Goal: Information Seeking & Learning: Compare options

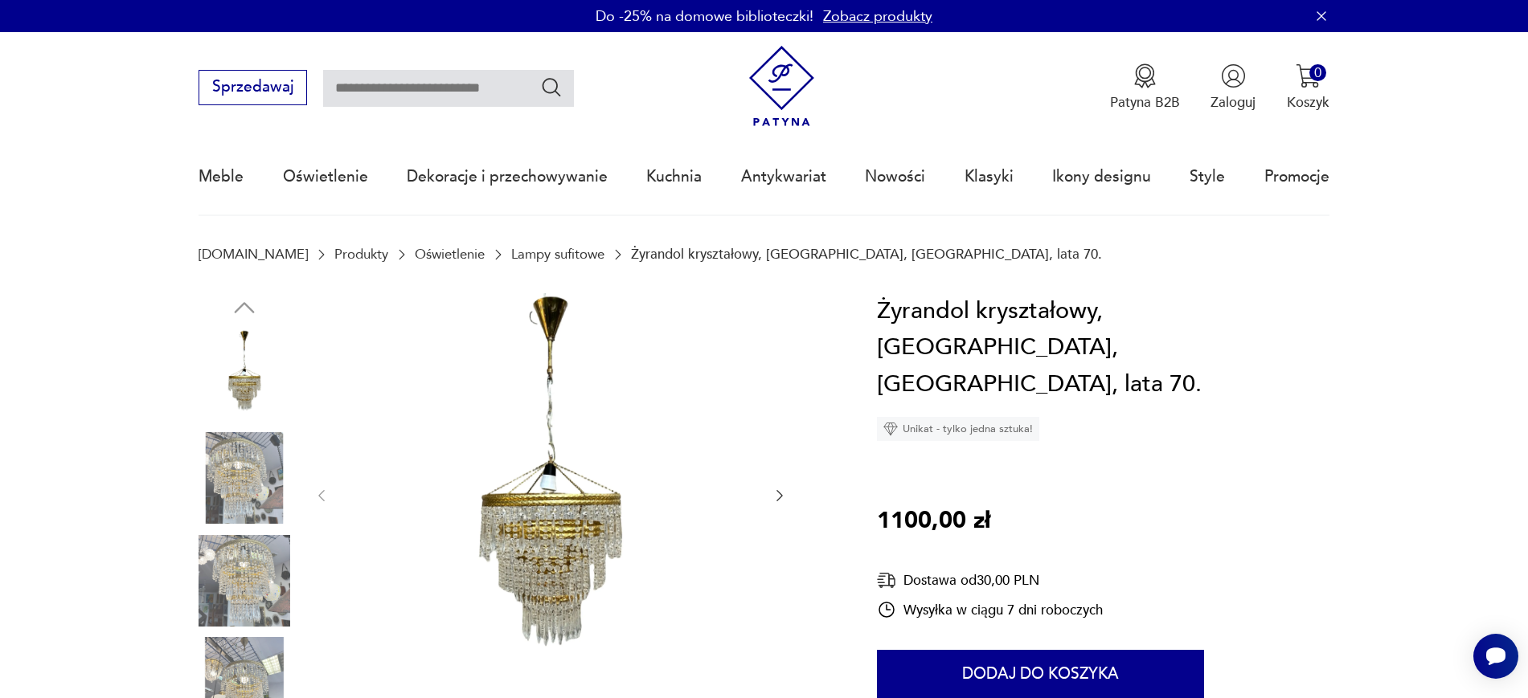
click at [786, 493] on icon "button" at bounding box center [779, 496] width 16 height 16
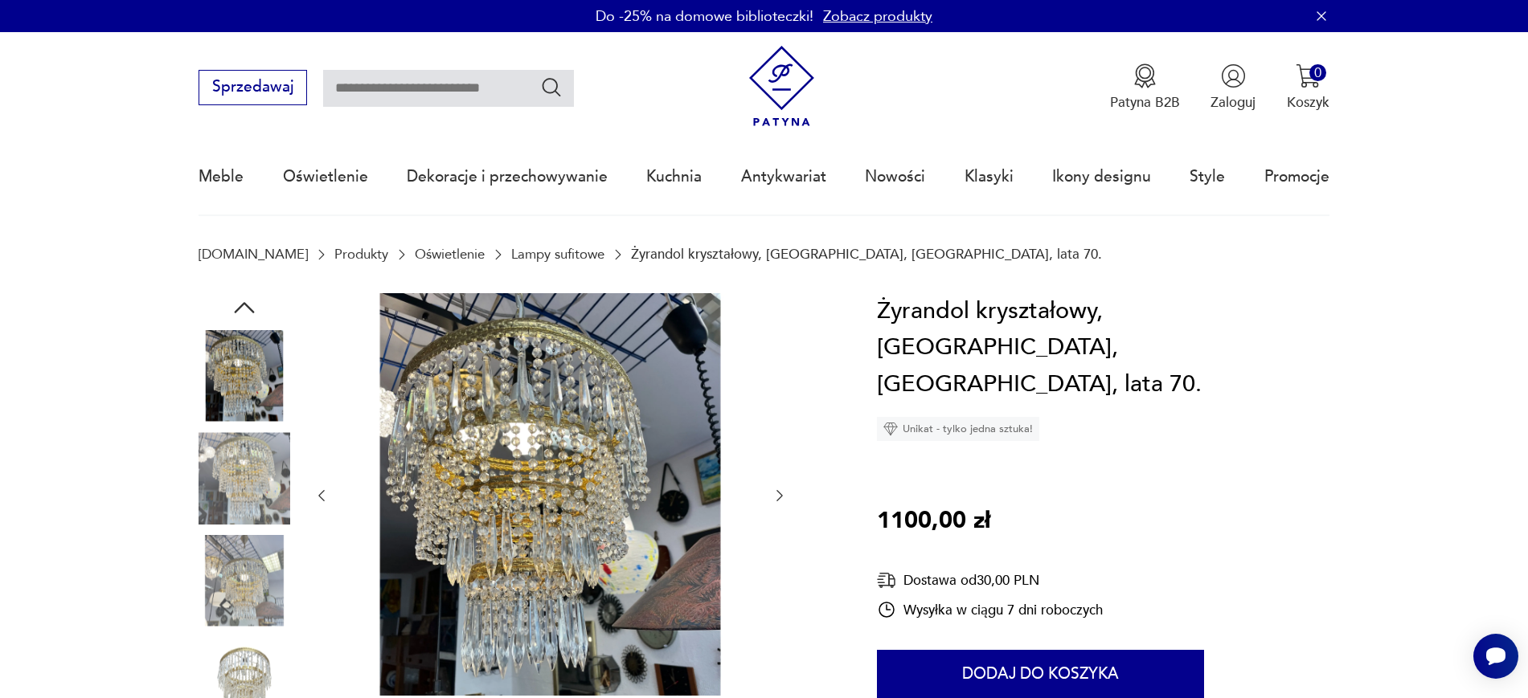
click at [784, 501] on icon "button" at bounding box center [779, 496] width 16 height 16
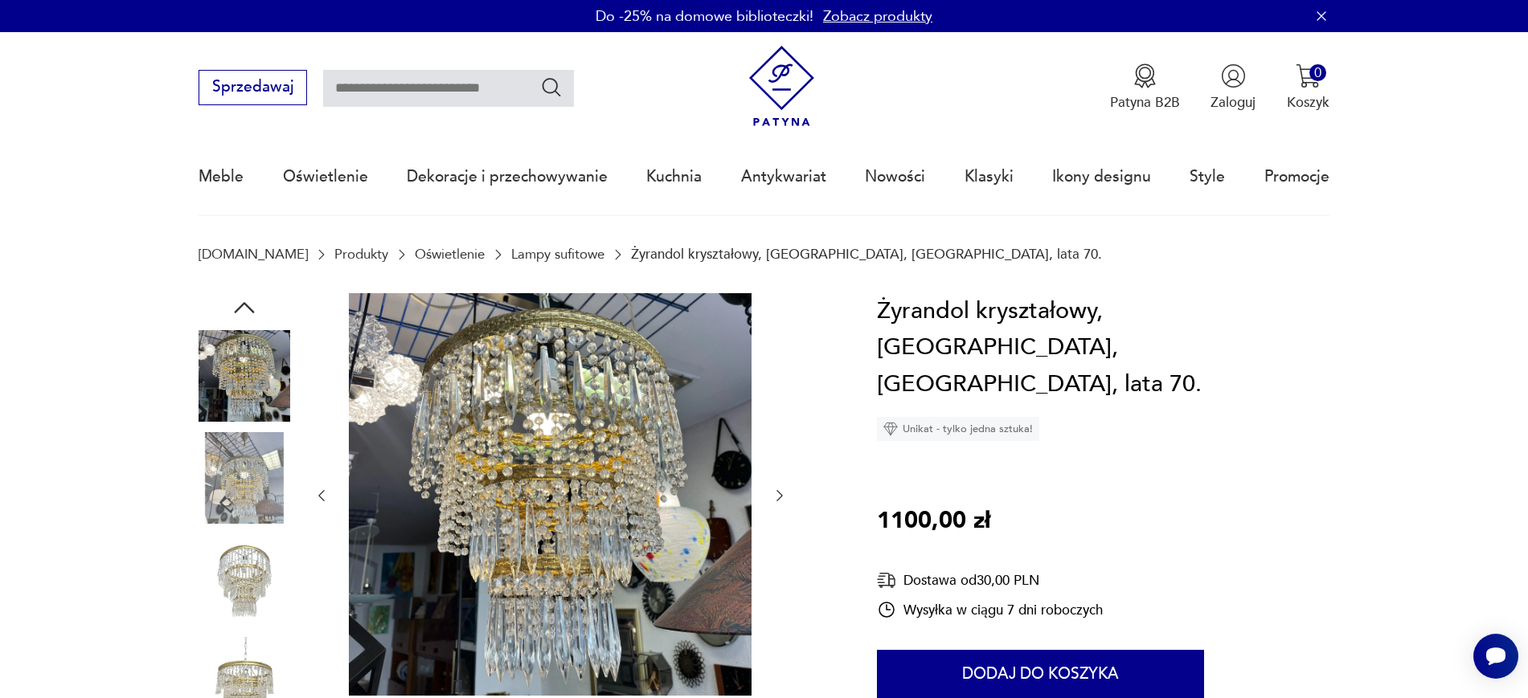
click at [777, 488] on icon "button" at bounding box center [779, 496] width 16 height 16
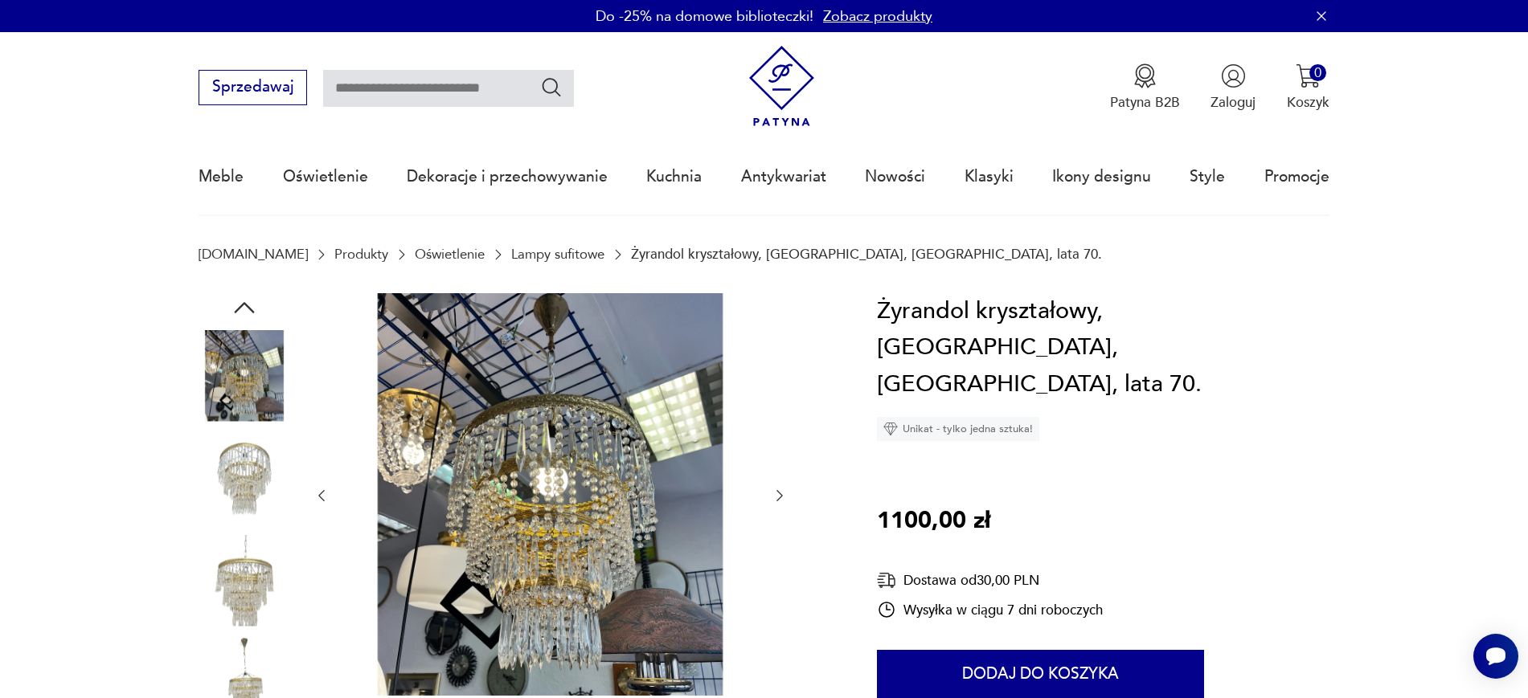
click at [778, 496] on icon "button" at bounding box center [779, 496] width 16 height 16
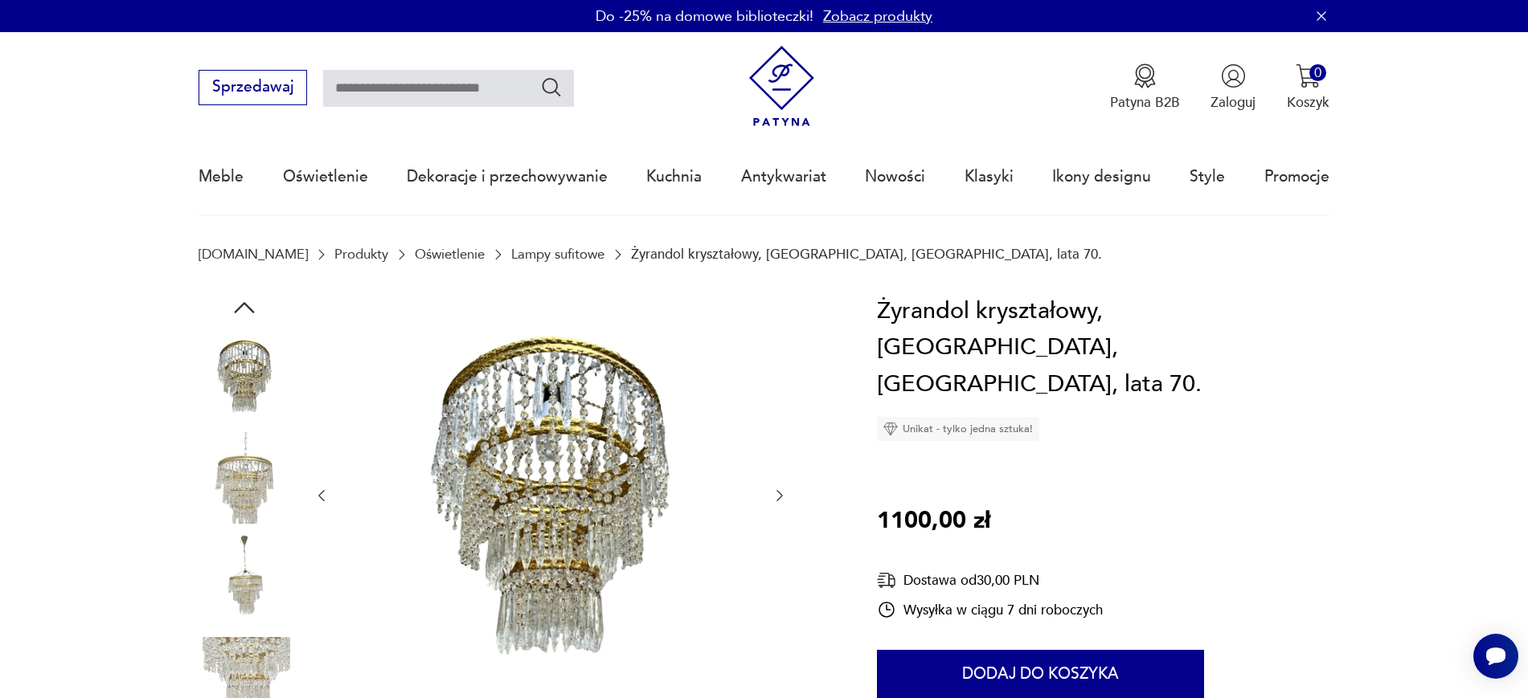
click at [775, 496] on icon "button" at bounding box center [779, 496] width 16 height 16
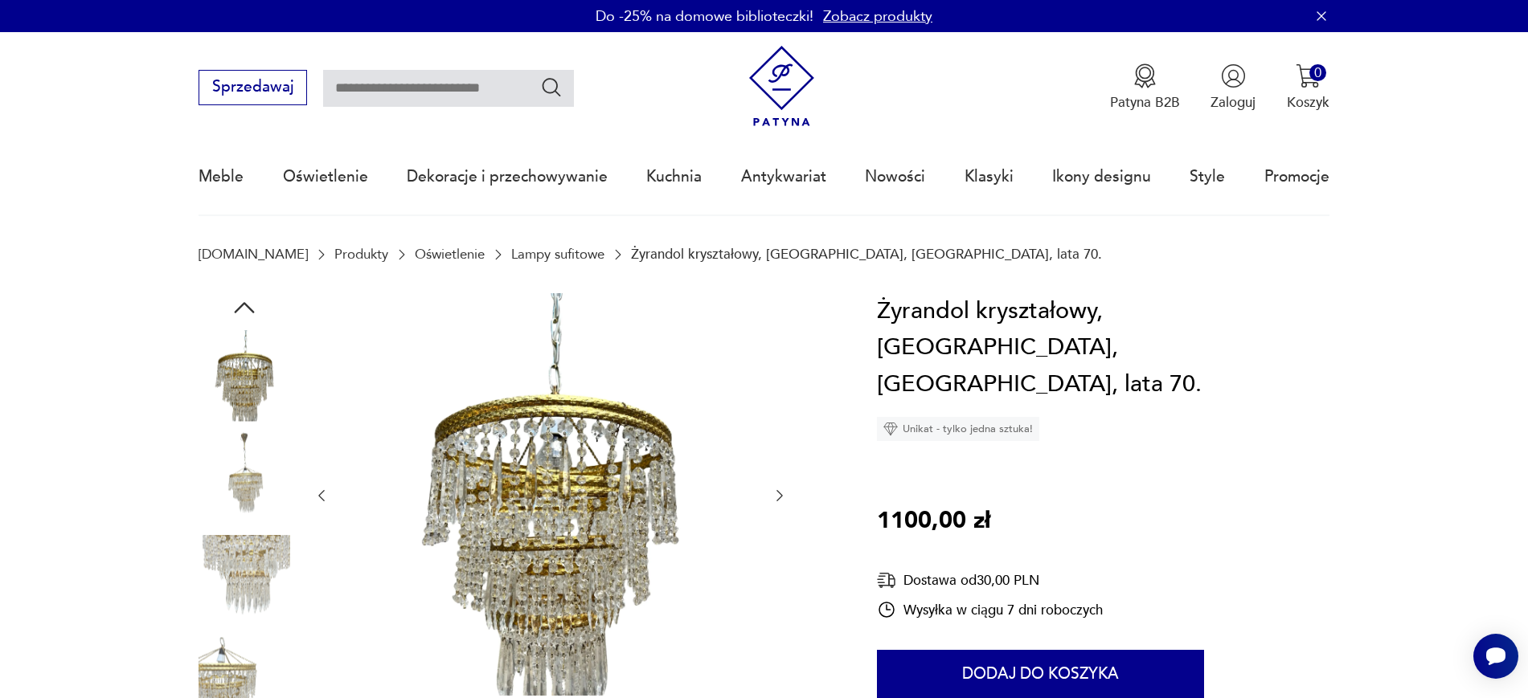
click at [767, 498] on div at bounding box center [550, 496] width 474 height 406
click at [770, 497] on div at bounding box center [550, 496] width 474 height 406
click at [774, 496] on icon "button" at bounding box center [779, 496] width 16 height 16
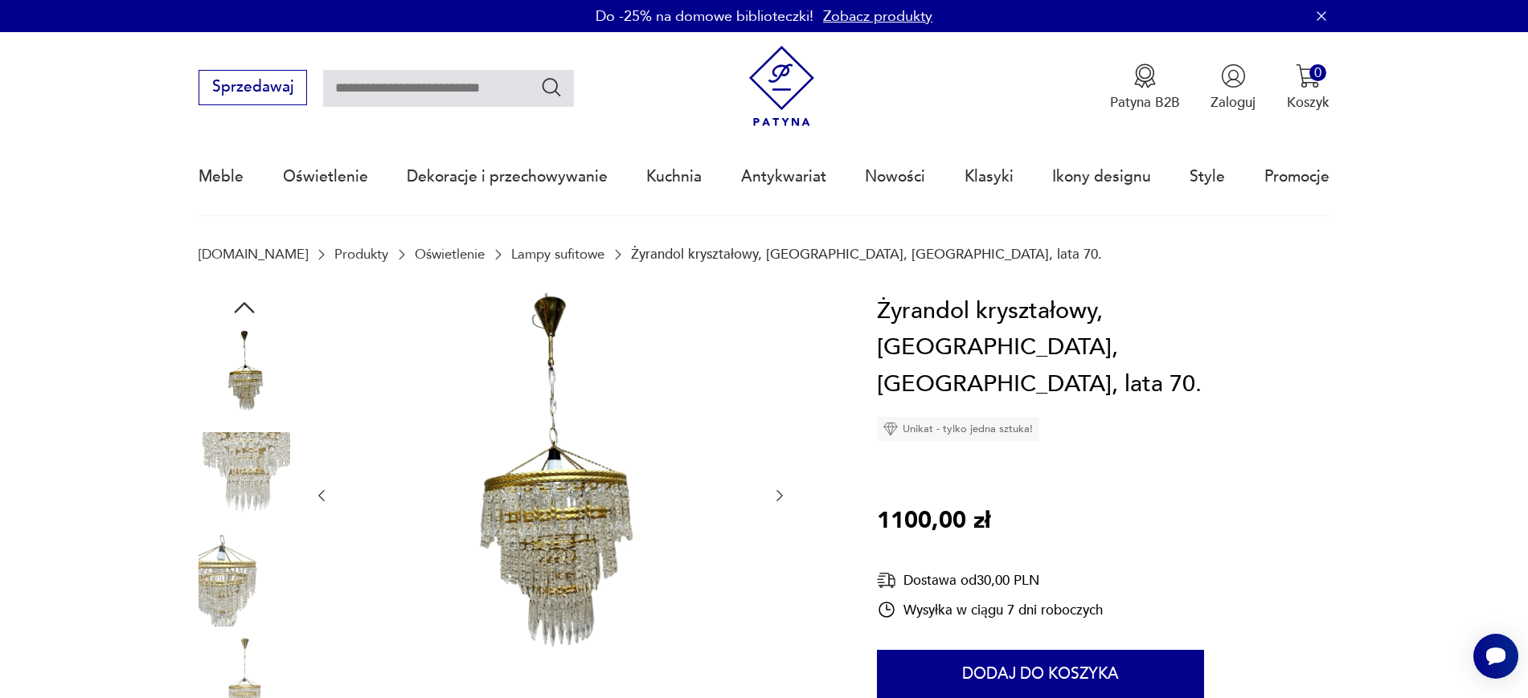
click at [776, 500] on icon "button" at bounding box center [779, 496] width 16 height 16
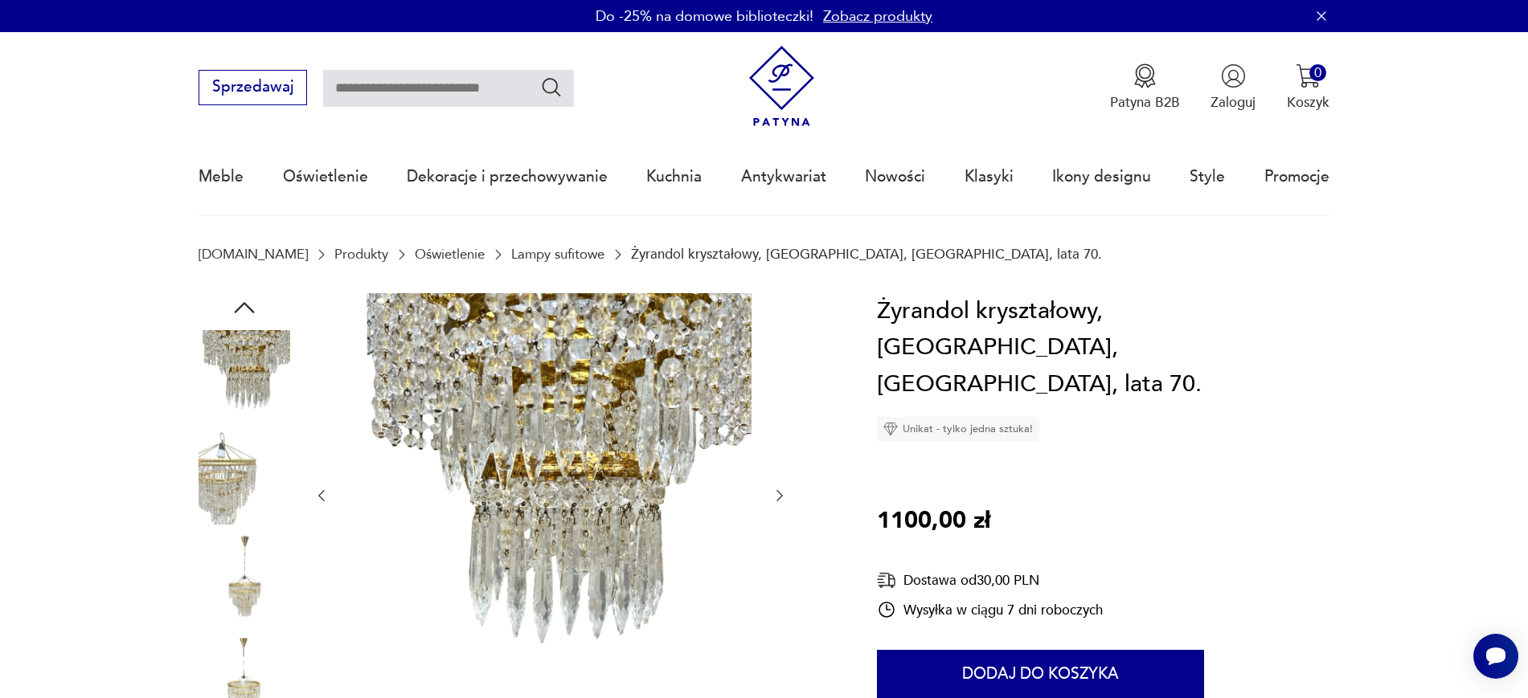
click at [777, 504] on button "button" at bounding box center [779, 495] width 16 height 19
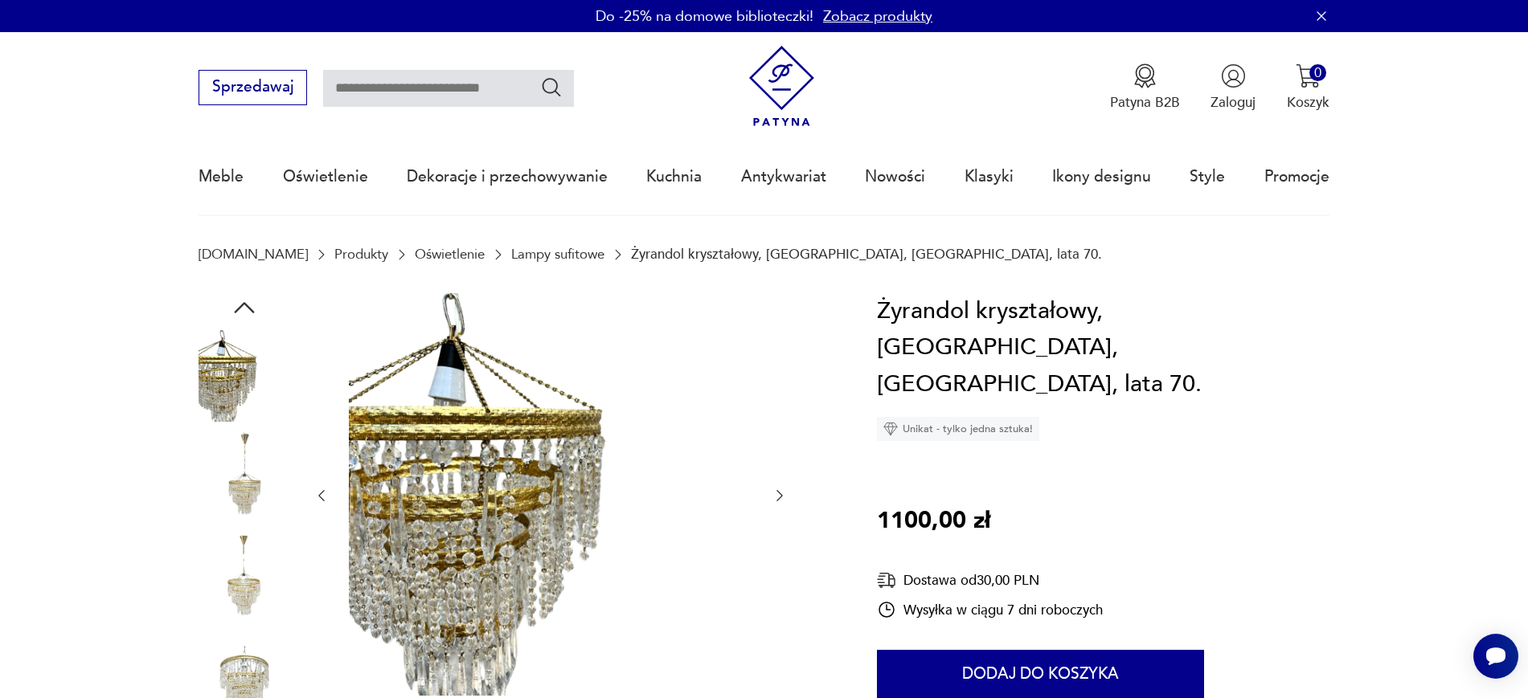
click at [776, 498] on icon "button" at bounding box center [779, 496] width 16 height 16
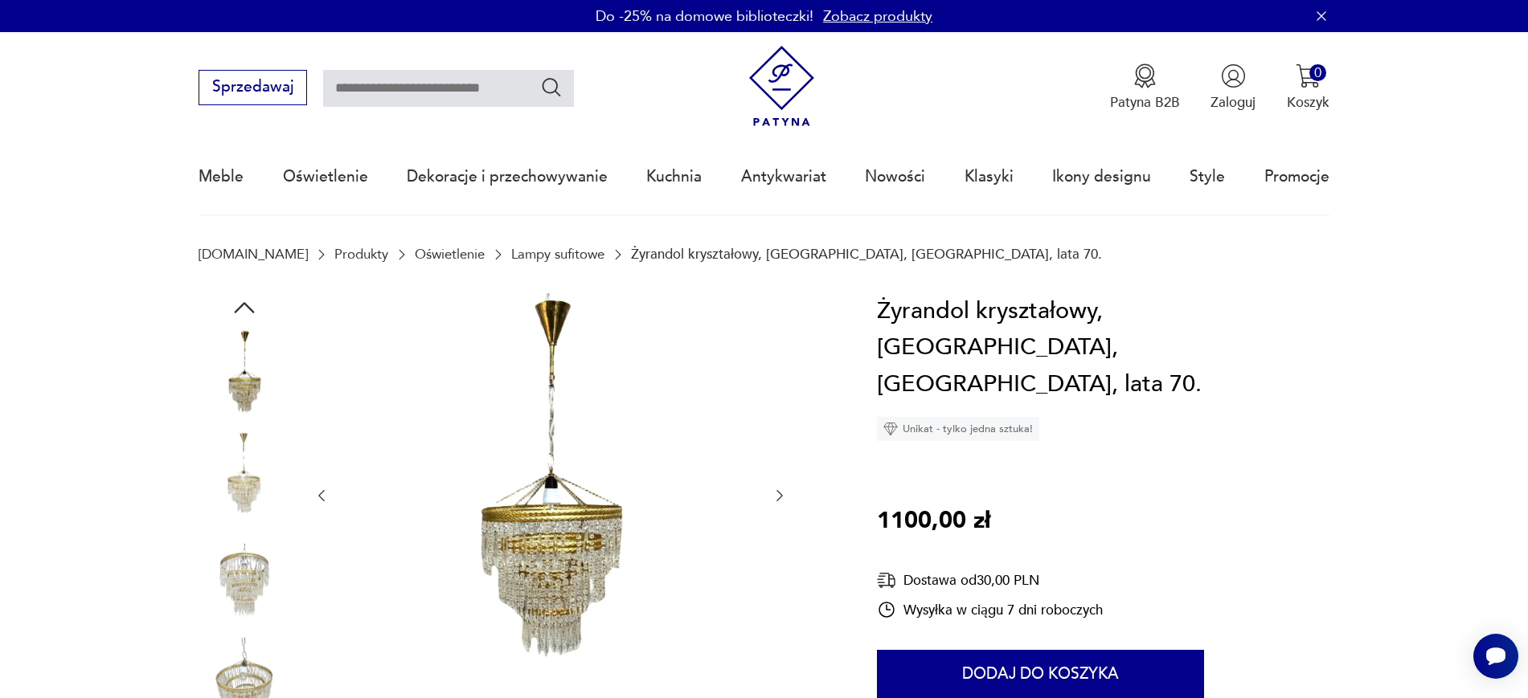
click at [786, 494] on icon "button" at bounding box center [779, 496] width 16 height 16
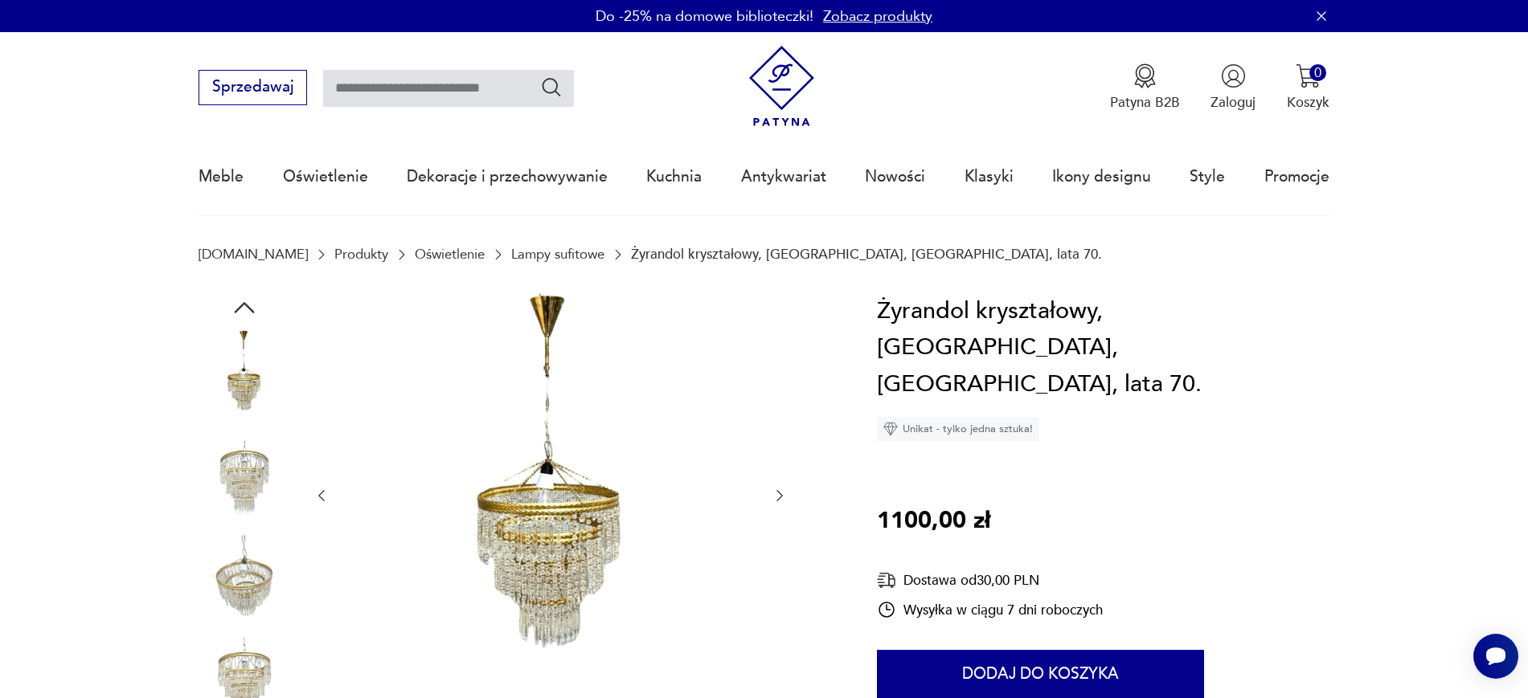
click at [778, 501] on icon "button" at bounding box center [779, 496] width 16 height 16
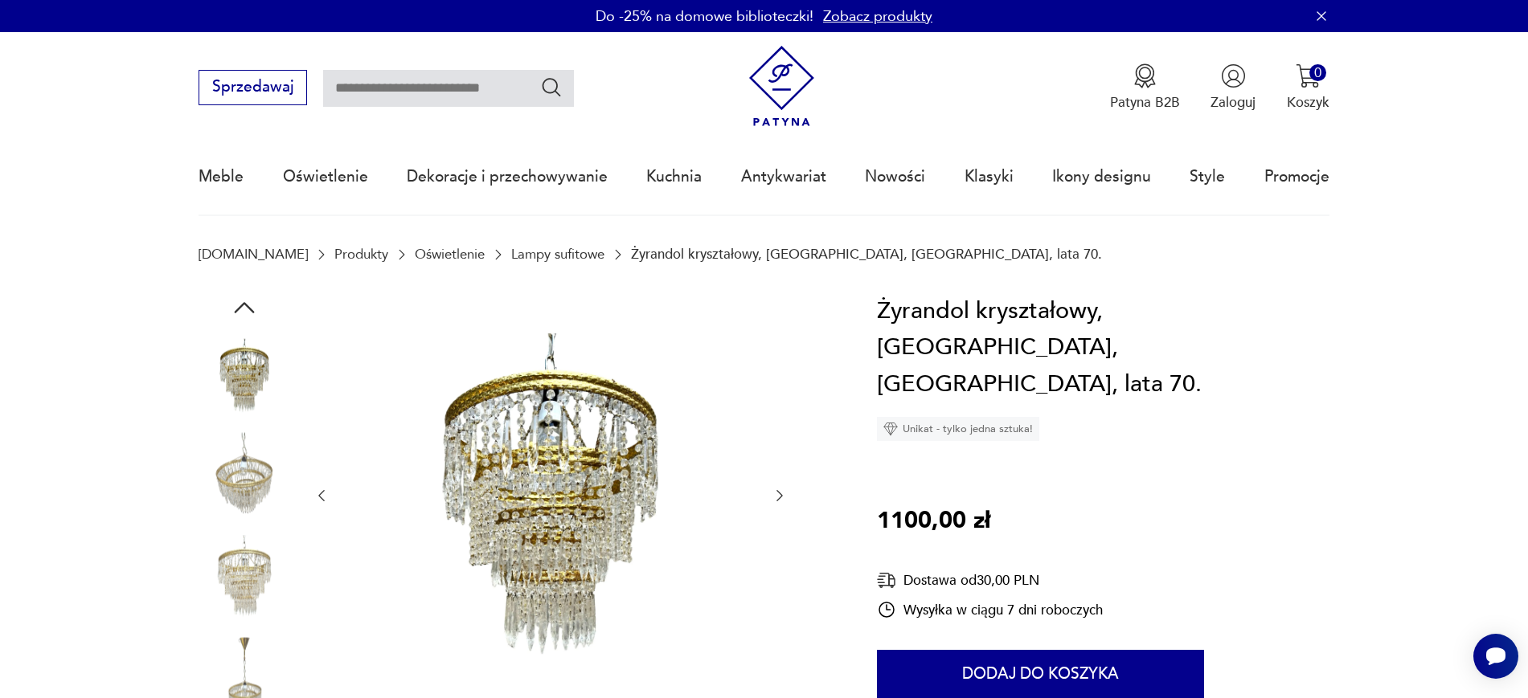
click at [772, 510] on div at bounding box center [550, 496] width 474 height 406
click at [779, 498] on icon "button" at bounding box center [779, 495] width 6 height 11
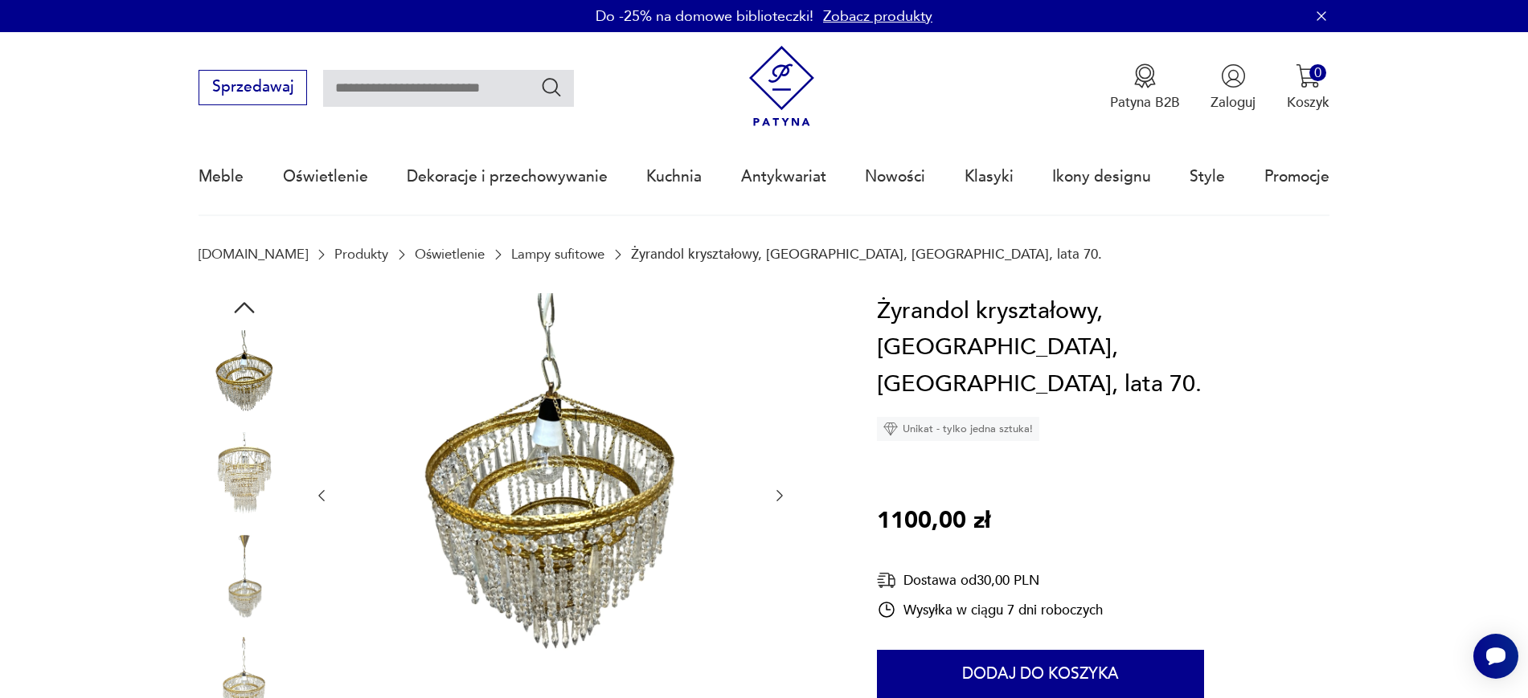
click at [779, 498] on icon "button" at bounding box center [779, 495] width 6 height 11
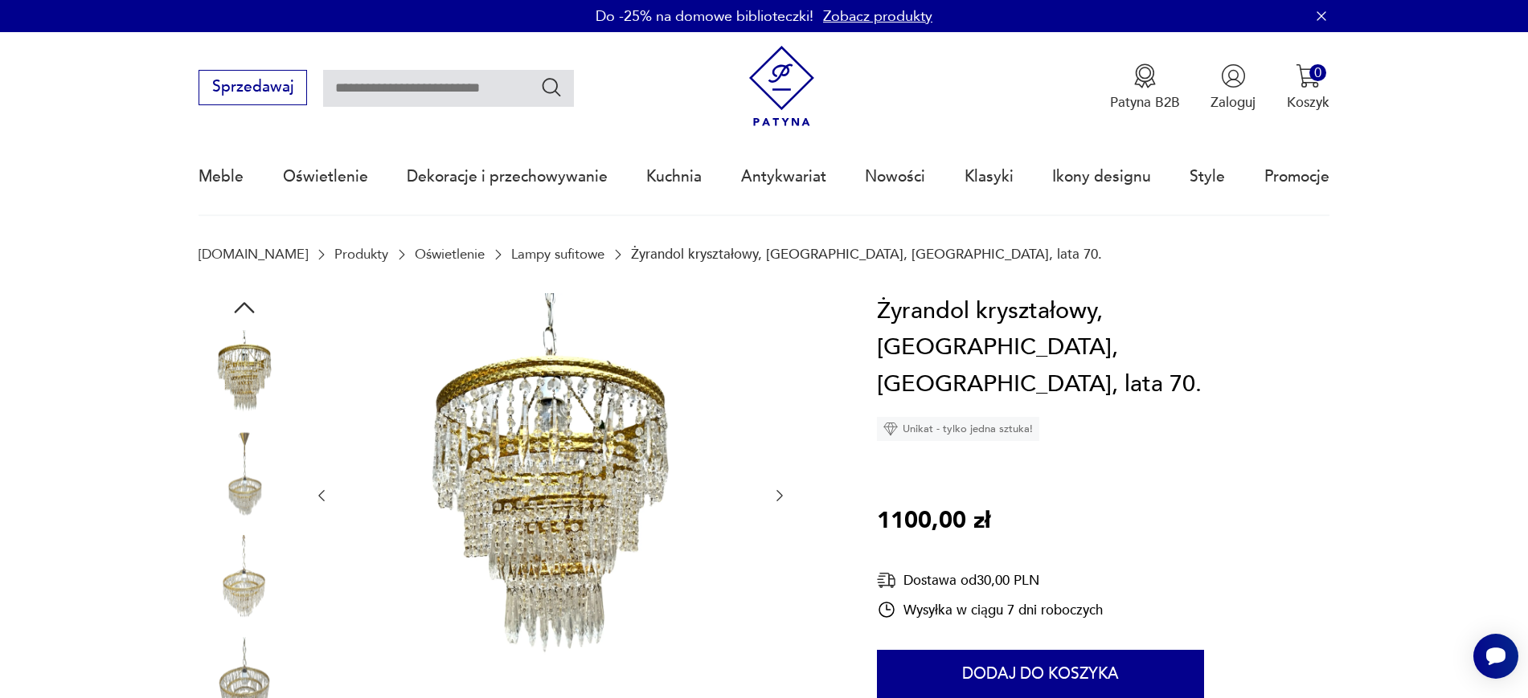
click at [783, 498] on icon "button" at bounding box center [779, 496] width 16 height 16
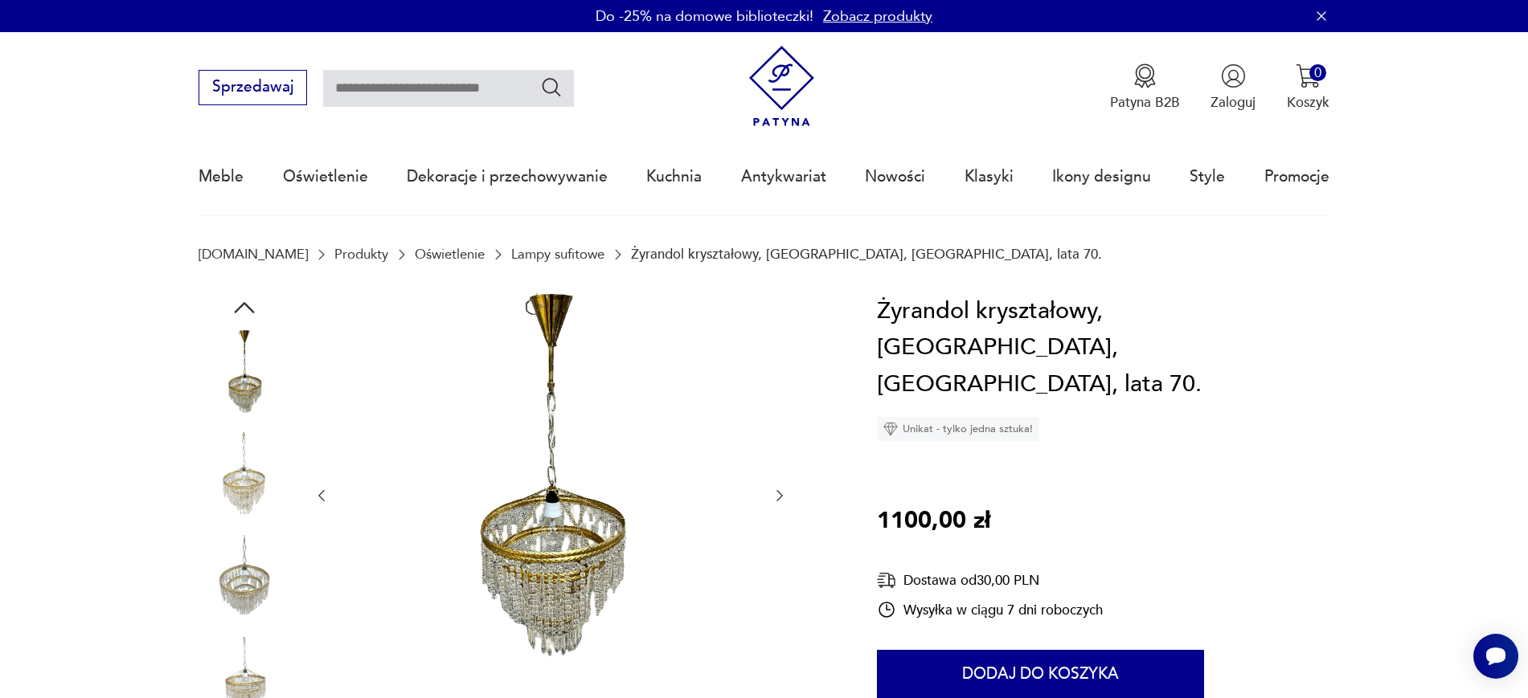
click at [782, 493] on icon "button" at bounding box center [779, 496] width 16 height 16
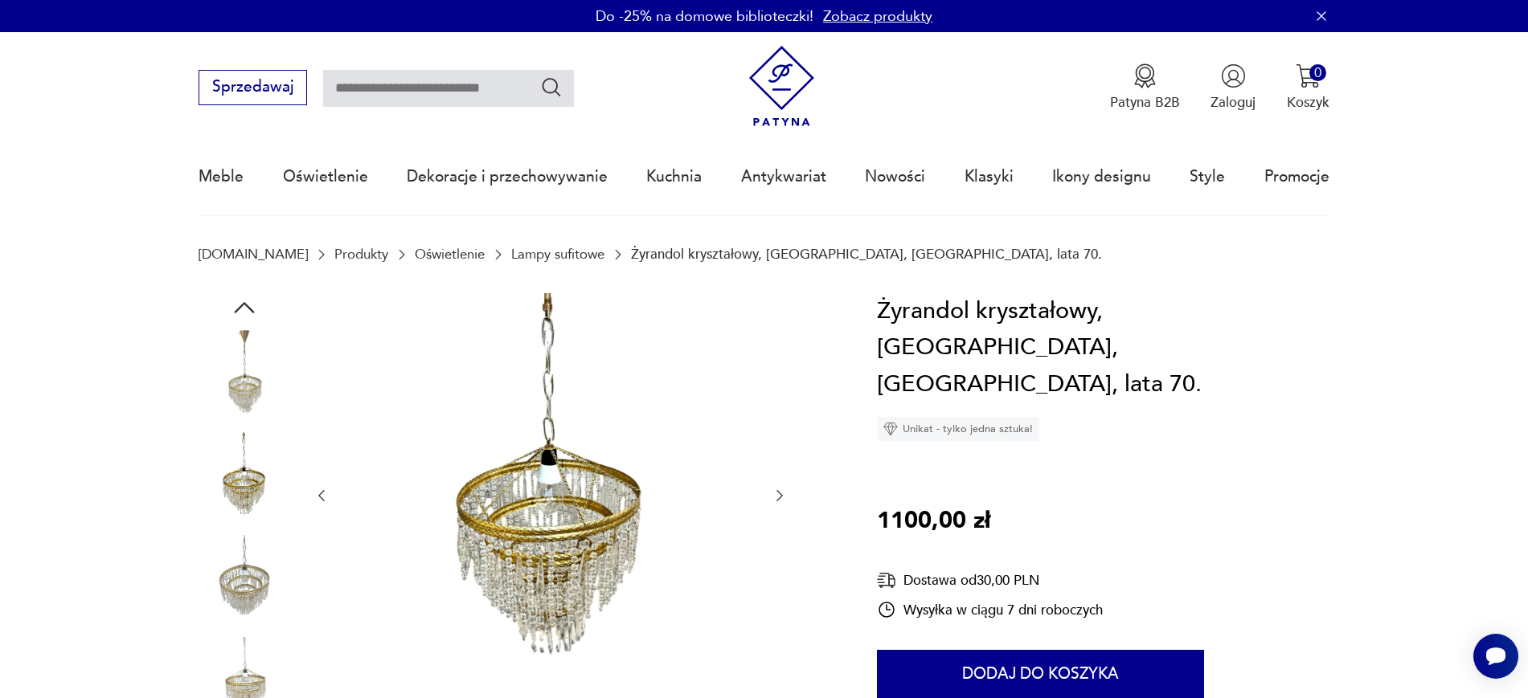
click at [782, 493] on icon "button" at bounding box center [779, 496] width 16 height 16
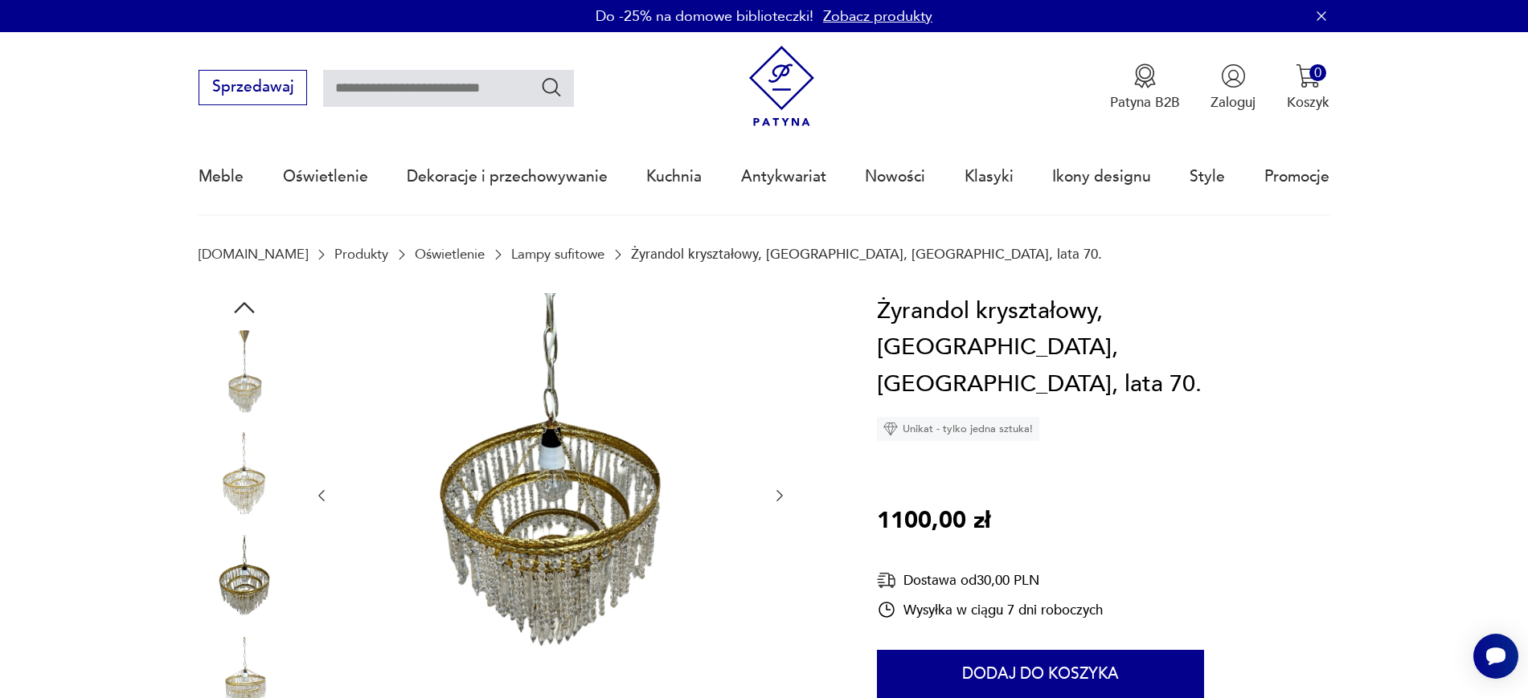
click at [782, 493] on icon "button" at bounding box center [779, 496] width 16 height 16
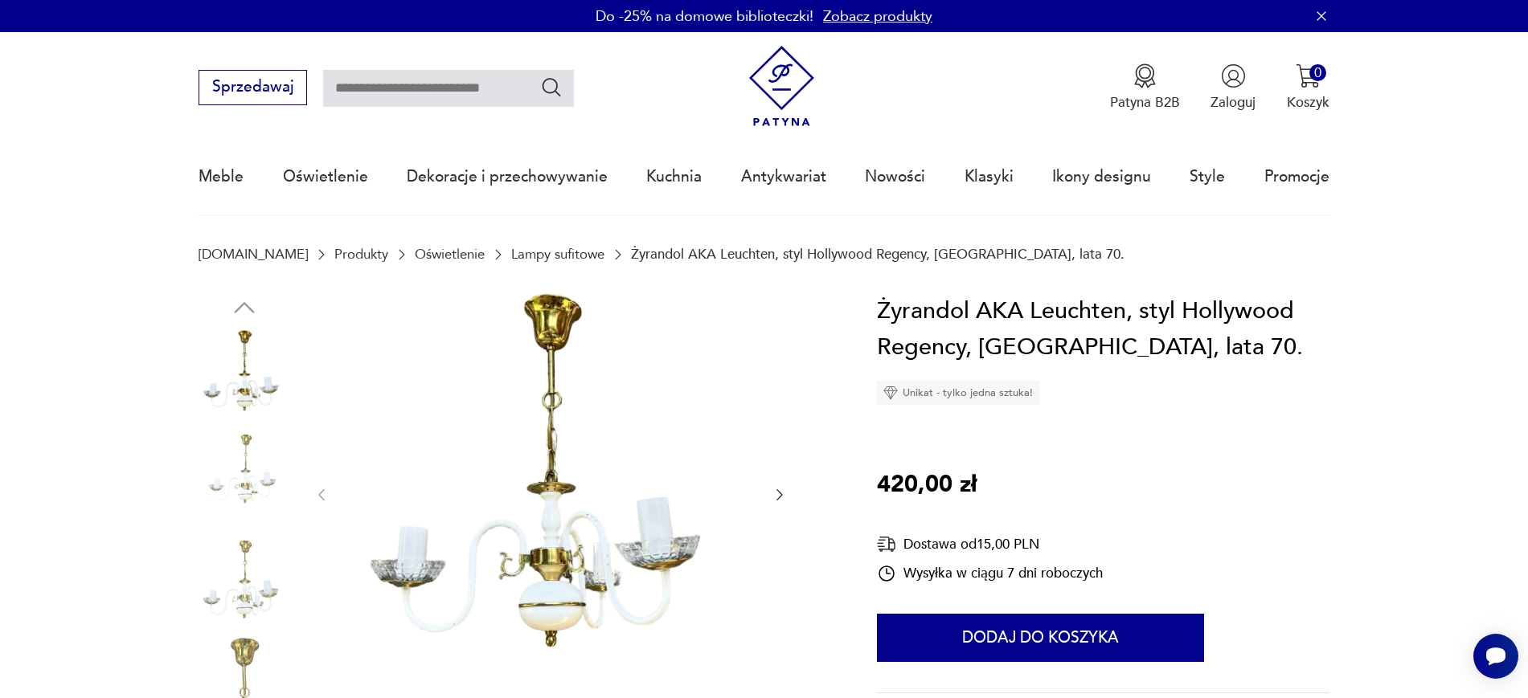
click at [778, 489] on icon "button" at bounding box center [779, 495] width 16 height 16
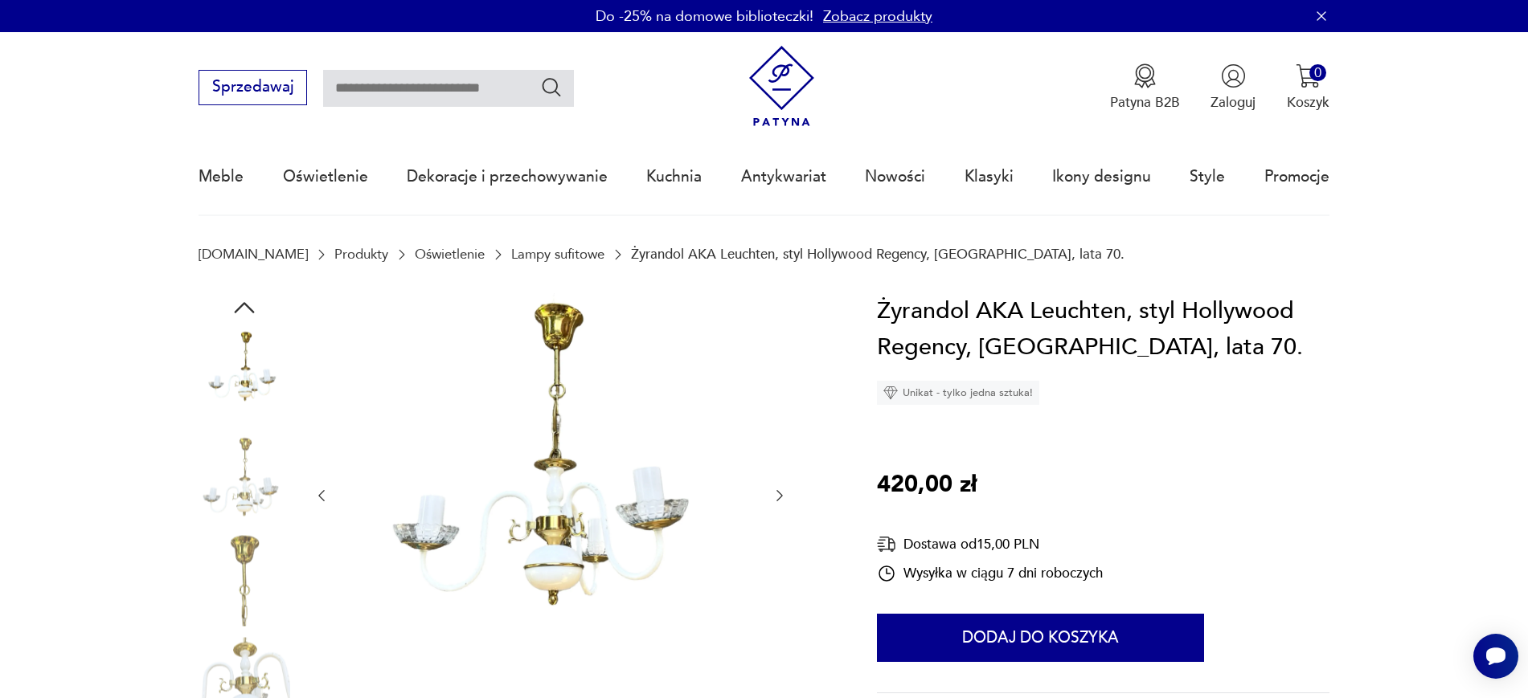
click at [779, 500] on icon "button" at bounding box center [779, 496] width 16 height 16
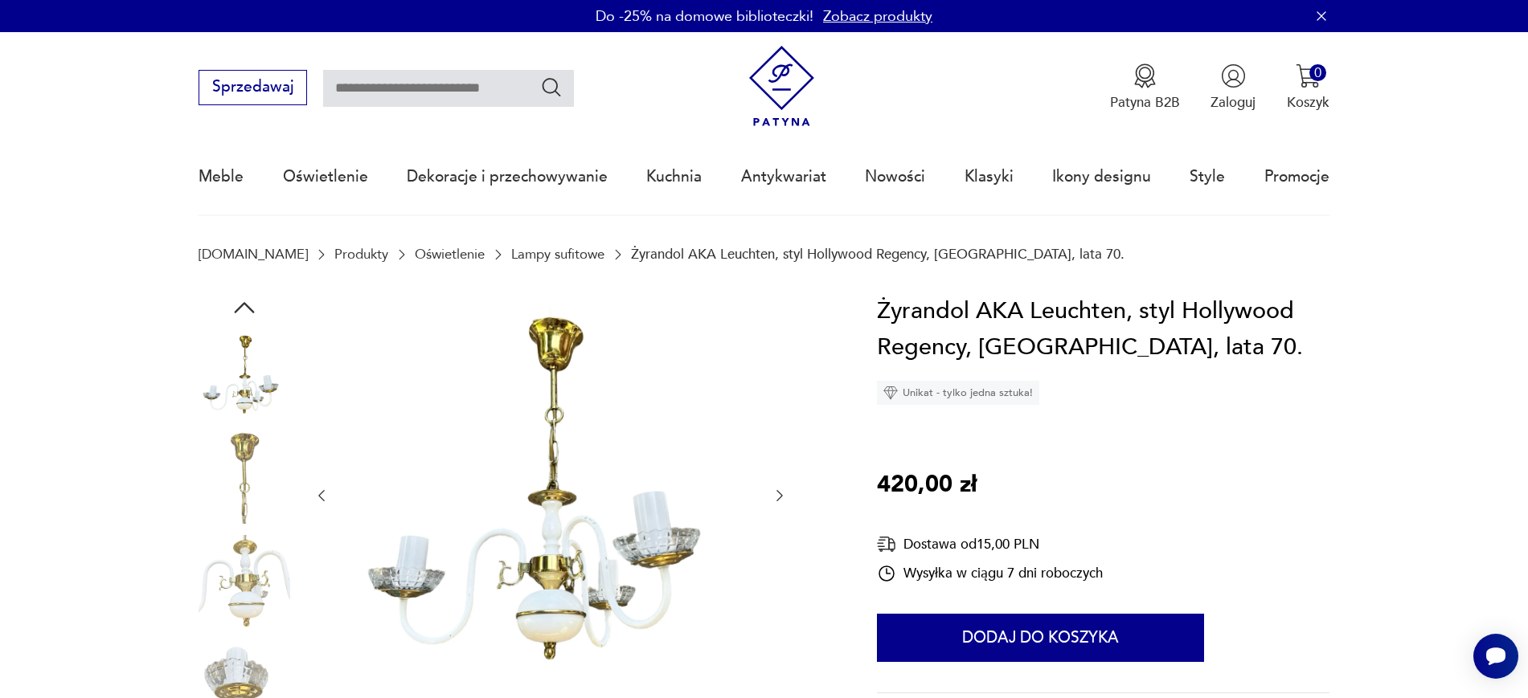
click at [783, 499] on icon "button" at bounding box center [779, 496] width 16 height 16
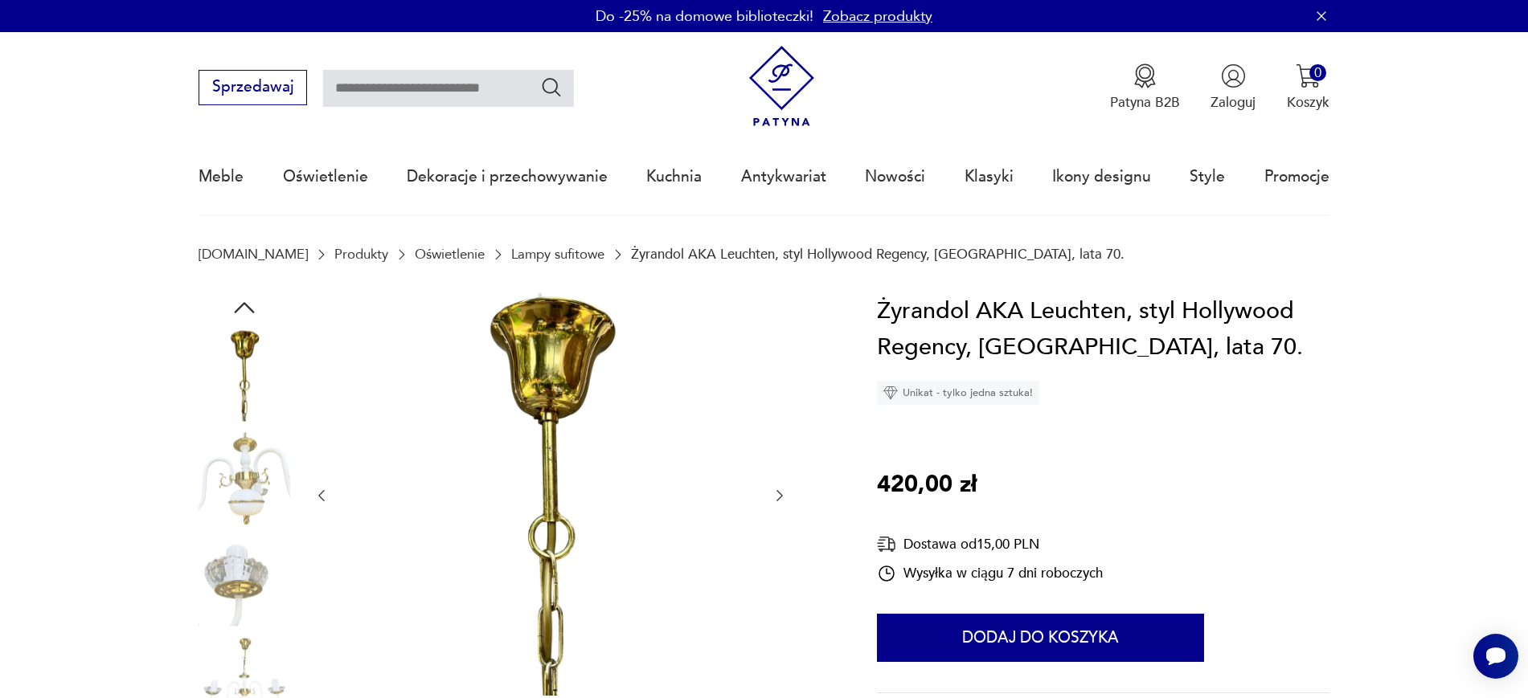
click at [779, 489] on div at bounding box center [550, 496] width 474 height 406
click at [779, 493] on icon "button" at bounding box center [779, 495] width 6 height 11
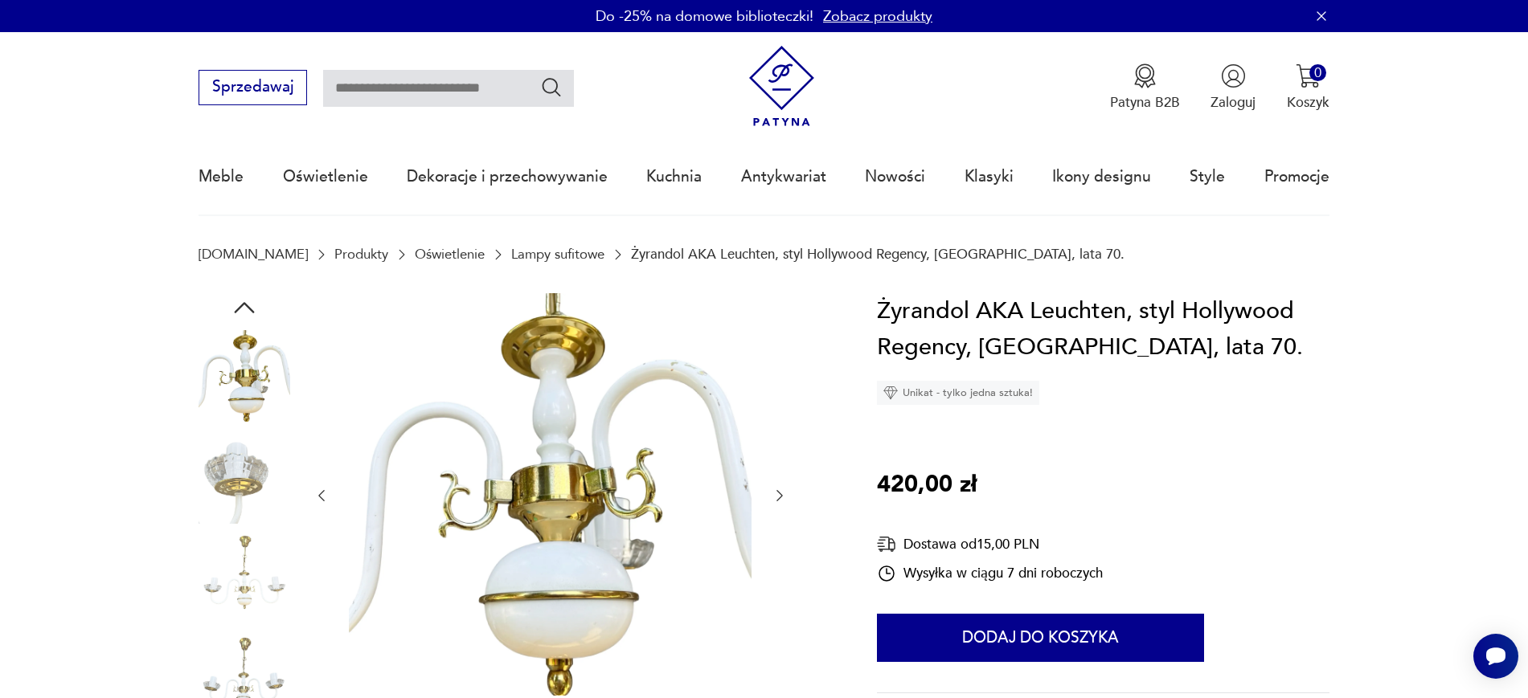
click at [779, 505] on button "button" at bounding box center [779, 495] width 16 height 19
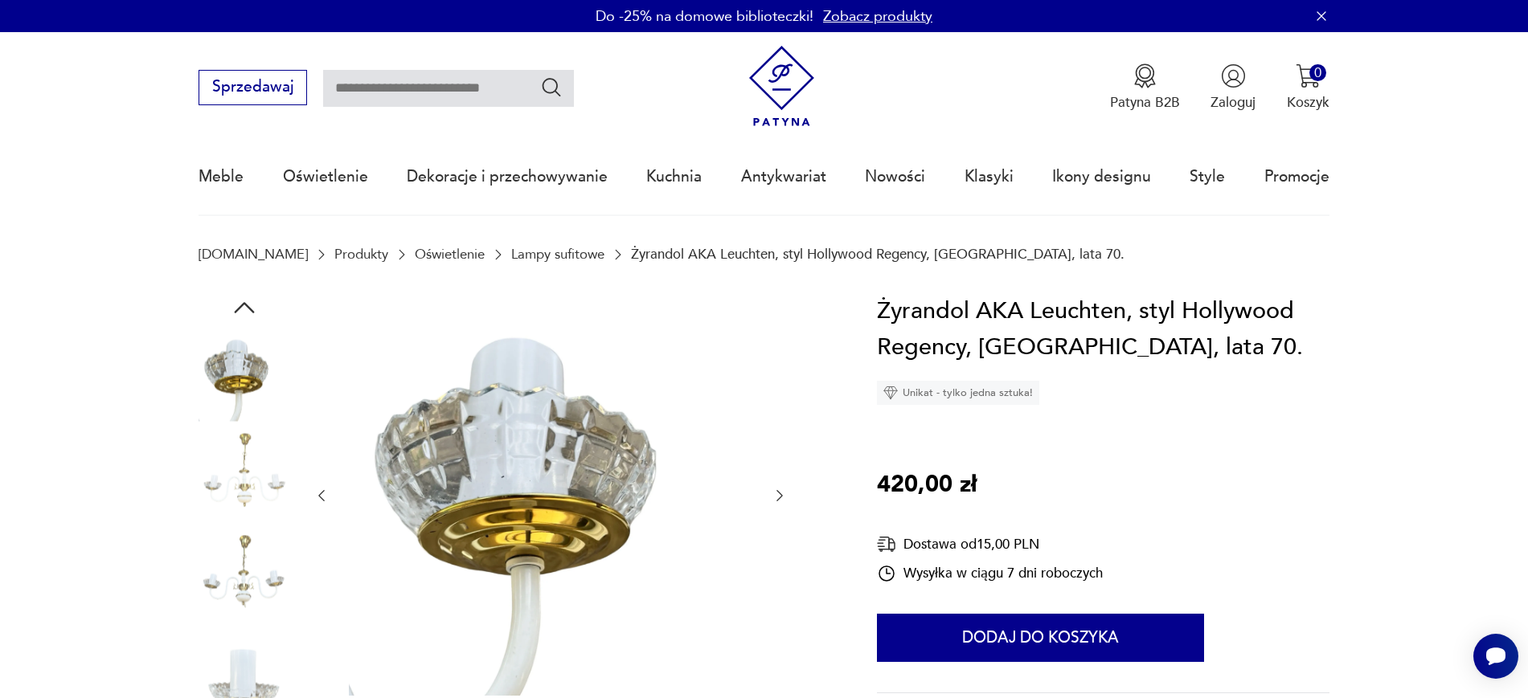
click at [783, 501] on icon "button" at bounding box center [779, 496] width 16 height 16
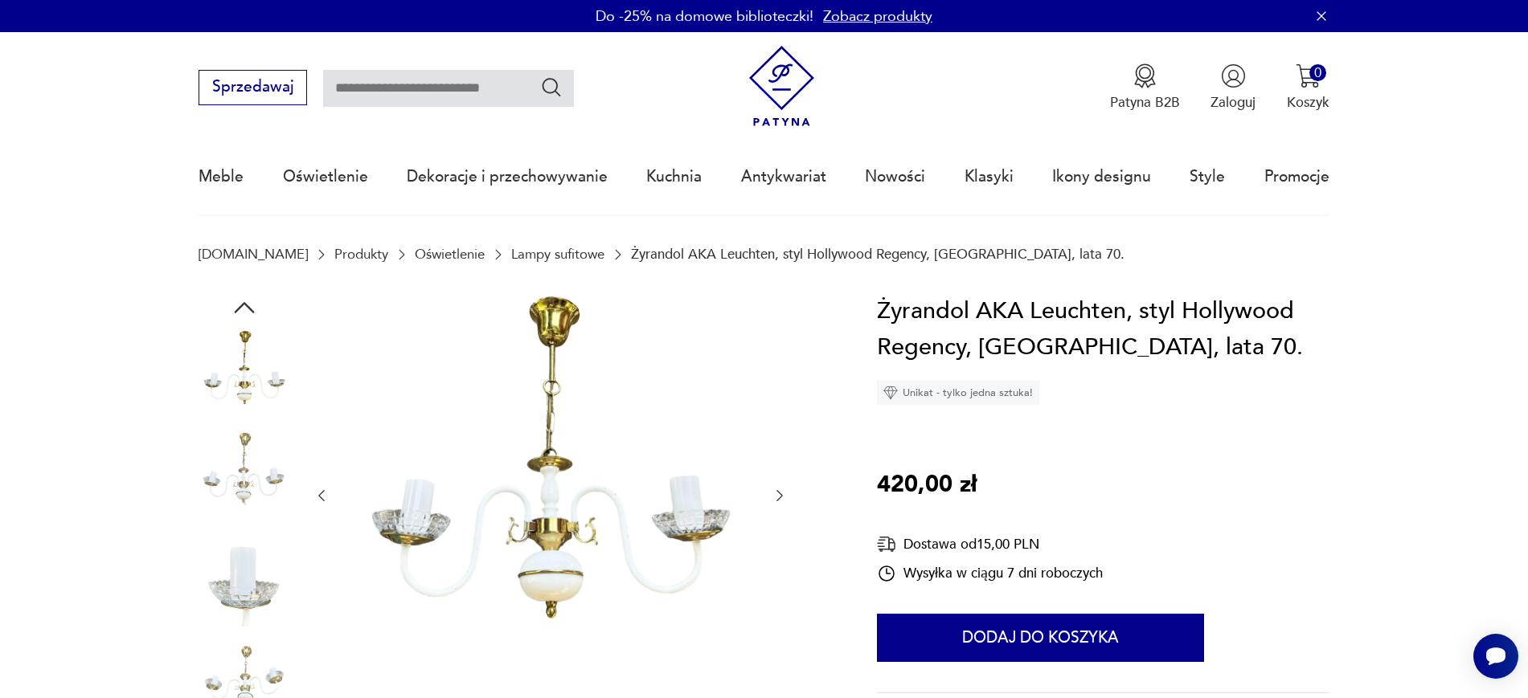
click at [785, 501] on icon "button" at bounding box center [779, 496] width 16 height 16
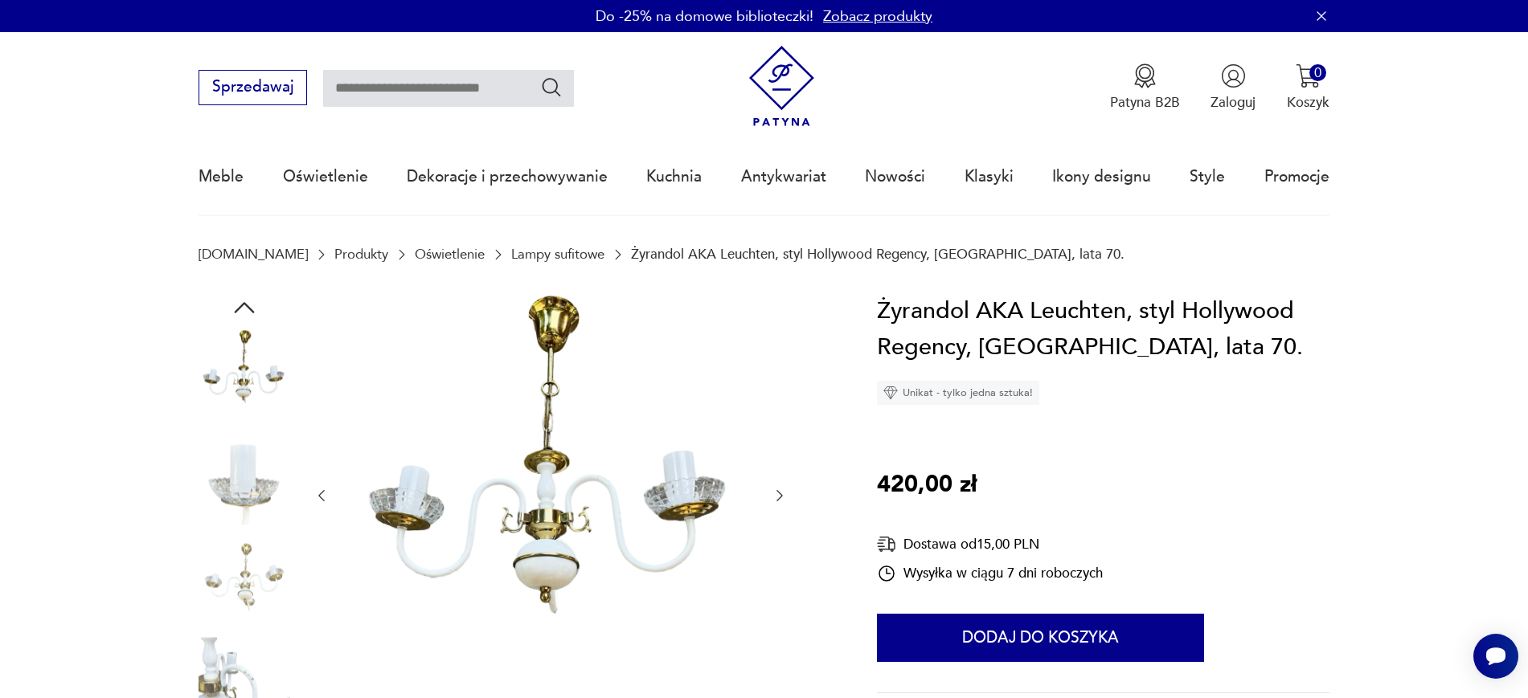
click at [785, 501] on icon "button" at bounding box center [779, 496] width 16 height 16
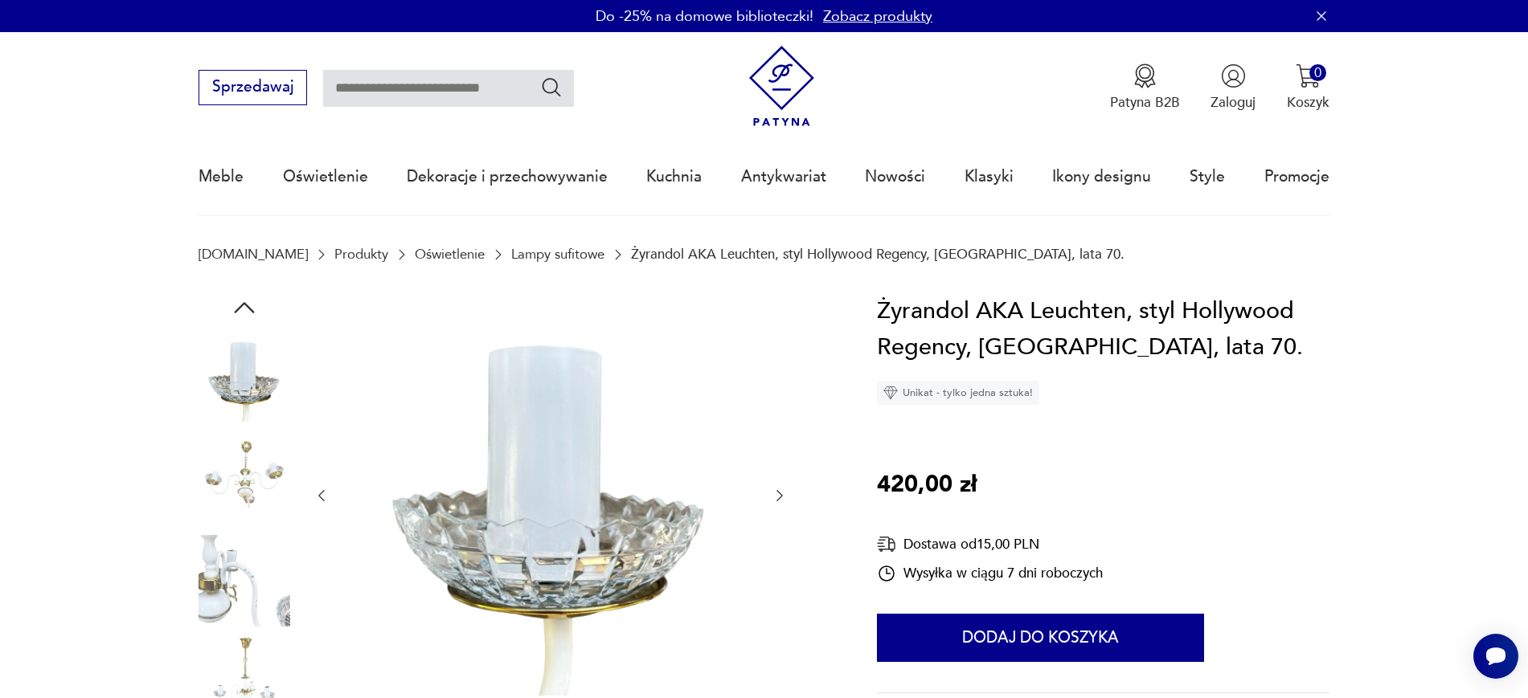
click at [783, 495] on icon "button" at bounding box center [779, 496] width 16 height 16
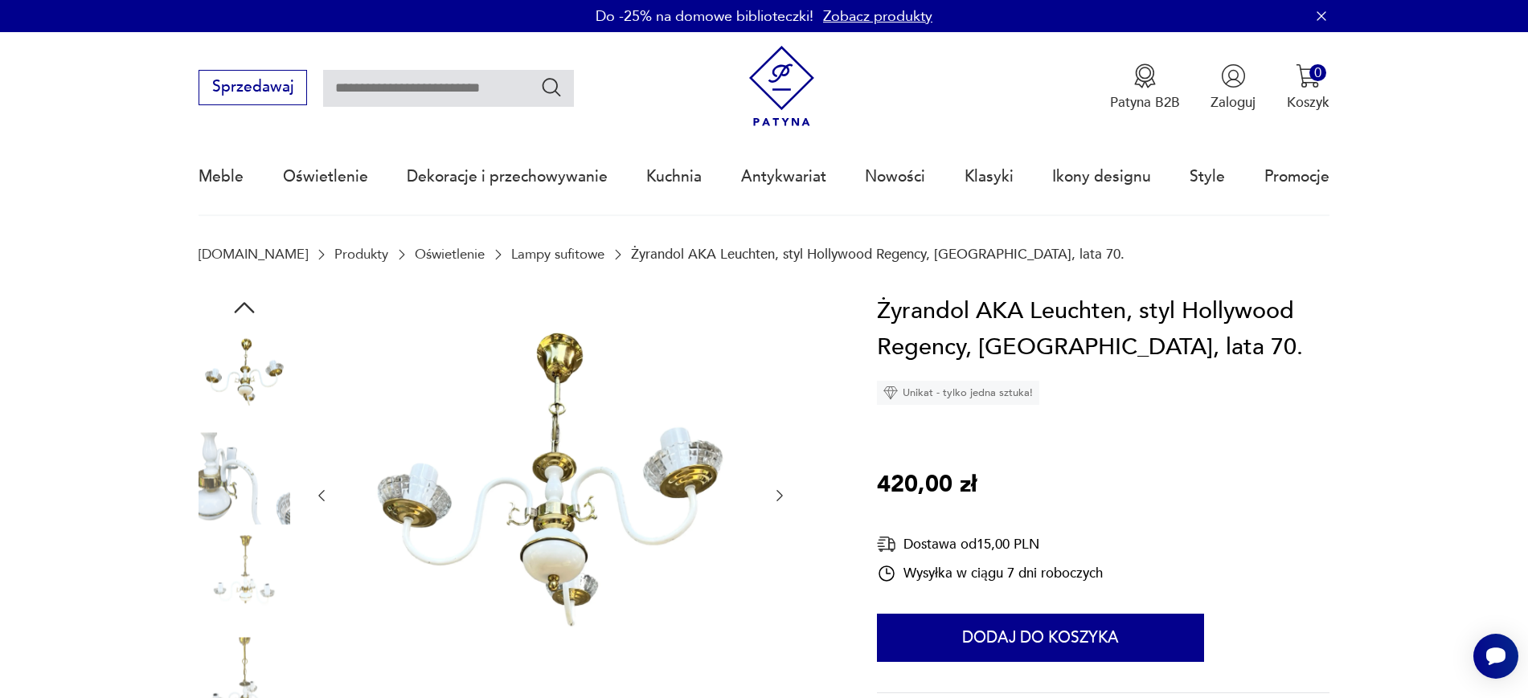
click at [771, 502] on icon "button" at bounding box center [779, 496] width 16 height 16
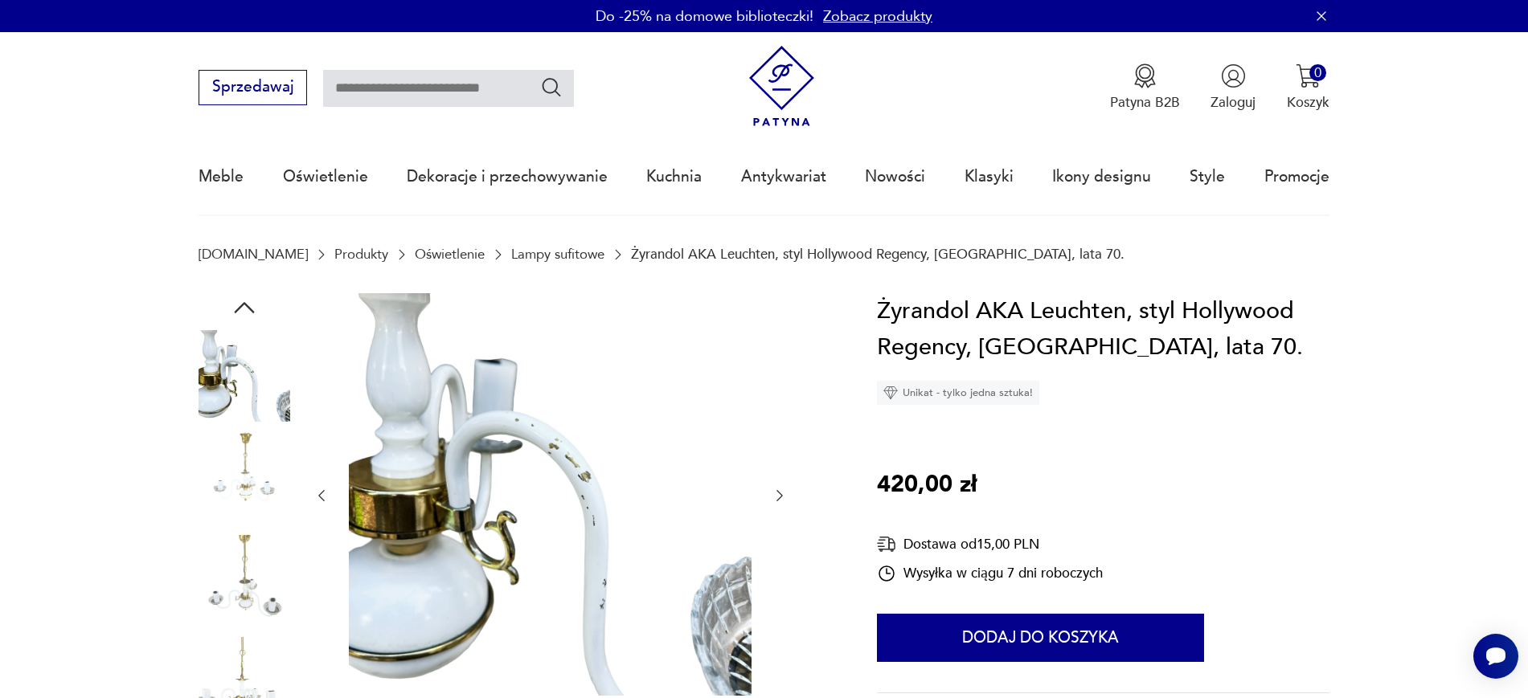
click at [771, 502] on icon "button" at bounding box center [779, 496] width 16 height 16
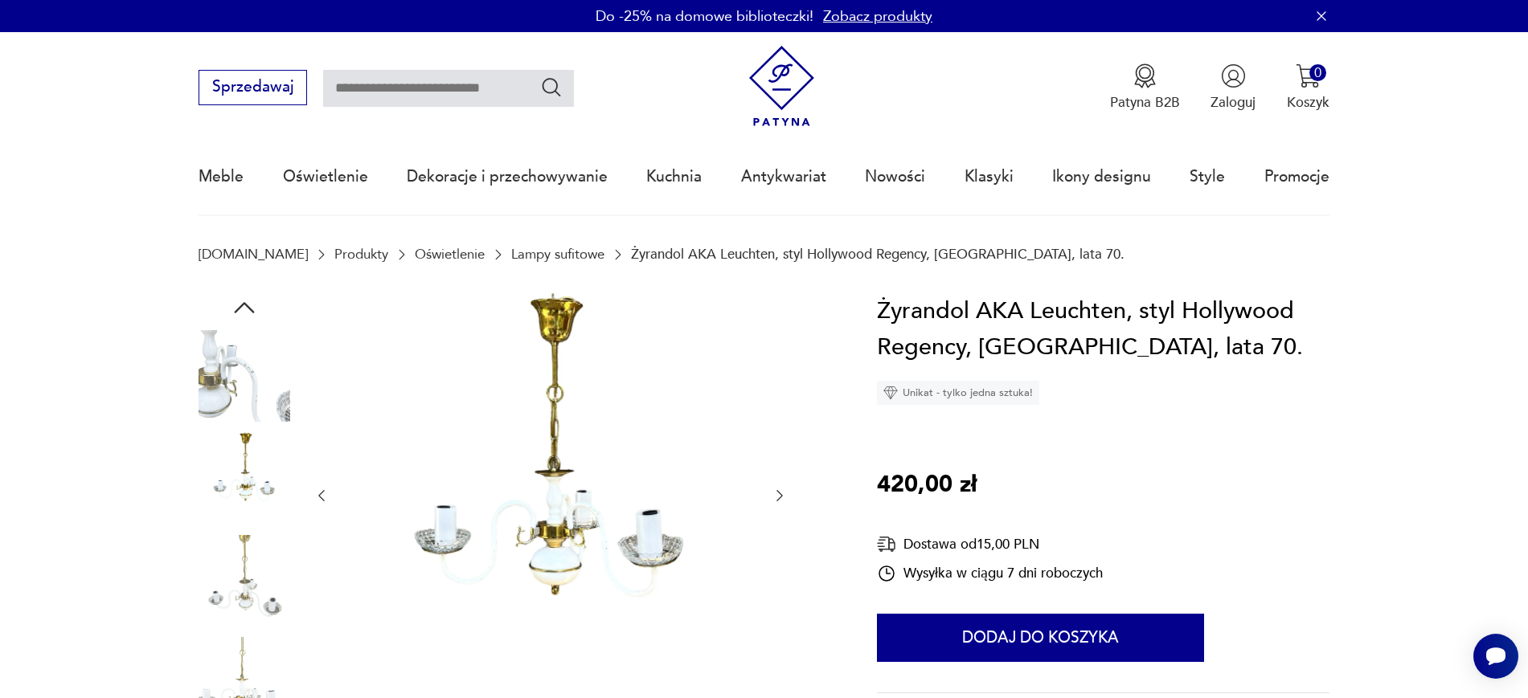
click at [771, 502] on icon "button" at bounding box center [779, 496] width 16 height 16
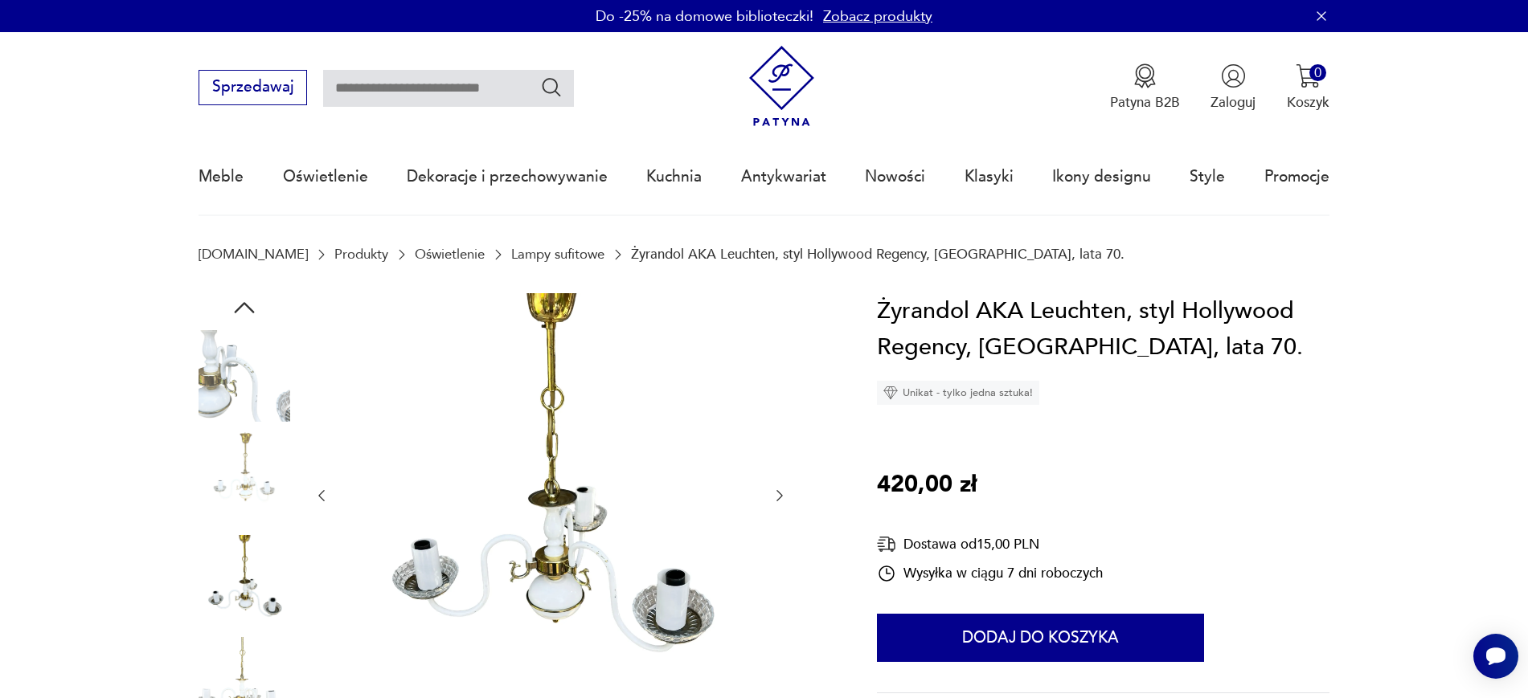
click at [778, 496] on icon "button" at bounding box center [779, 496] width 16 height 16
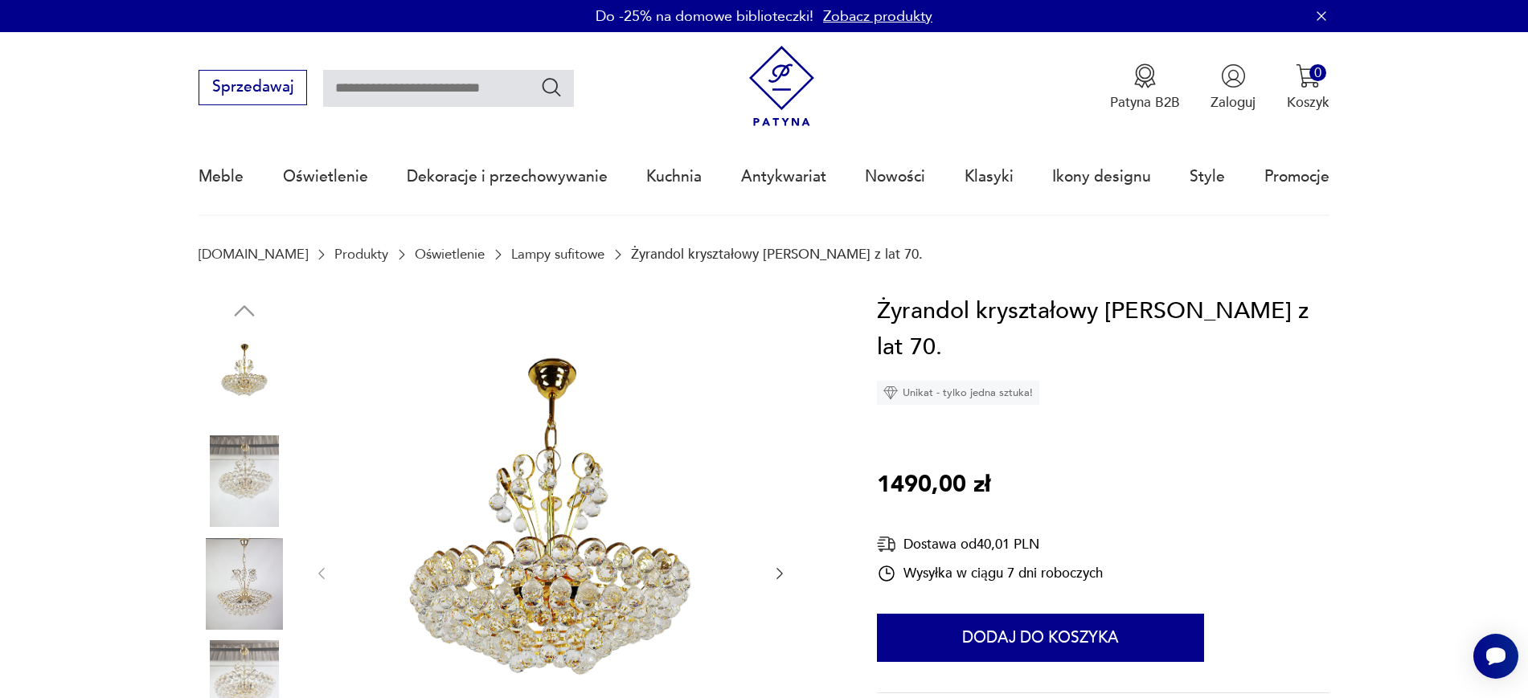
drag, startPoint x: 655, startPoint y: 320, endPoint x: 565, endPoint y: 446, distance: 155.0
click at [783, 570] on icon "button" at bounding box center [779, 574] width 16 height 16
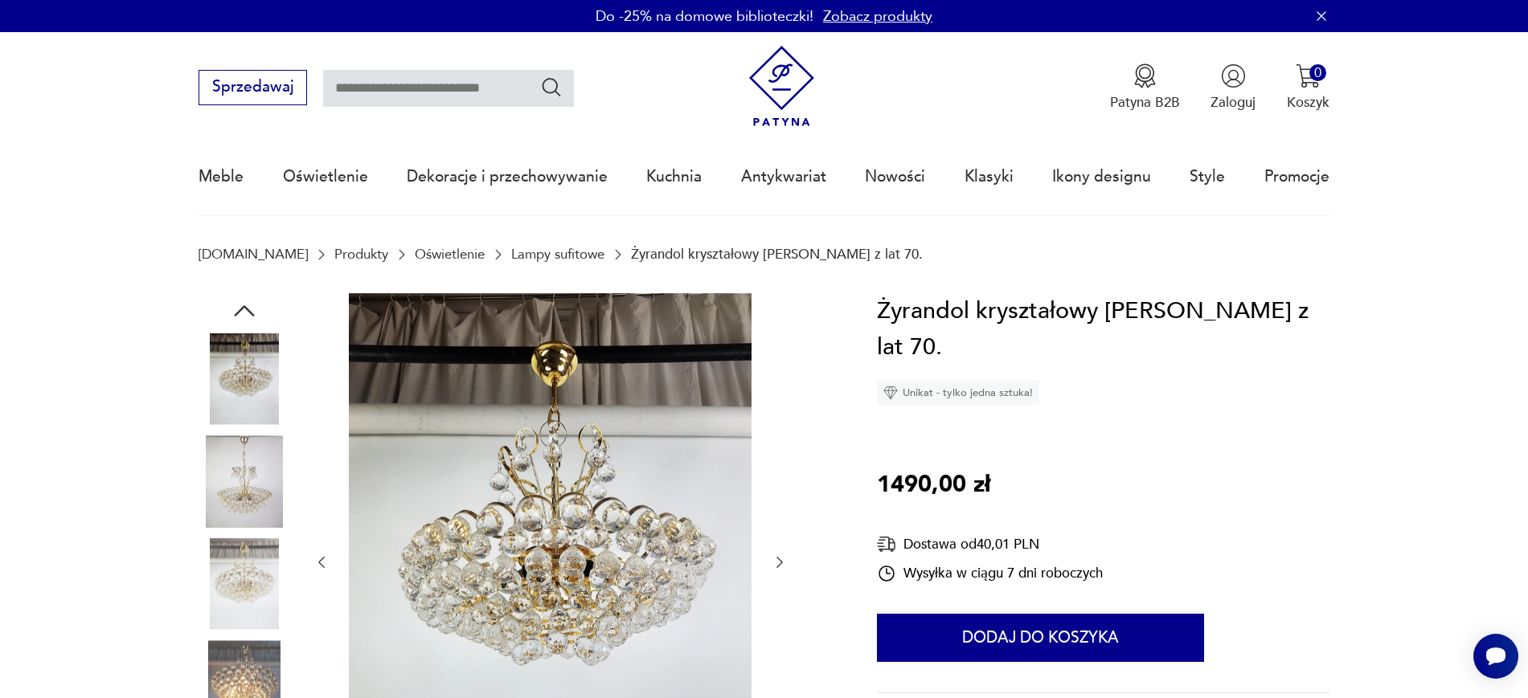
click at [779, 566] on icon "button" at bounding box center [779, 562] width 16 height 16
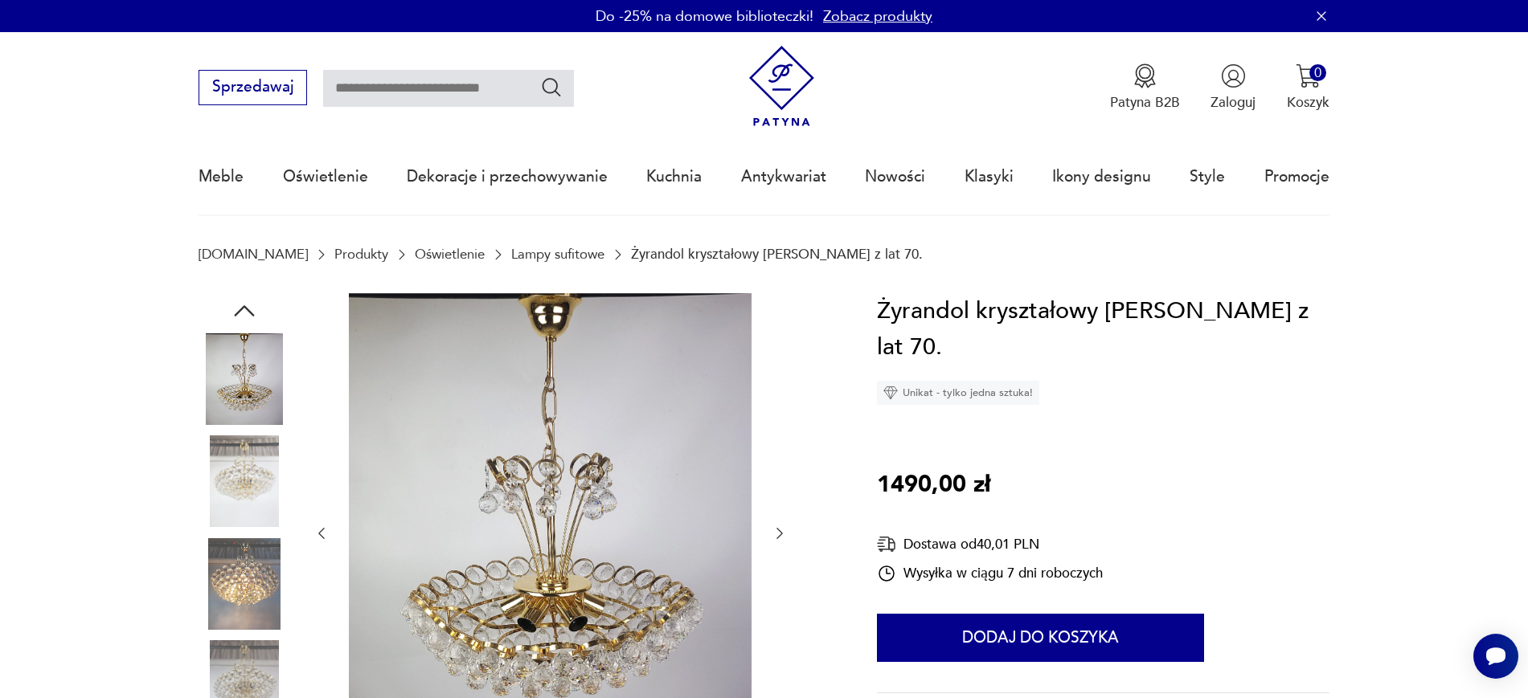
click at [782, 534] on icon "button" at bounding box center [779, 534] width 6 height 11
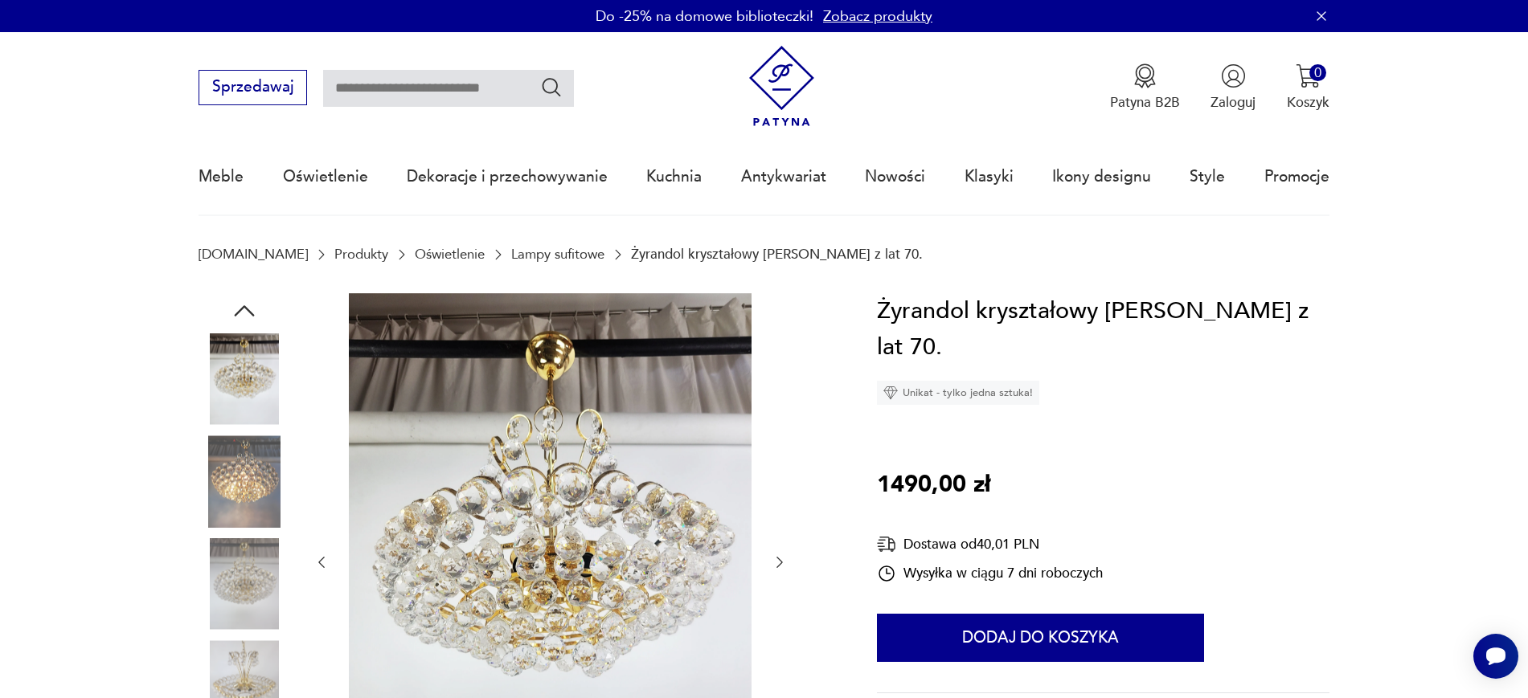
click at [774, 560] on icon "button" at bounding box center [779, 562] width 16 height 16
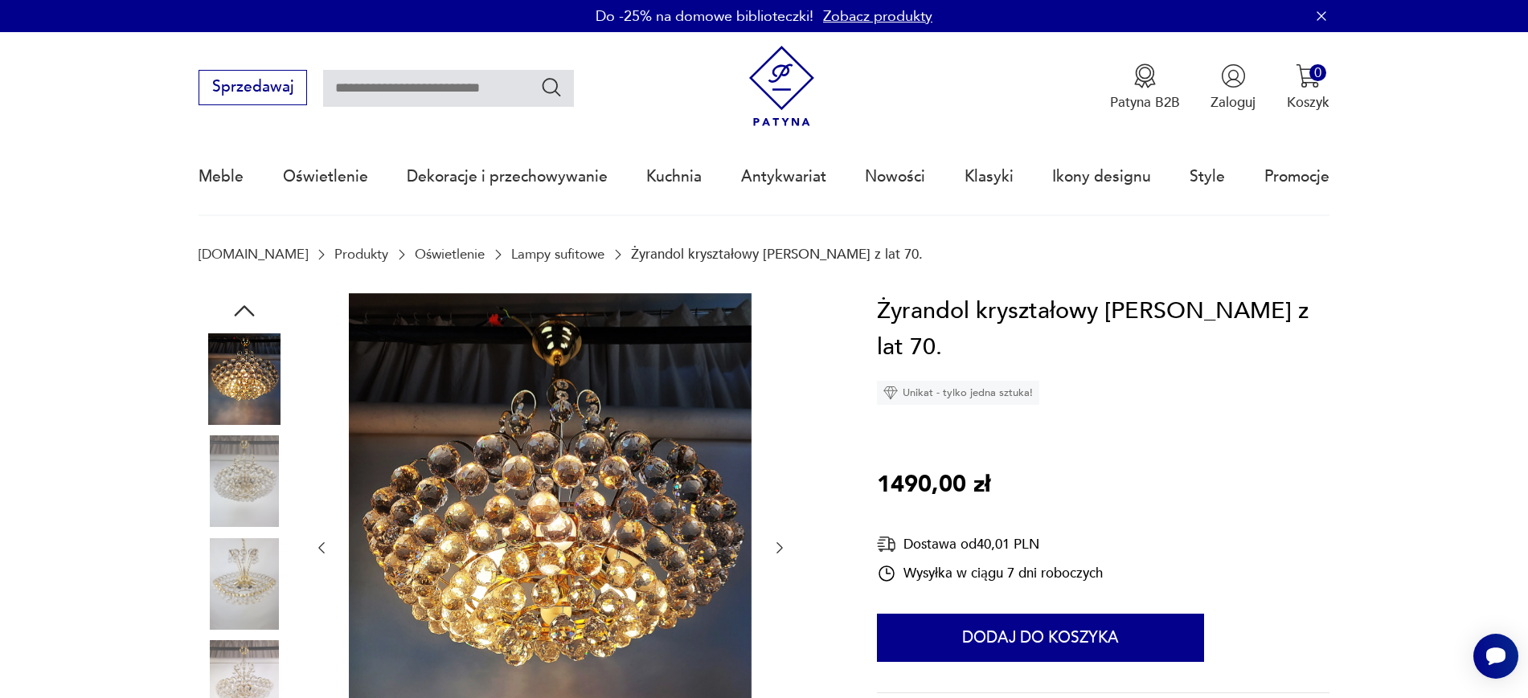
click at [783, 562] on div at bounding box center [550, 548] width 474 height 511
click at [781, 554] on icon "button" at bounding box center [779, 548] width 16 height 16
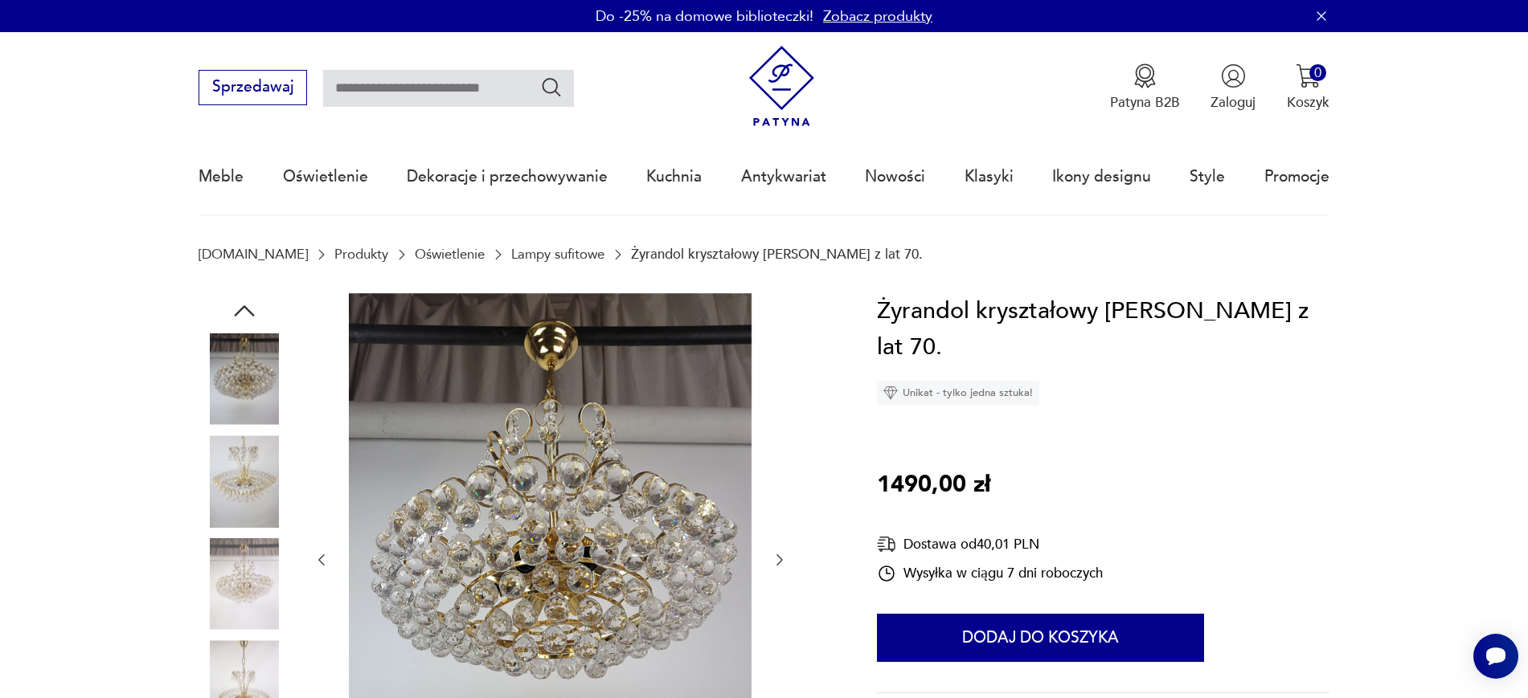
drag, startPoint x: 648, startPoint y: 444, endPoint x: 846, endPoint y: 350, distance: 219.6
click at [775, 560] on icon "button" at bounding box center [779, 560] width 16 height 16
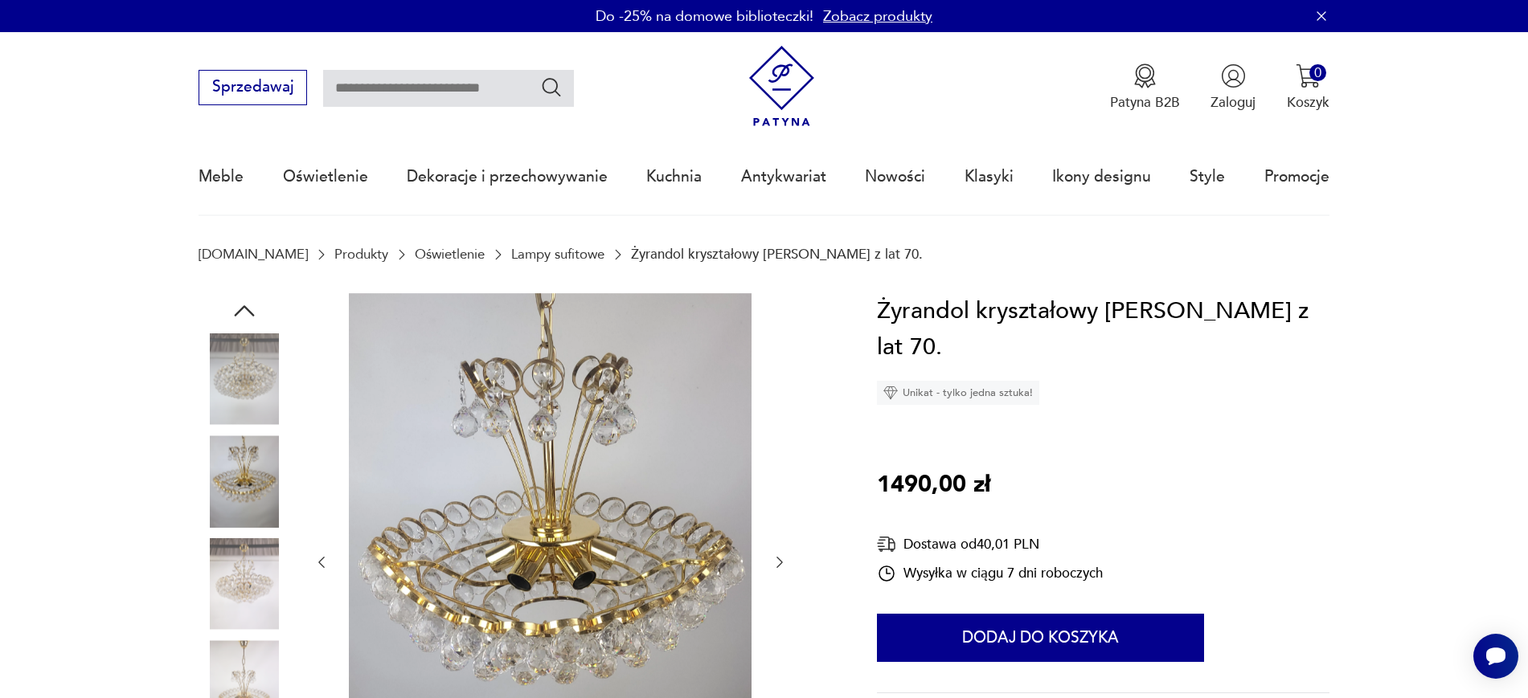
click at [777, 570] on icon "button" at bounding box center [779, 562] width 16 height 16
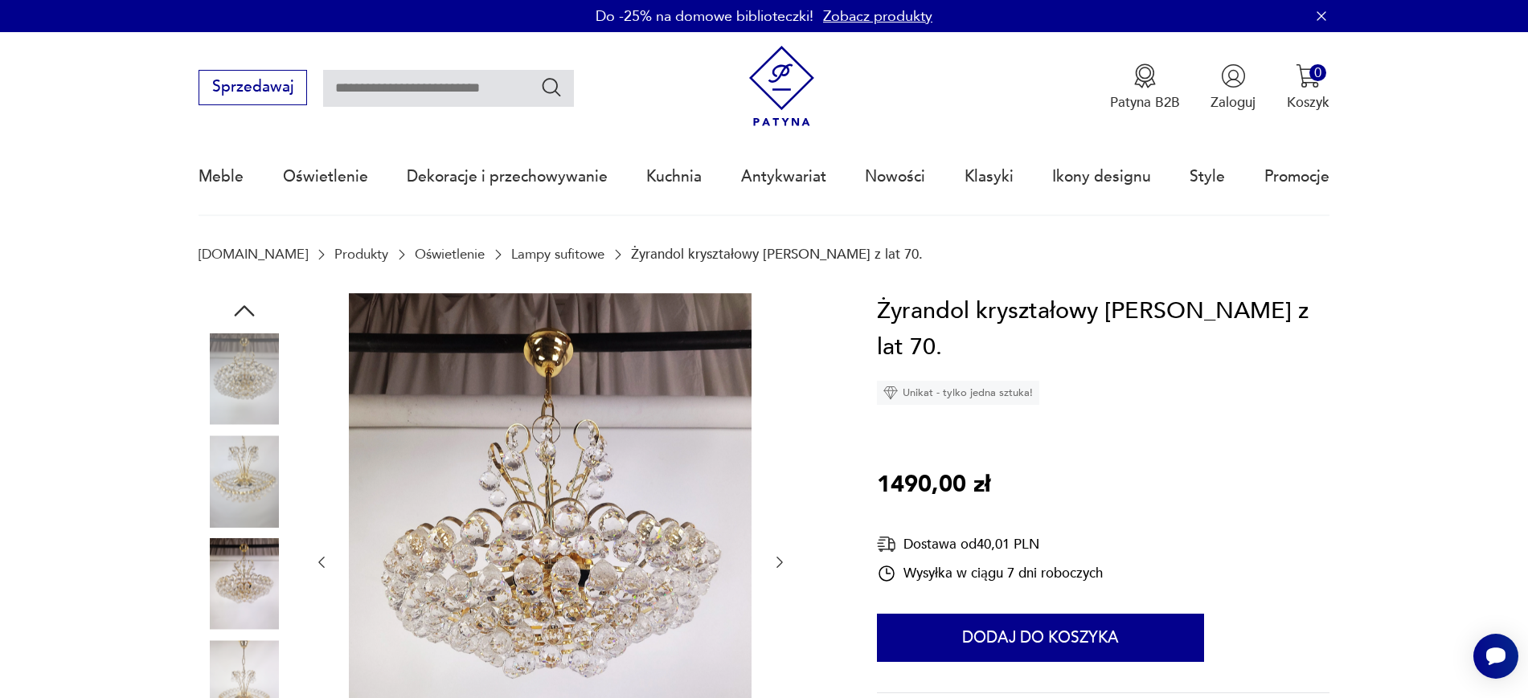
click at [782, 563] on icon "button" at bounding box center [779, 562] width 16 height 16
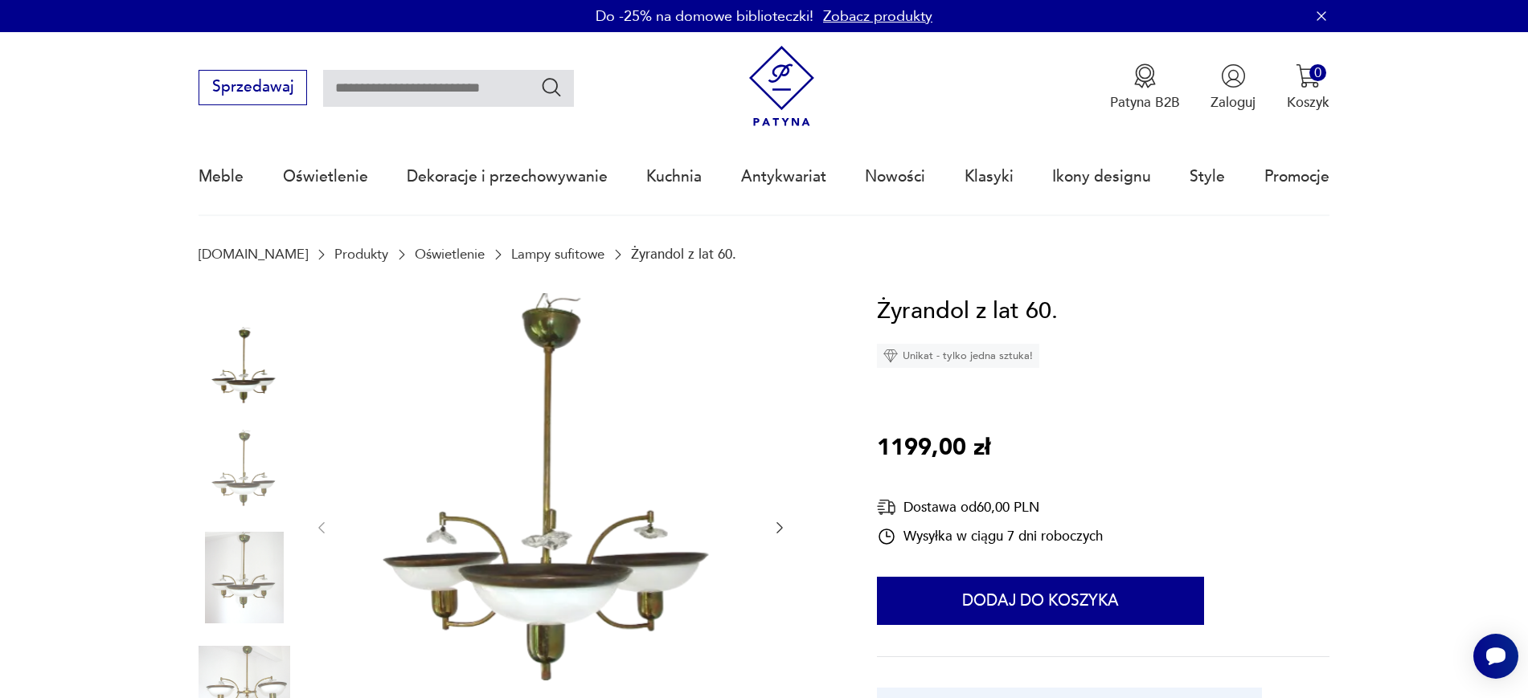
click at [767, 521] on div at bounding box center [550, 528] width 474 height 470
click at [783, 532] on icon "button" at bounding box center [779, 528] width 16 height 16
click at [782, 530] on icon "button" at bounding box center [779, 528] width 16 height 16
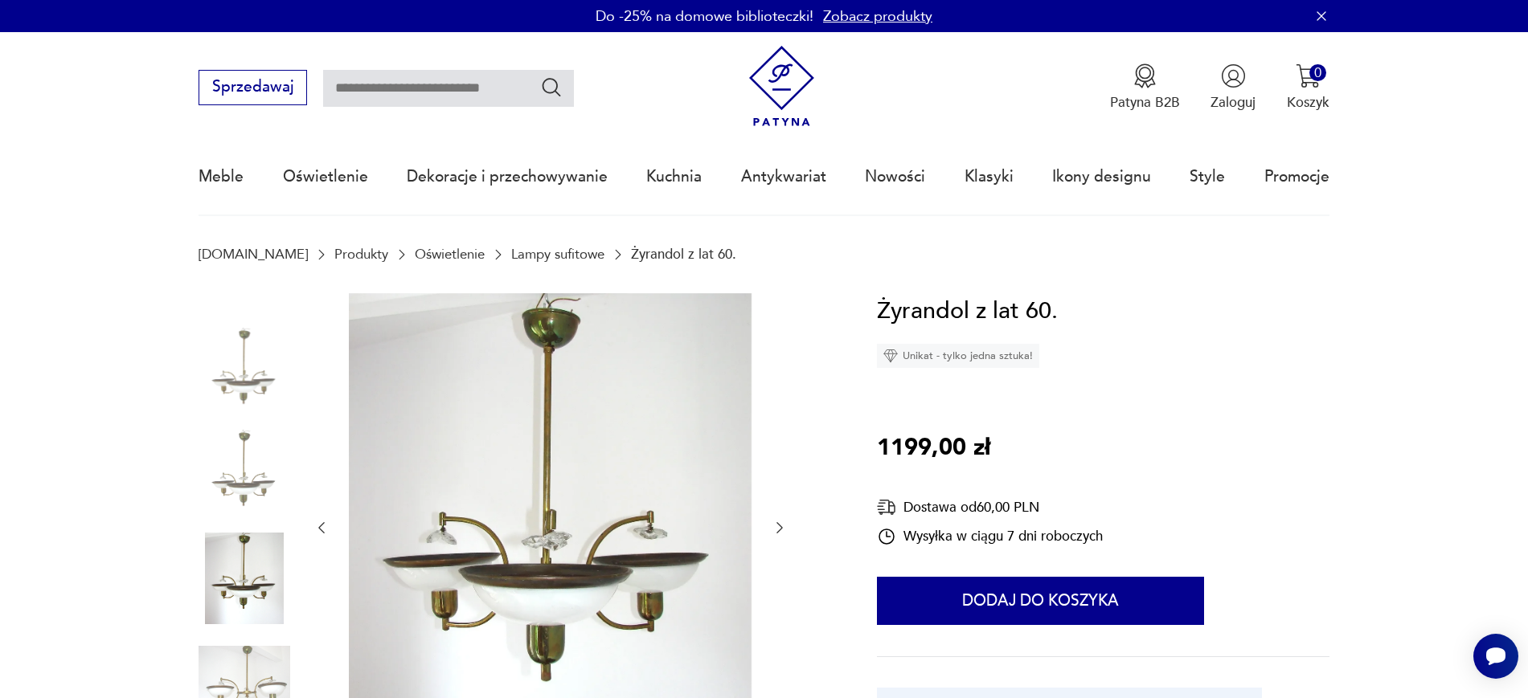
click at [774, 530] on icon "button" at bounding box center [779, 528] width 16 height 16
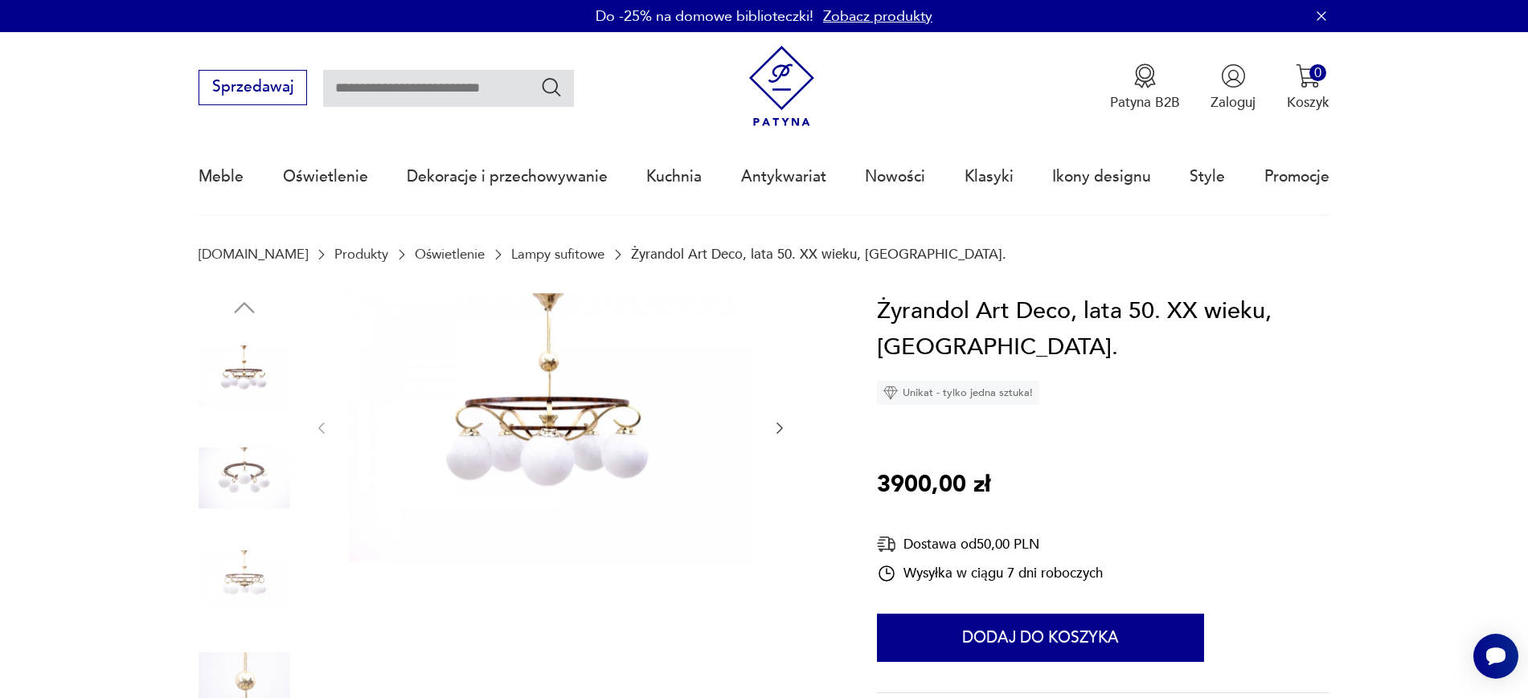
click at [777, 431] on icon "button" at bounding box center [779, 428] width 16 height 16
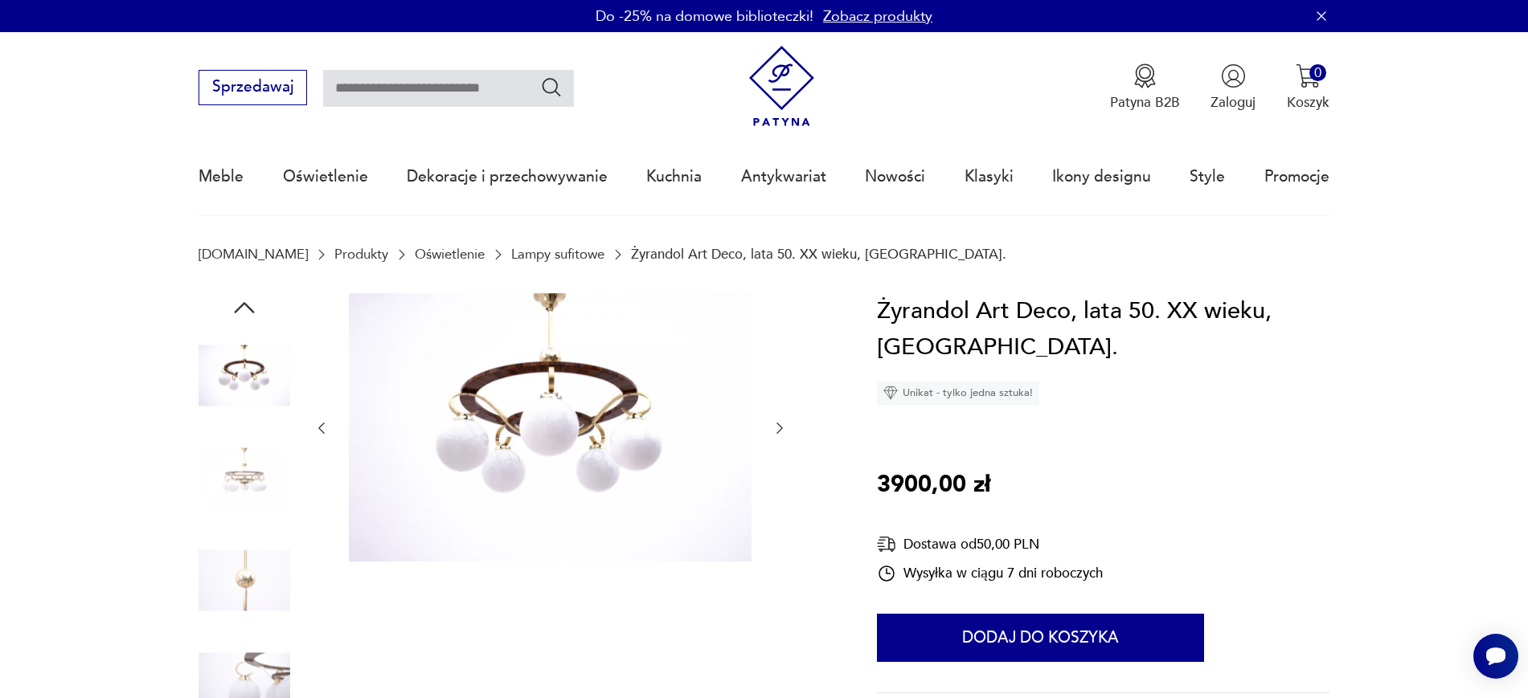
click at [783, 441] on div at bounding box center [550, 429] width 474 height 272
click at [780, 431] on icon "button" at bounding box center [779, 428] width 16 height 16
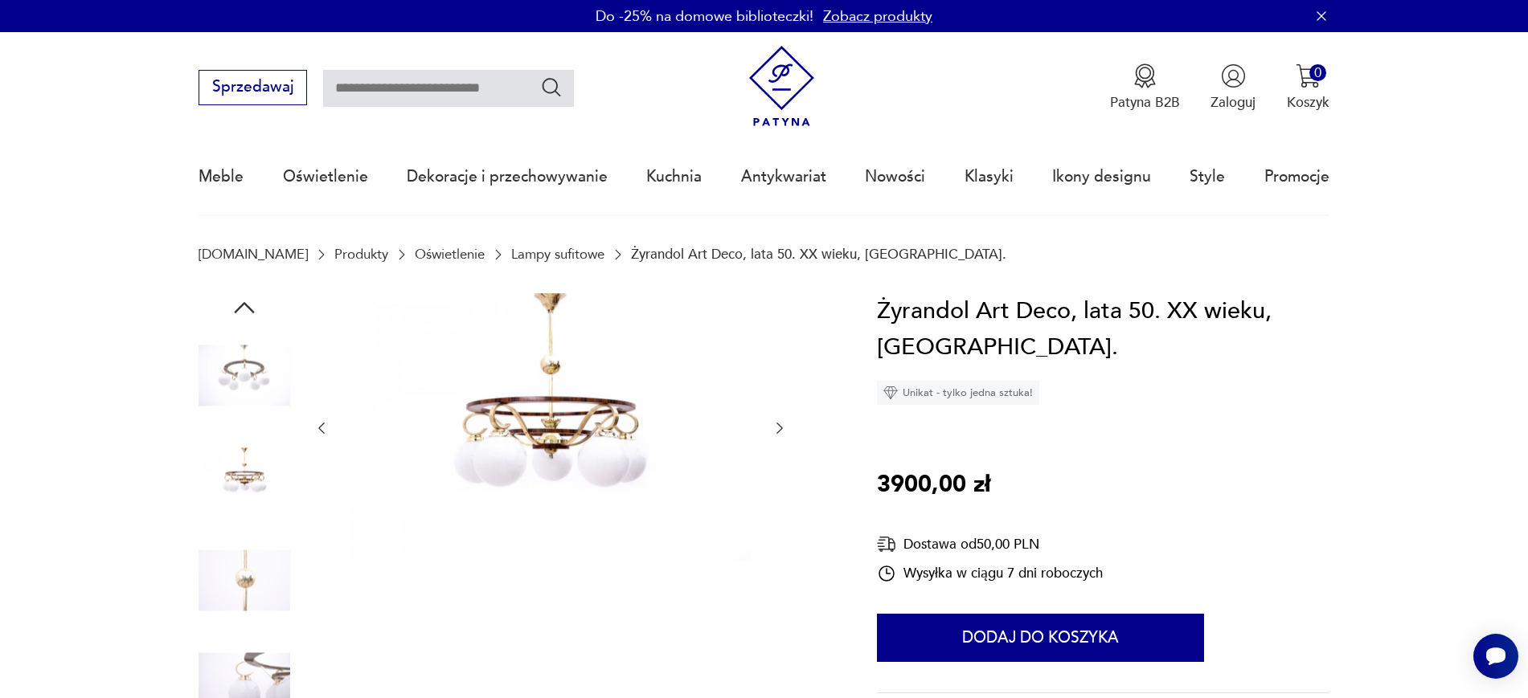
click at [771, 424] on icon "button" at bounding box center [779, 428] width 16 height 16
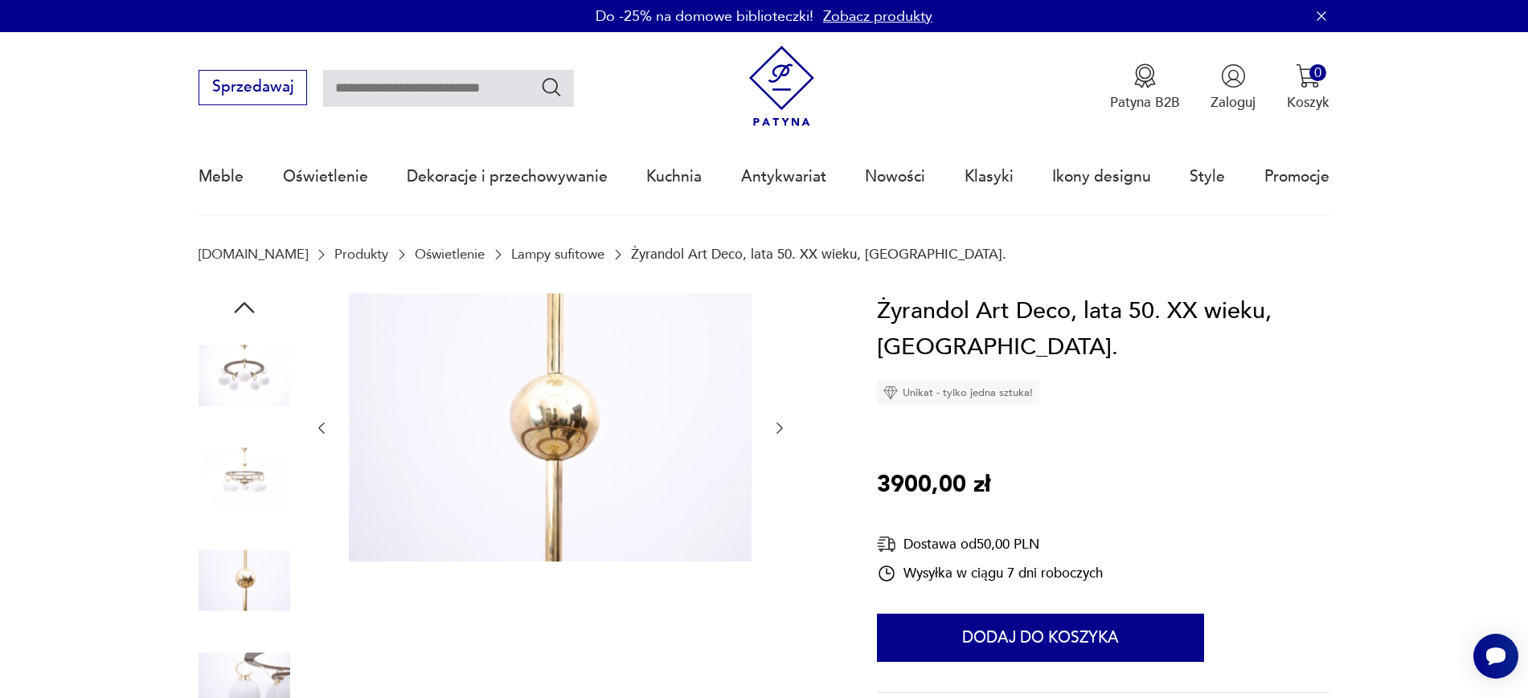
click at [771, 424] on icon "button" at bounding box center [779, 428] width 16 height 16
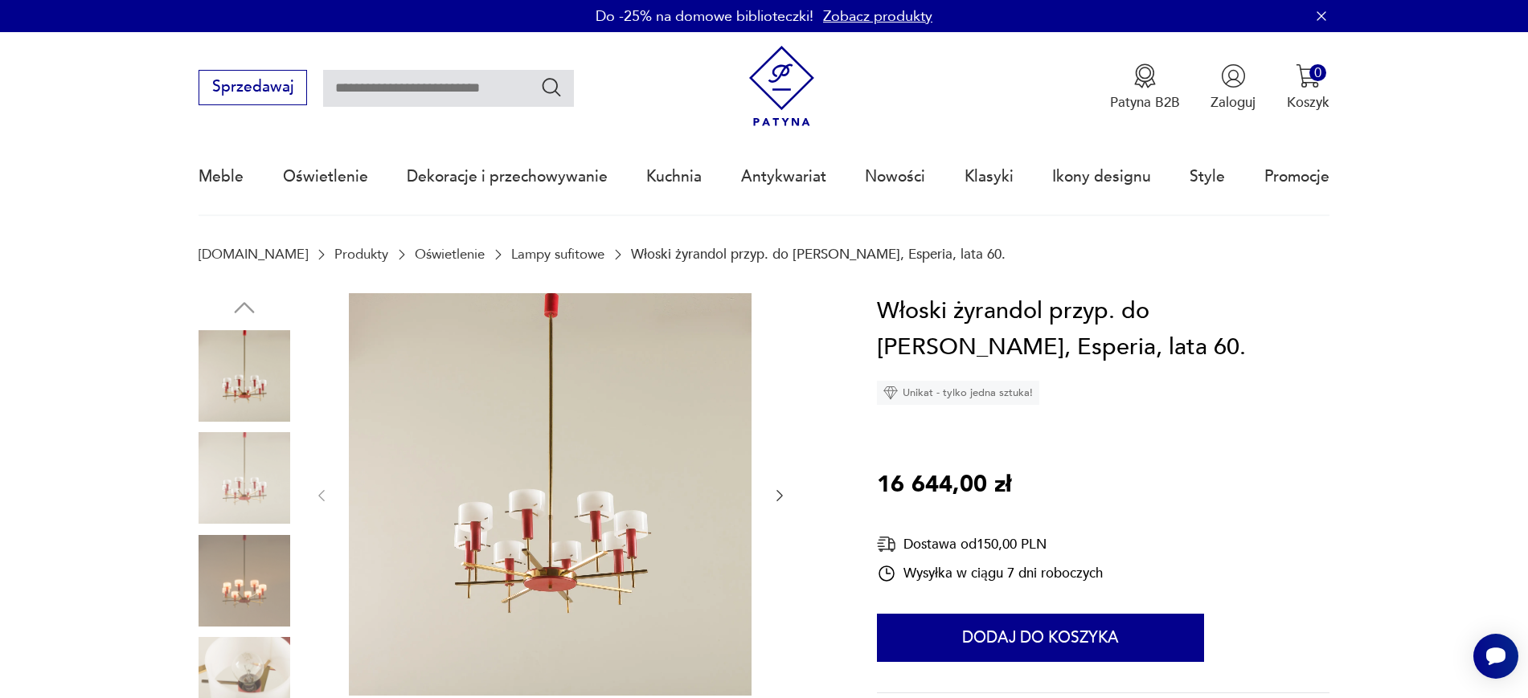
click at [780, 496] on icon "button" at bounding box center [779, 496] width 16 height 16
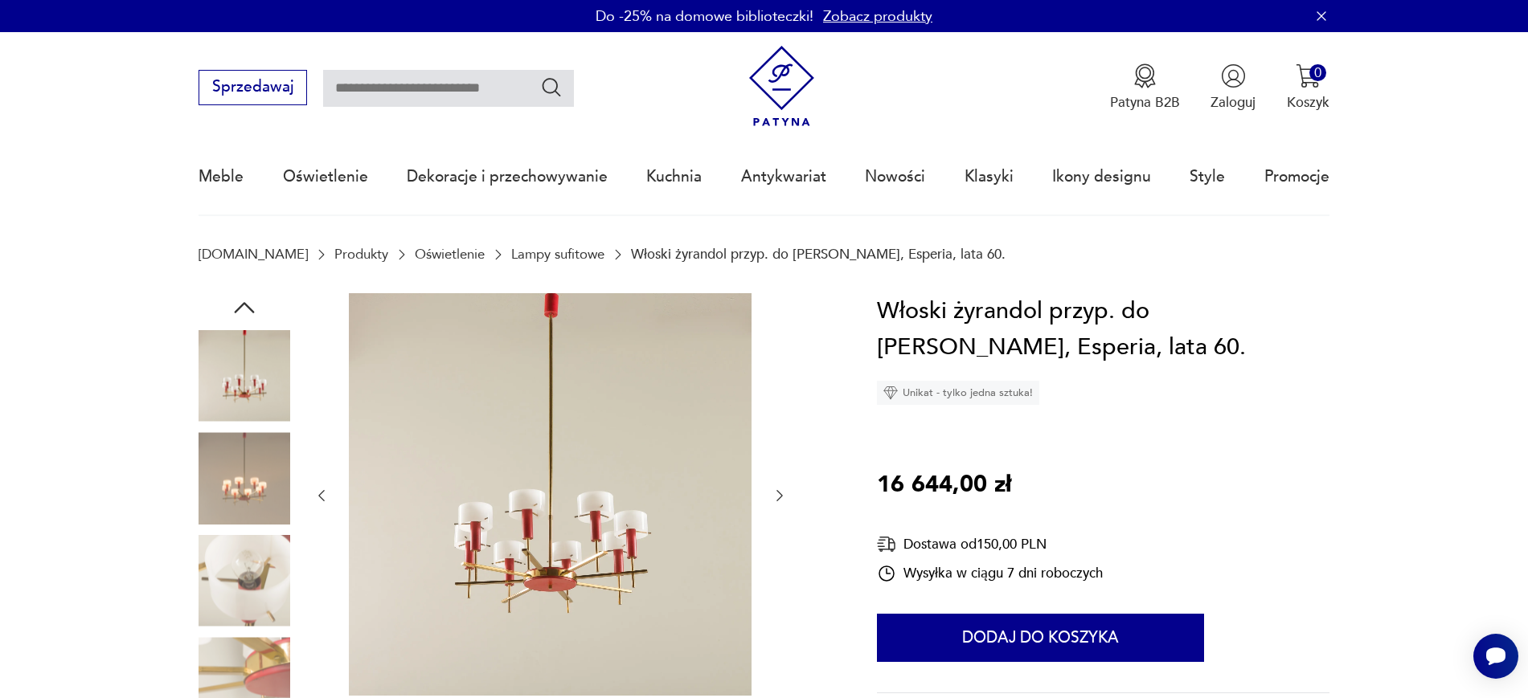
click at [783, 498] on icon "button" at bounding box center [779, 496] width 16 height 16
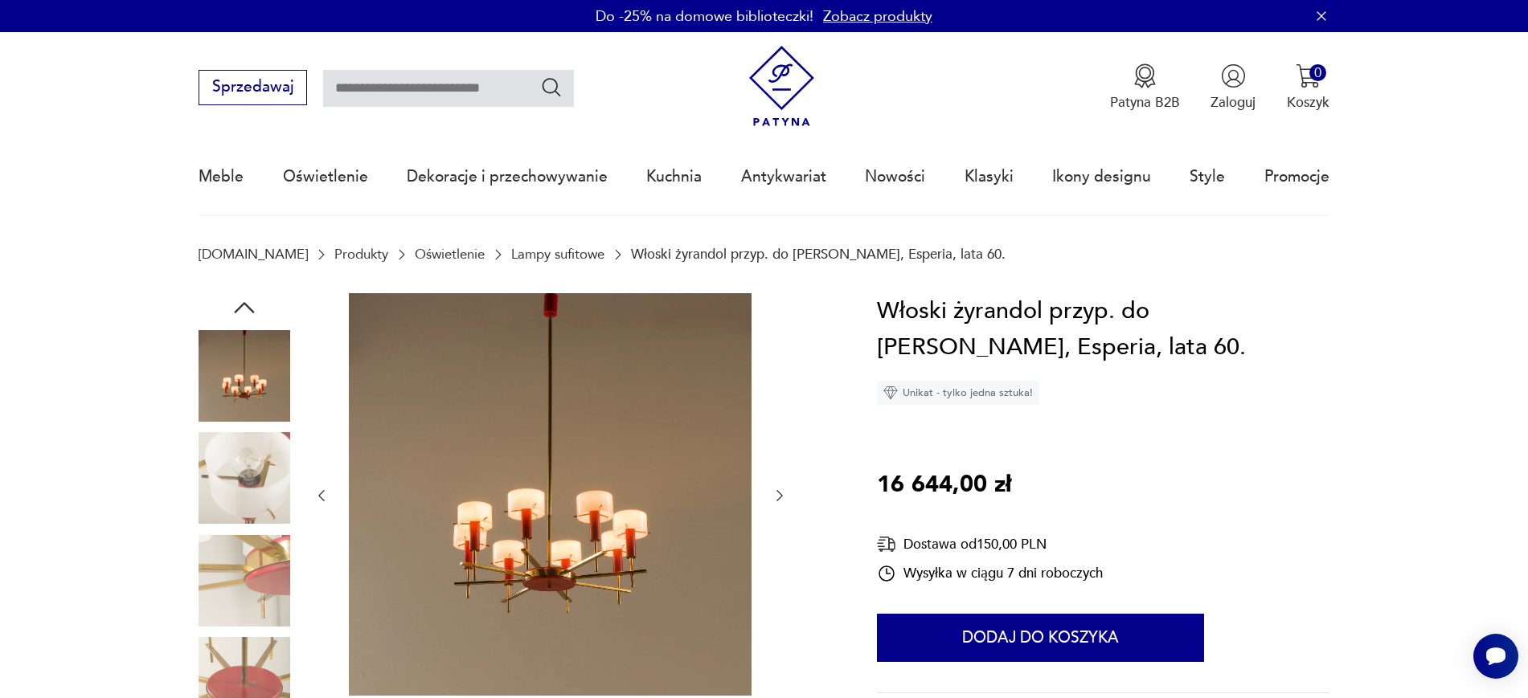
click at [776, 489] on icon "button" at bounding box center [779, 496] width 16 height 16
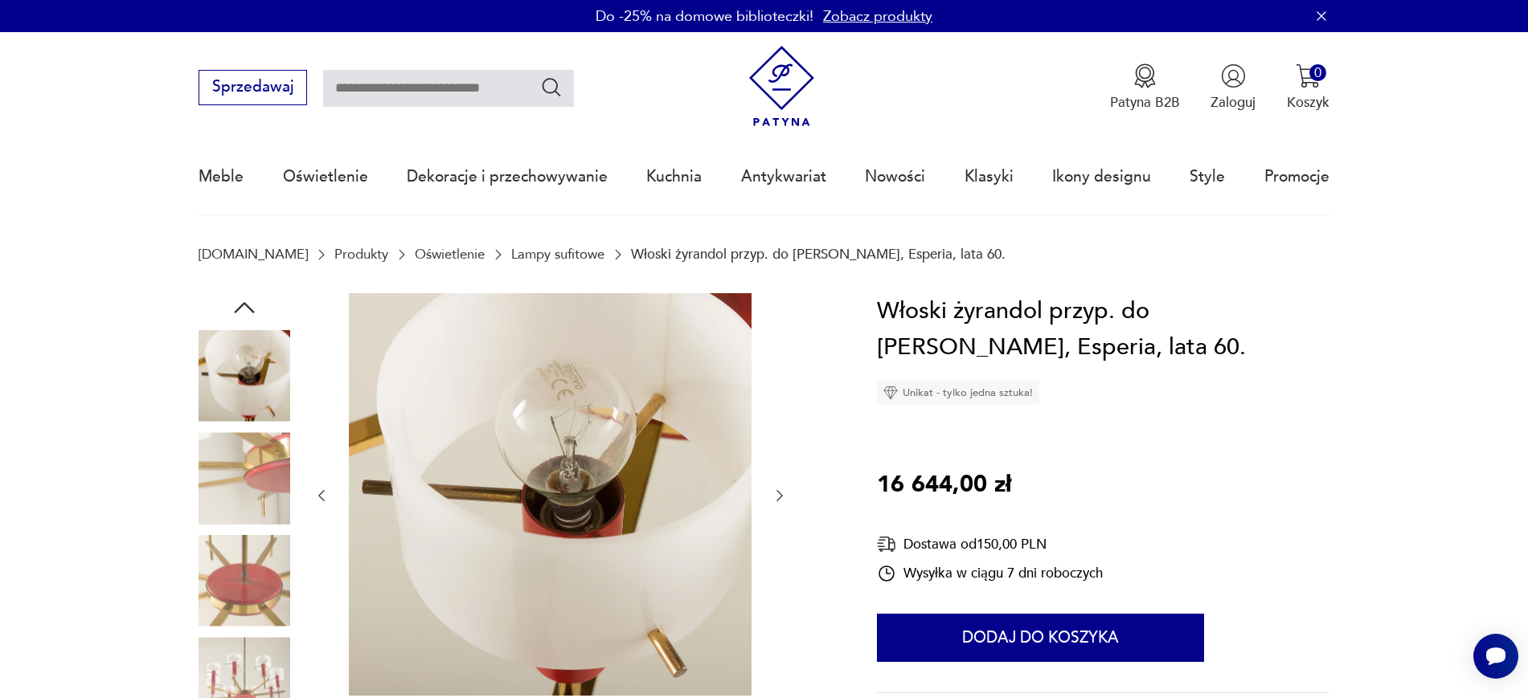
click at [778, 502] on icon "button" at bounding box center [779, 496] width 16 height 16
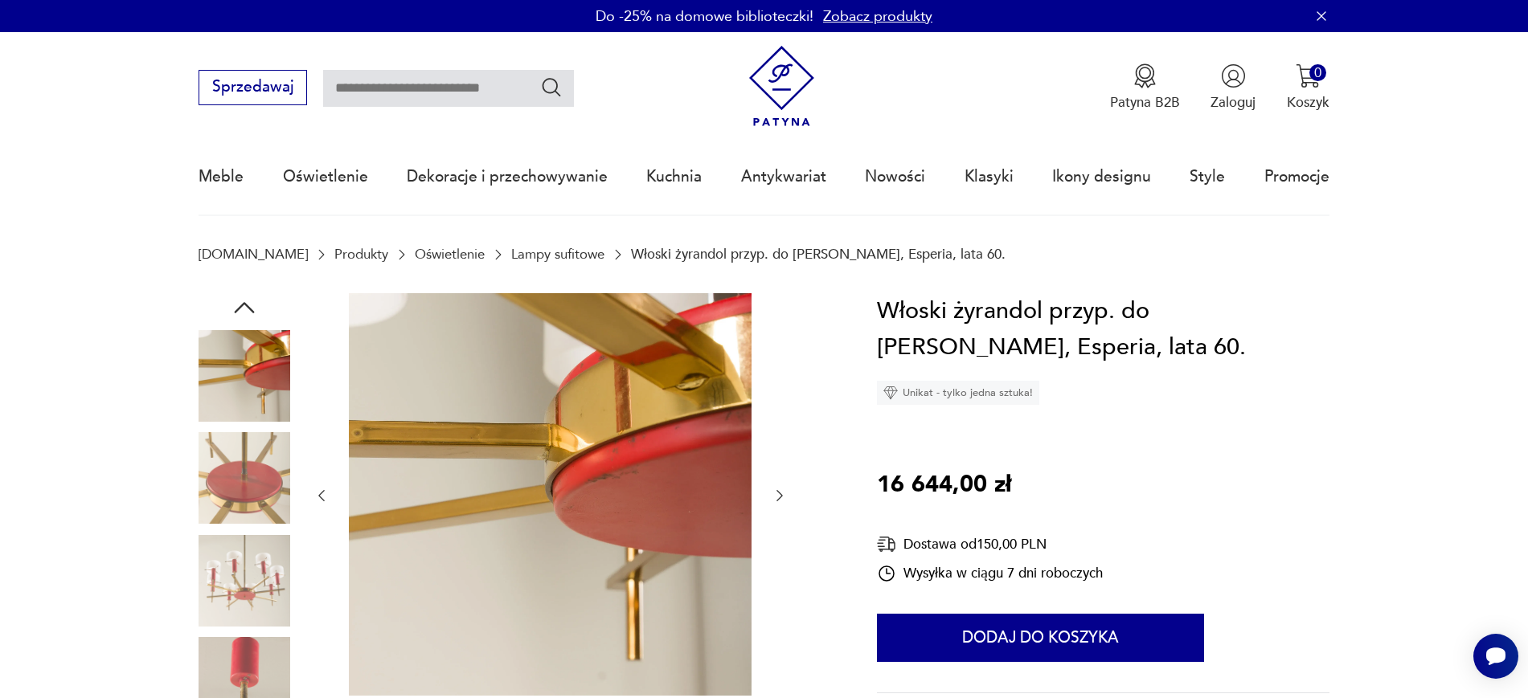
drag, startPoint x: 629, startPoint y: 468, endPoint x: 787, endPoint y: 503, distance: 162.2
click at [787, 503] on div at bounding box center [514, 531] width 632 height 476
click at [779, 498] on icon "button" at bounding box center [779, 495] width 6 height 11
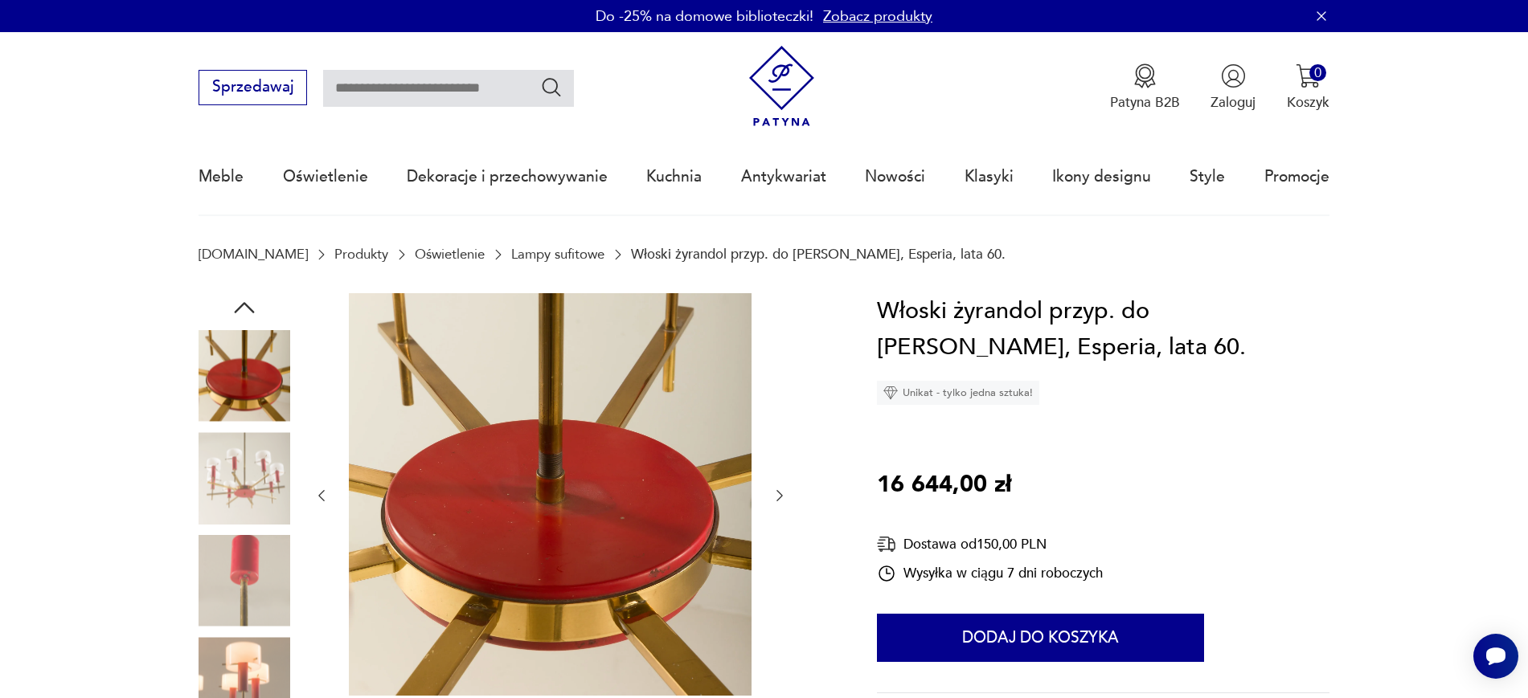
click at [779, 498] on icon "button" at bounding box center [779, 495] width 6 height 11
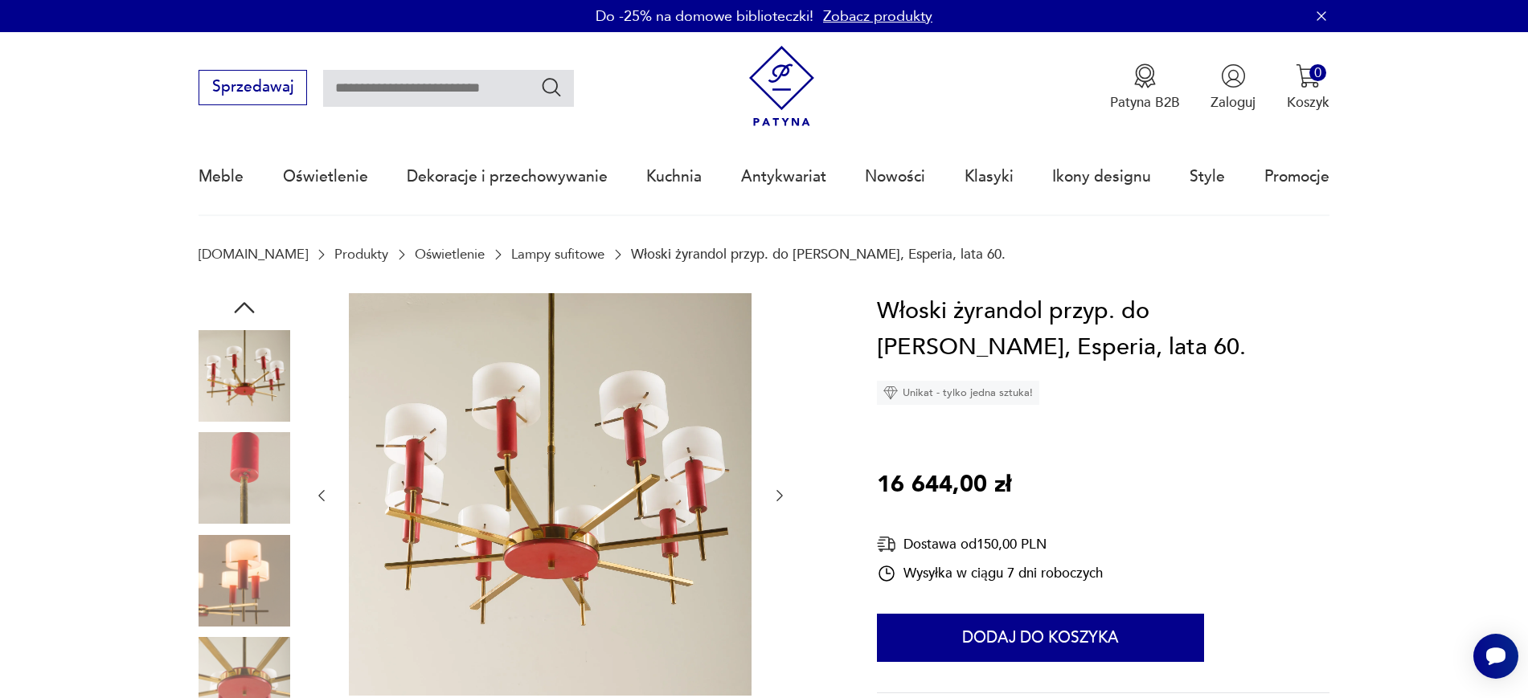
click at [780, 497] on icon "button" at bounding box center [779, 495] width 6 height 11
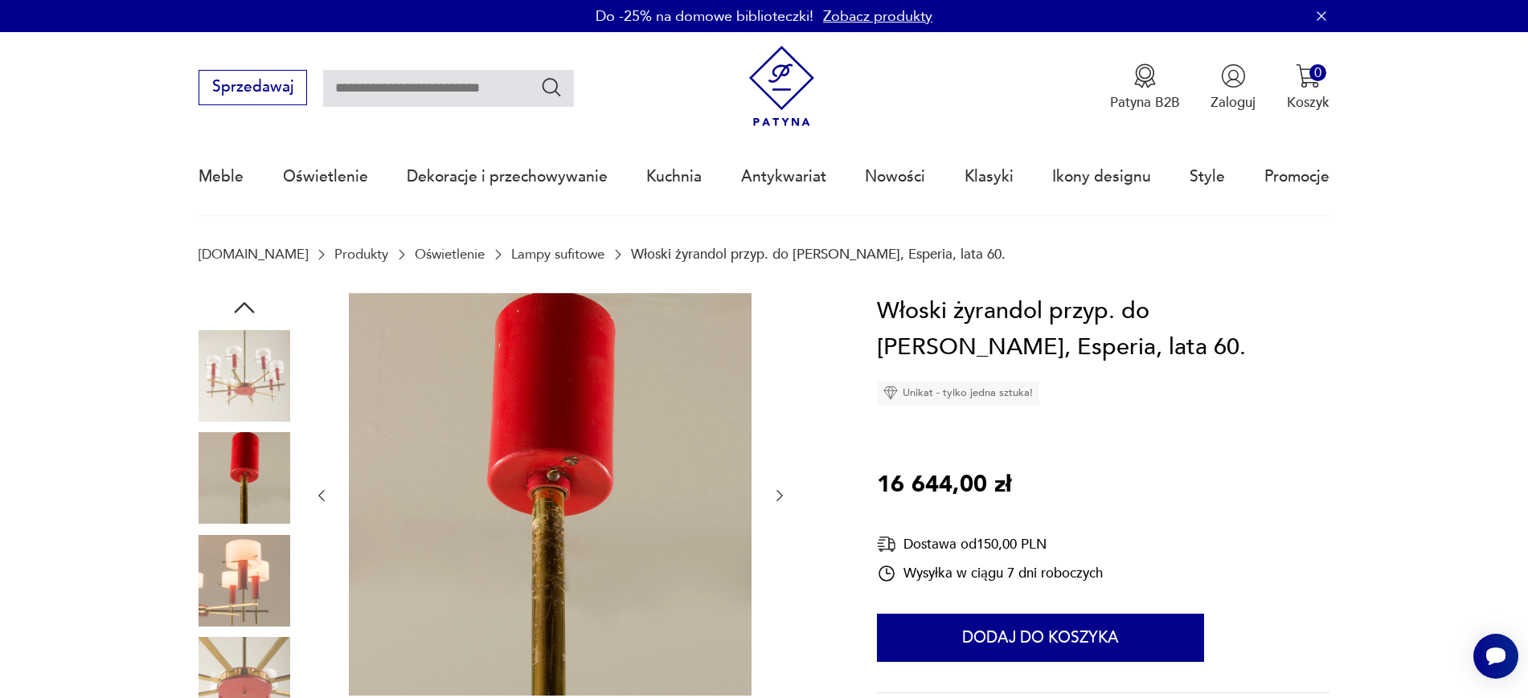
click at [780, 497] on icon "button" at bounding box center [779, 495] width 6 height 11
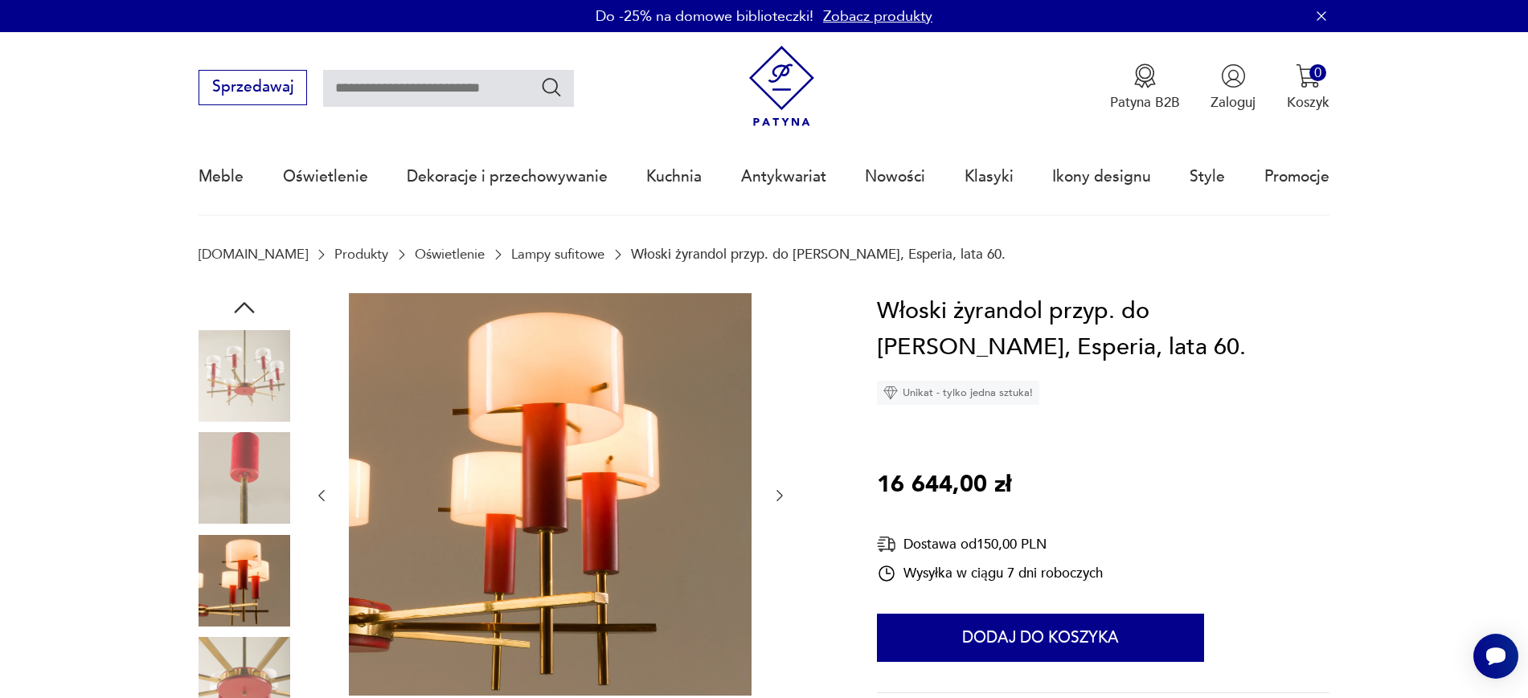
click at [783, 501] on icon "button" at bounding box center [779, 496] width 16 height 16
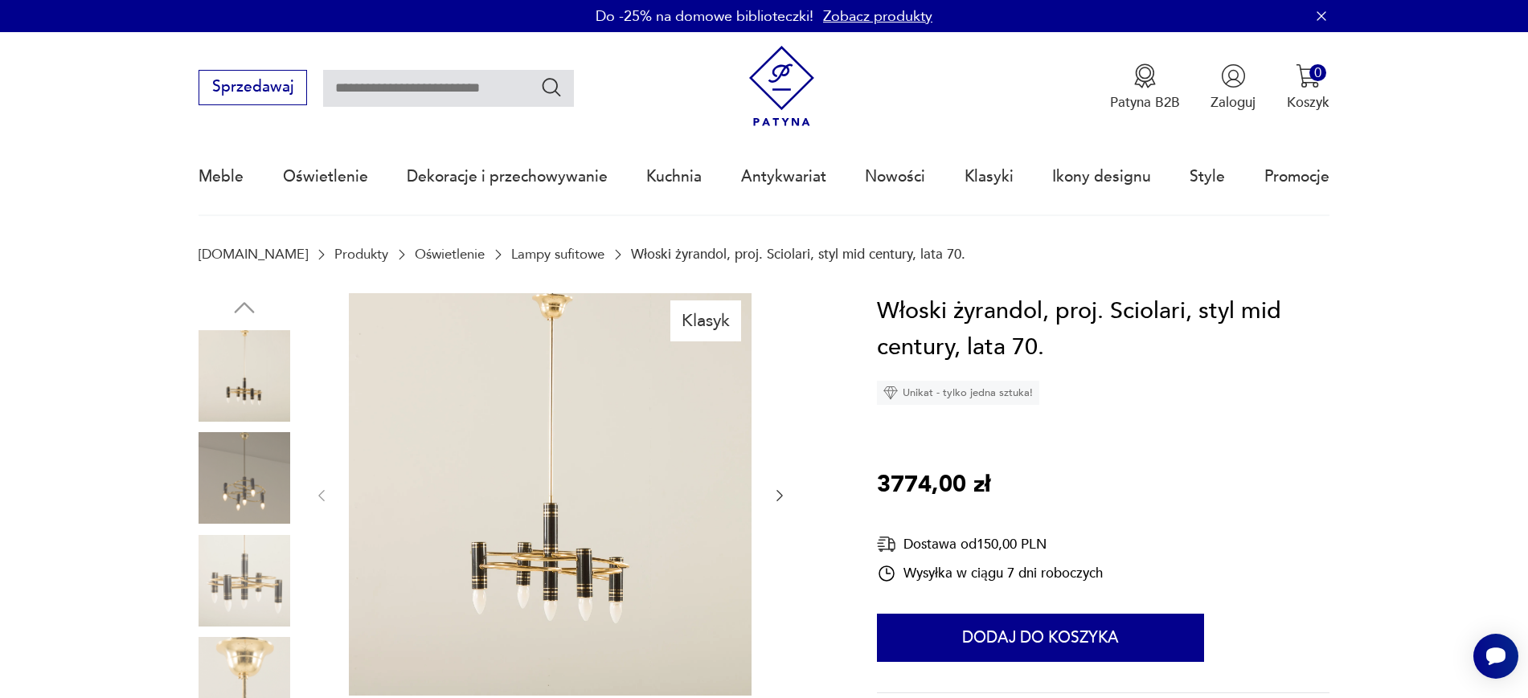
click at [779, 498] on icon "button" at bounding box center [779, 495] width 6 height 11
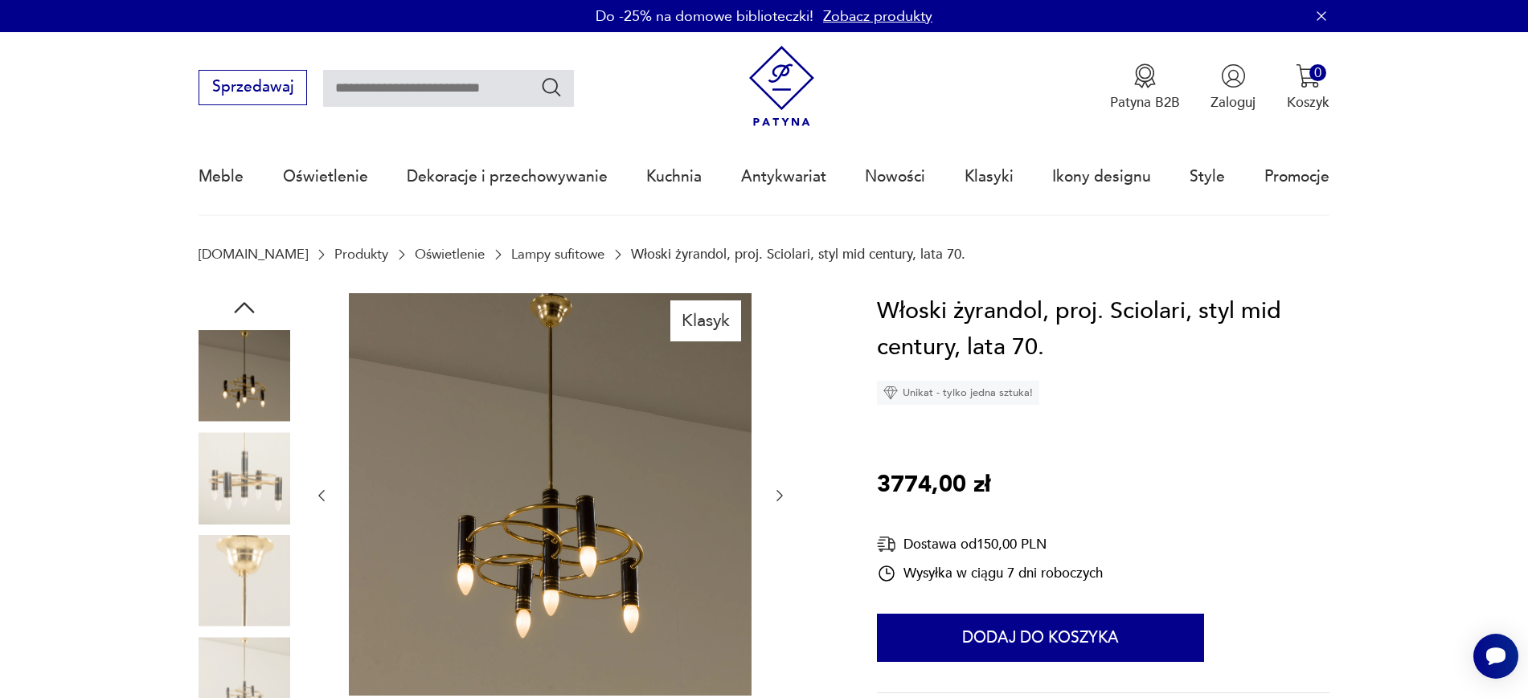
click at [789, 501] on div "Klasyk" at bounding box center [514, 531] width 632 height 476
click at [779, 501] on icon "button" at bounding box center [779, 496] width 16 height 16
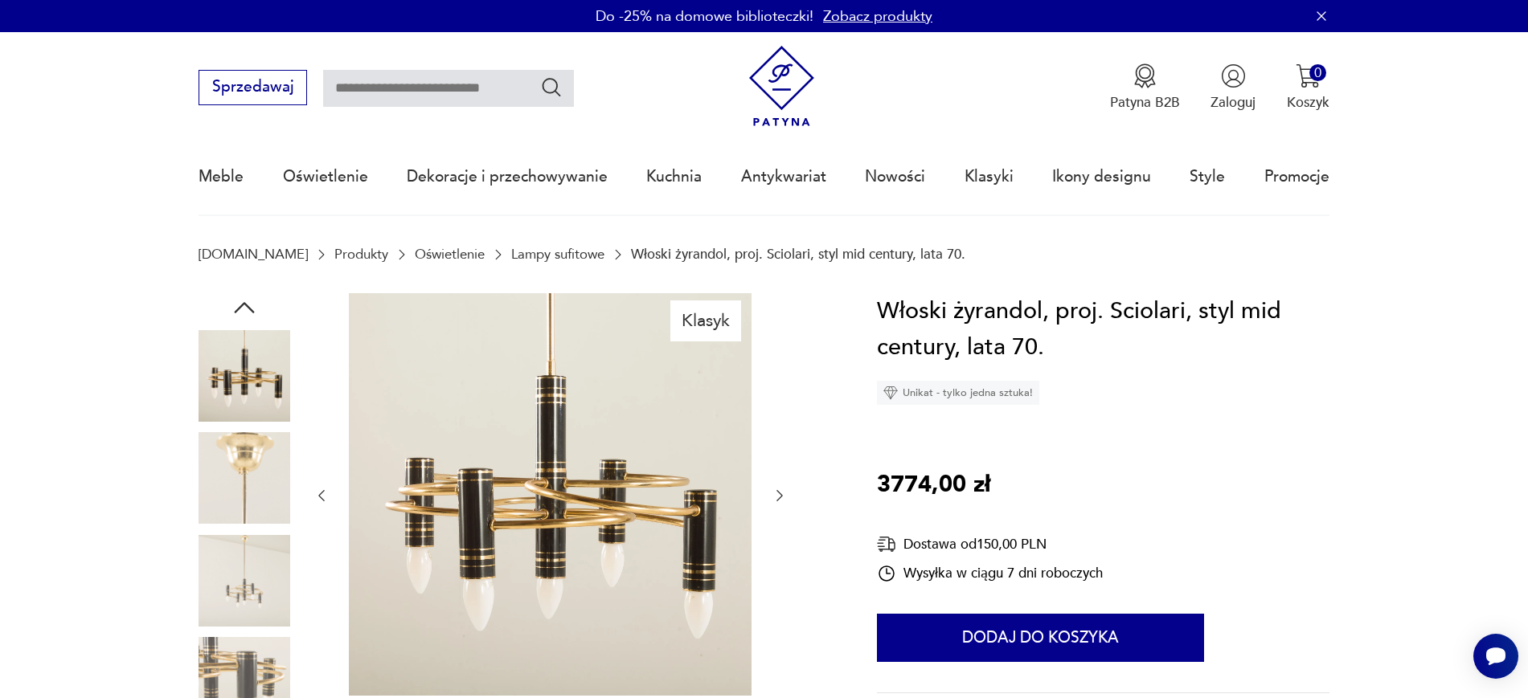
click at [637, 476] on img at bounding box center [550, 494] width 403 height 403
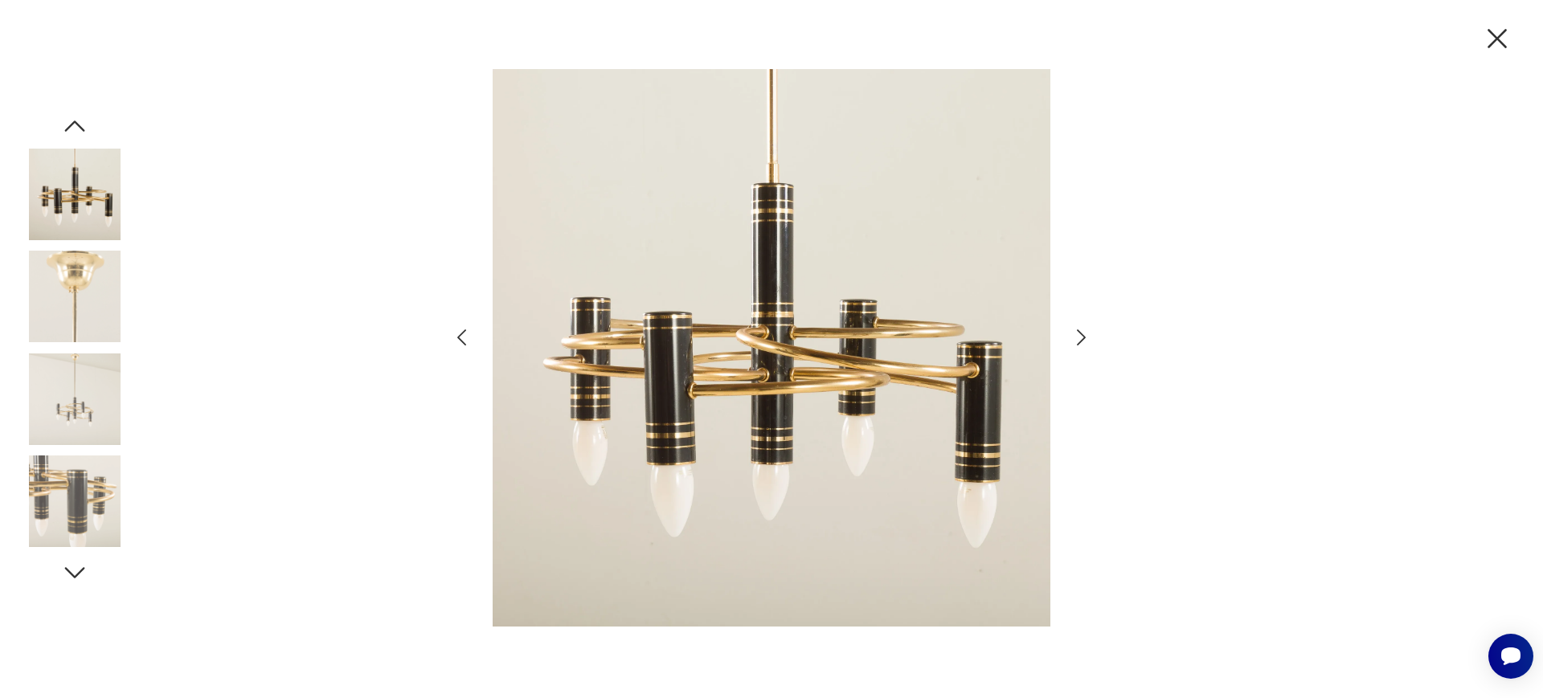
click at [1502, 44] on icon "button" at bounding box center [1496, 38] width 19 height 19
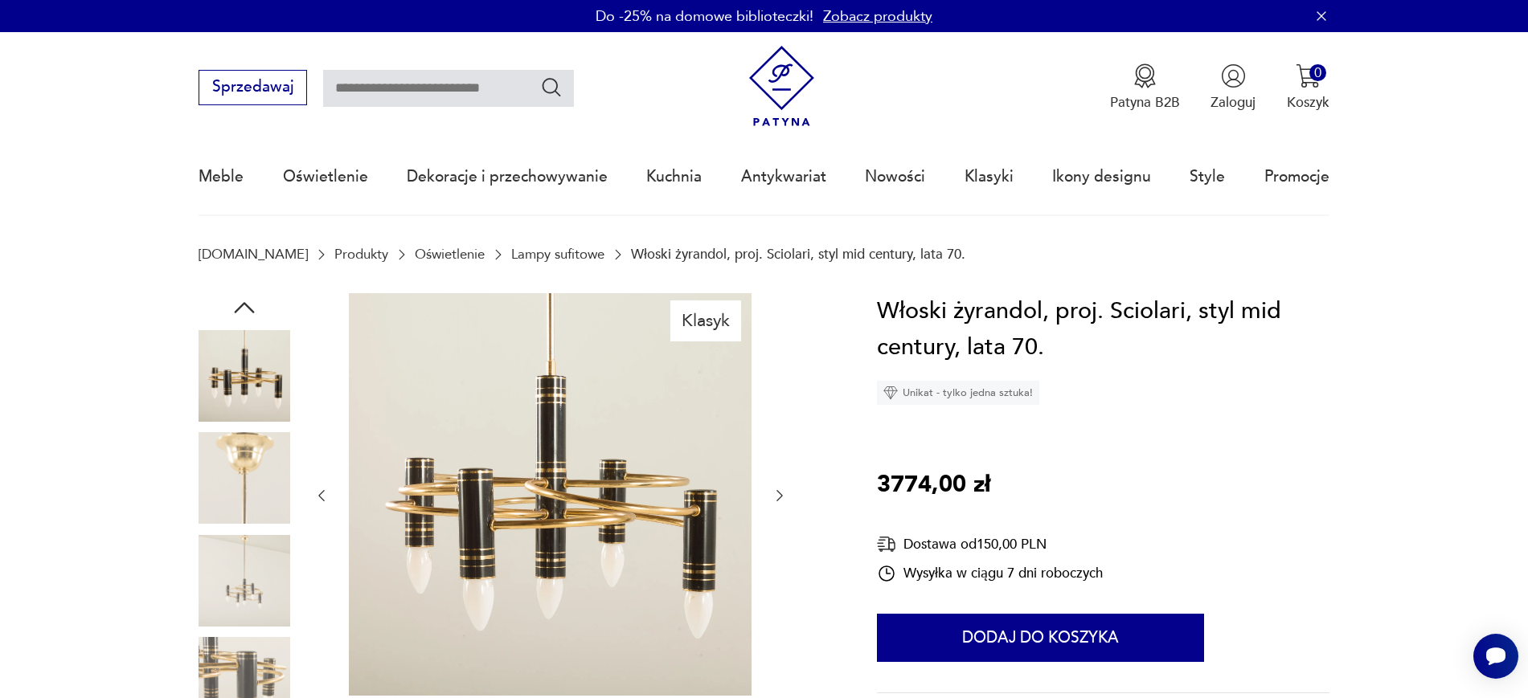
click at [779, 497] on icon "button" at bounding box center [779, 496] width 16 height 16
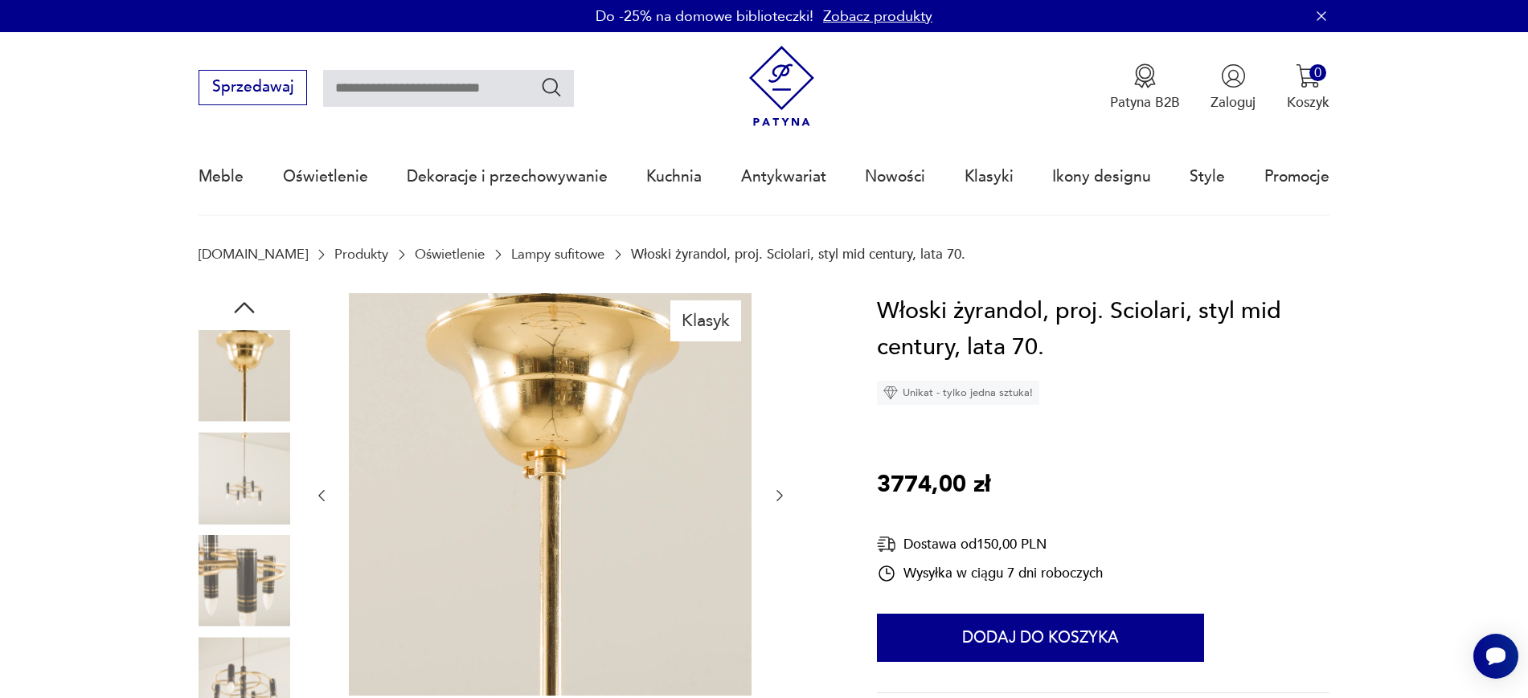
click at [776, 497] on icon "button" at bounding box center [779, 496] width 16 height 16
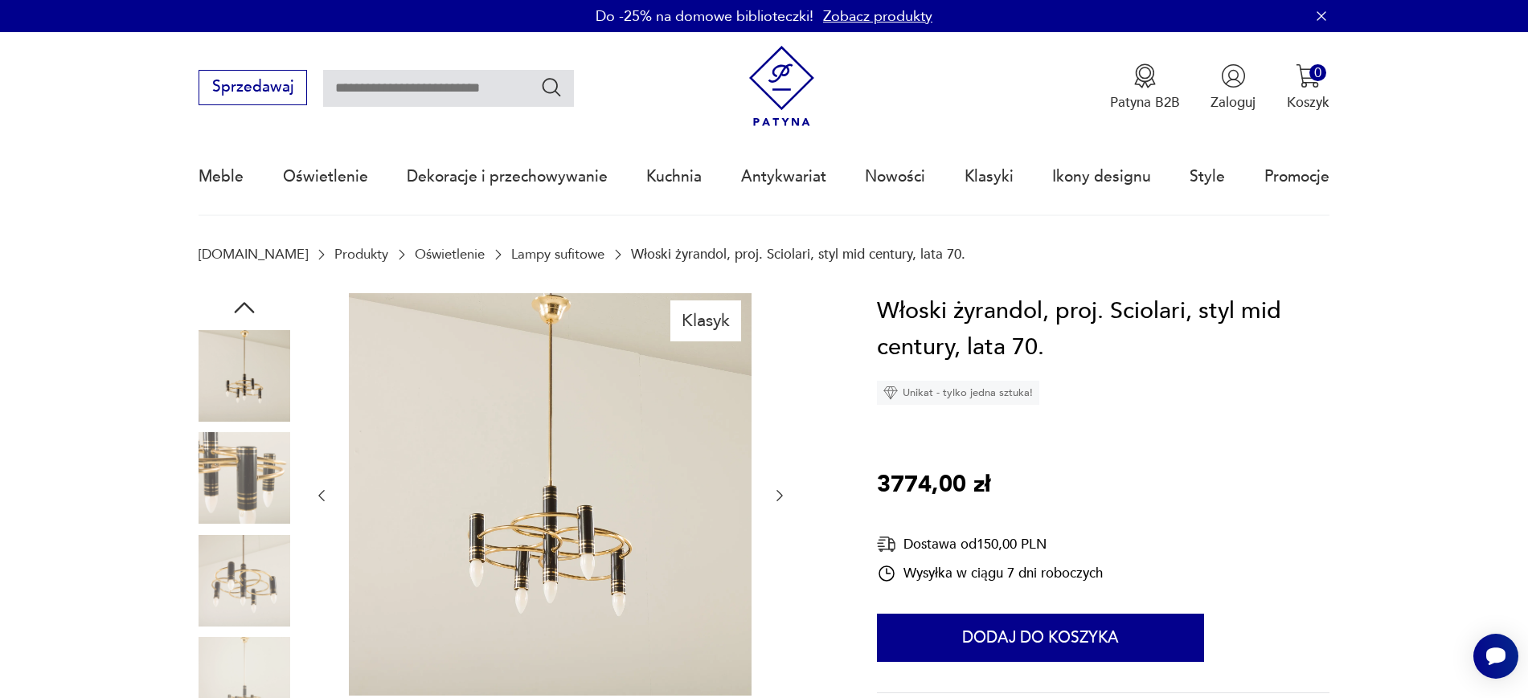
click at [798, 497] on div "Klasyk" at bounding box center [514, 531] width 632 height 476
click at [773, 497] on icon "button" at bounding box center [779, 496] width 16 height 16
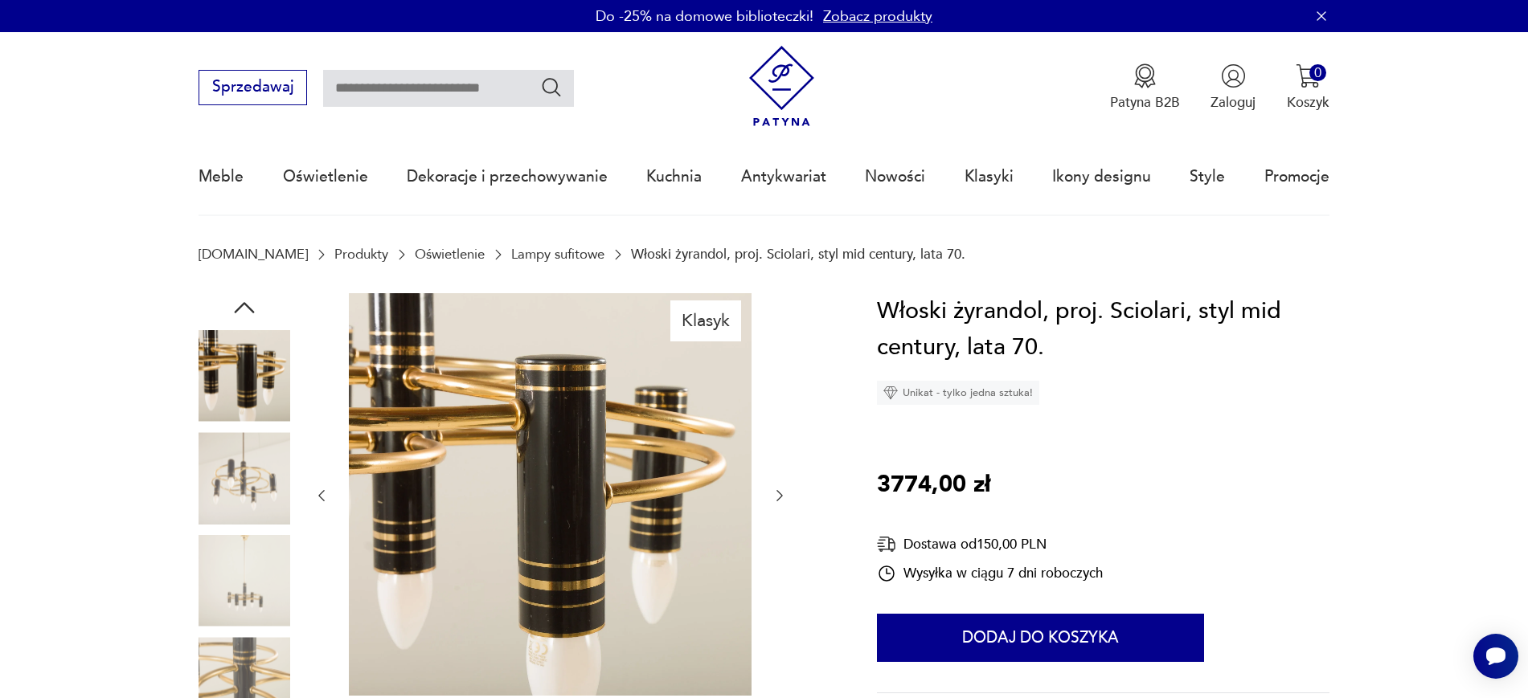
click at [781, 499] on icon "button" at bounding box center [779, 496] width 16 height 16
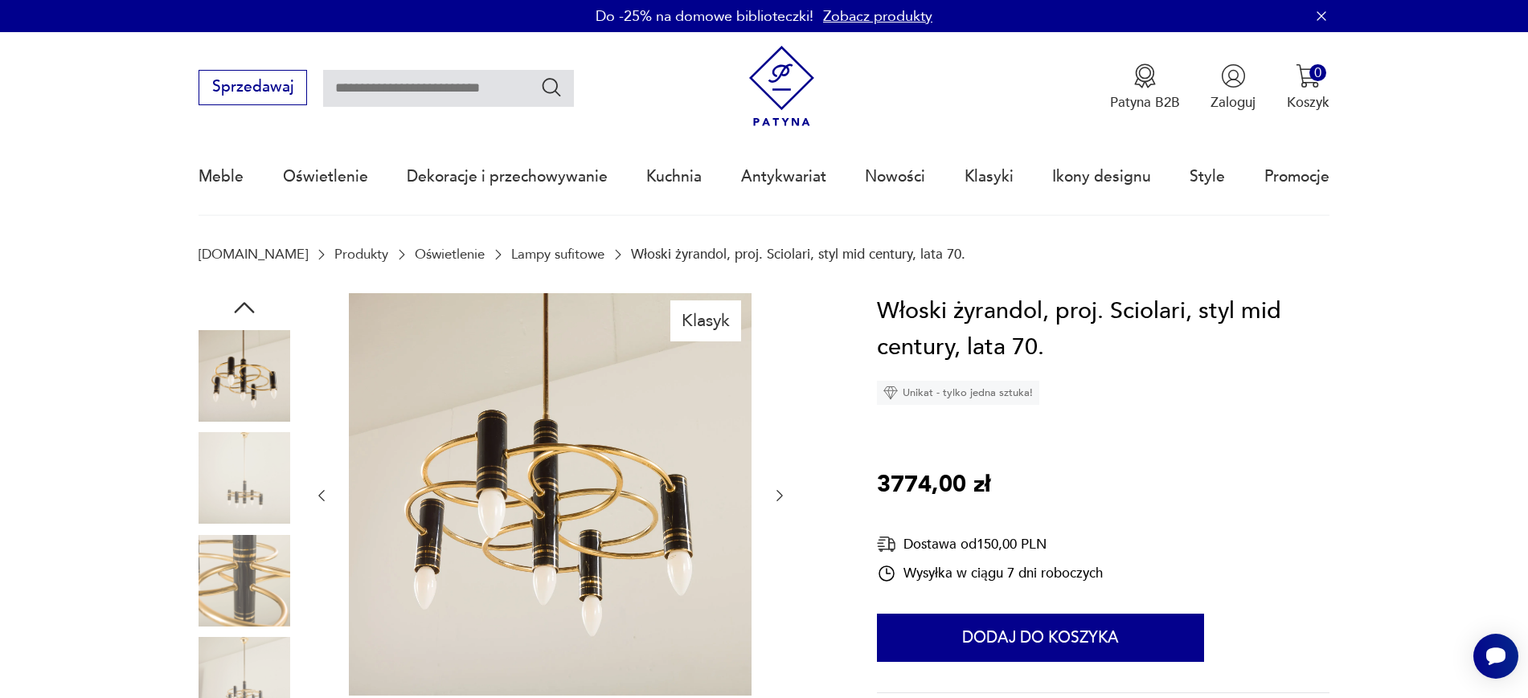
click at [779, 501] on icon "button" at bounding box center [779, 496] width 16 height 16
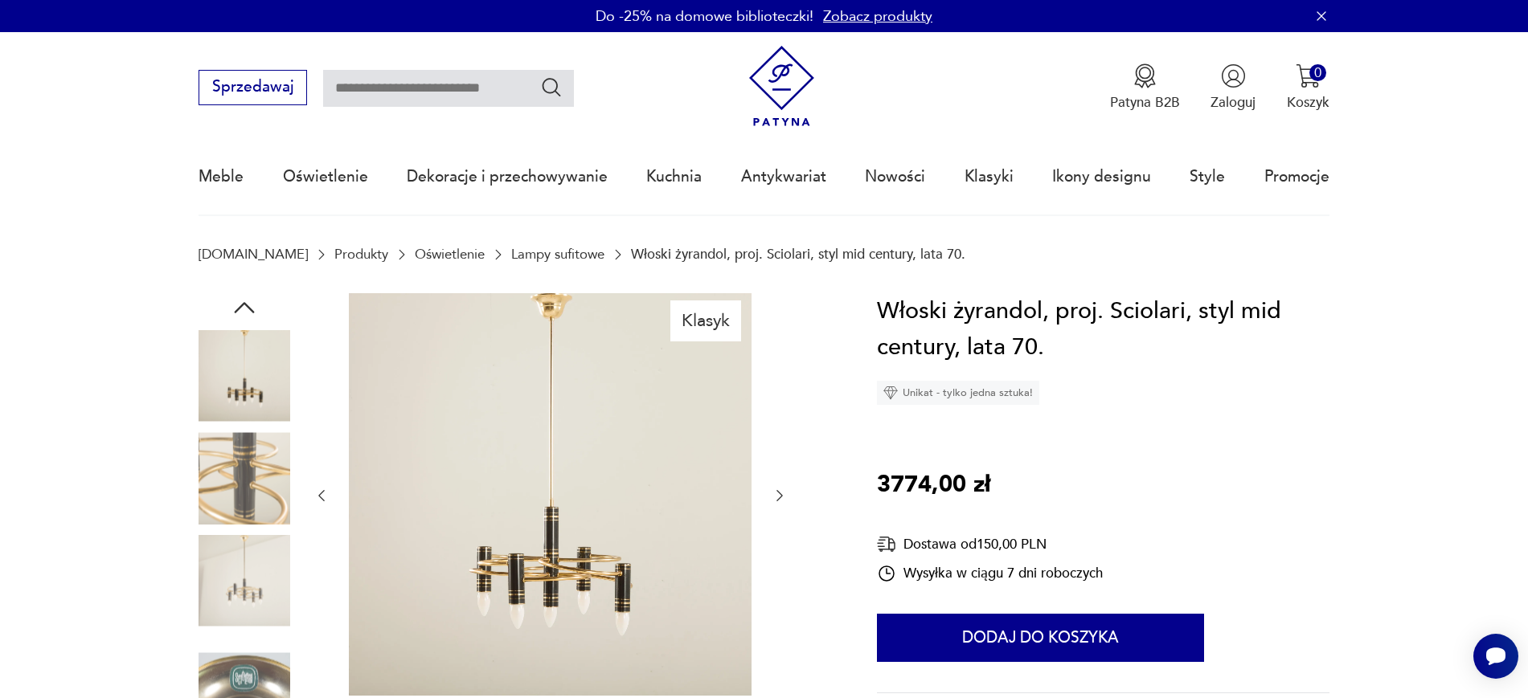
click at [779, 497] on icon "button" at bounding box center [779, 496] width 16 height 16
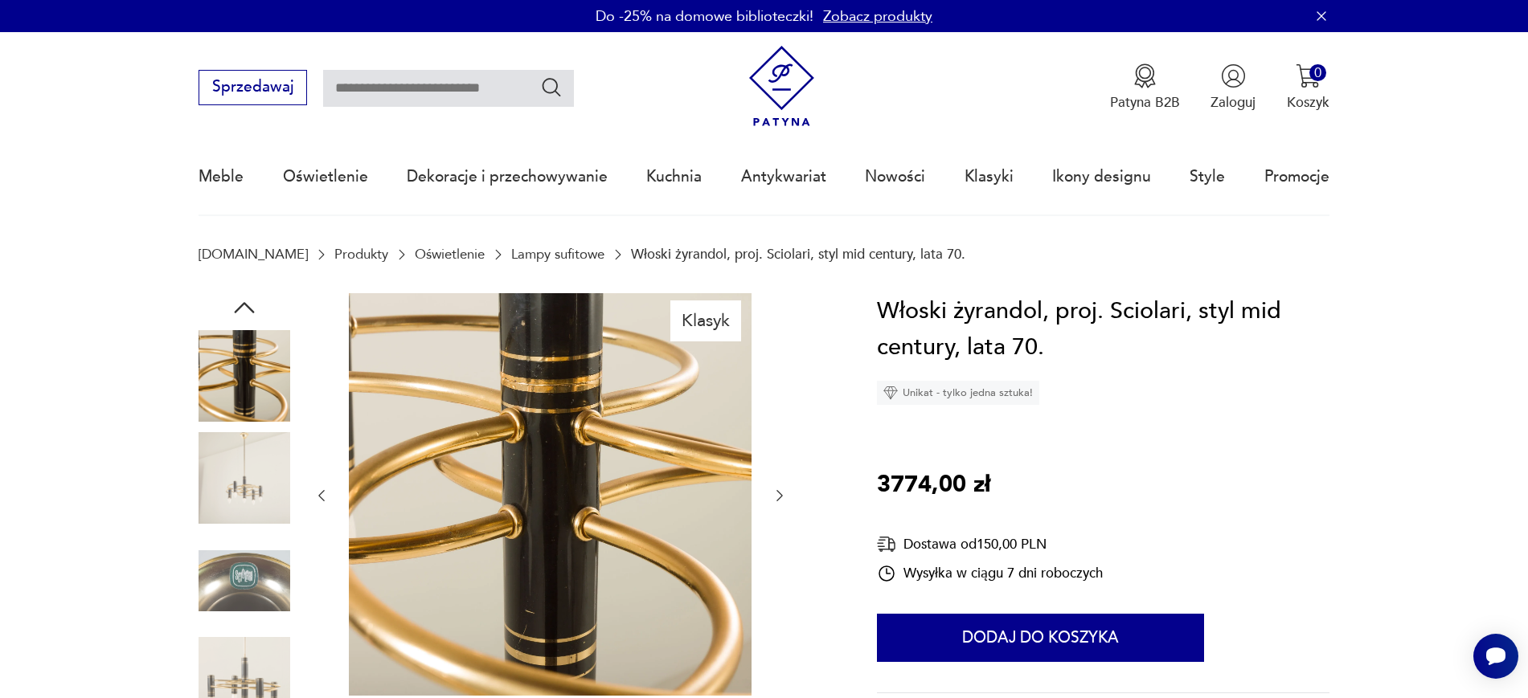
click at [778, 496] on icon "button" at bounding box center [779, 496] width 16 height 16
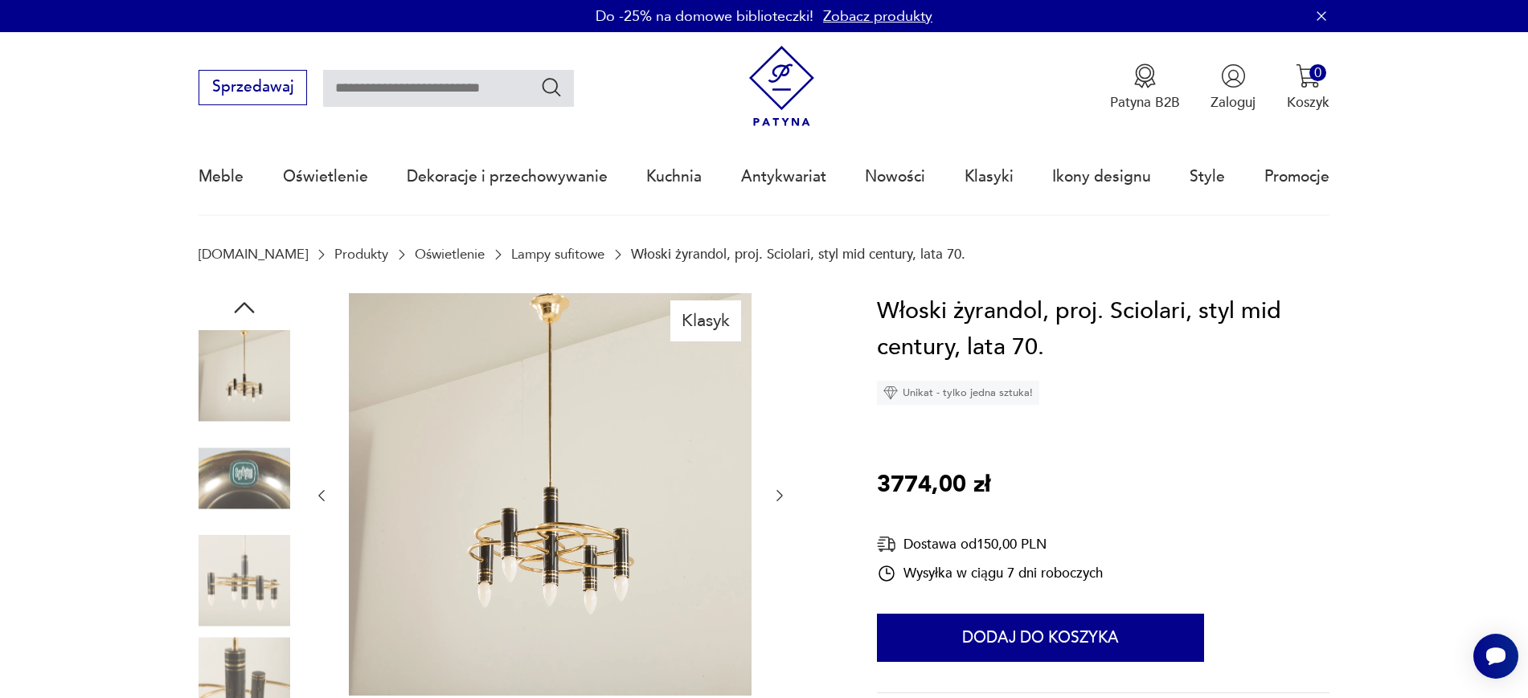
click at [792, 495] on div "Klasyk" at bounding box center [514, 531] width 632 height 476
click at [779, 495] on icon "button" at bounding box center [779, 496] width 16 height 16
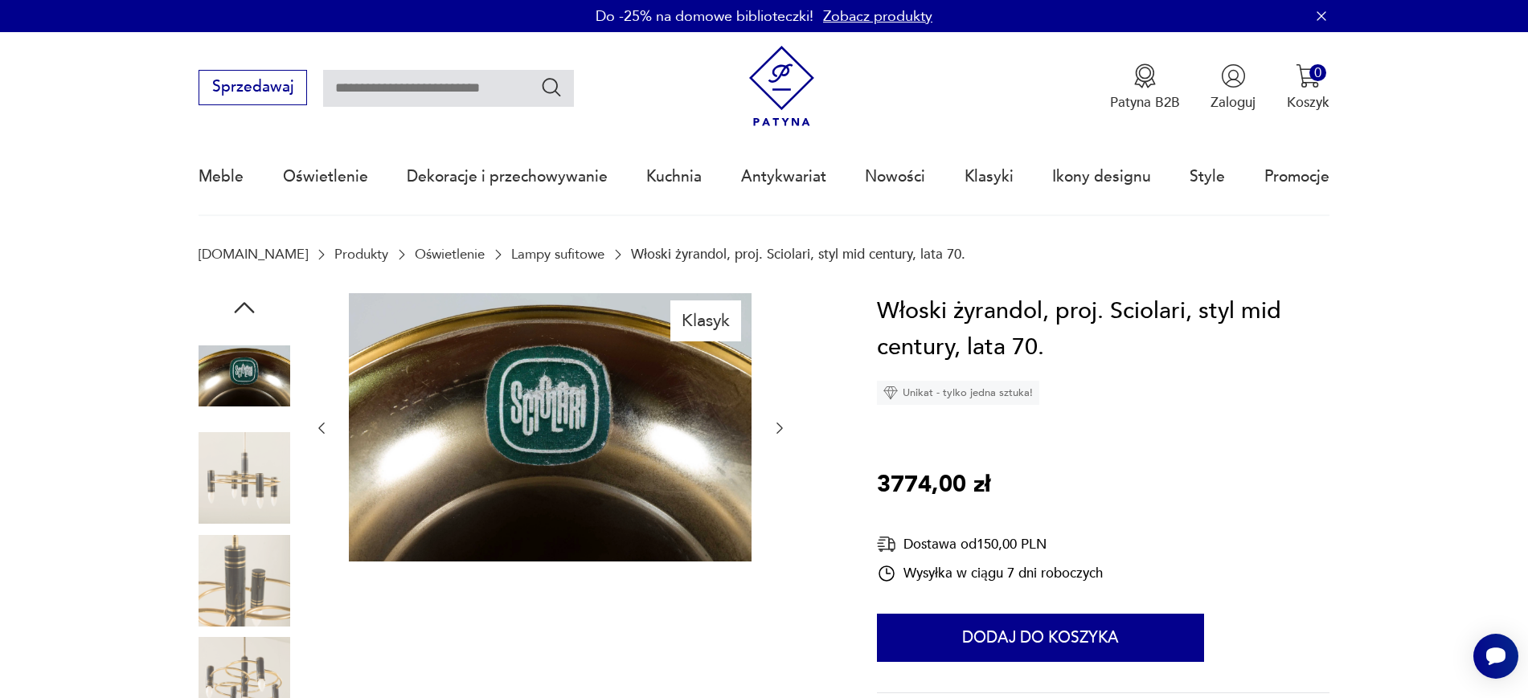
click at [779, 495] on div at bounding box center [550, 429] width 474 height 272
click at [770, 416] on div at bounding box center [550, 429] width 474 height 272
click at [773, 425] on icon "button" at bounding box center [779, 428] width 16 height 16
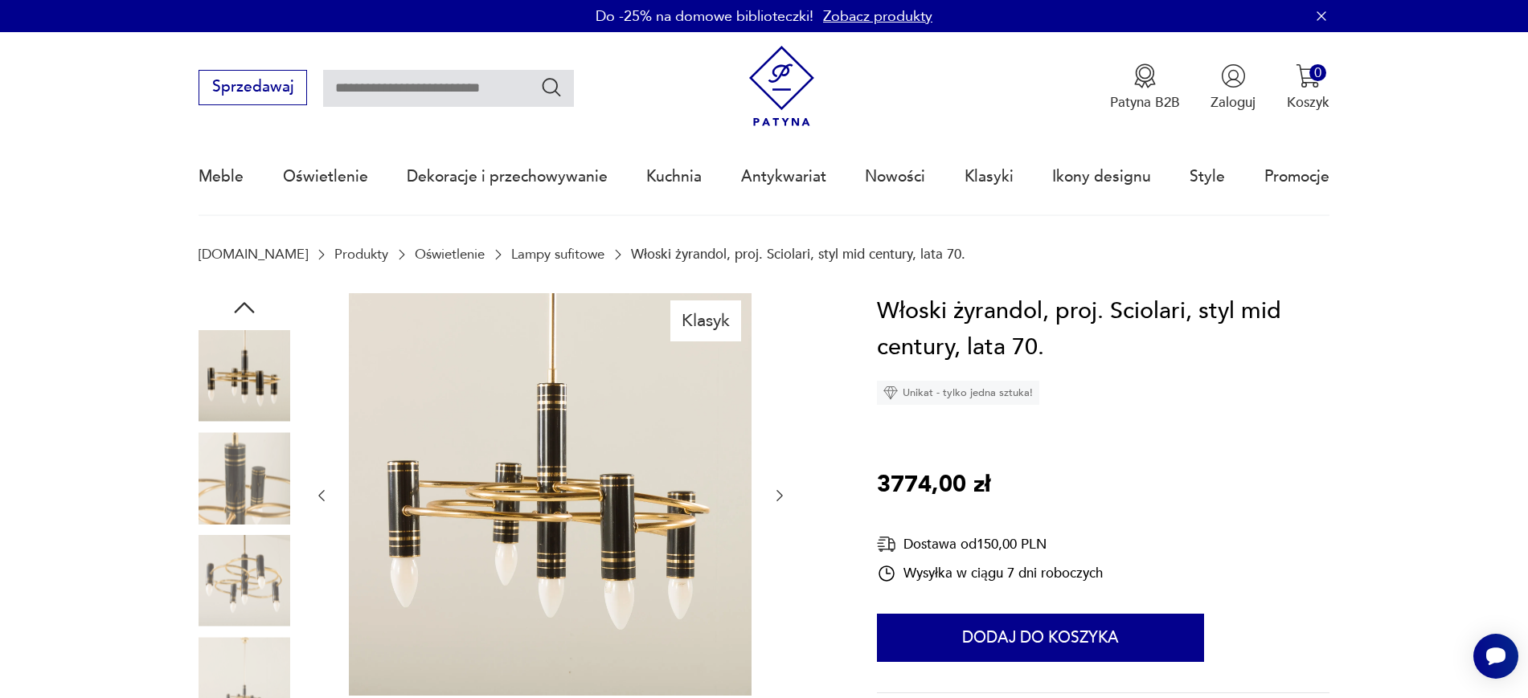
click at [783, 495] on icon "button" at bounding box center [779, 496] width 16 height 16
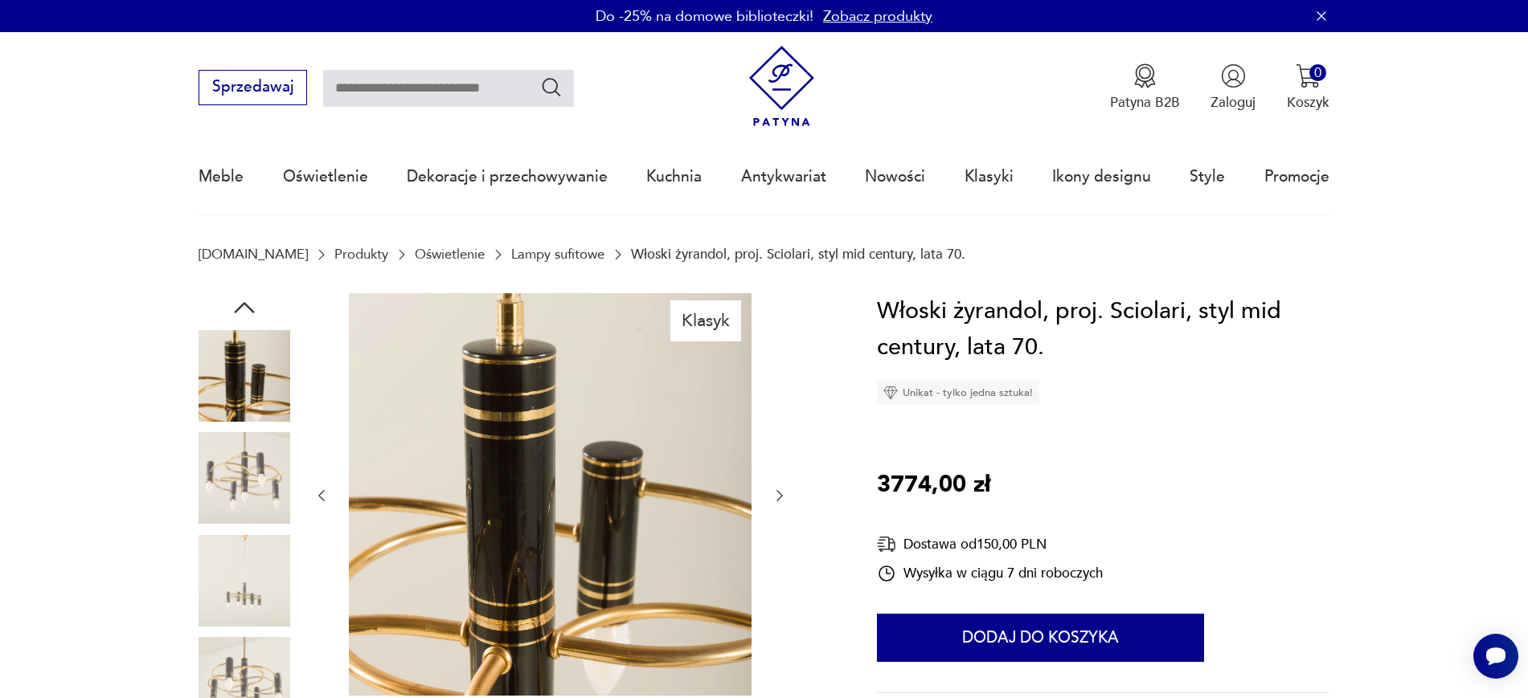
click at [783, 495] on icon "button" at bounding box center [779, 496] width 16 height 16
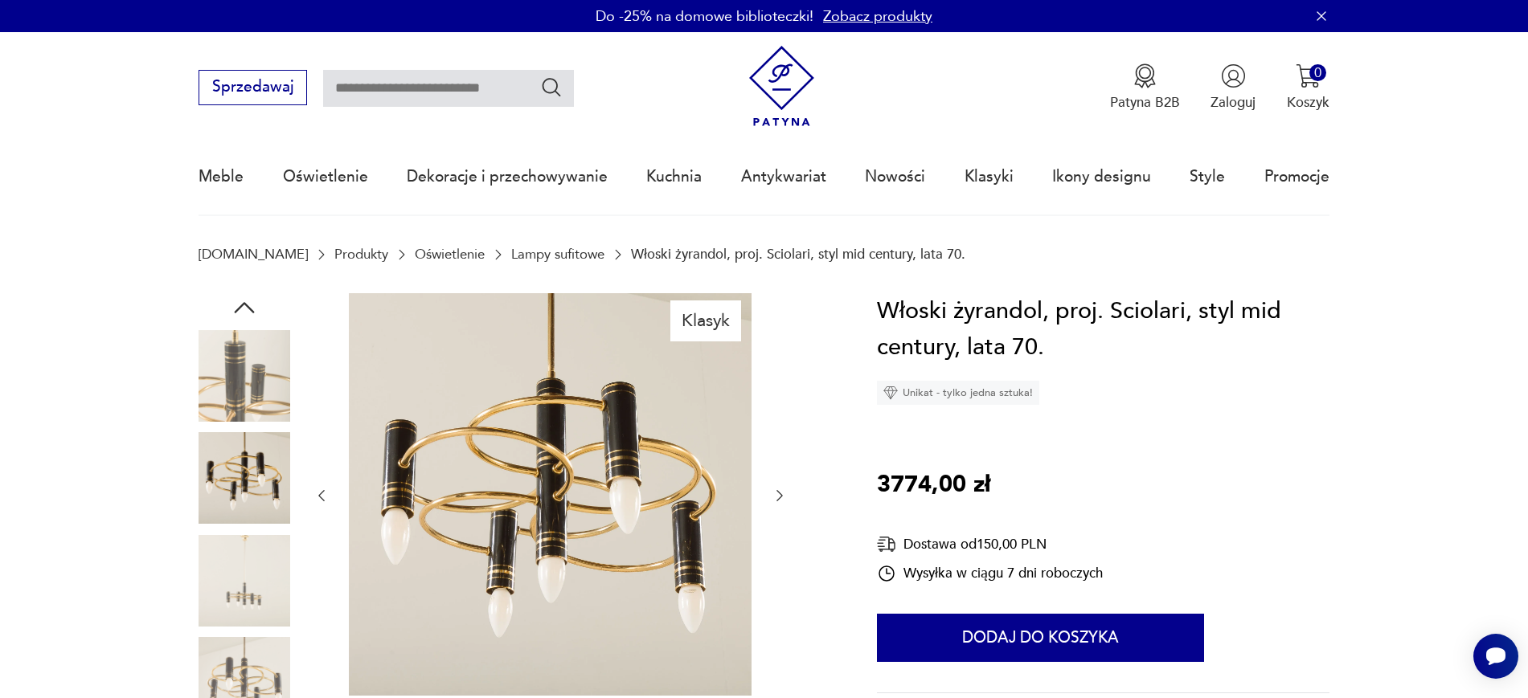
click at [783, 483] on div at bounding box center [550, 496] width 474 height 406
click at [781, 489] on icon "button" at bounding box center [779, 496] width 16 height 16
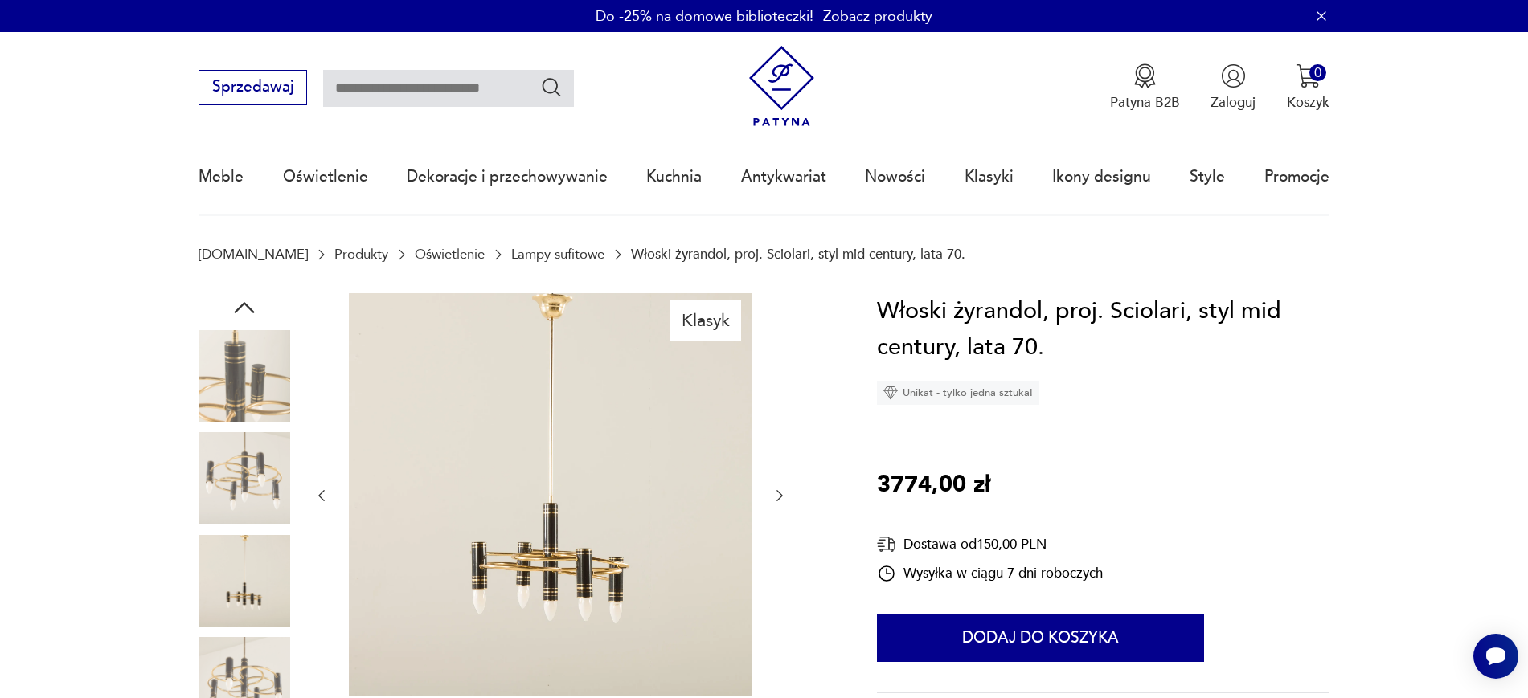
click at [781, 489] on icon "button" at bounding box center [779, 496] width 16 height 16
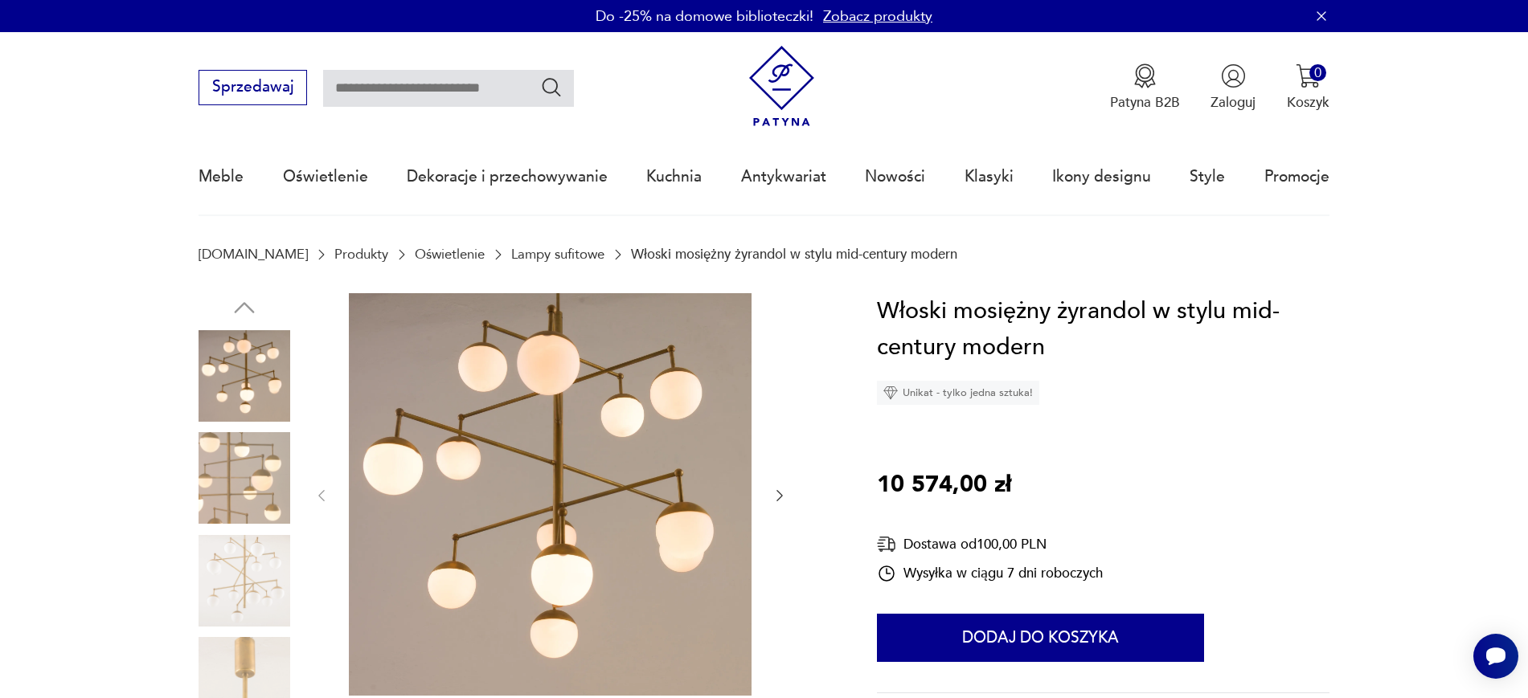
click at [253, 464] on img at bounding box center [244, 478] width 92 height 92
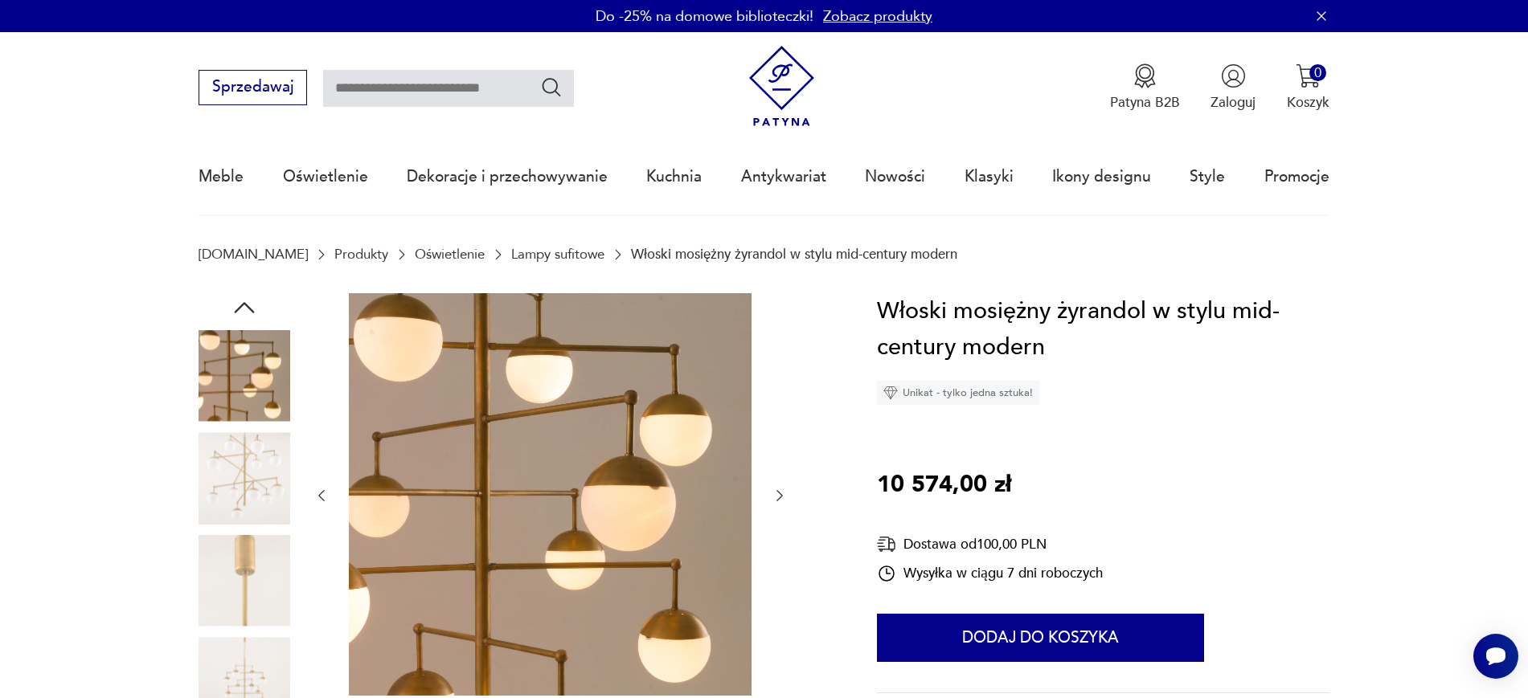
click at [781, 493] on icon "button" at bounding box center [779, 496] width 16 height 16
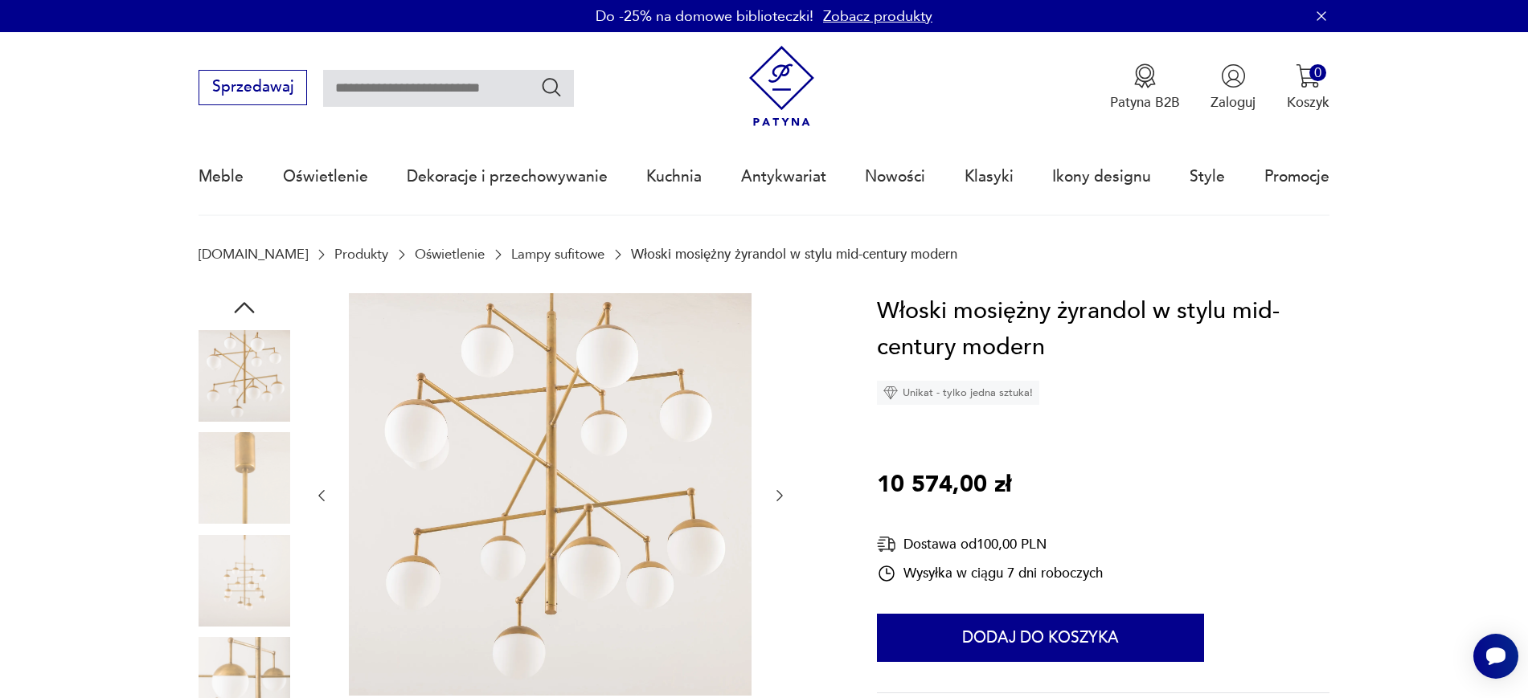
click at [776, 509] on div at bounding box center [550, 496] width 474 height 406
click at [773, 495] on icon "button" at bounding box center [779, 496] width 16 height 16
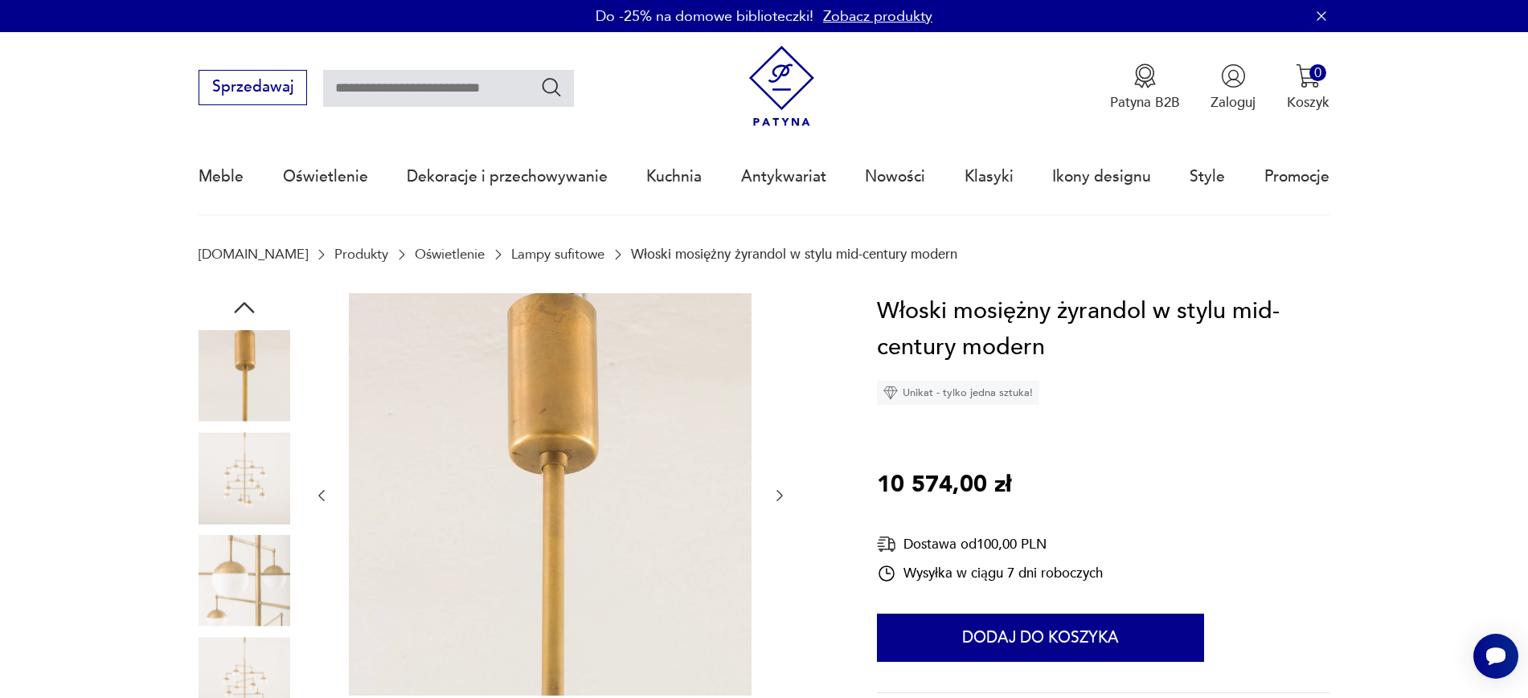
click at [773, 495] on icon "button" at bounding box center [779, 496] width 16 height 16
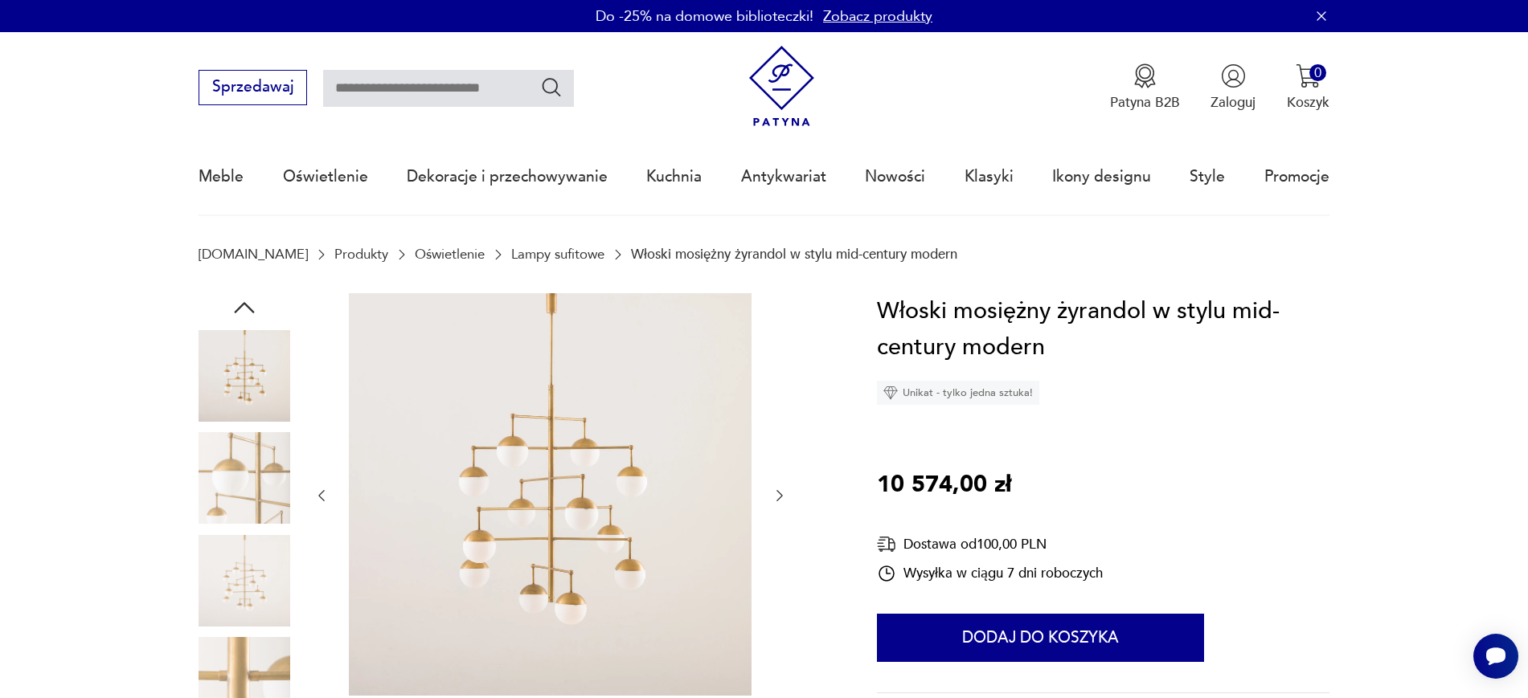
click at [774, 494] on icon "button" at bounding box center [779, 496] width 16 height 16
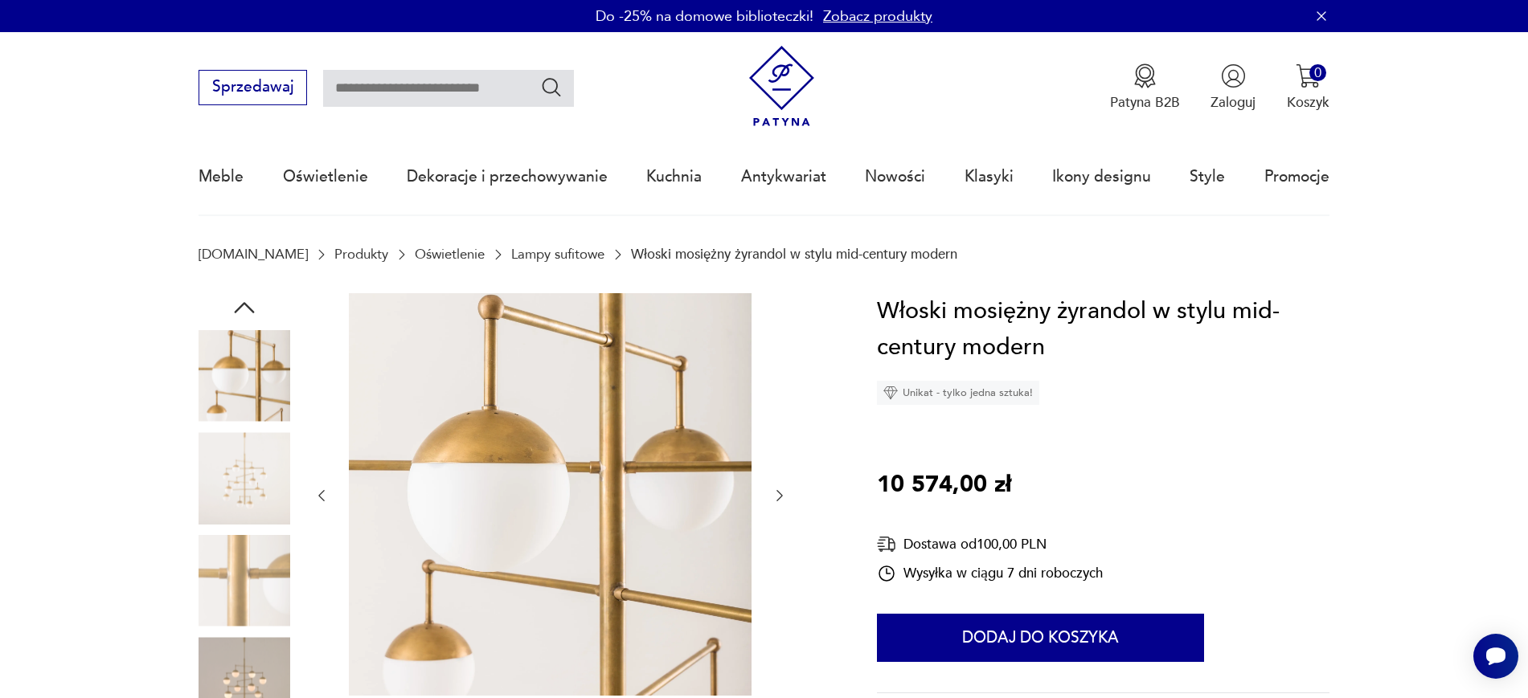
click at [774, 504] on button "button" at bounding box center [779, 495] width 16 height 19
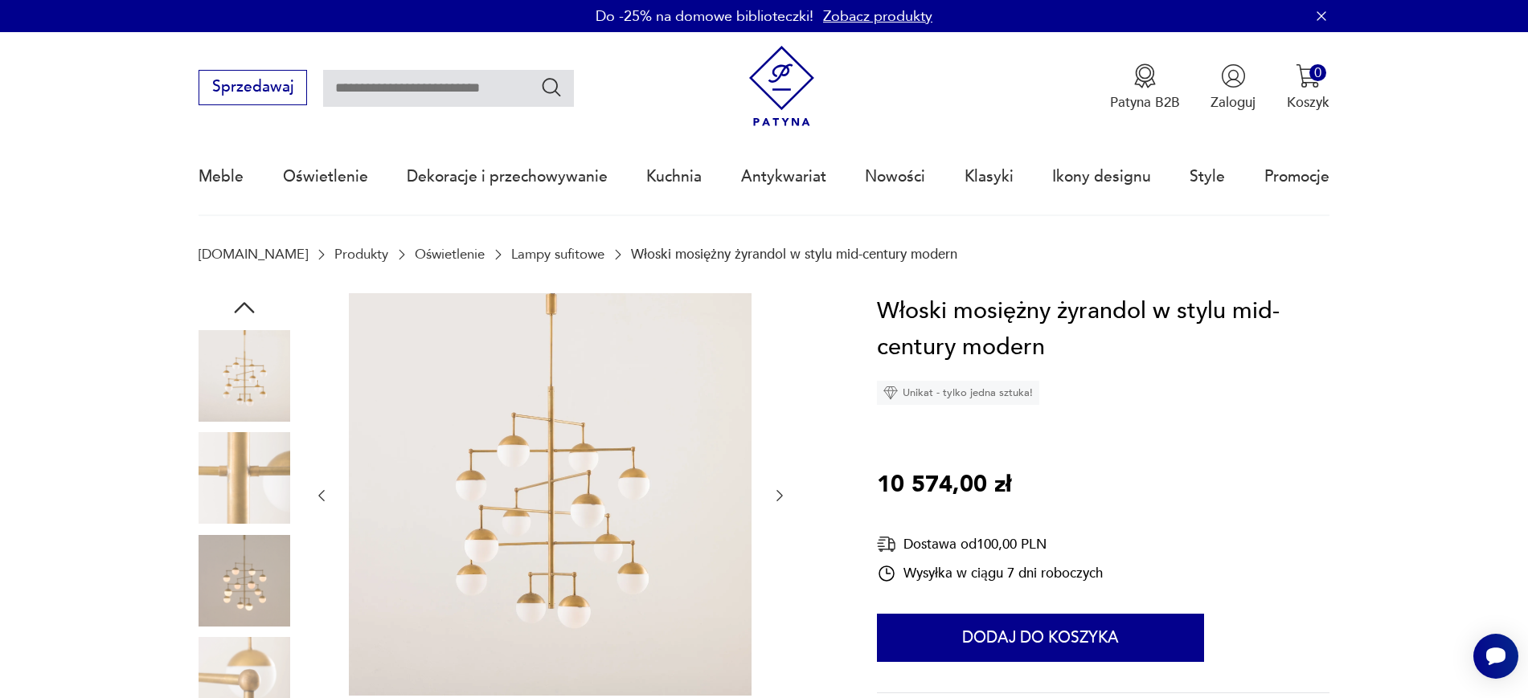
click at [779, 505] on button "button" at bounding box center [779, 495] width 16 height 19
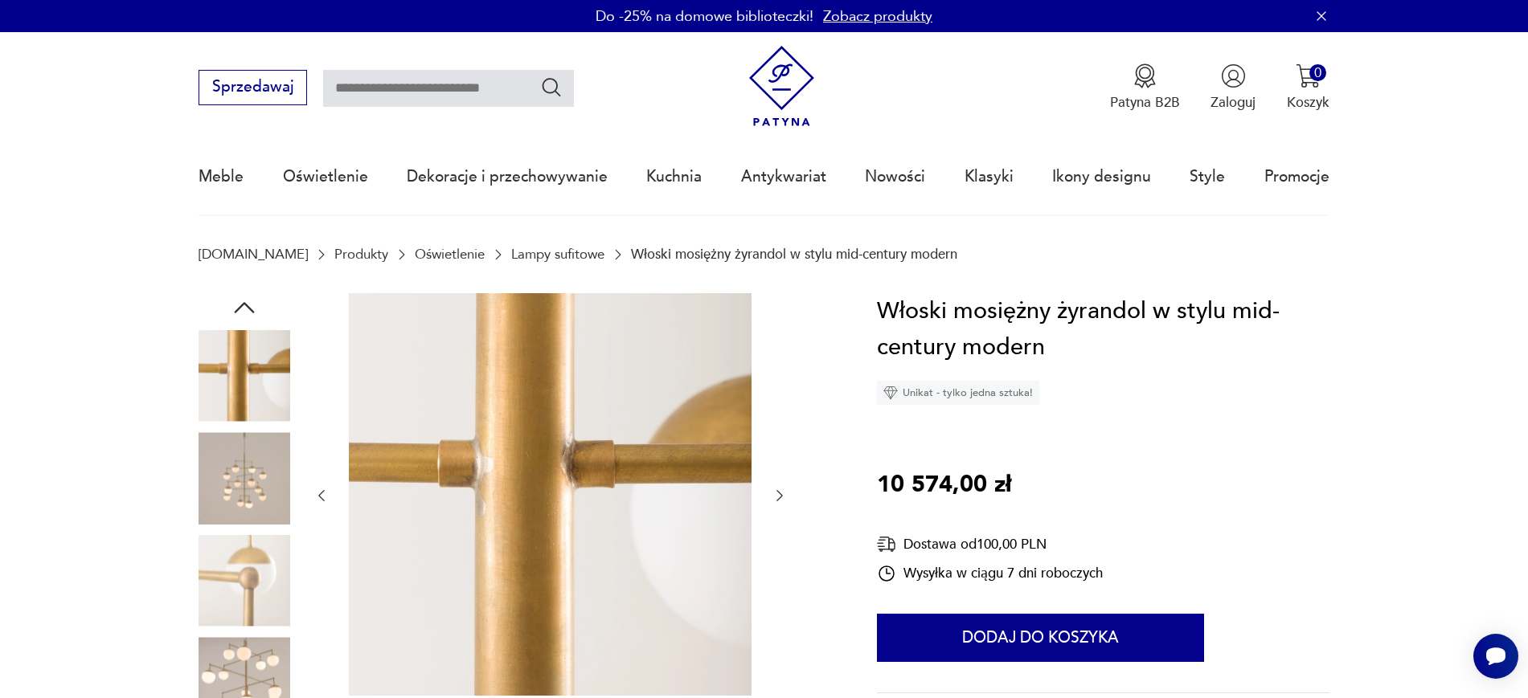
click at [774, 493] on icon "button" at bounding box center [779, 496] width 16 height 16
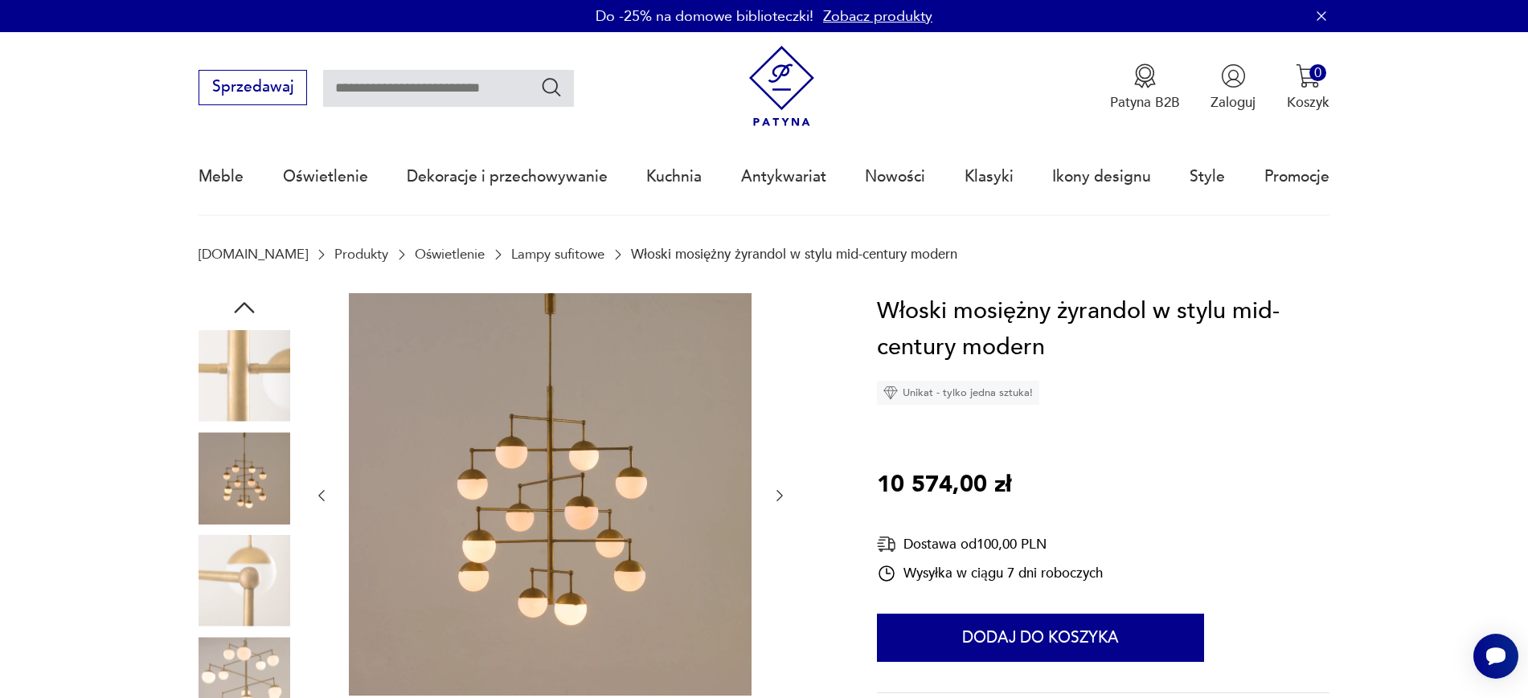
click at [775, 504] on button "button" at bounding box center [779, 495] width 16 height 19
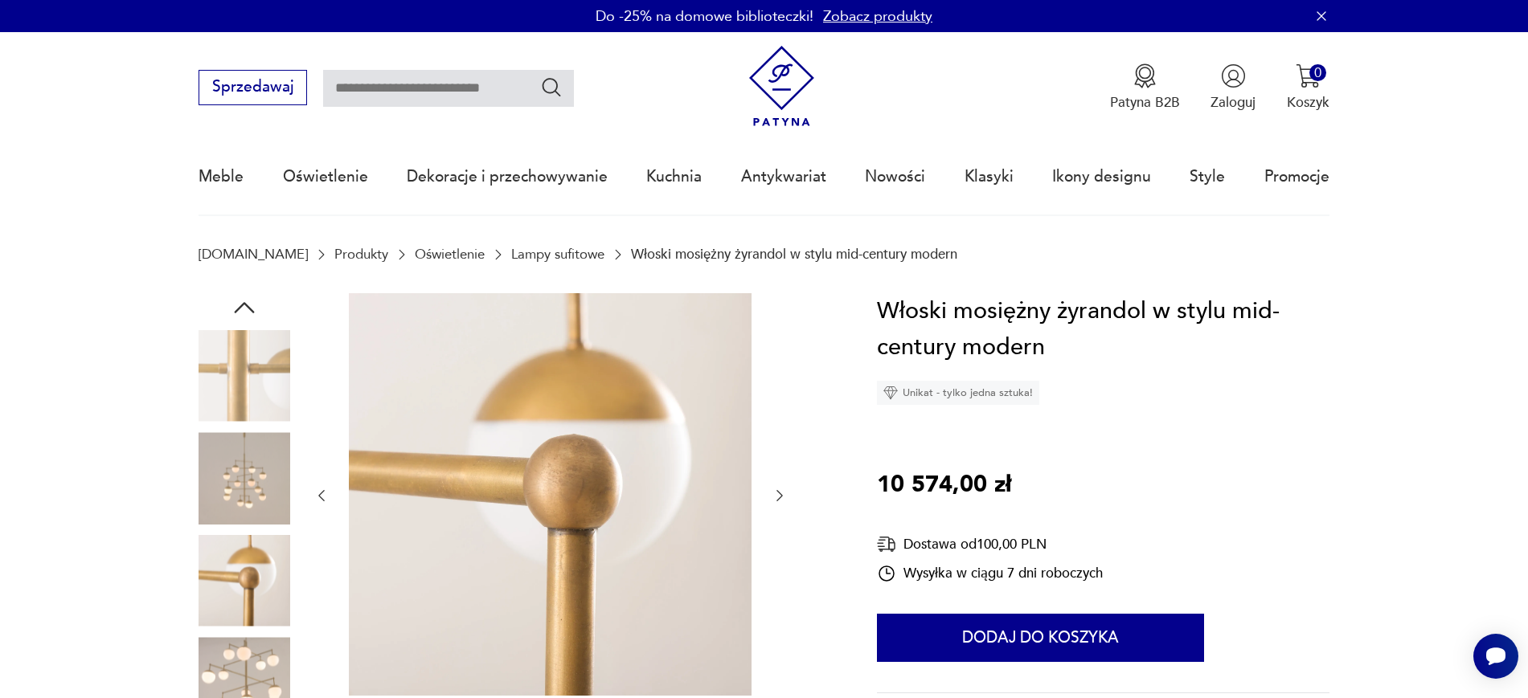
click at [779, 501] on icon "button" at bounding box center [779, 496] width 16 height 16
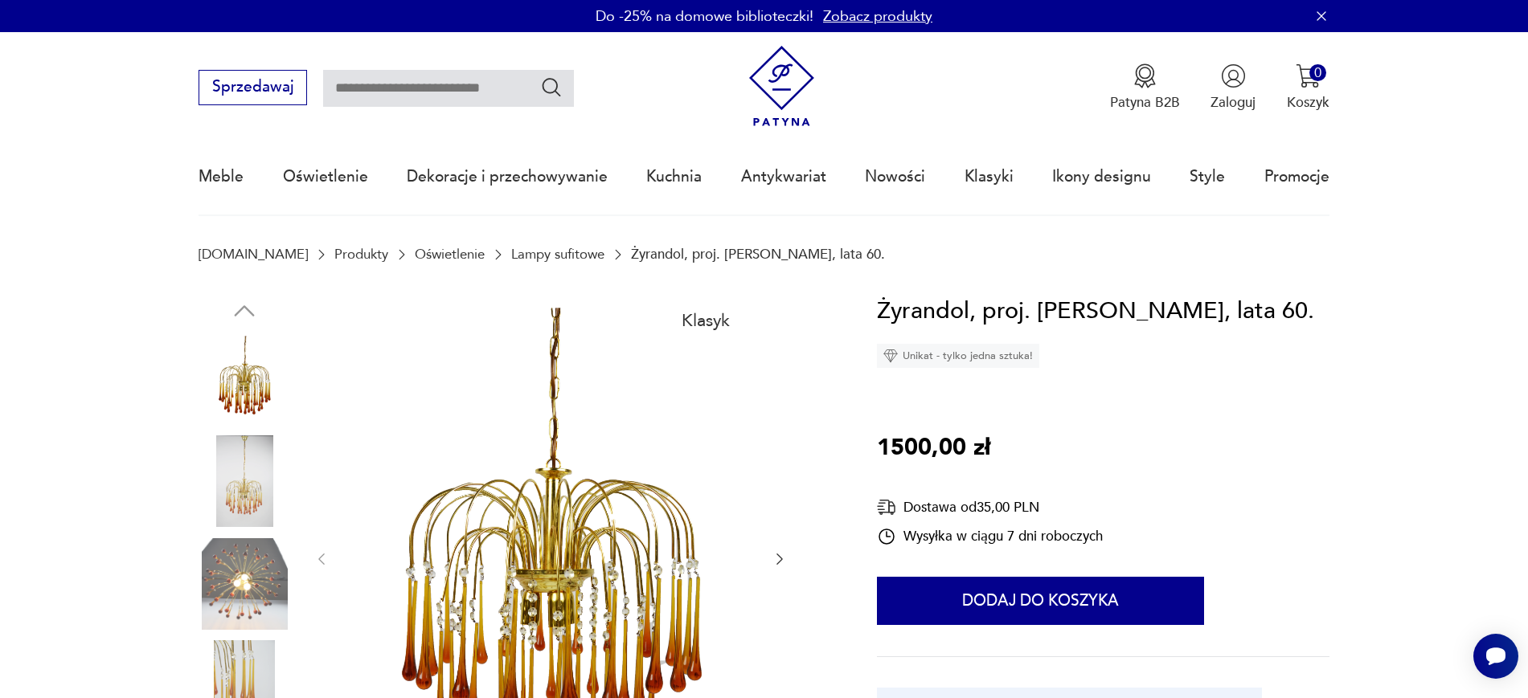
click at [775, 547] on div at bounding box center [550, 559] width 474 height 533
click at [779, 566] on icon "button" at bounding box center [779, 559] width 16 height 16
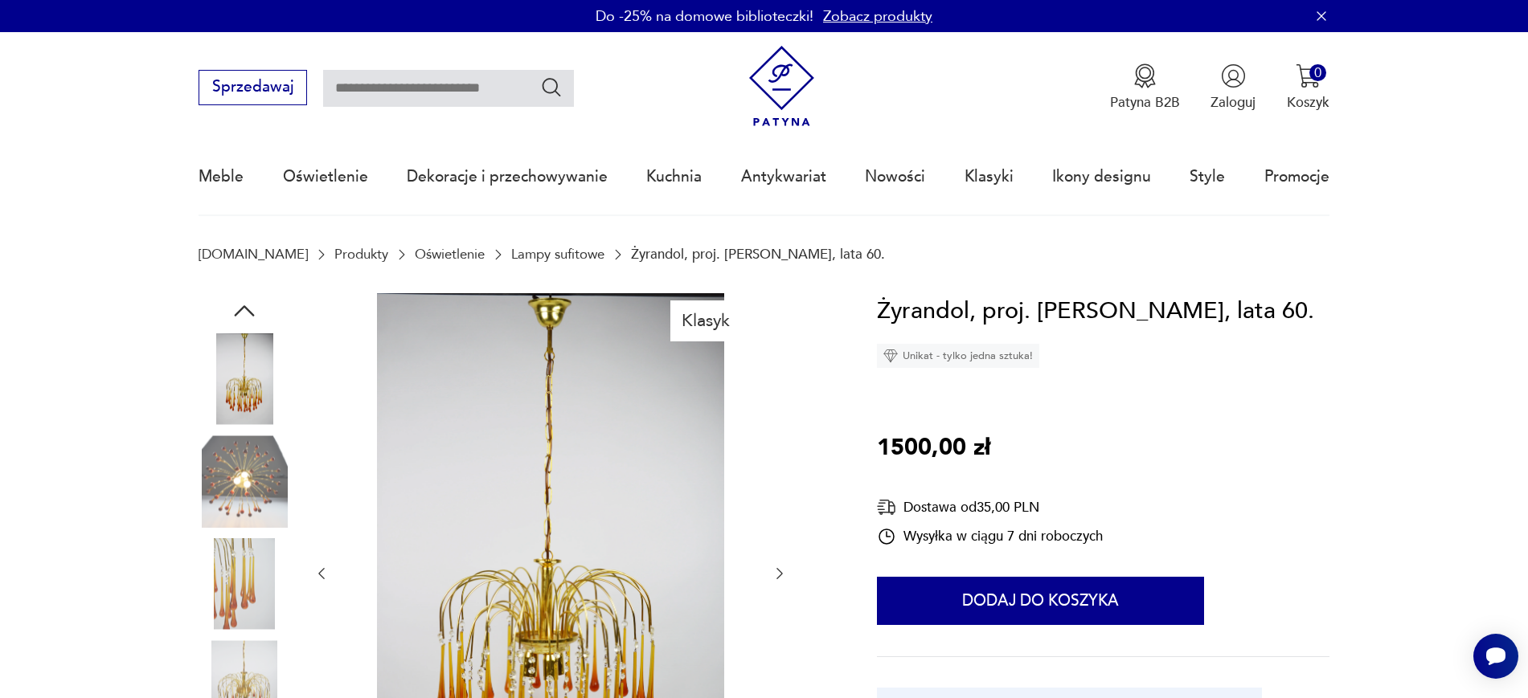
click at [776, 566] on icon "button" at bounding box center [779, 574] width 16 height 16
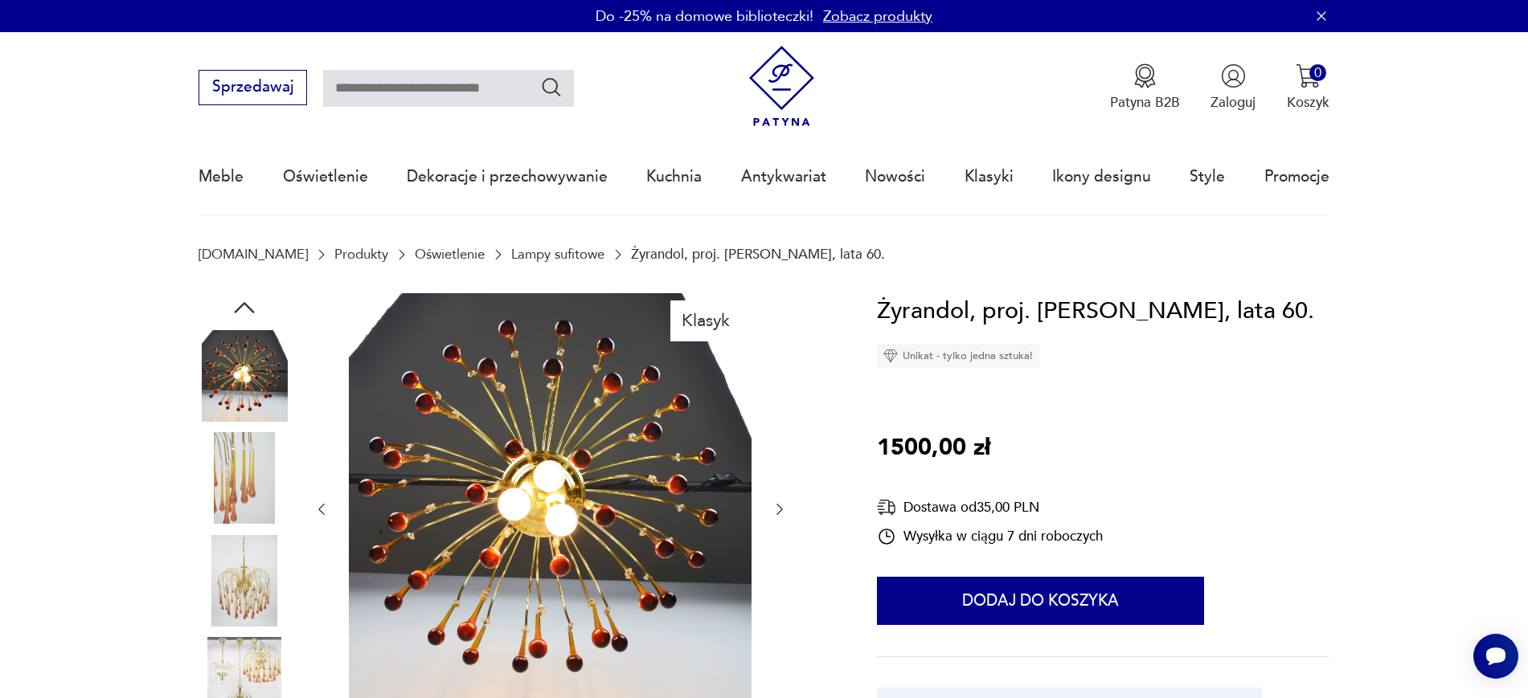
click at [780, 511] on icon "button" at bounding box center [779, 509] width 6 height 11
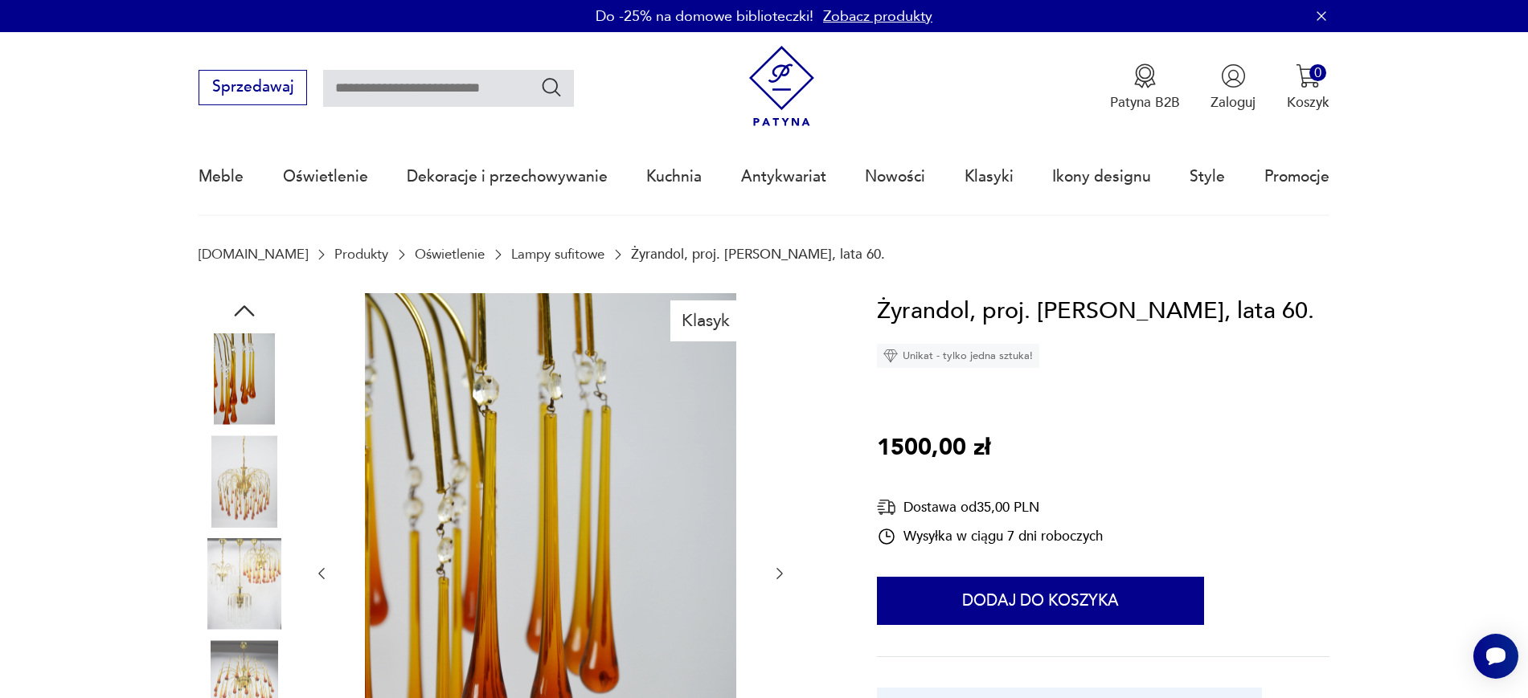
click at [595, 465] on img at bounding box center [550, 572] width 403 height 558
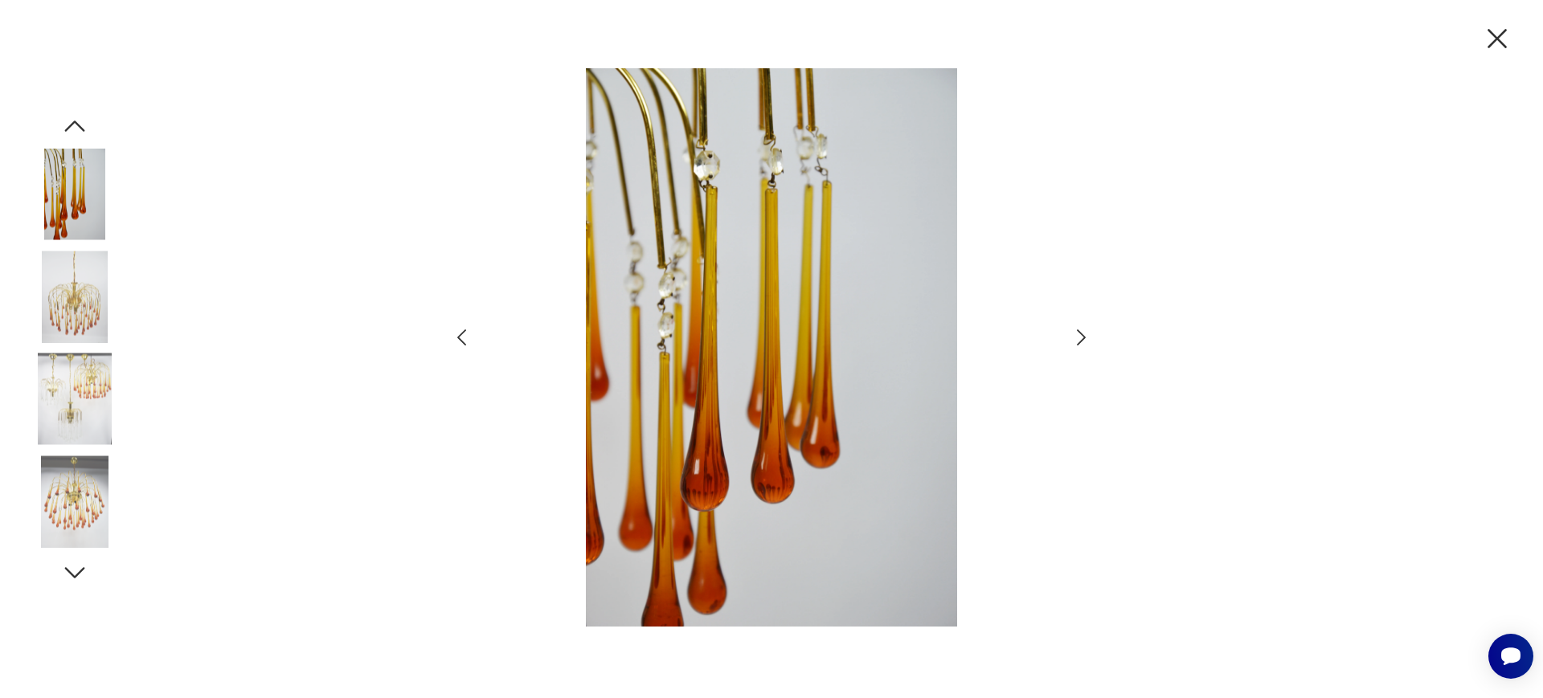
drag, startPoint x: 595, startPoint y: 465, endPoint x: 1478, endPoint y: 50, distance: 975.9
click at [1478, 50] on div at bounding box center [771, 349] width 1543 height 698
click at [1493, 42] on icon "button" at bounding box center [1496, 38] width 19 height 19
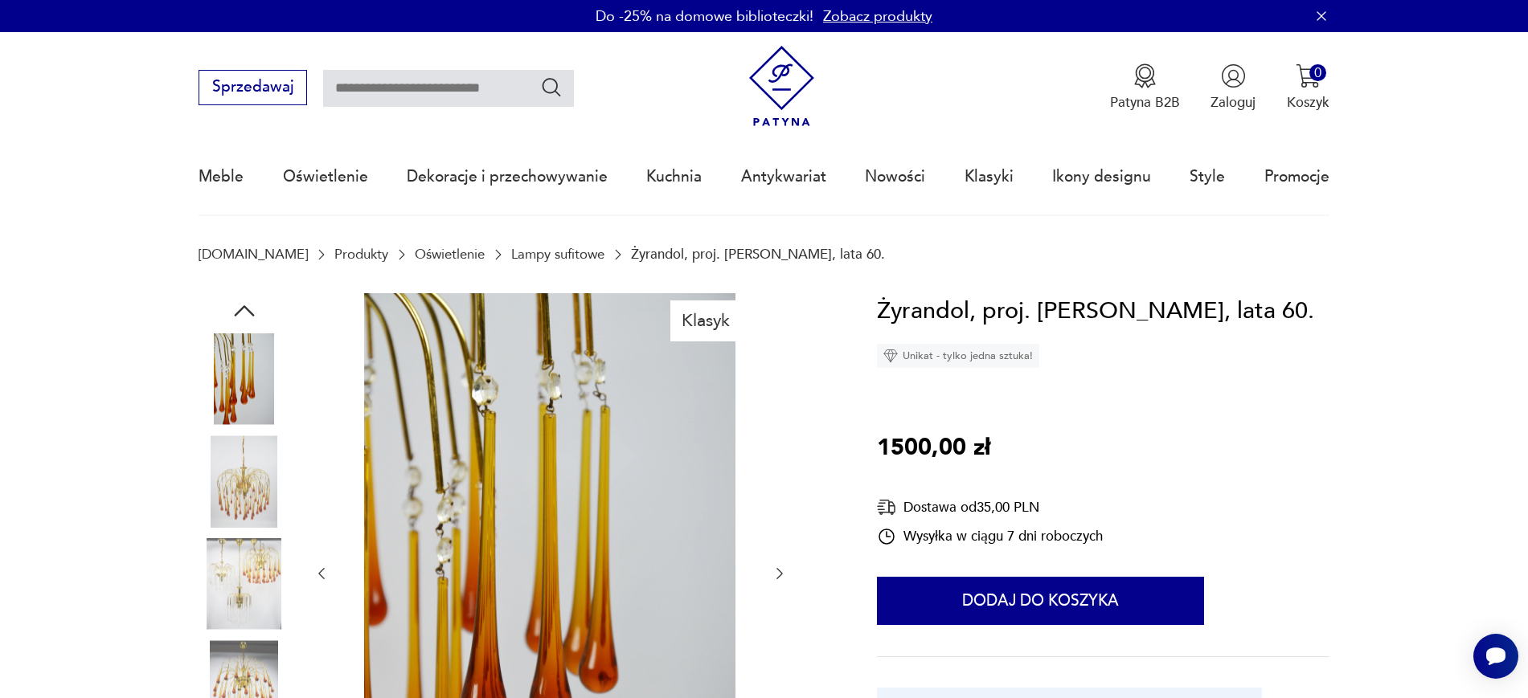
drag, startPoint x: 765, startPoint y: 388, endPoint x: 546, endPoint y: 410, distance: 219.6
click at [780, 569] on icon "button" at bounding box center [779, 574] width 16 height 16
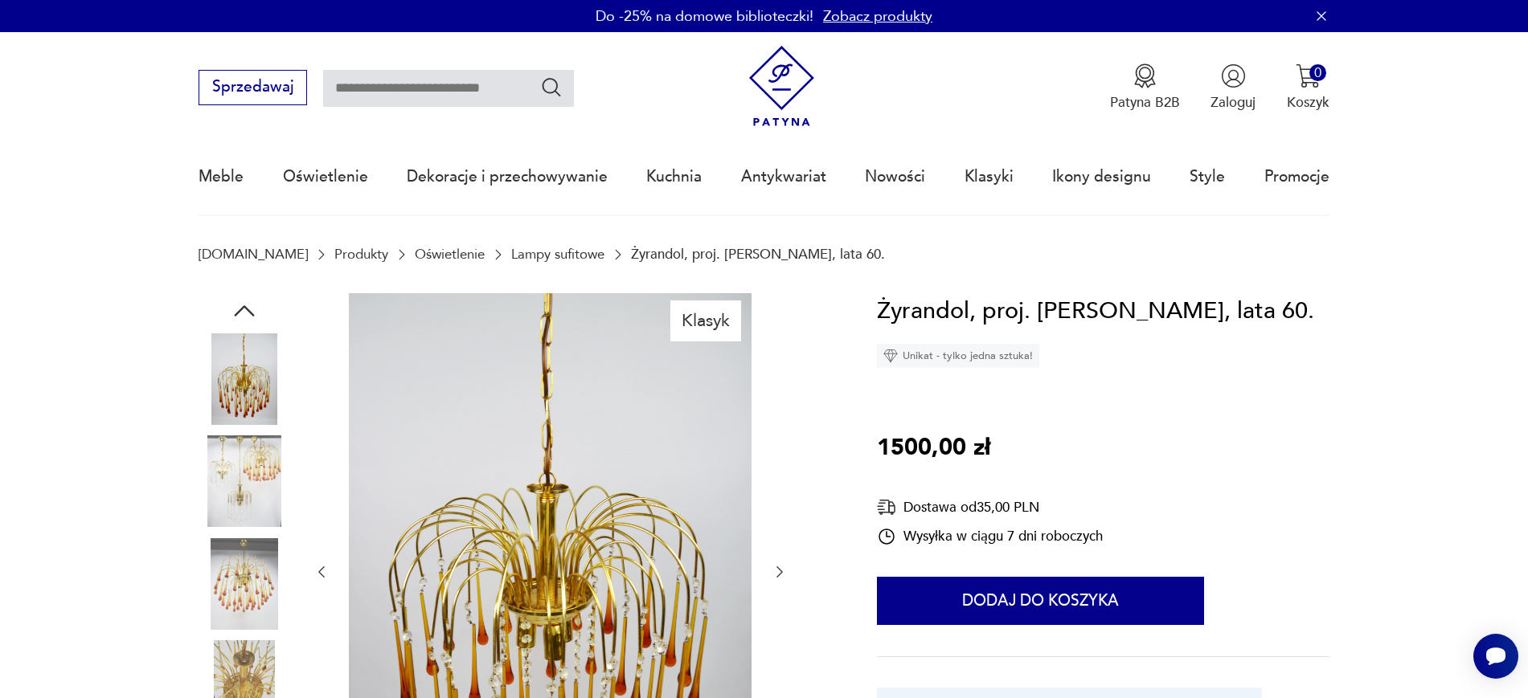
click at [777, 567] on icon "button" at bounding box center [779, 572] width 6 height 11
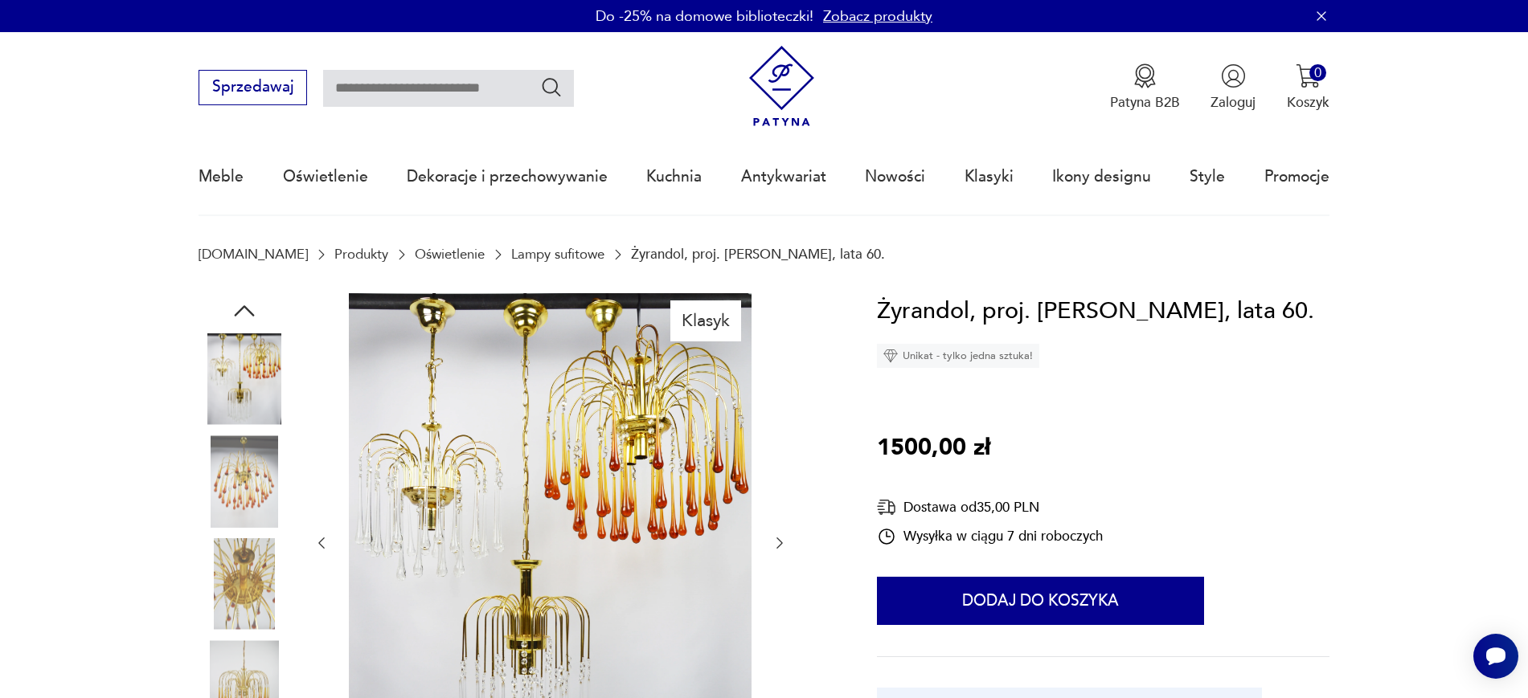
click at [782, 543] on icon "button" at bounding box center [779, 543] width 6 height 11
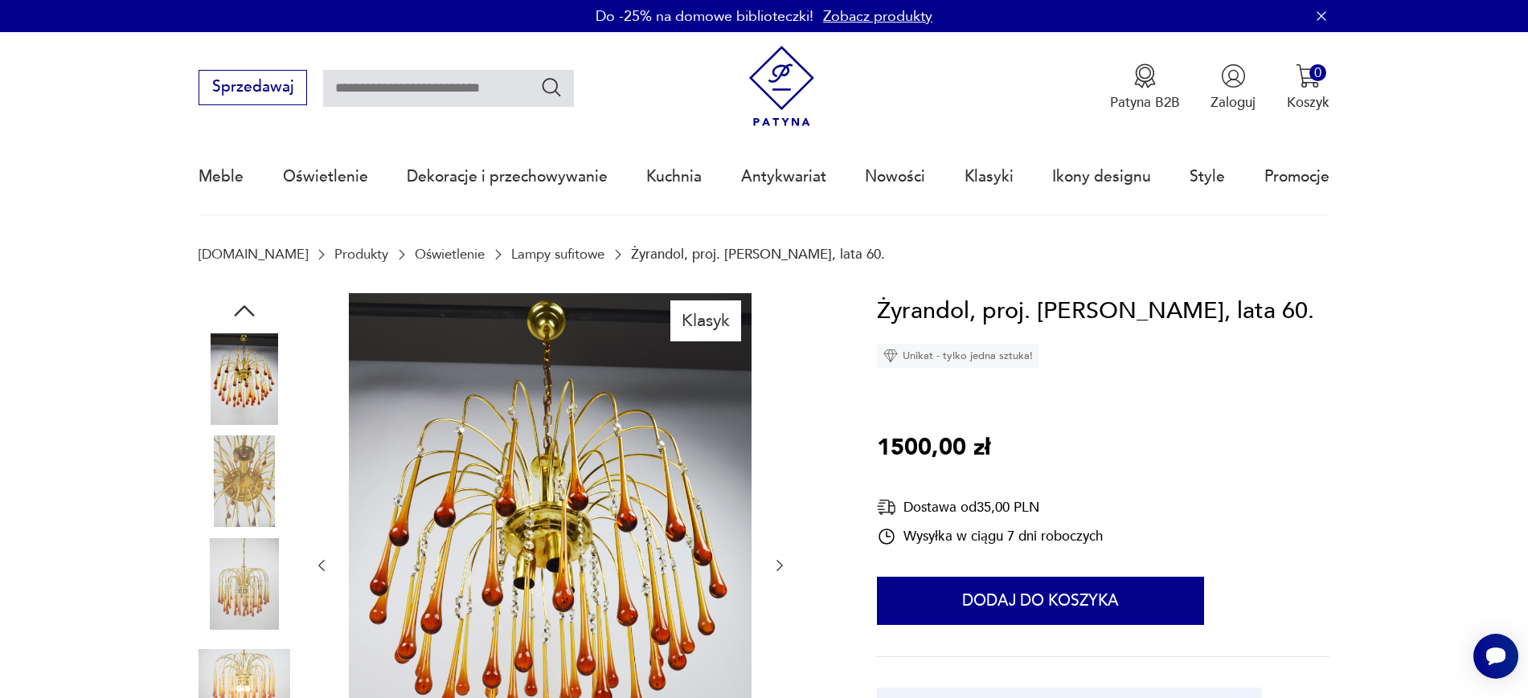
click at [782, 563] on icon "button" at bounding box center [779, 566] width 16 height 16
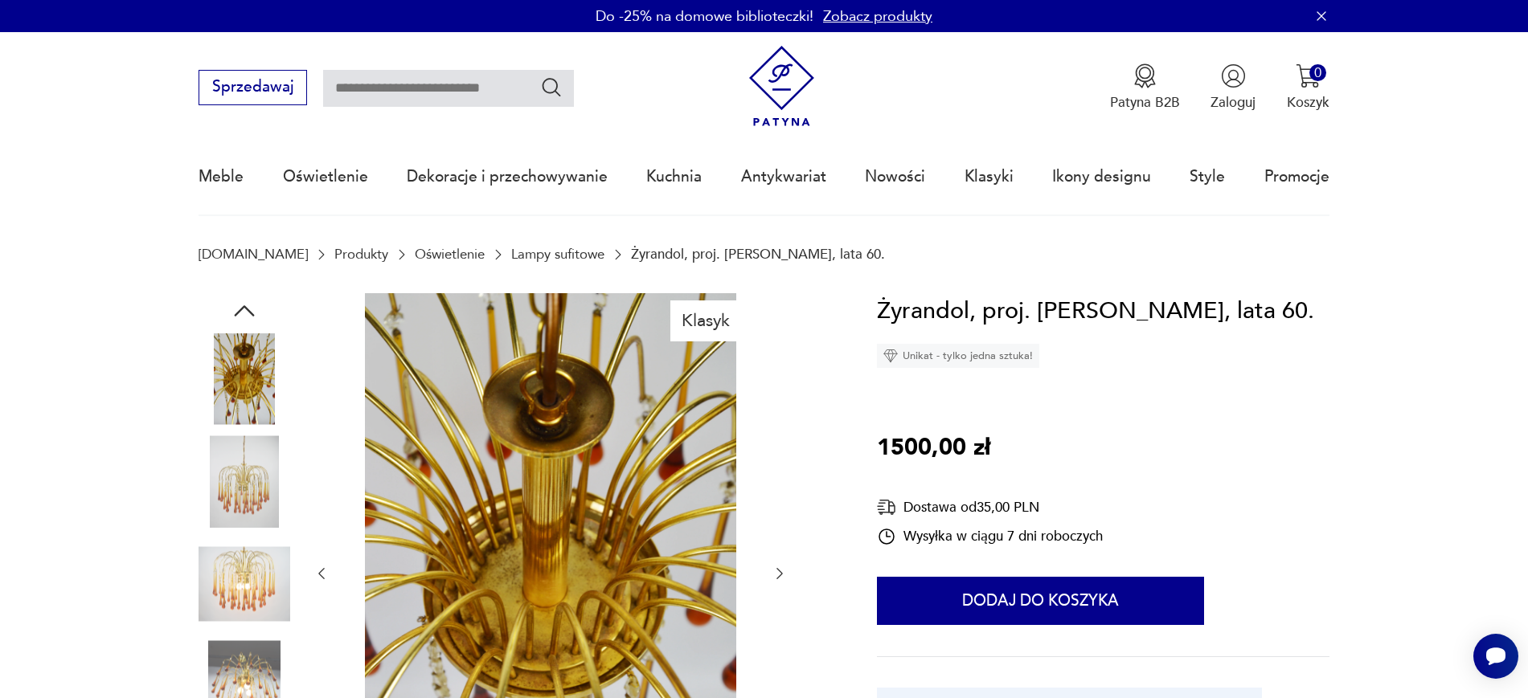
click at [772, 575] on icon "button" at bounding box center [779, 574] width 16 height 16
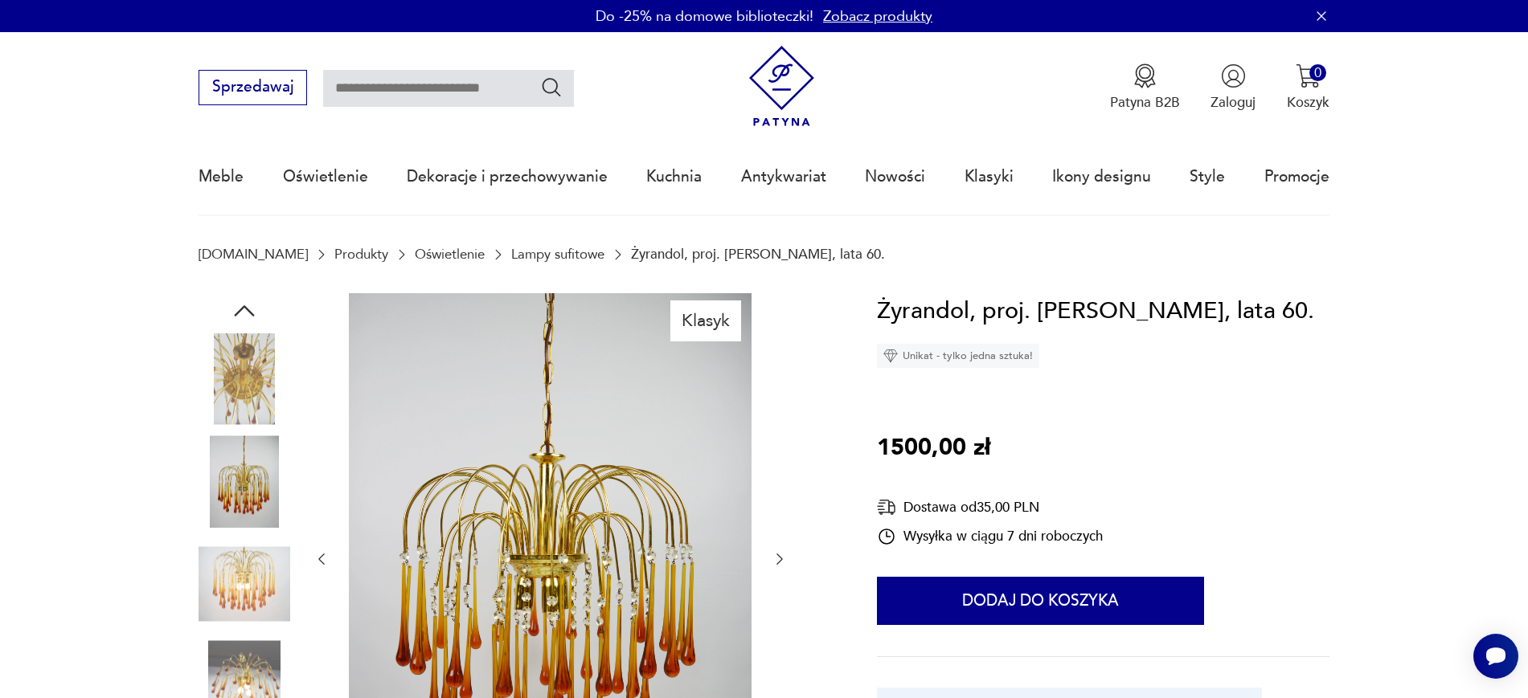
click at [772, 554] on icon "button" at bounding box center [779, 559] width 16 height 16
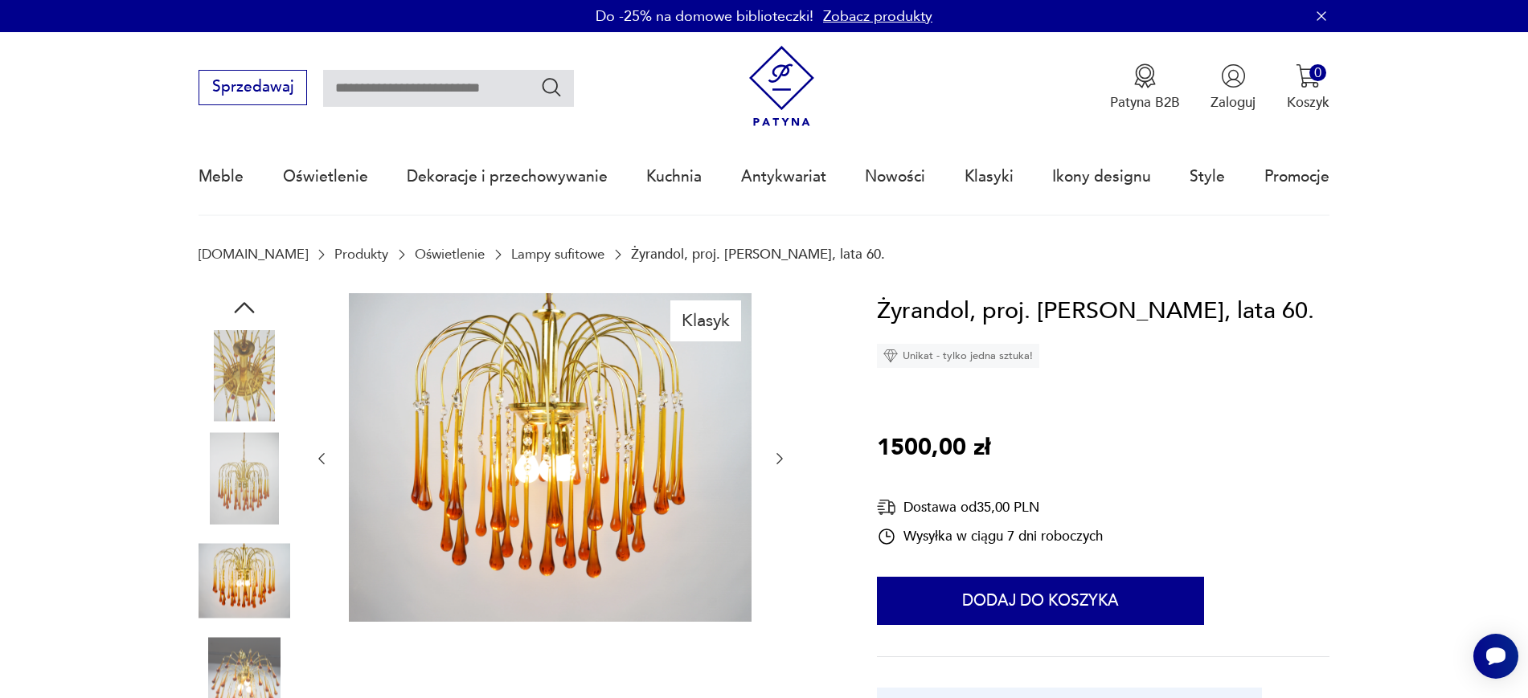
click at [783, 466] on icon "button" at bounding box center [779, 459] width 16 height 16
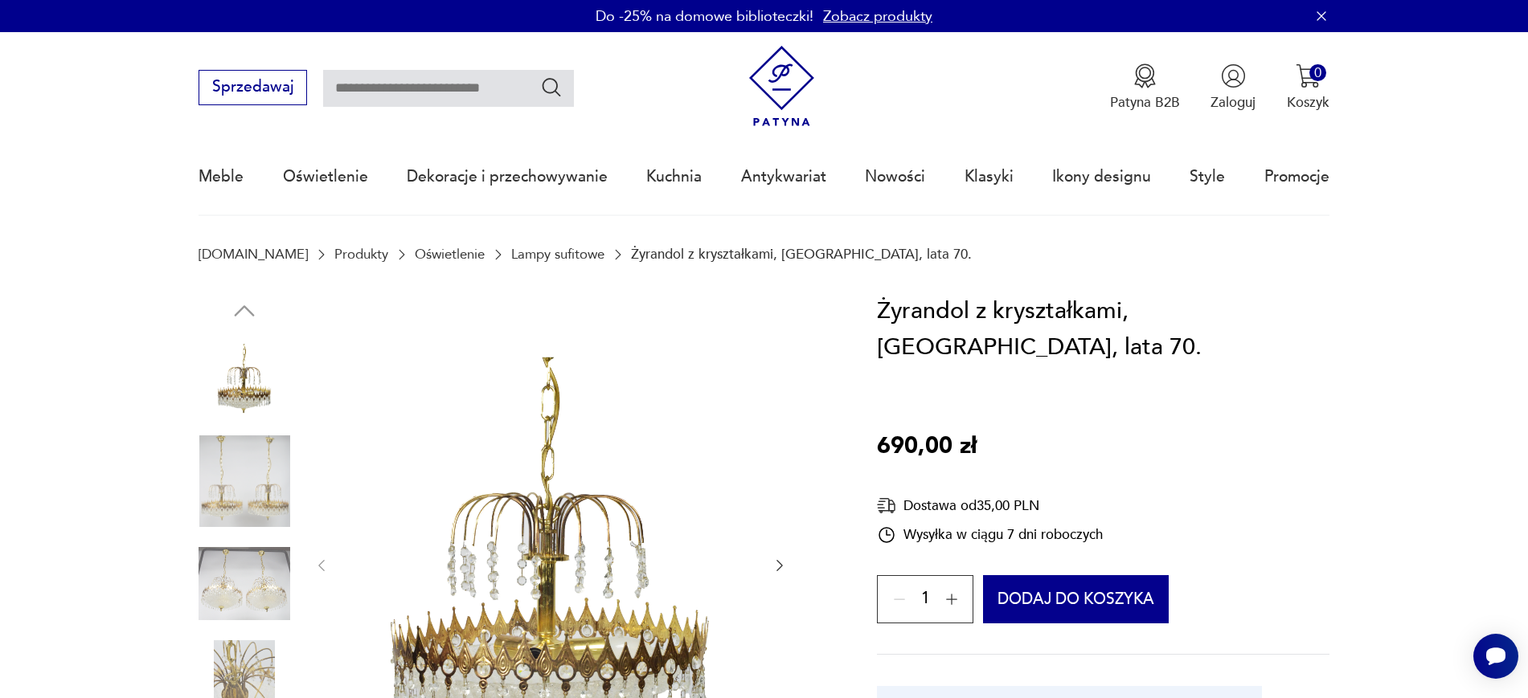
click at [256, 453] on img at bounding box center [244, 482] width 92 height 92
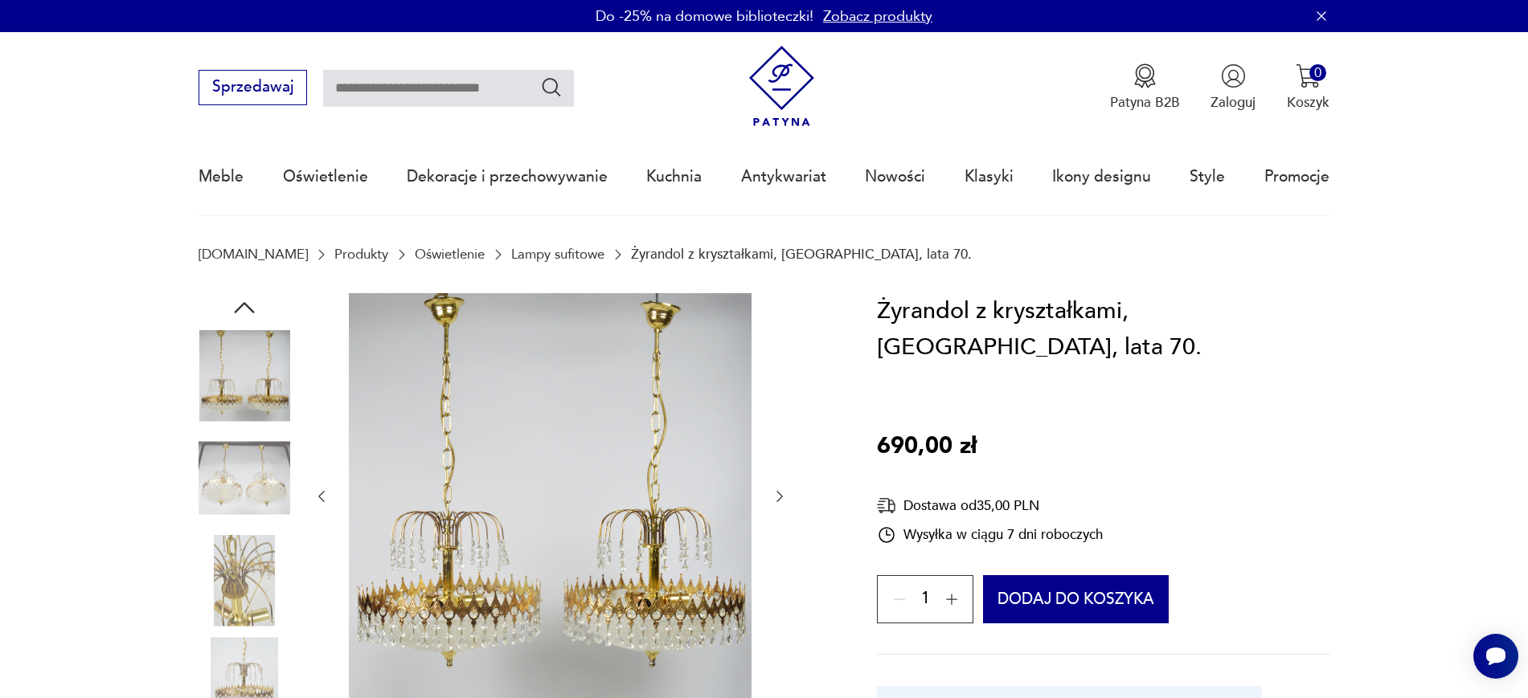
click at [252, 474] on img at bounding box center [244, 478] width 92 height 92
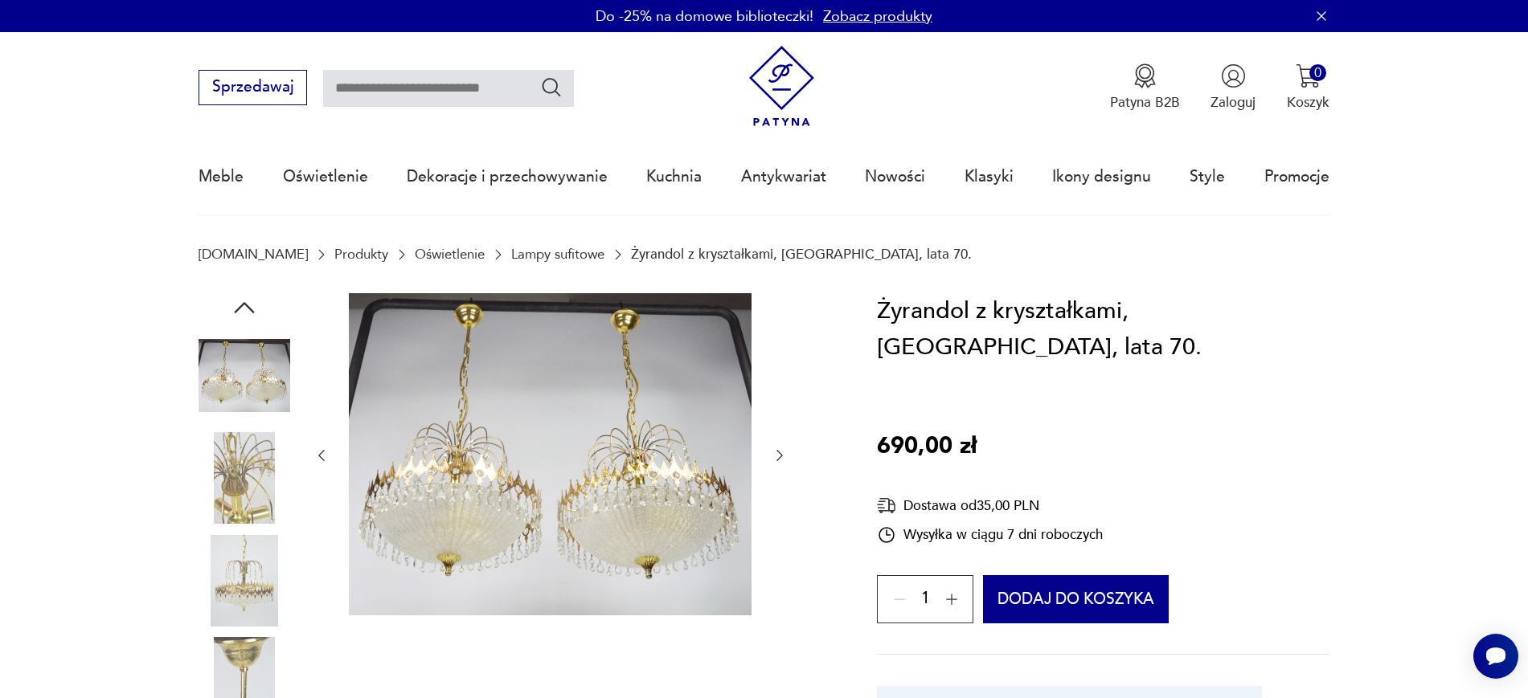
click at [236, 487] on img at bounding box center [244, 478] width 92 height 92
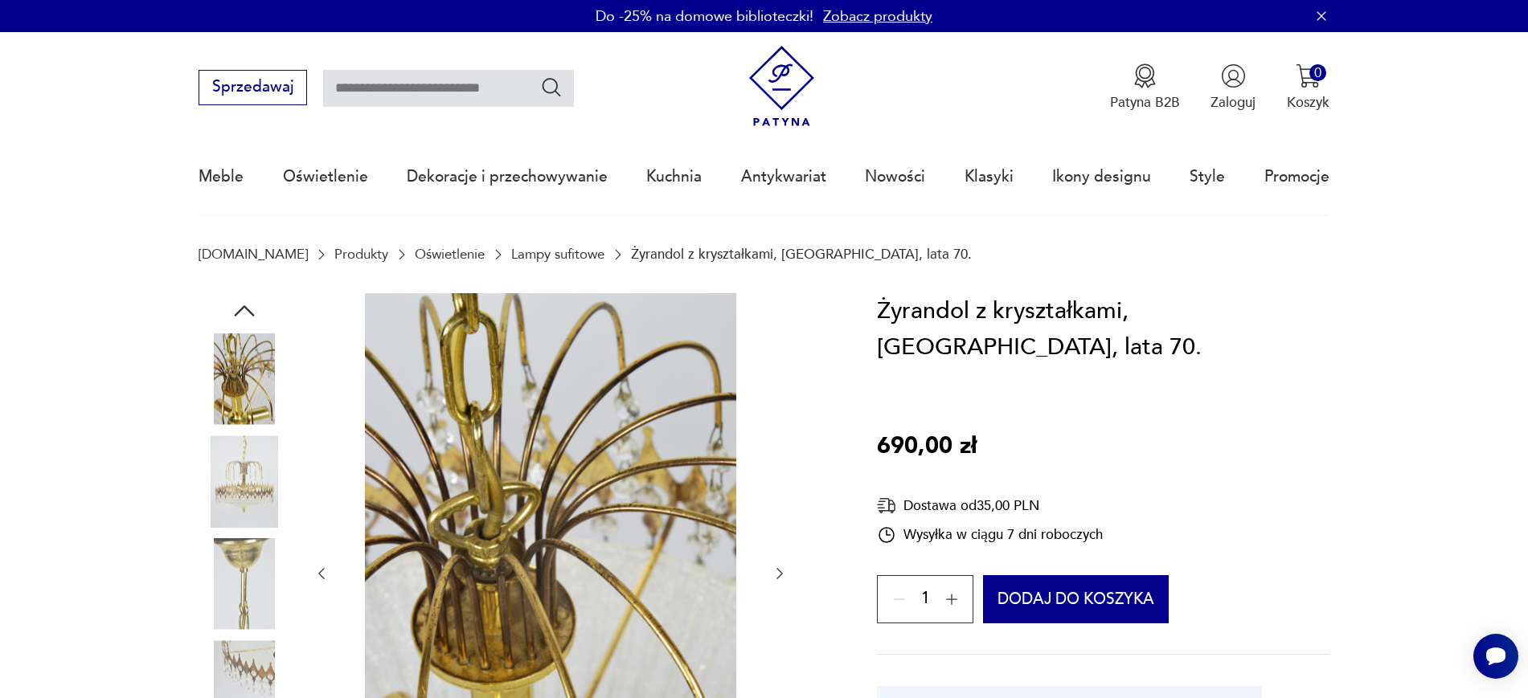
click at [247, 464] on img at bounding box center [244, 482] width 92 height 92
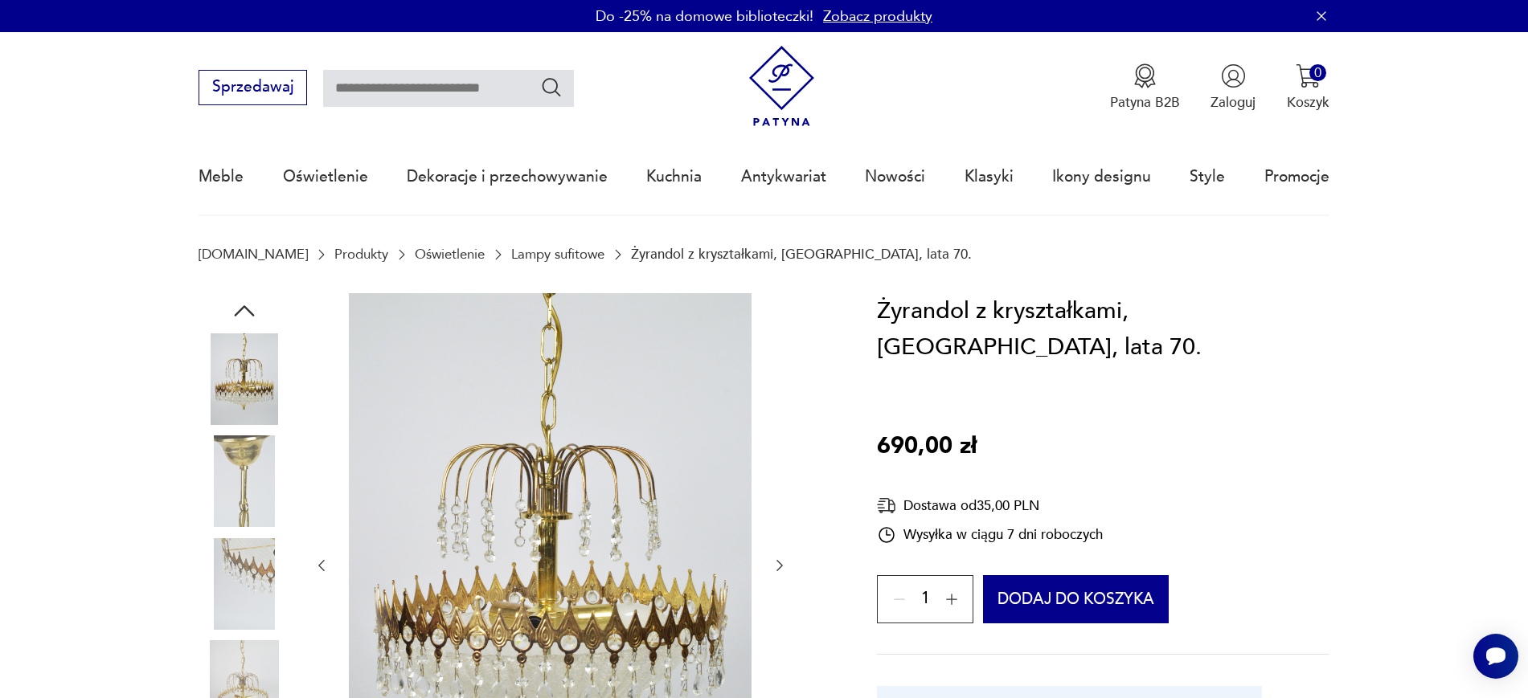
click at [260, 505] on img at bounding box center [244, 482] width 92 height 92
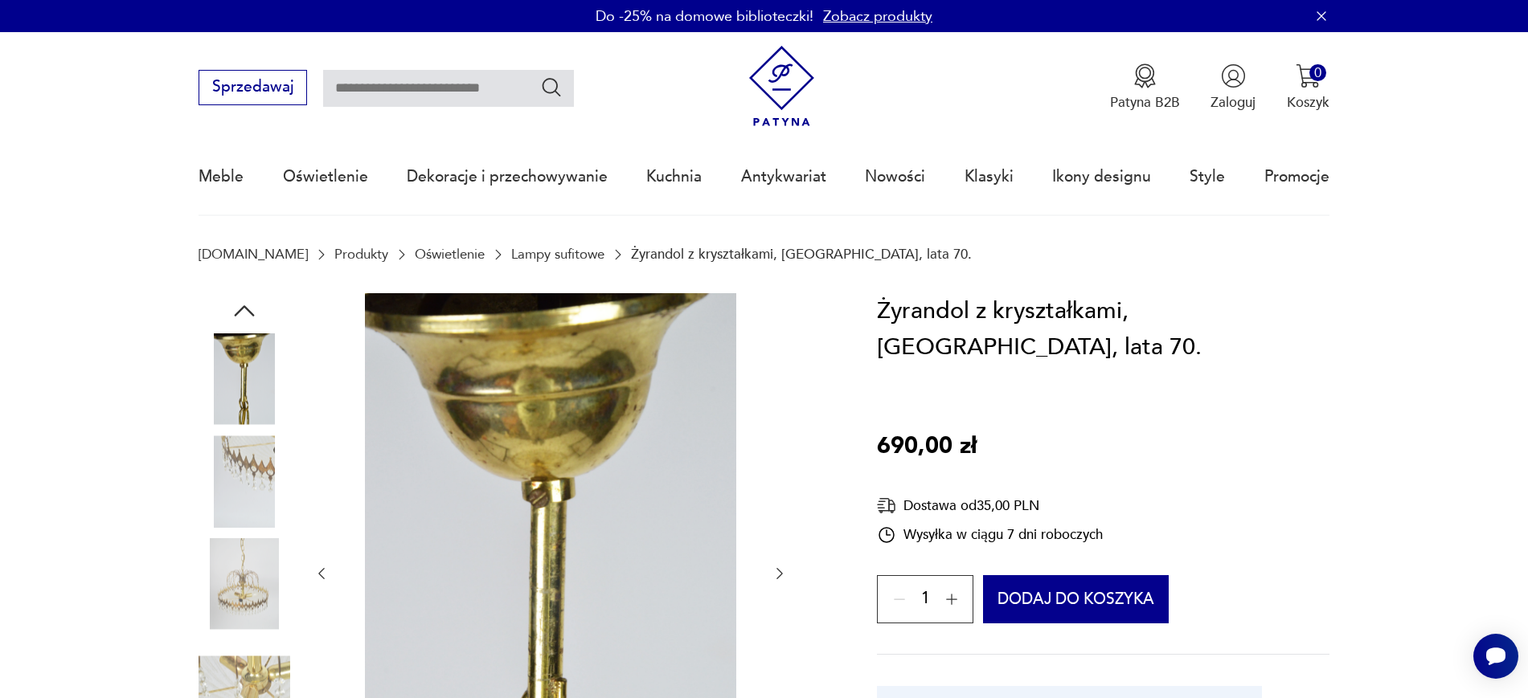
click at [248, 498] on img at bounding box center [244, 482] width 92 height 92
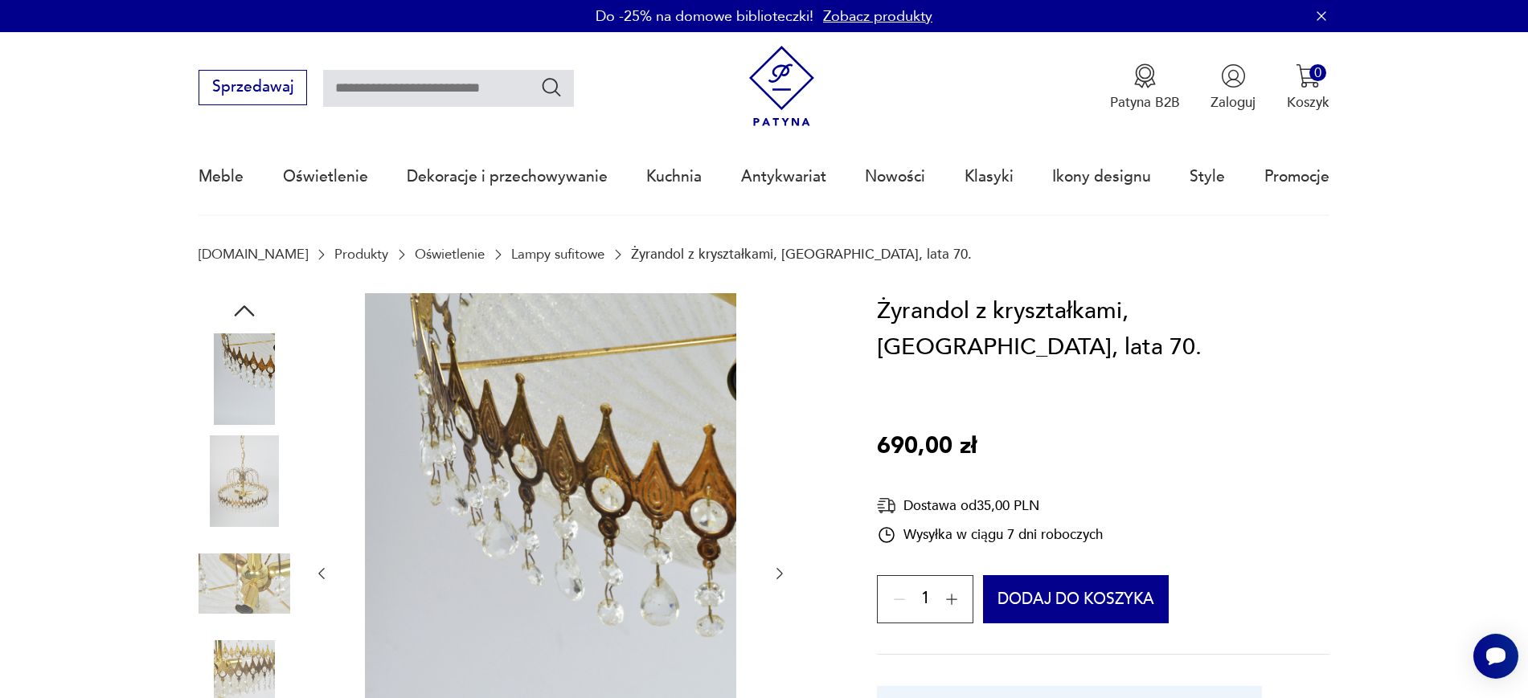
click at [250, 490] on img at bounding box center [244, 482] width 92 height 92
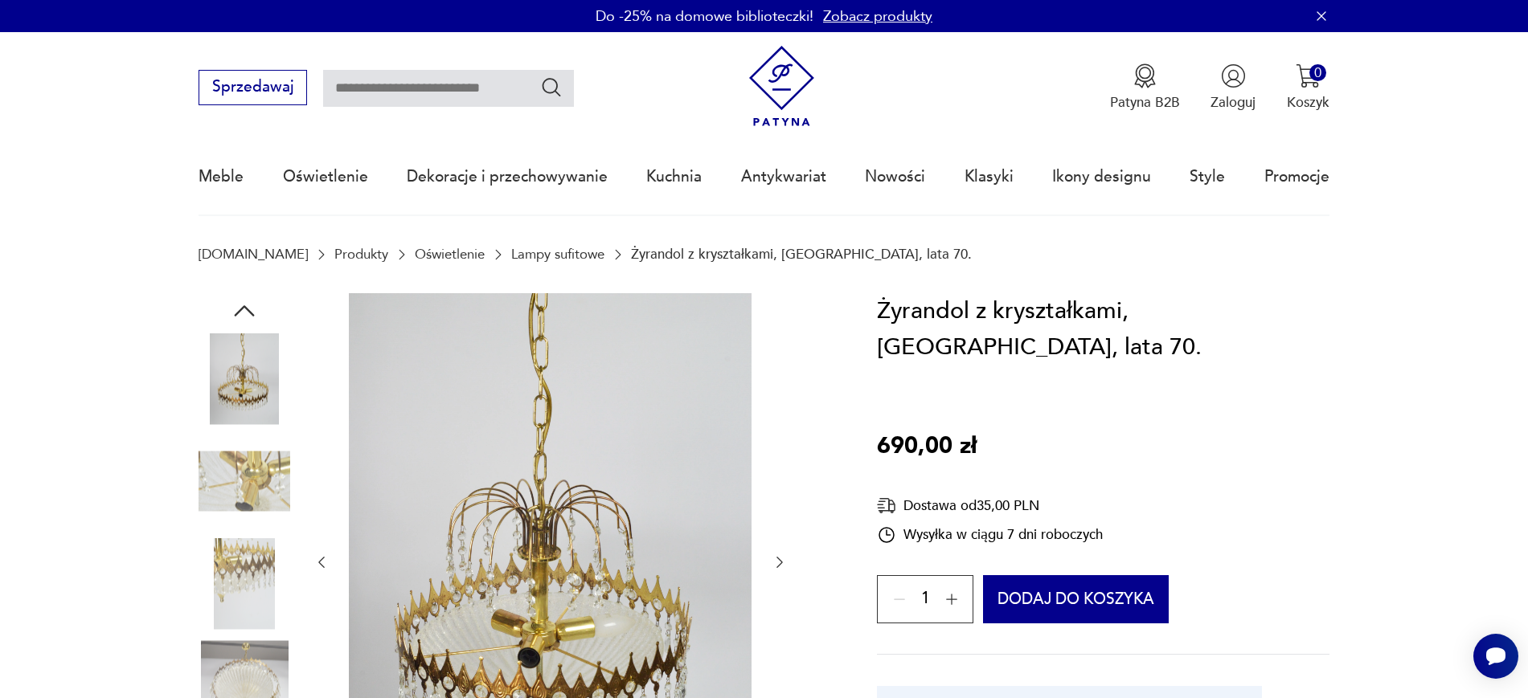
click at [267, 467] on img at bounding box center [244, 482] width 92 height 92
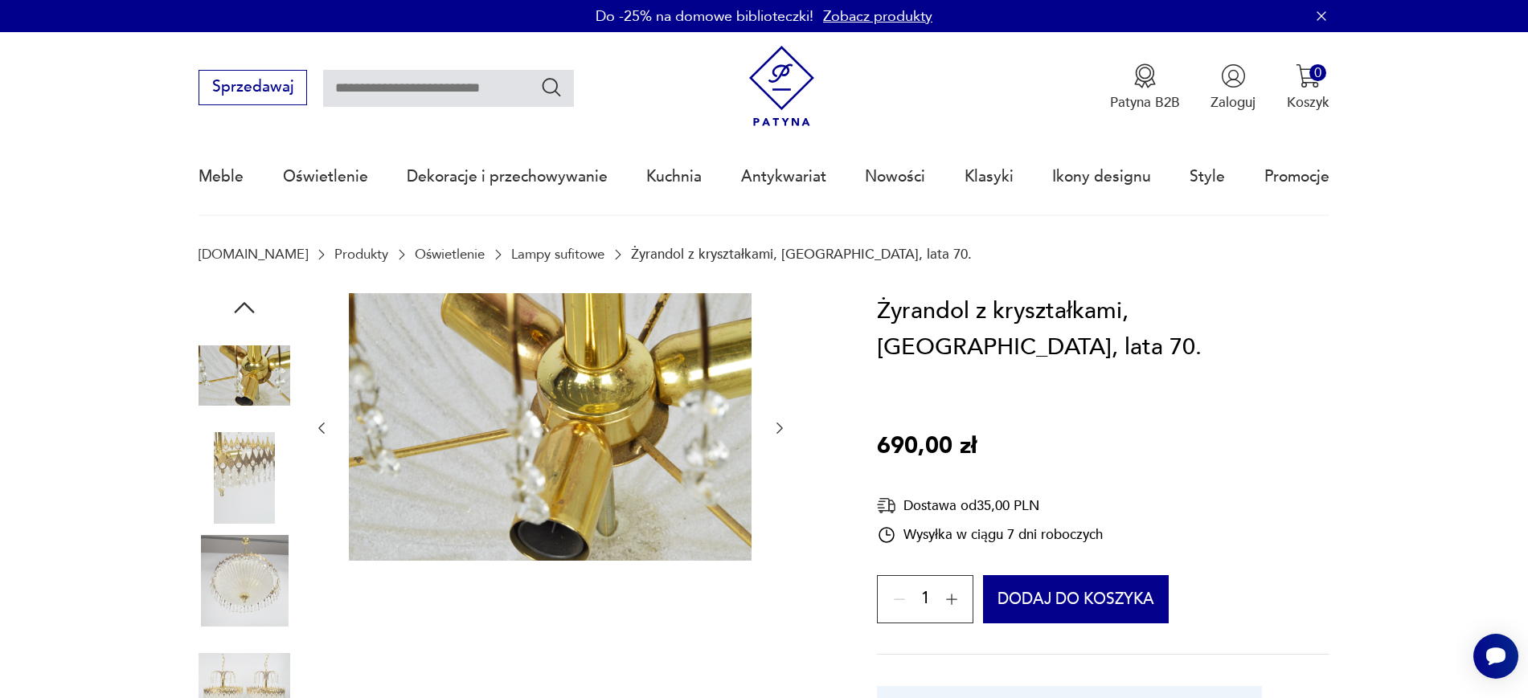
click at [243, 485] on img at bounding box center [244, 478] width 92 height 92
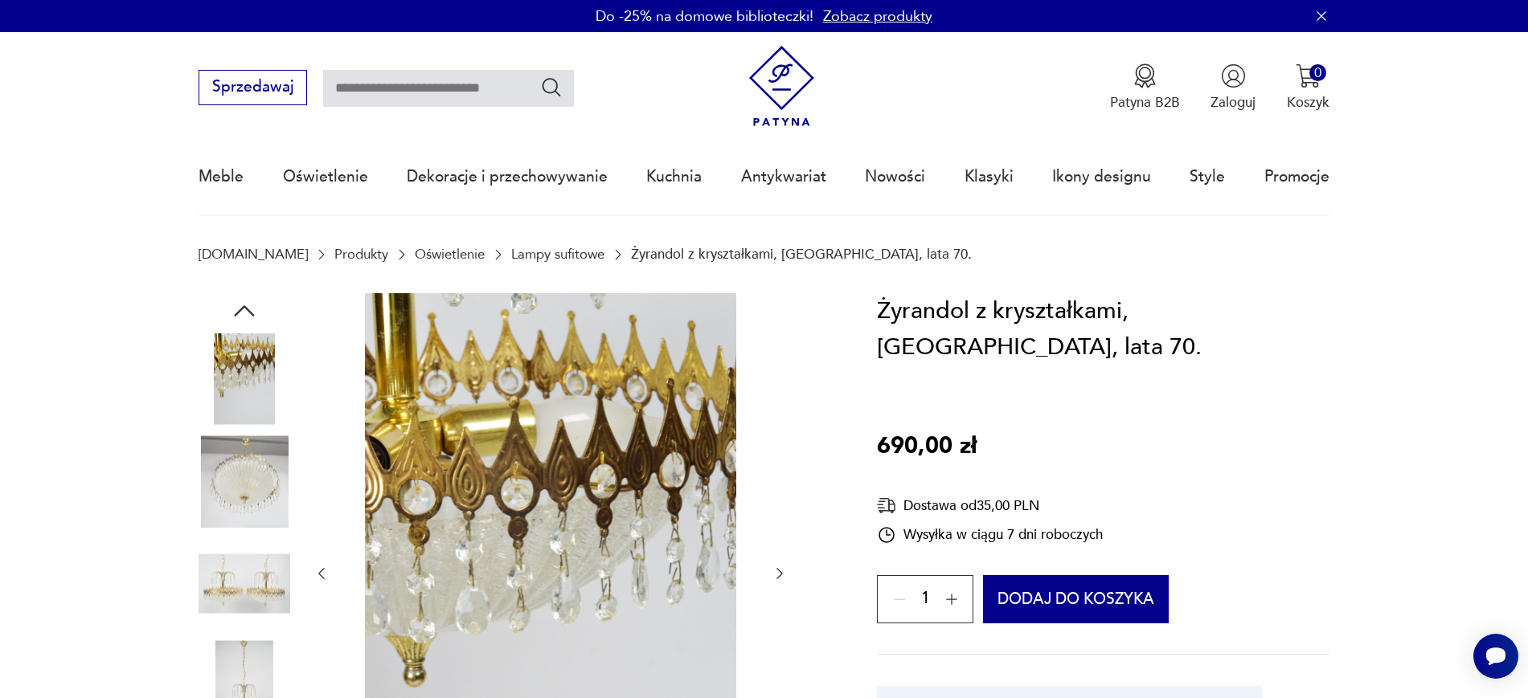
click at [793, 575] on div at bounding box center [514, 574] width 632 height 562
click at [787, 576] on icon "button" at bounding box center [779, 574] width 16 height 16
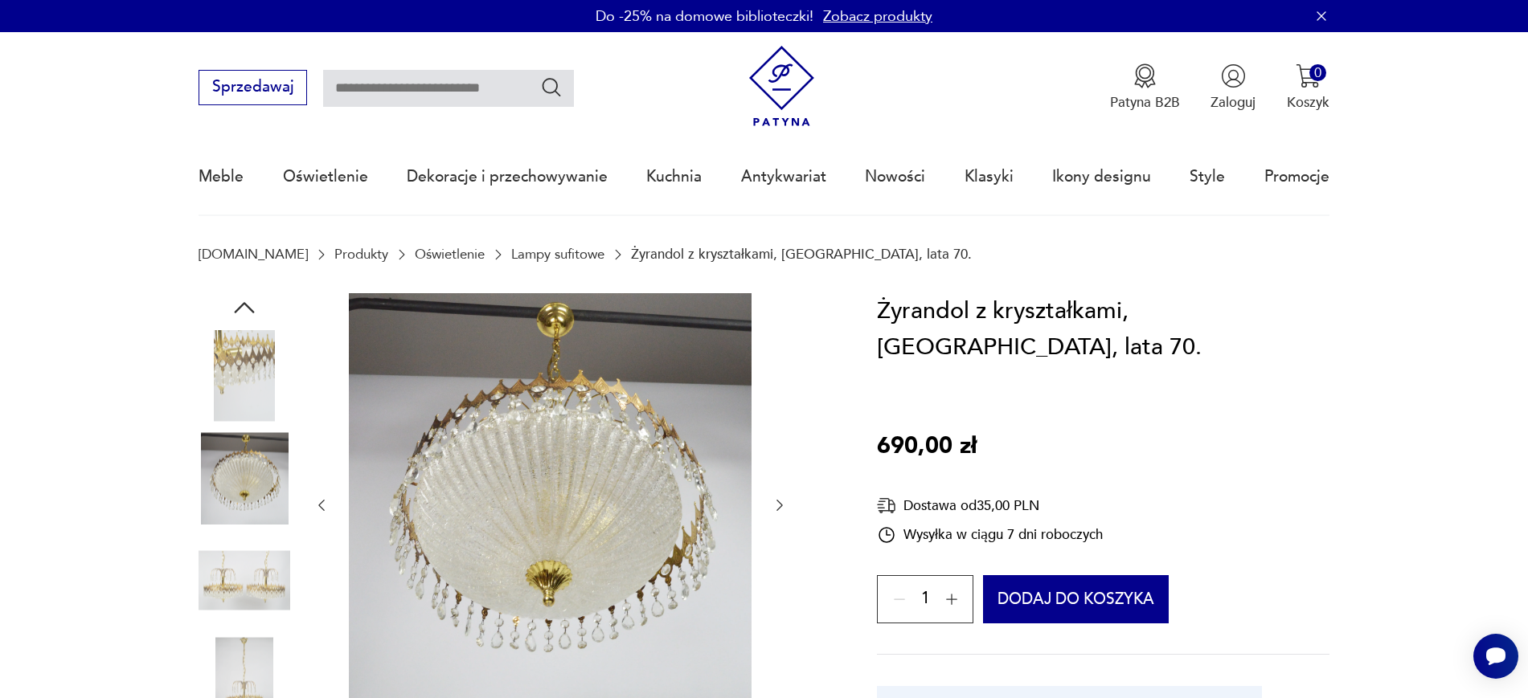
click at [669, 464] on img at bounding box center [550, 504] width 403 height 422
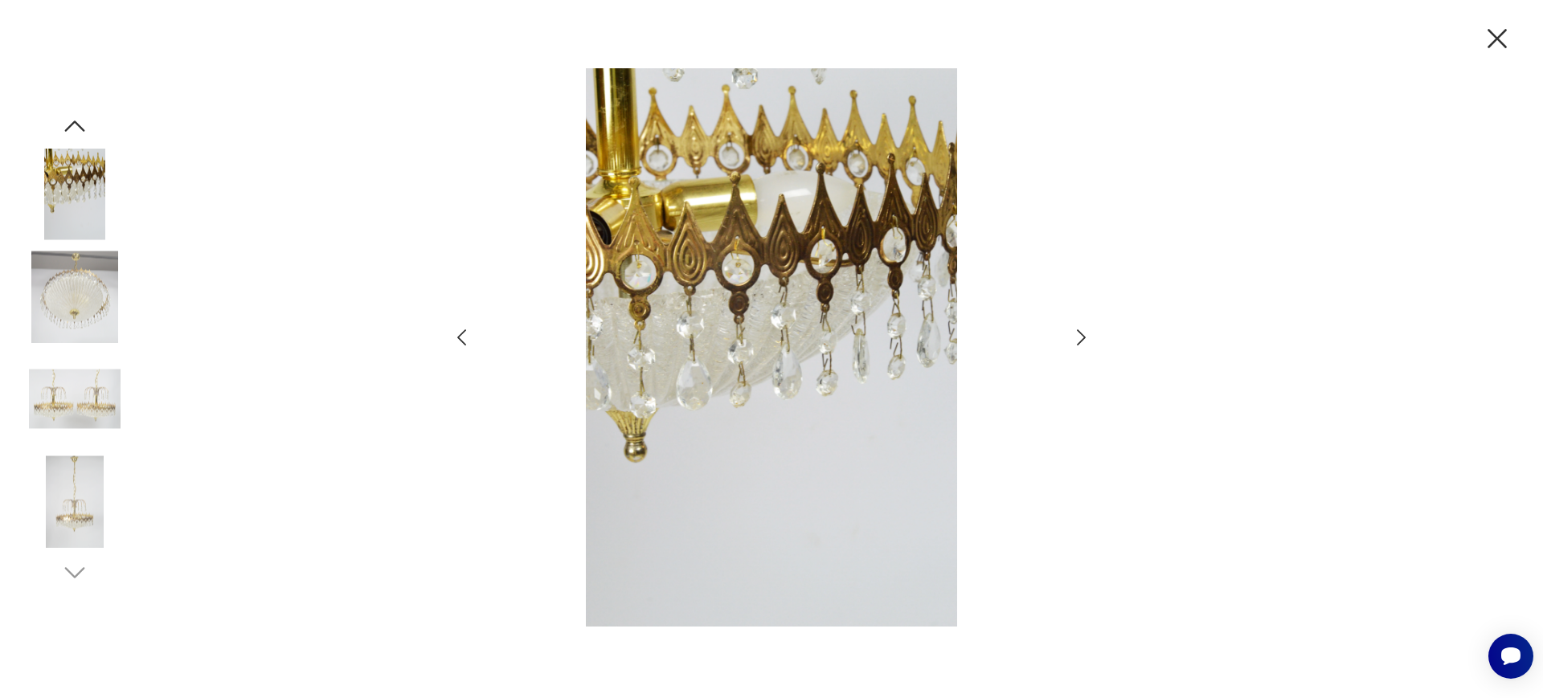
click at [1489, 39] on icon "button" at bounding box center [1497, 39] width 34 height 34
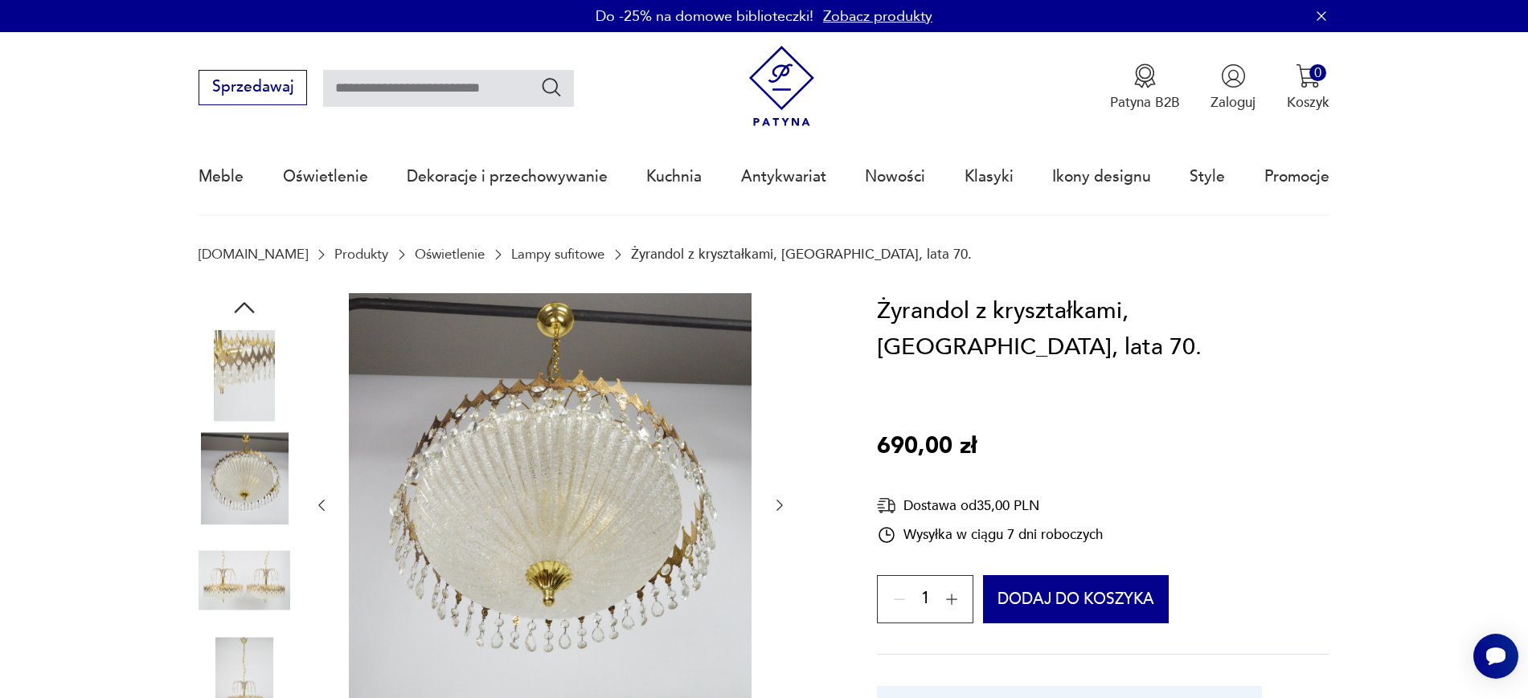
click at [780, 513] on icon "button" at bounding box center [779, 505] width 16 height 16
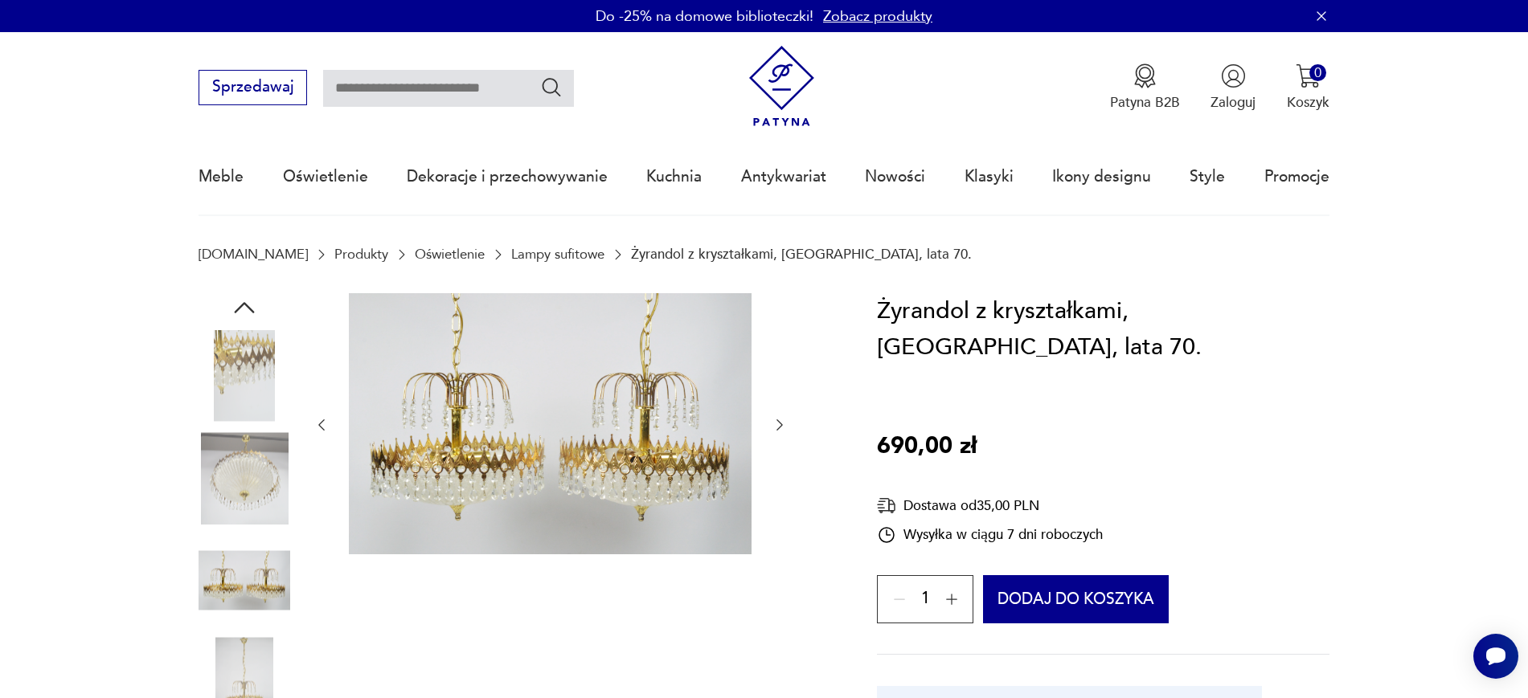
click at [769, 435] on div at bounding box center [550, 425] width 474 height 265
click at [775, 427] on icon "button" at bounding box center [779, 425] width 16 height 16
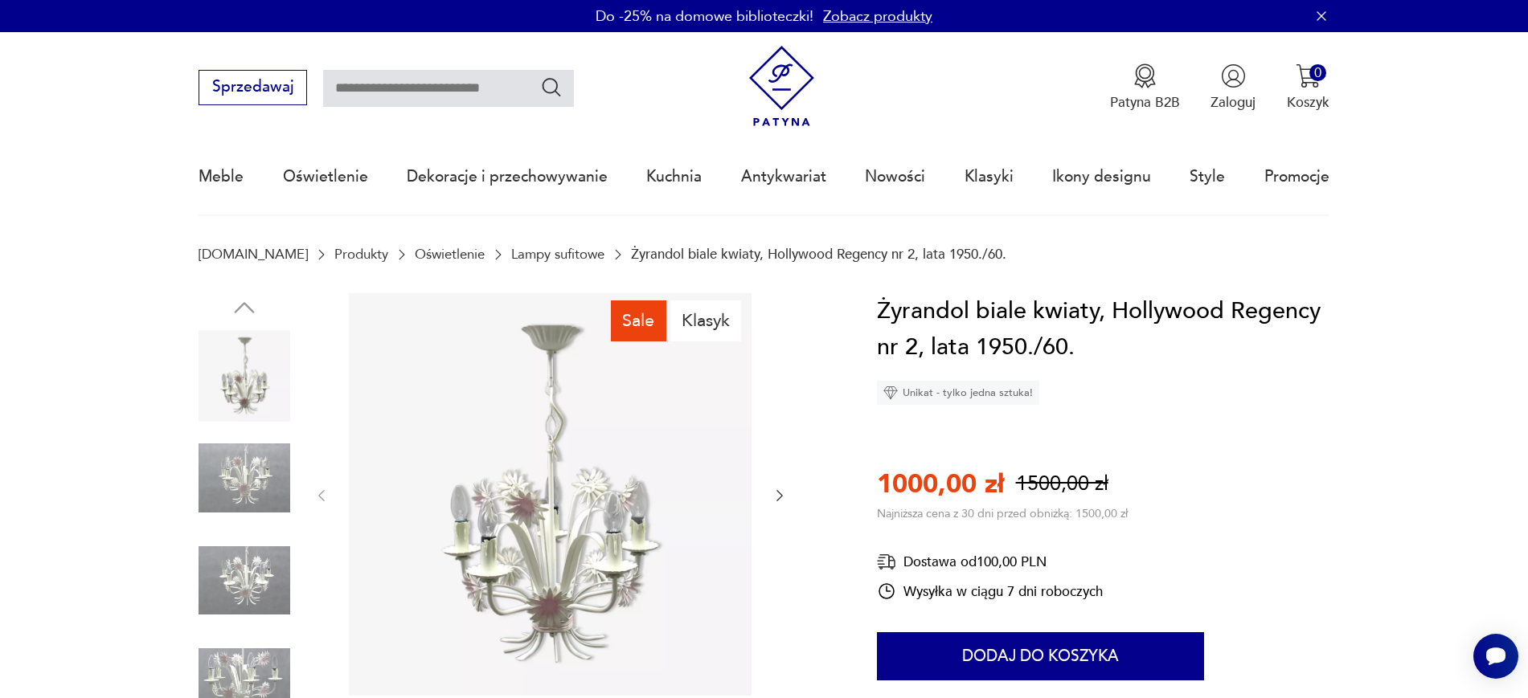
click at [268, 463] on img at bounding box center [244, 478] width 92 height 92
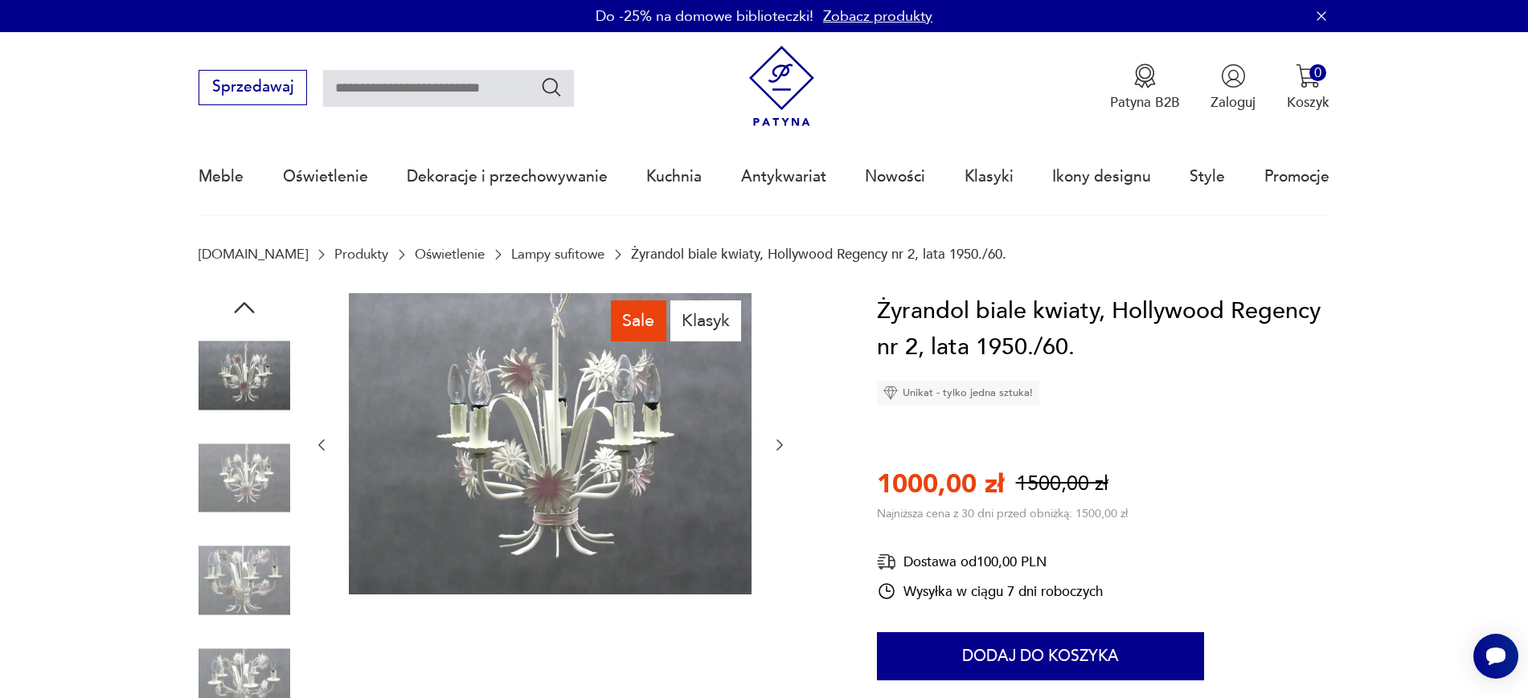
click at [255, 465] on img at bounding box center [244, 478] width 92 height 92
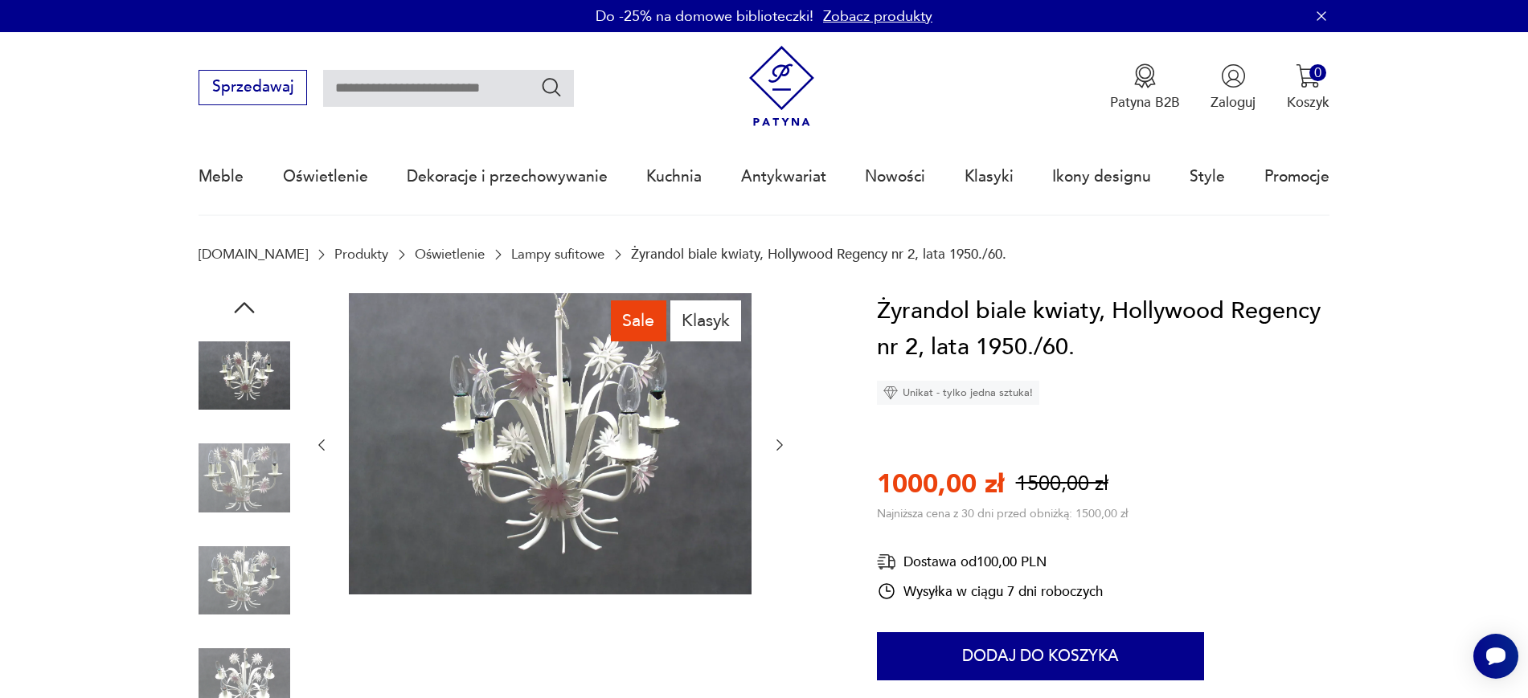
click at [780, 442] on icon "button" at bounding box center [779, 445] width 16 height 16
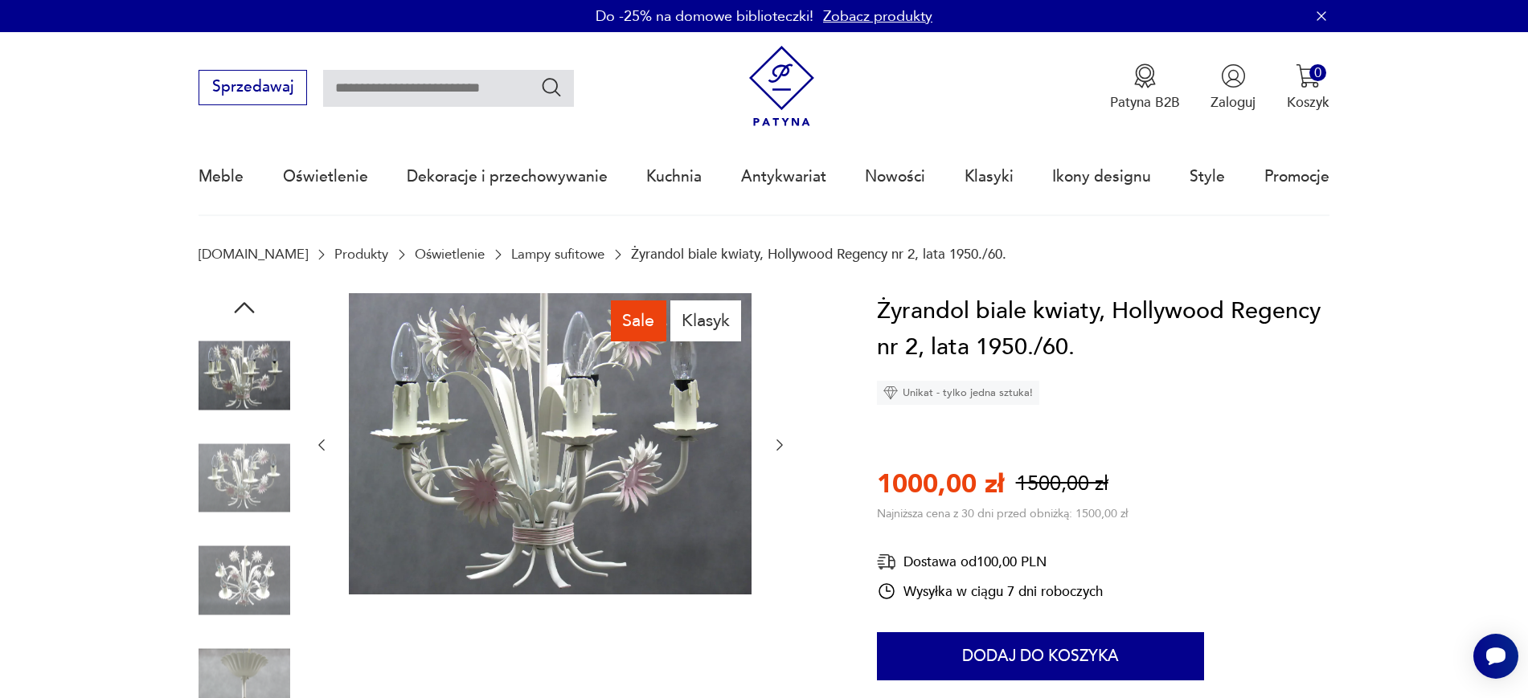
click at [773, 451] on icon "button" at bounding box center [779, 445] width 16 height 16
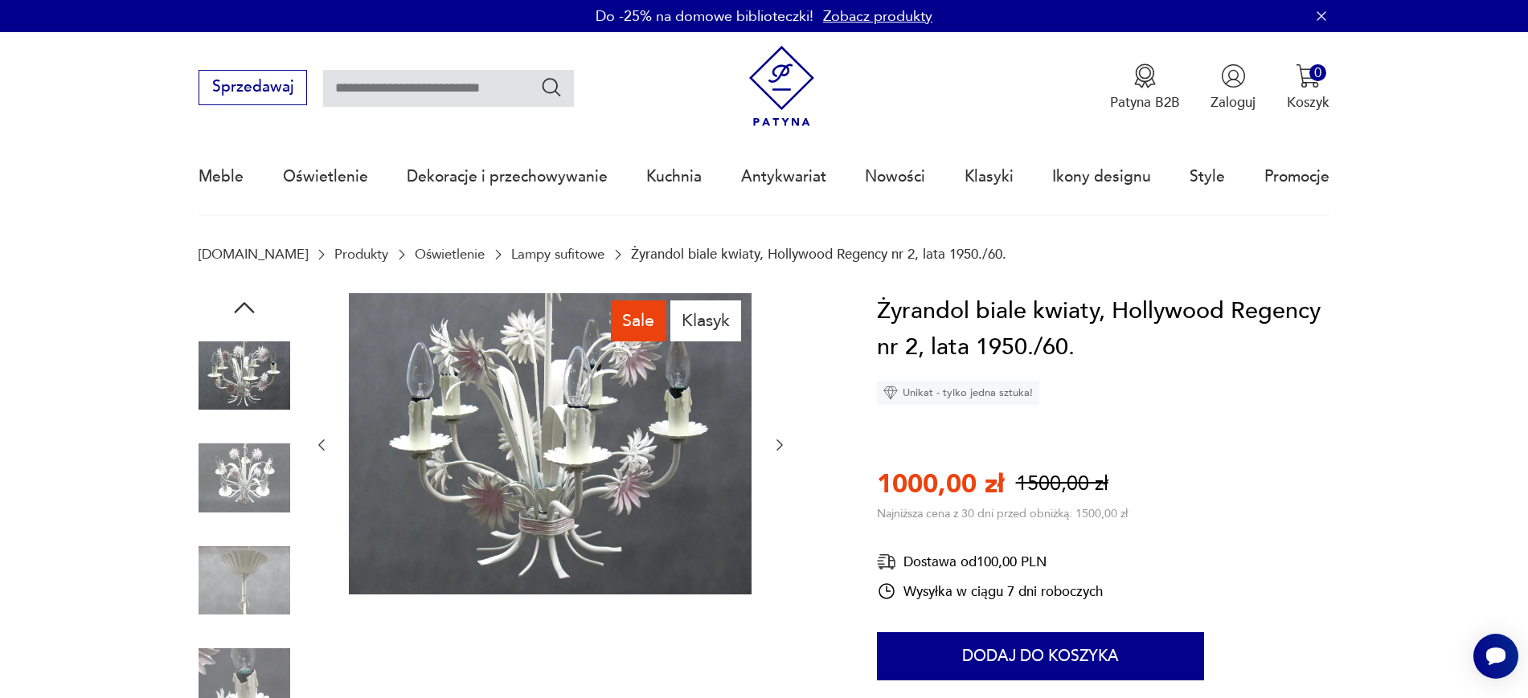
click at [776, 453] on button "button" at bounding box center [779, 445] width 16 height 19
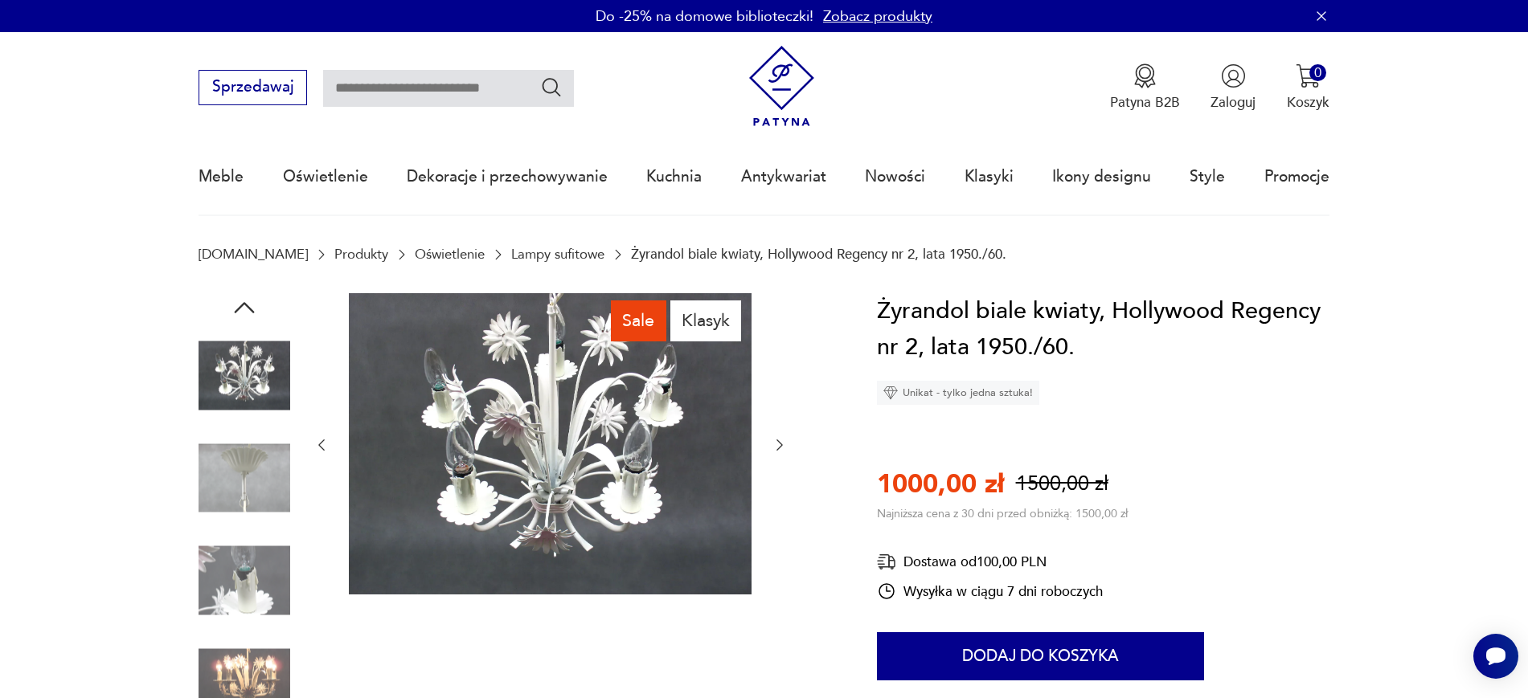
click at [780, 446] on icon "button" at bounding box center [779, 445] width 6 height 11
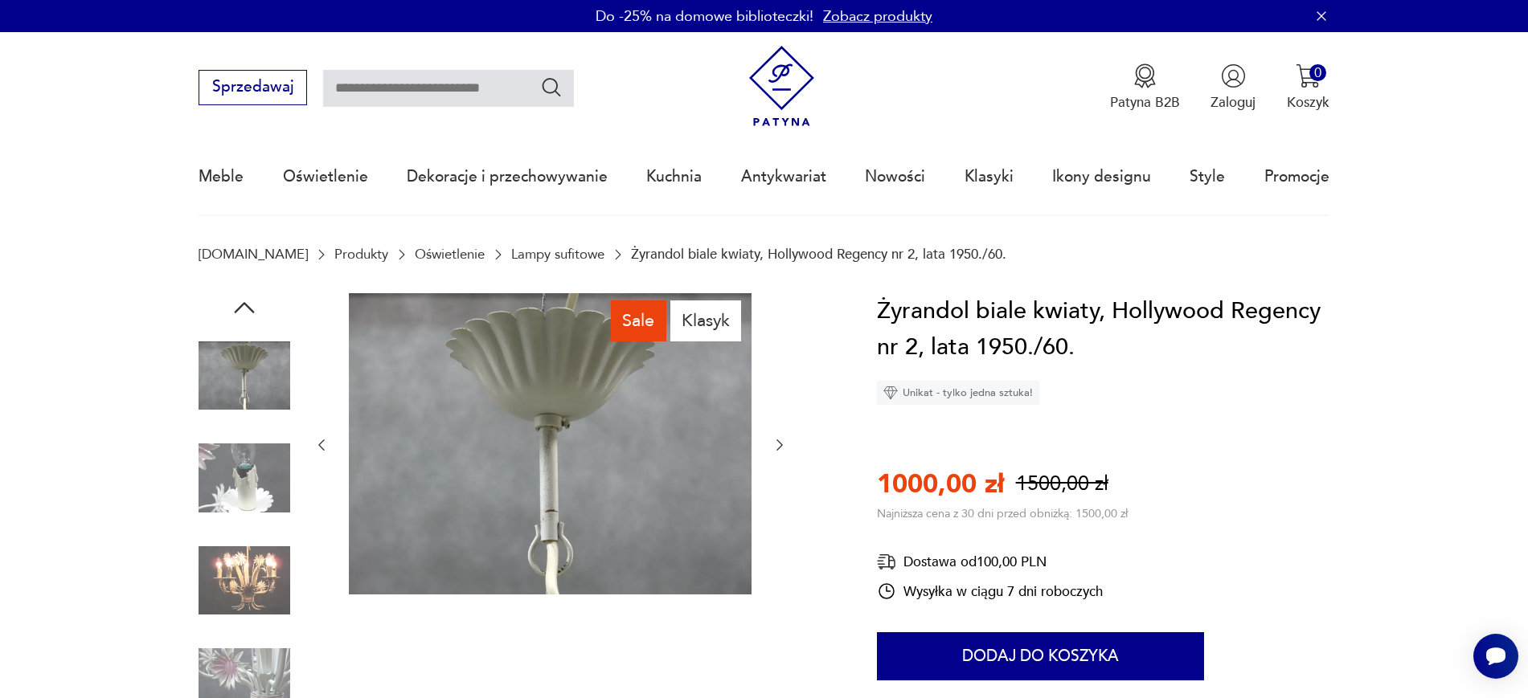
click at [784, 448] on icon "button" at bounding box center [779, 445] width 16 height 16
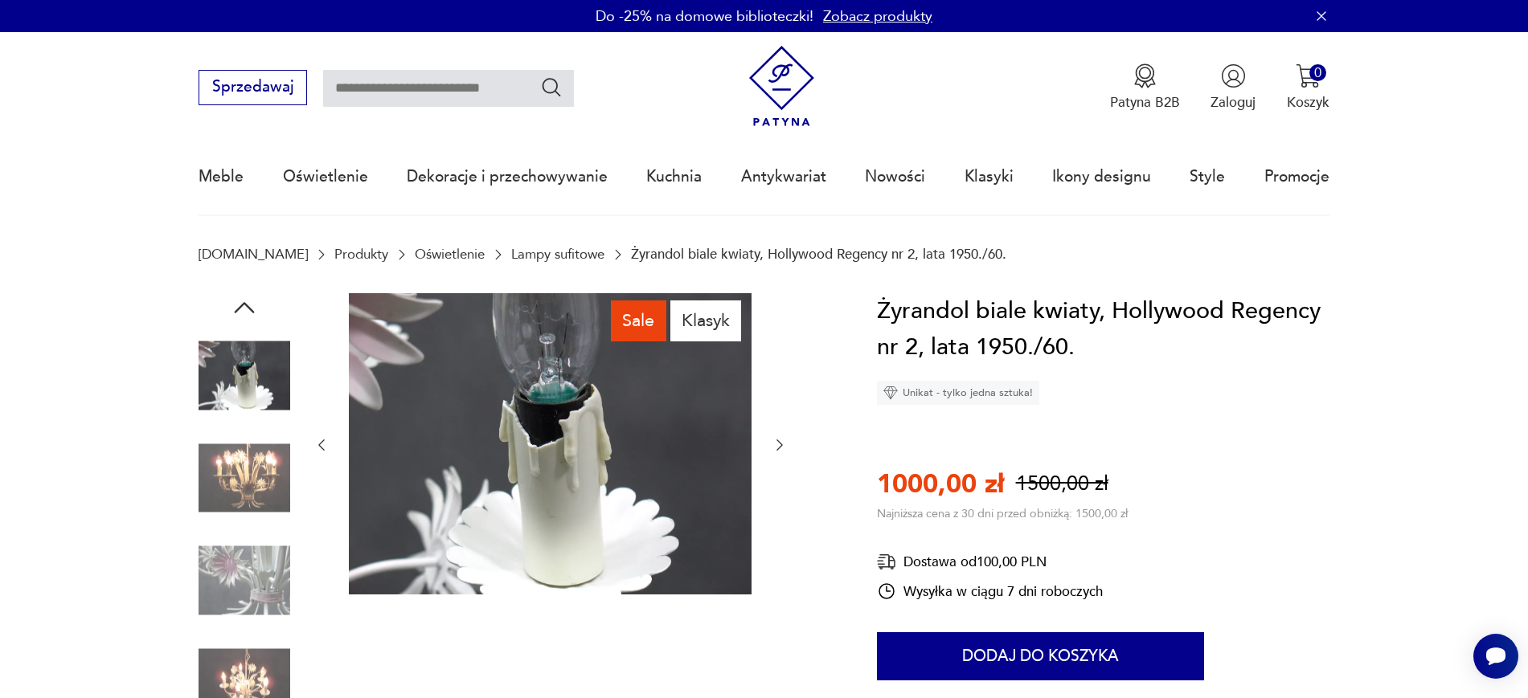
click at [775, 444] on icon "button" at bounding box center [779, 445] width 16 height 16
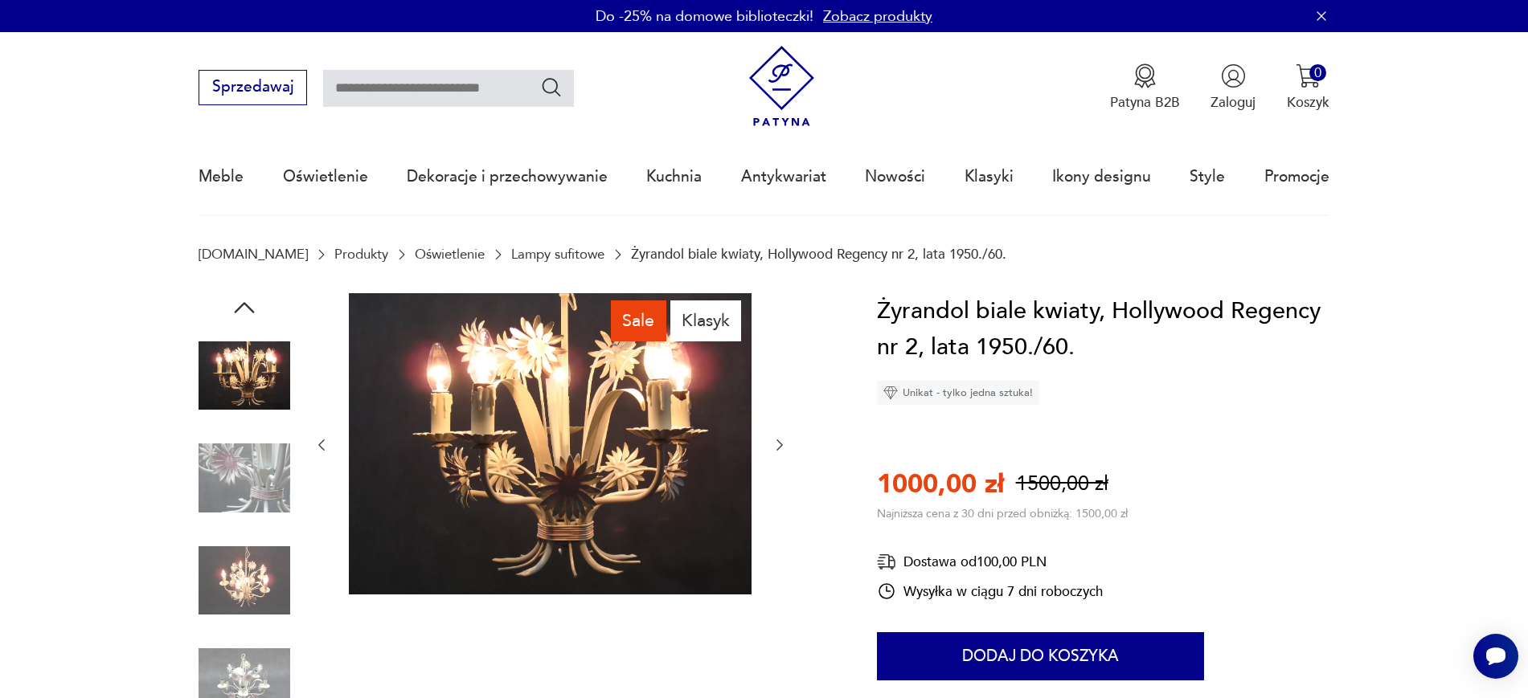
click at [779, 449] on icon "button" at bounding box center [779, 445] width 16 height 16
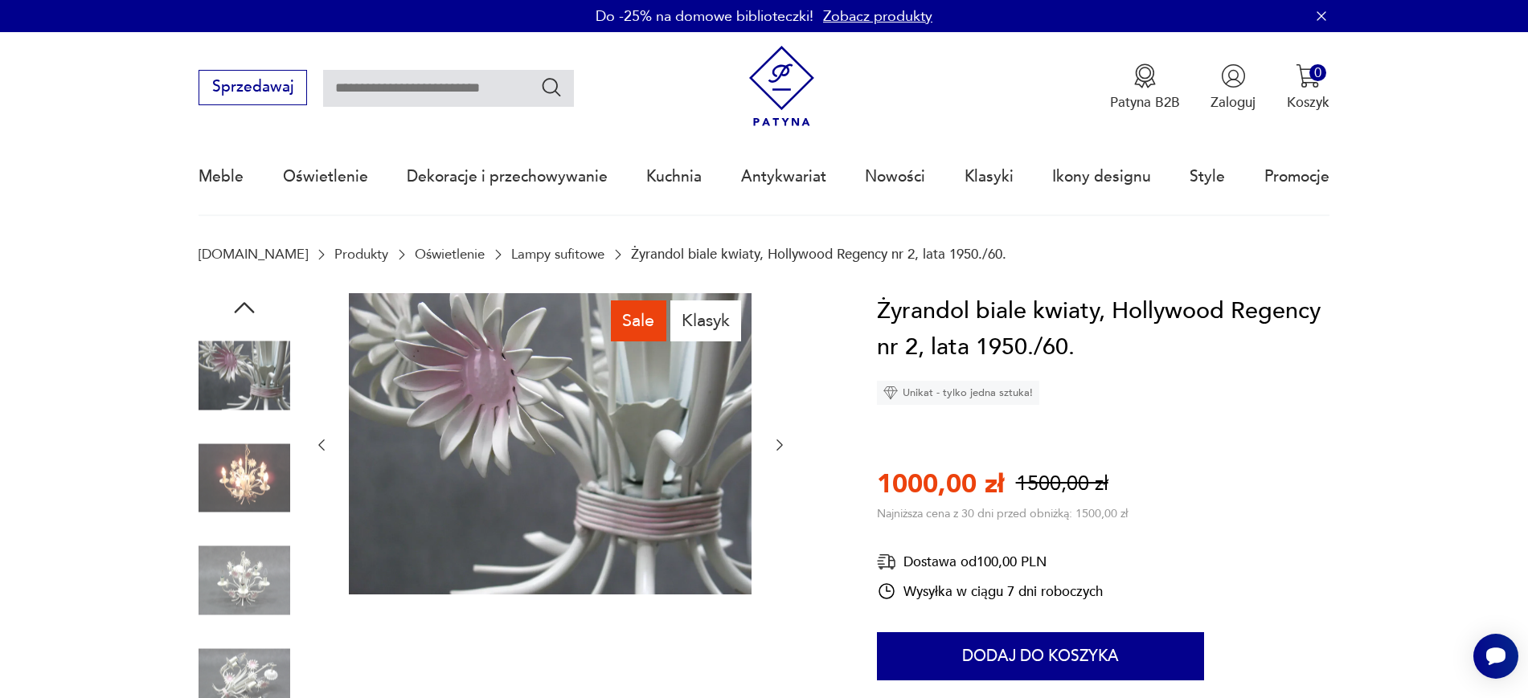
click at [771, 434] on div at bounding box center [550, 445] width 474 height 305
click at [776, 441] on icon "button" at bounding box center [779, 445] width 16 height 16
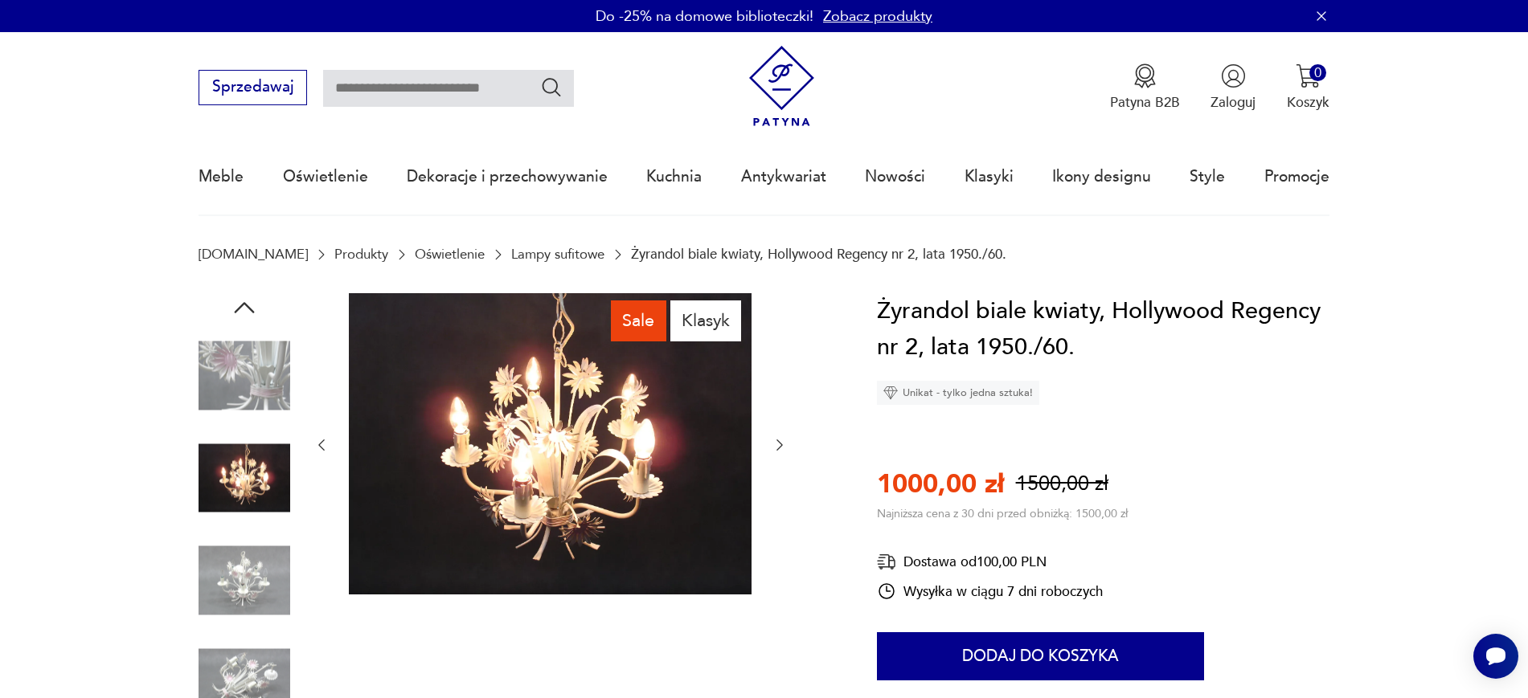
click at [778, 447] on icon "button" at bounding box center [779, 445] width 16 height 16
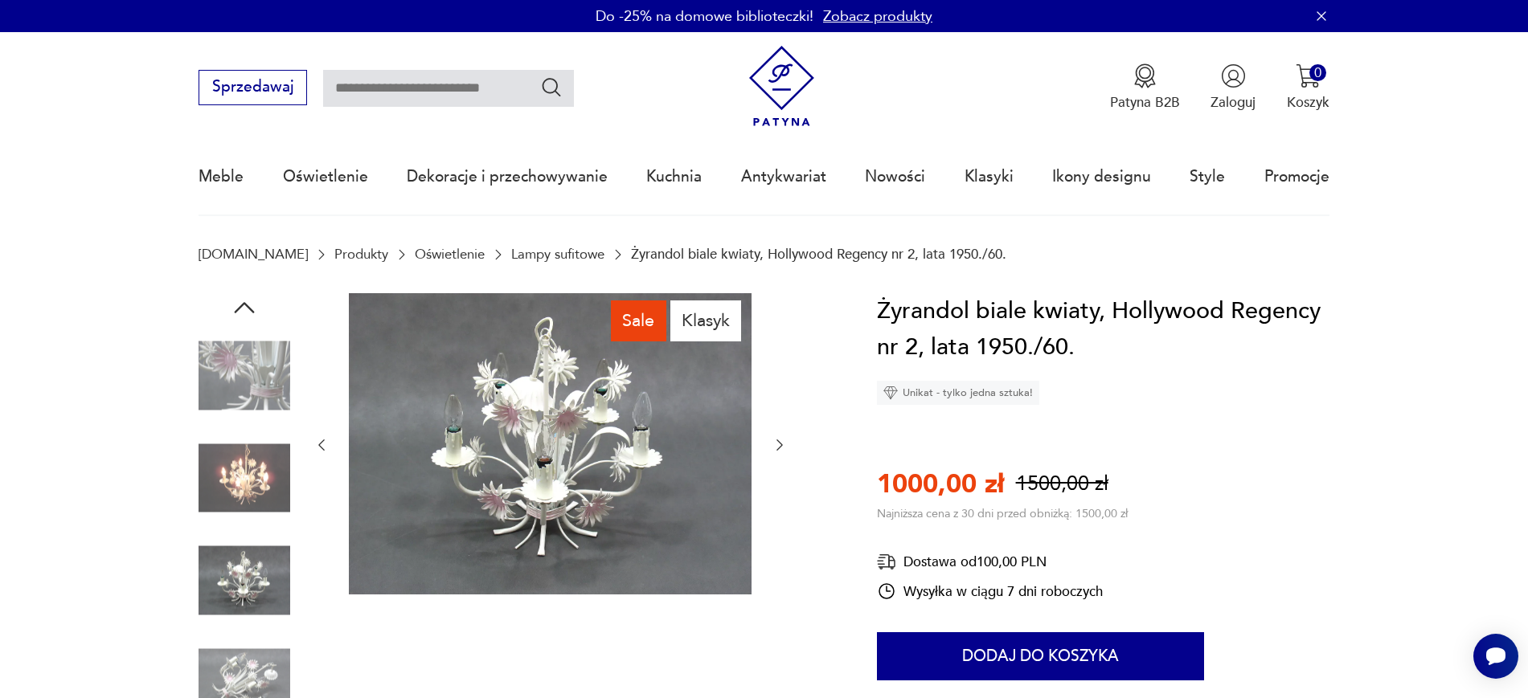
click at [775, 443] on icon "button" at bounding box center [779, 445] width 16 height 16
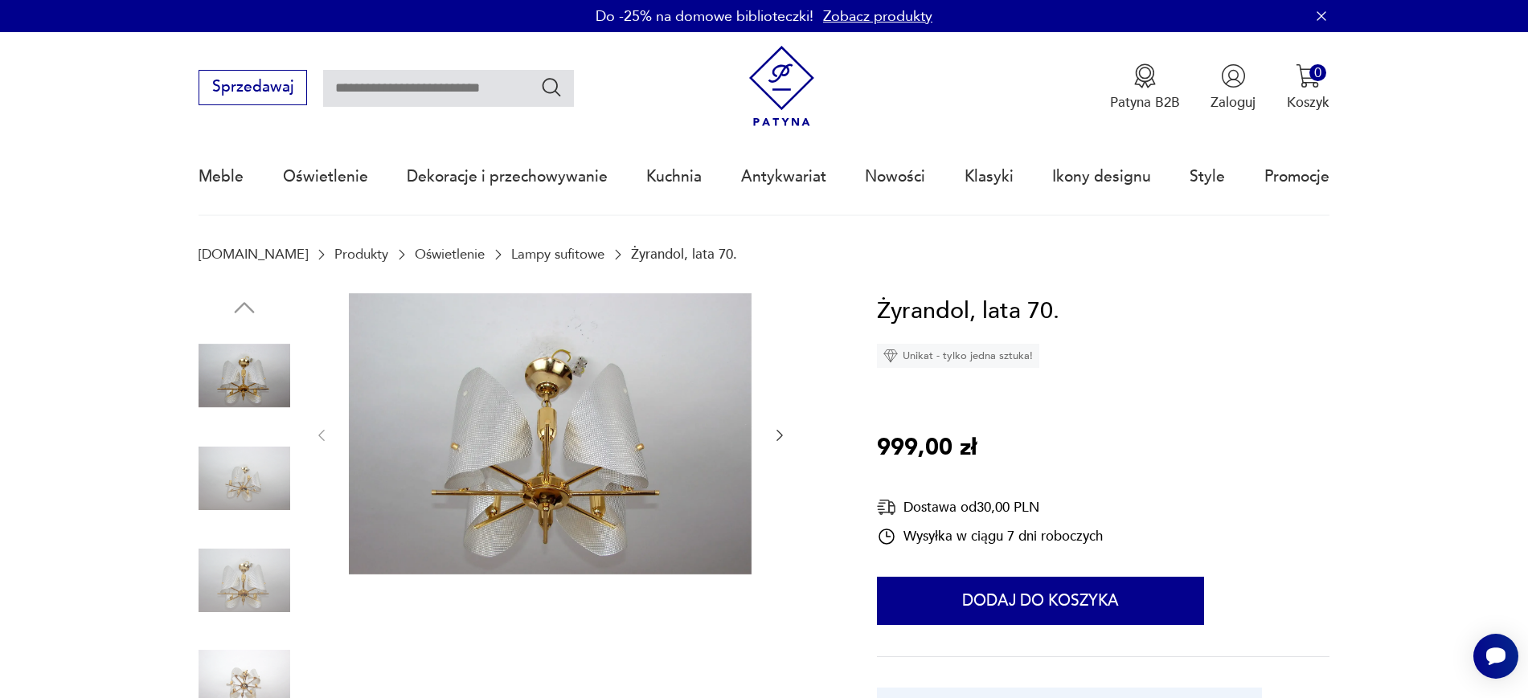
click at [783, 431] on icon "button" at bounding box center [779, 435] width 16 height 16
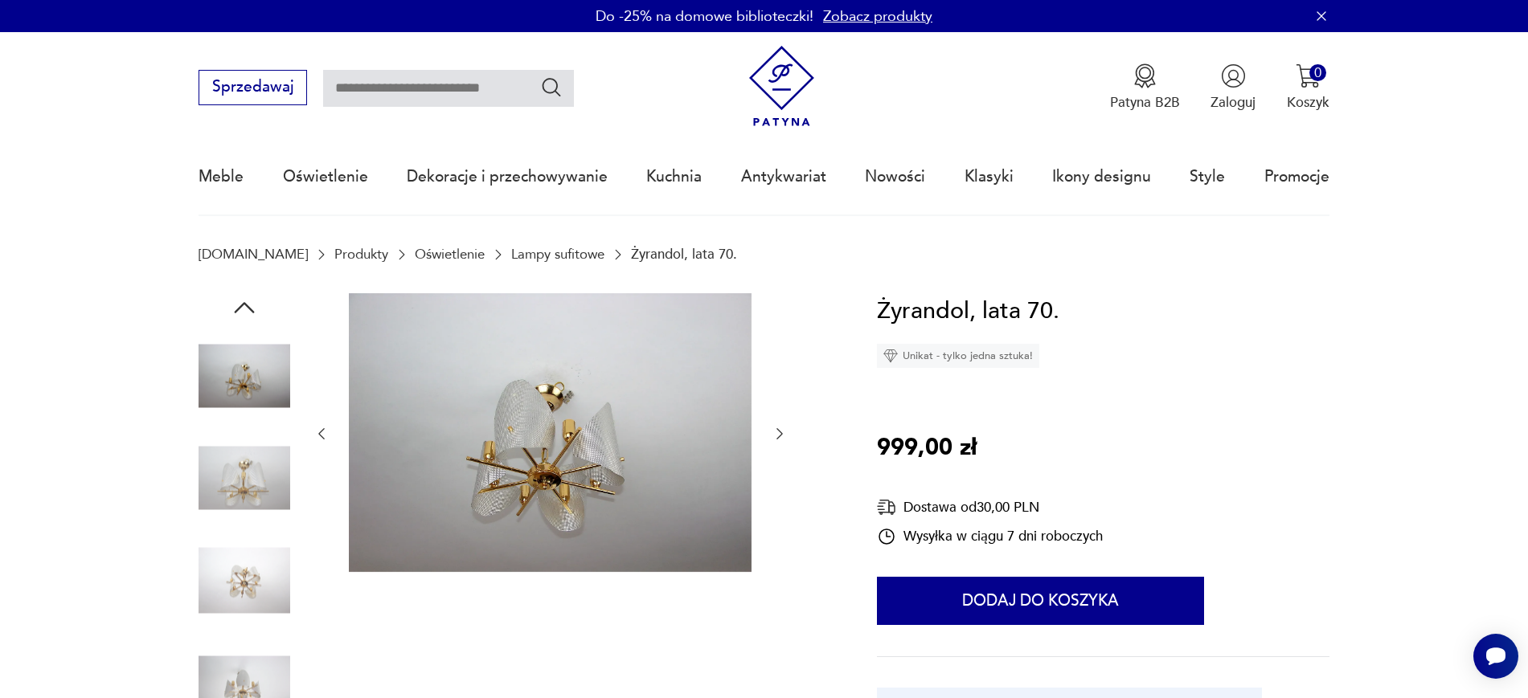
click at [775, 432] on icon "button" at bounding box center [779, 434] width 16 height 16
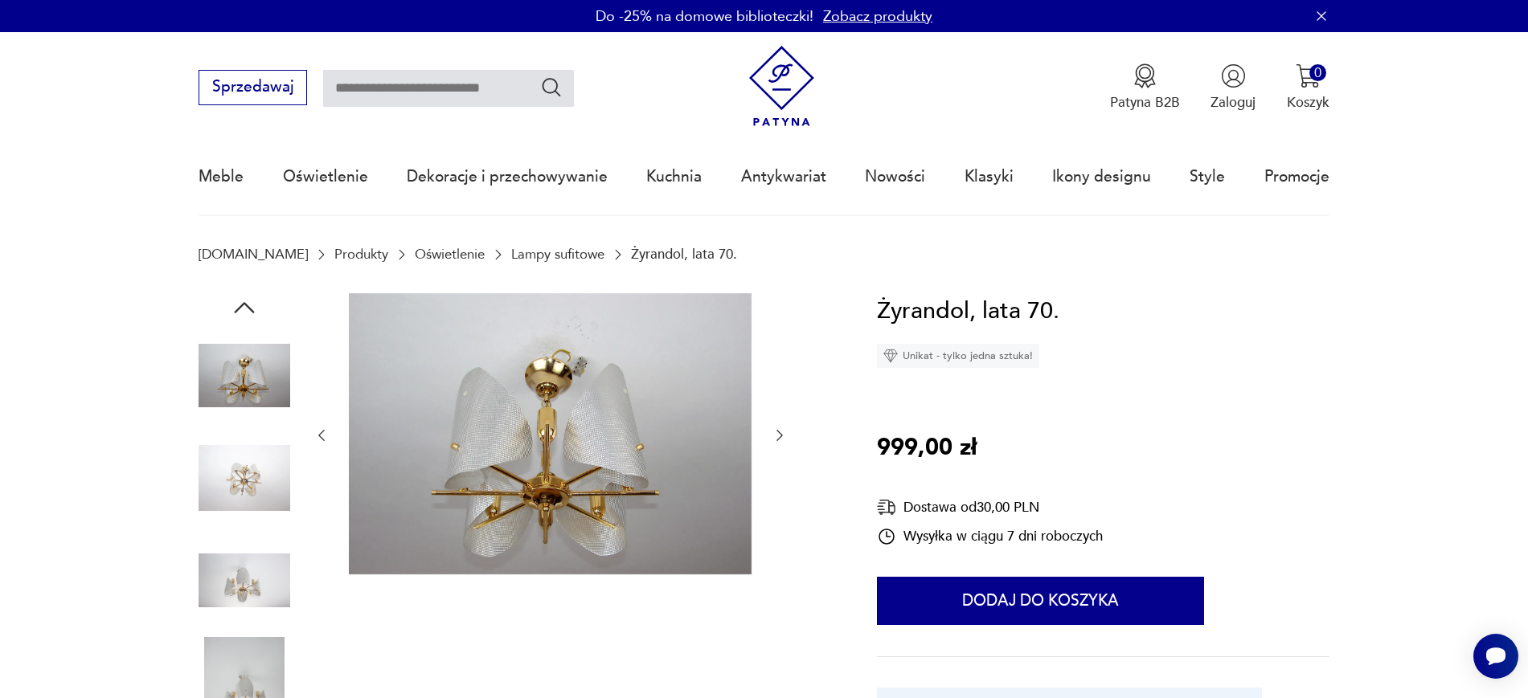
click at [769, 443] on div at bounding box center [550, 435] width 474 height 285
click at [781, 434] on icon "button" at bounding box center [779, 435] width 6 height 11
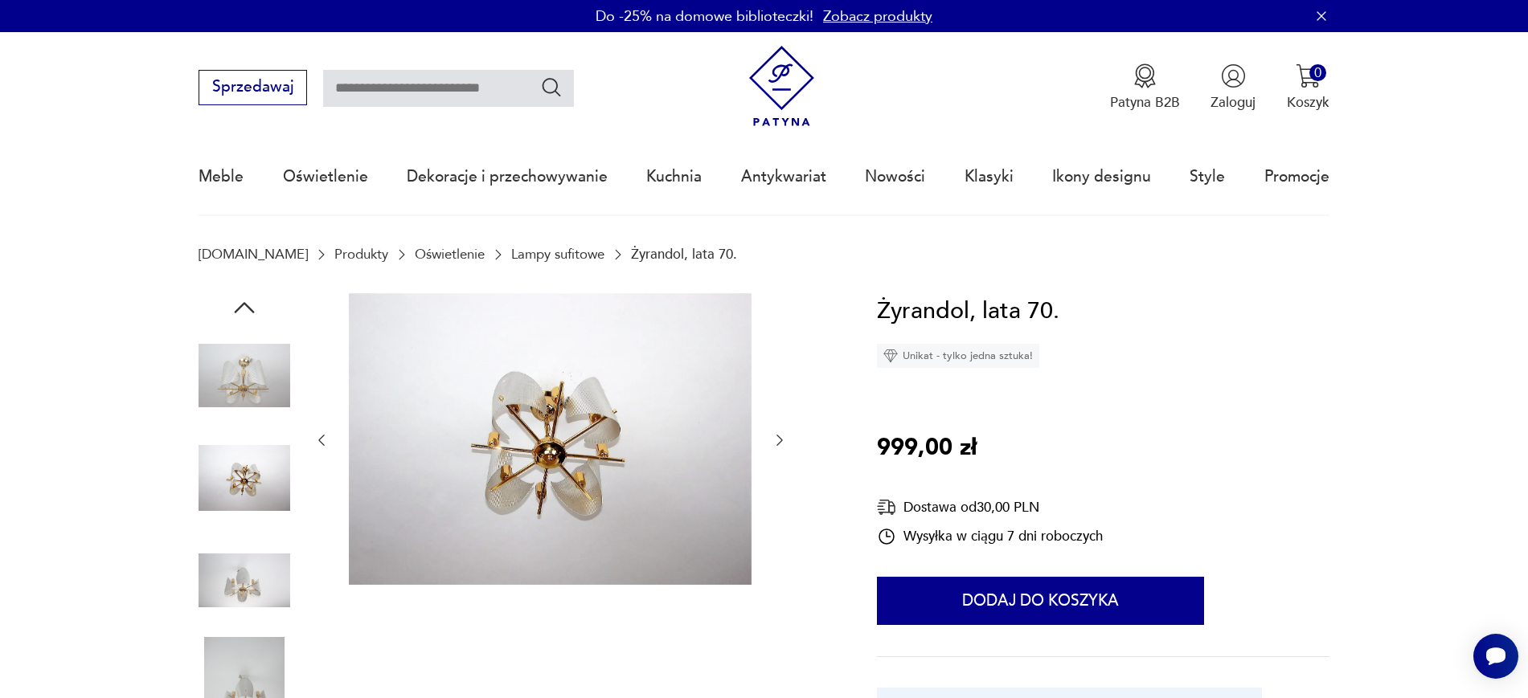
click at [779, 437] on icon "button" at bounding box center [779, 441] width 6 height 11
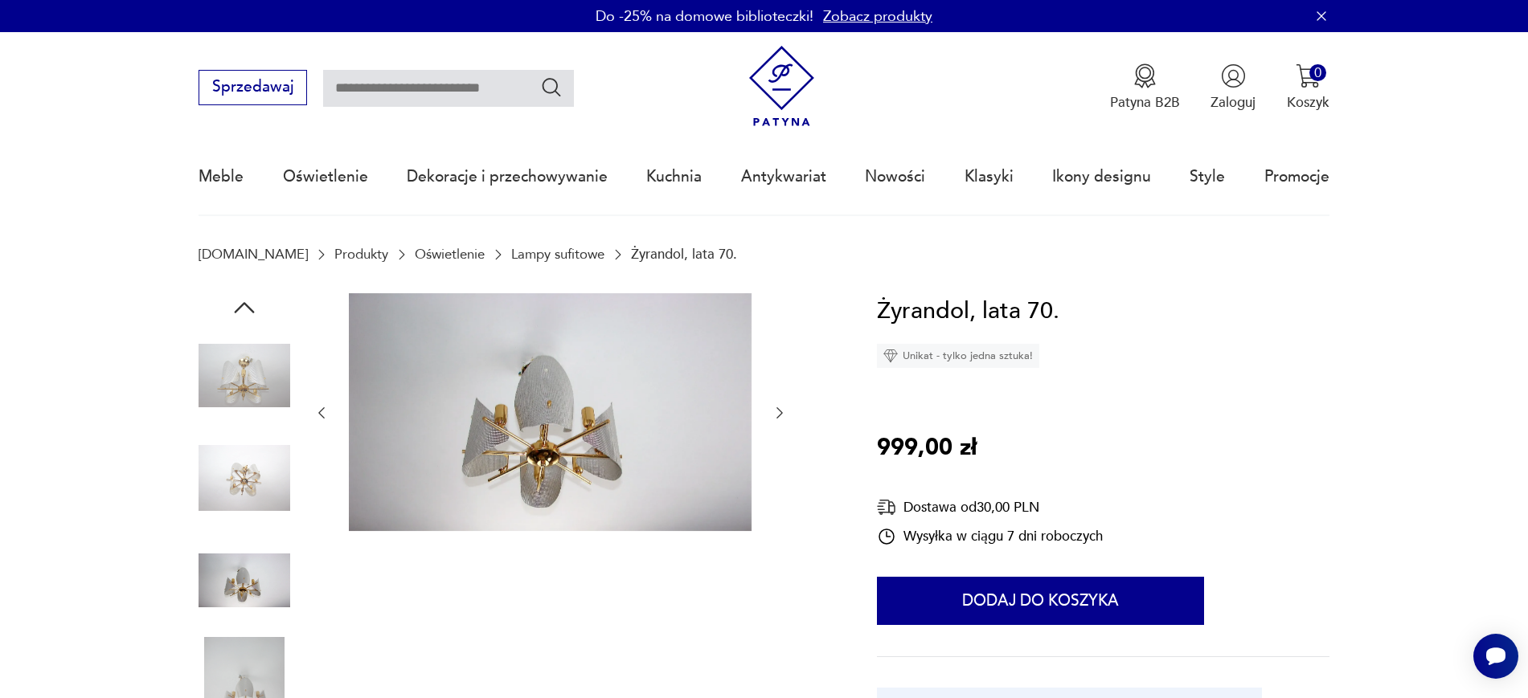
click at [783, 410] on icon "button" at bounding box center [779, 413] width 16 height 16
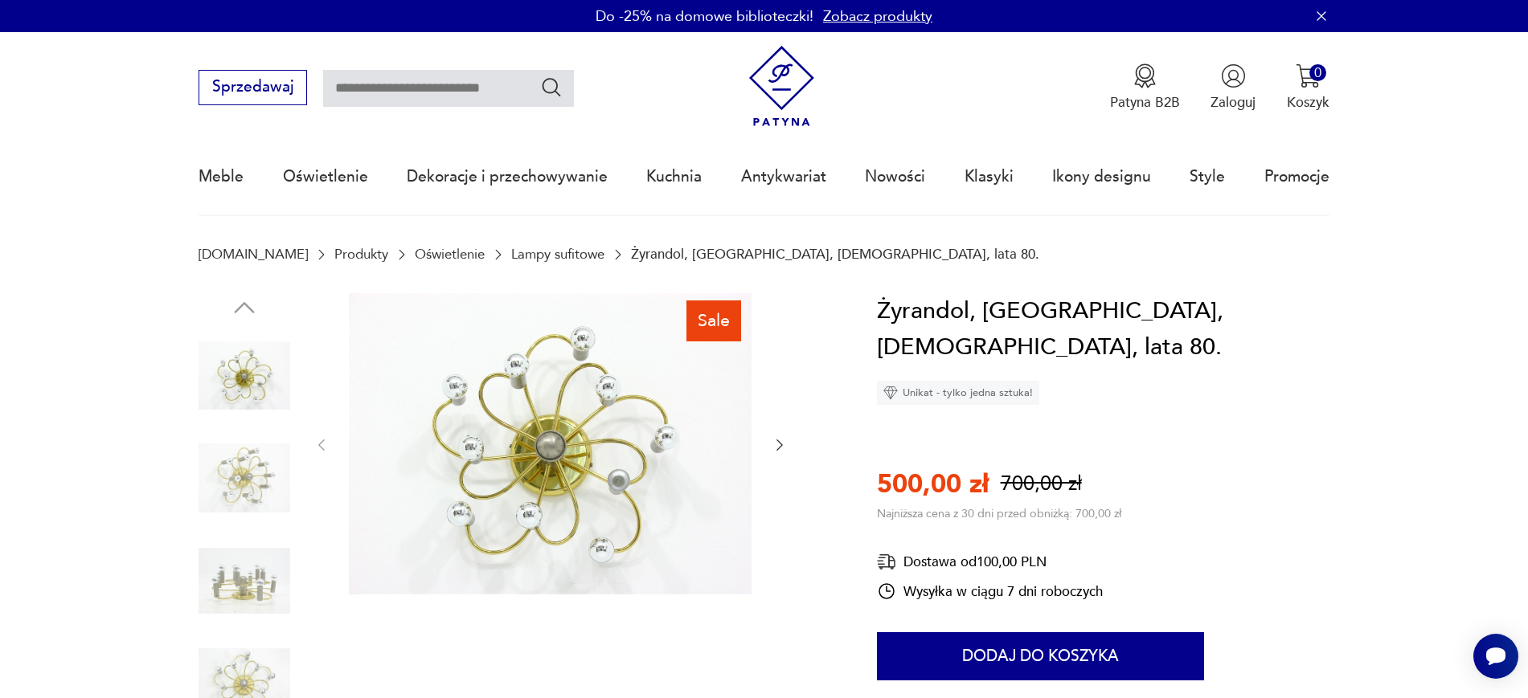
click at [271, 454] on img at bounding box center [244, 478] width 92 height 92
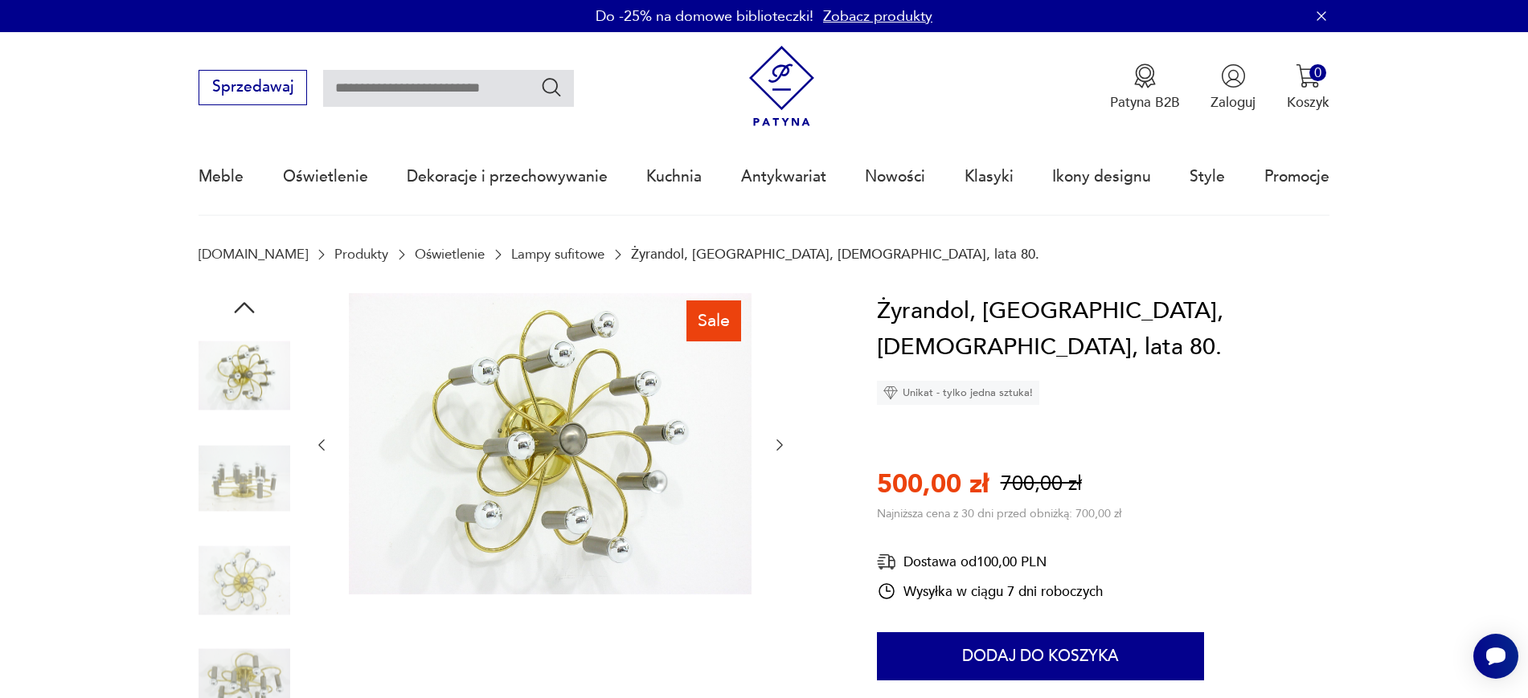
click at [251, 577] on img at bounding box center [244, 581] width 92 height 92
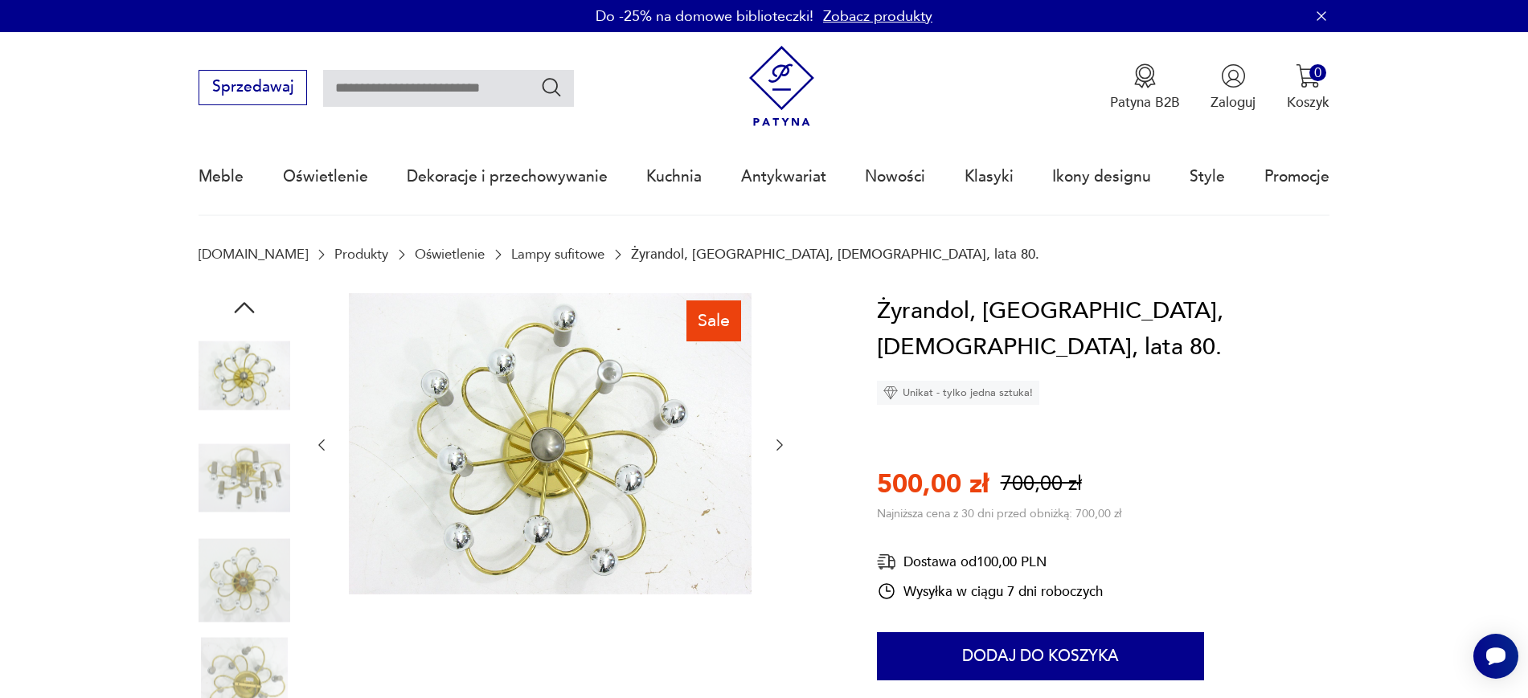
click at [247, 321] on div at bounding box center [244, 531] width 92 height 476
click at [245, 312] on icon "button" at bounding box center [244, 307] width 29 height 29
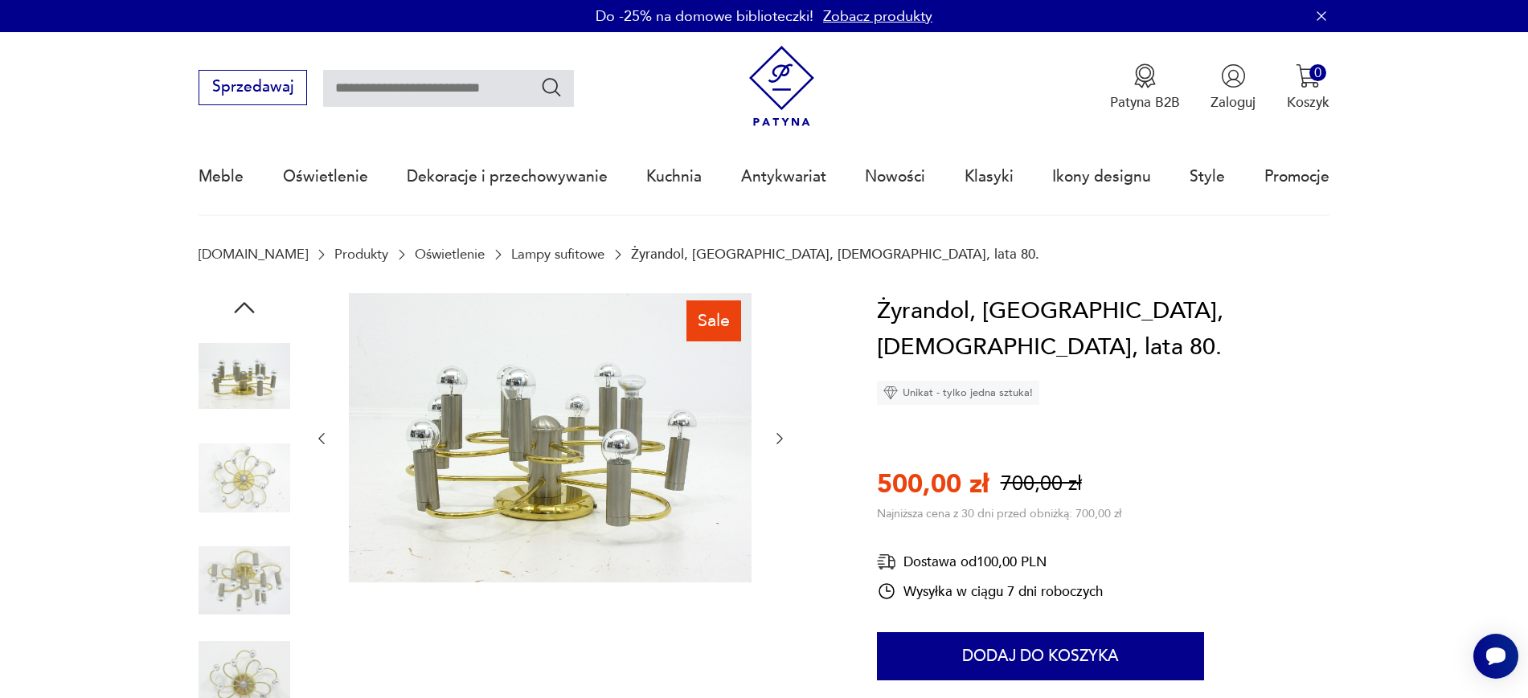
click at [242, 391] on img at bounding box center [244, 376] width 92 height 92
click at [246, 282] on section "[DOMAIN_NAME] Produkty Oświetlenie Lampy sufitowe Żyrandol, [GEOGRAPHIC_DATA], …" at bounding box center [764, 270] width 1528 height 47
click at [243, 303] on icon "button" at bounding box center [245, 307] width 20 height 11
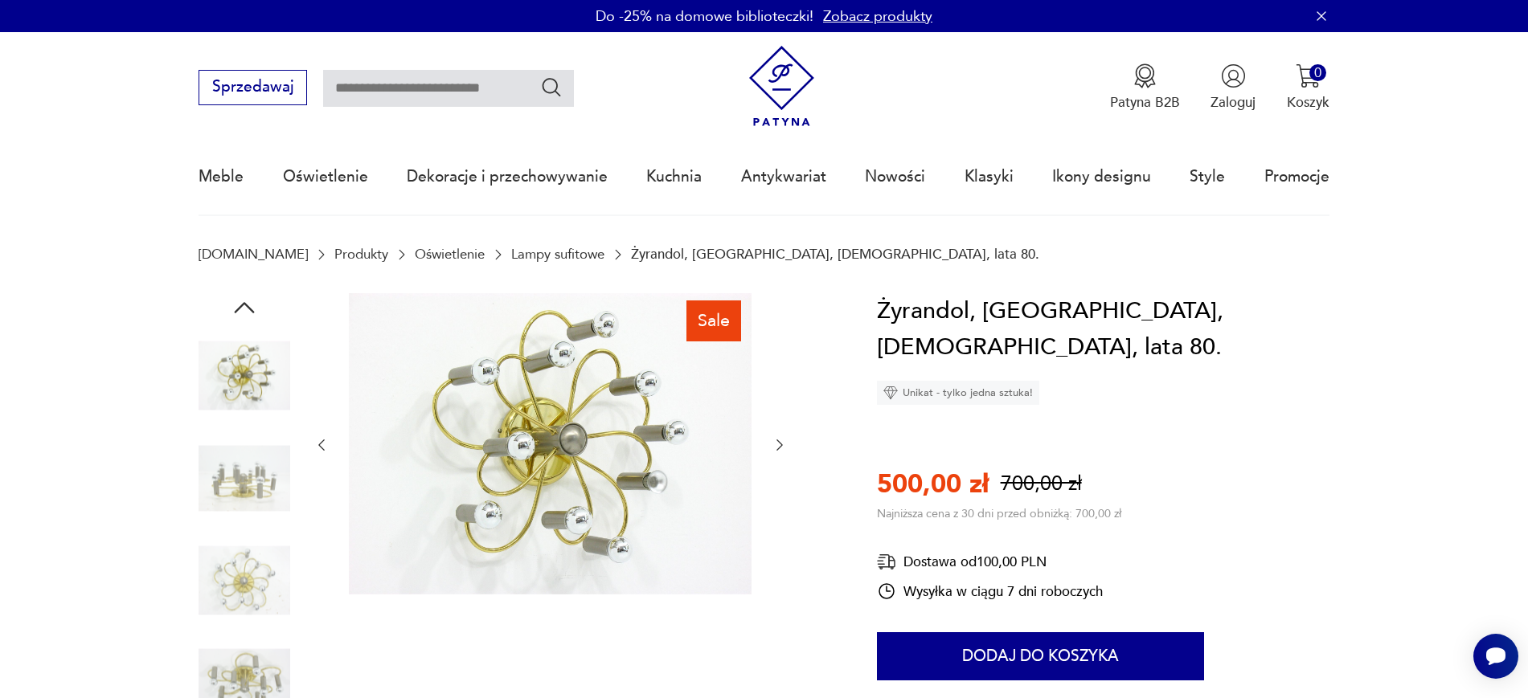
click at [243, 303] on icon "button" at bounding box center [245, 307] width 20 height 11
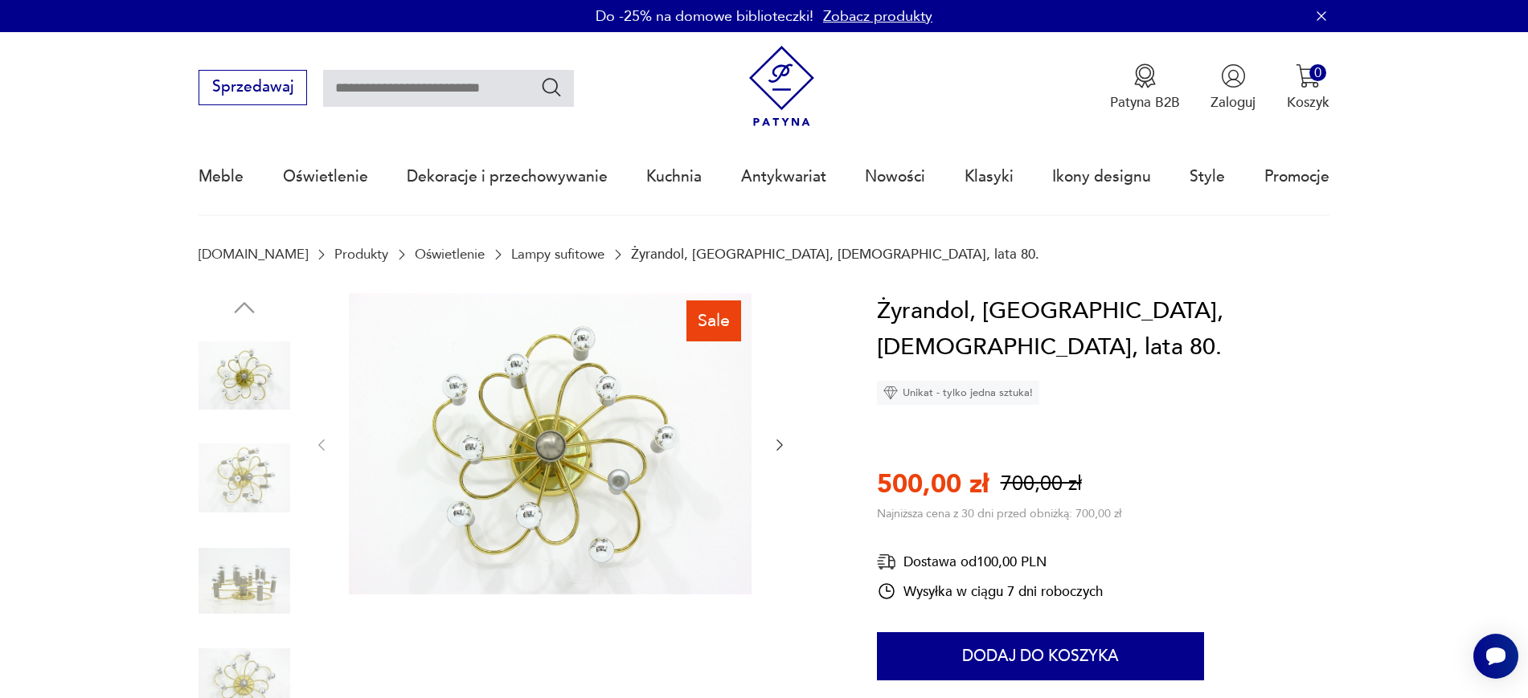
click at [233, 590] on img at bounding box center [244, 581] width 92 height 92
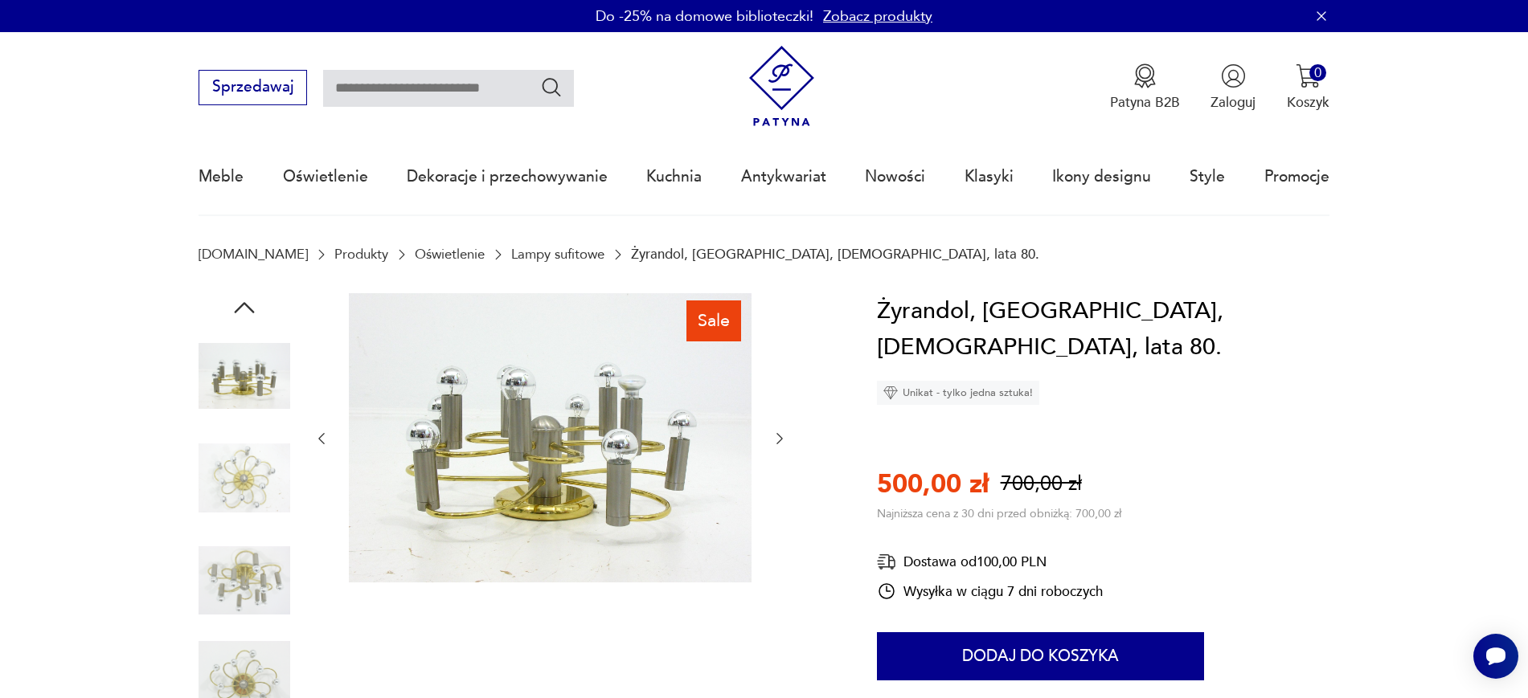
click at [779, 442] on icon "button" at bounding box center [779, 439] width 16 height 16
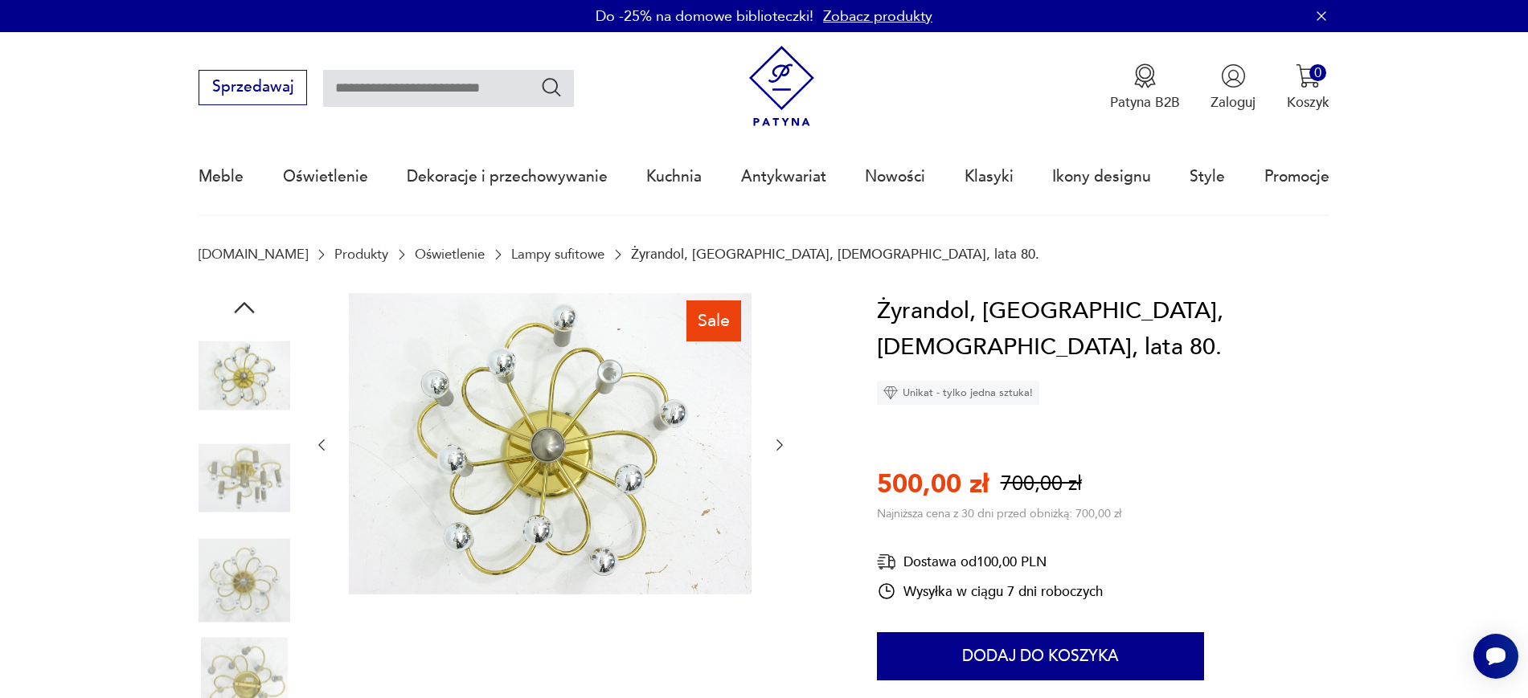
click at [787, 446] on div "Sale" at bounding box center [514, 531] width 632 height 476
click at [779, 446] on icon "button" at bounding box center [779, 445] width 16 height 16
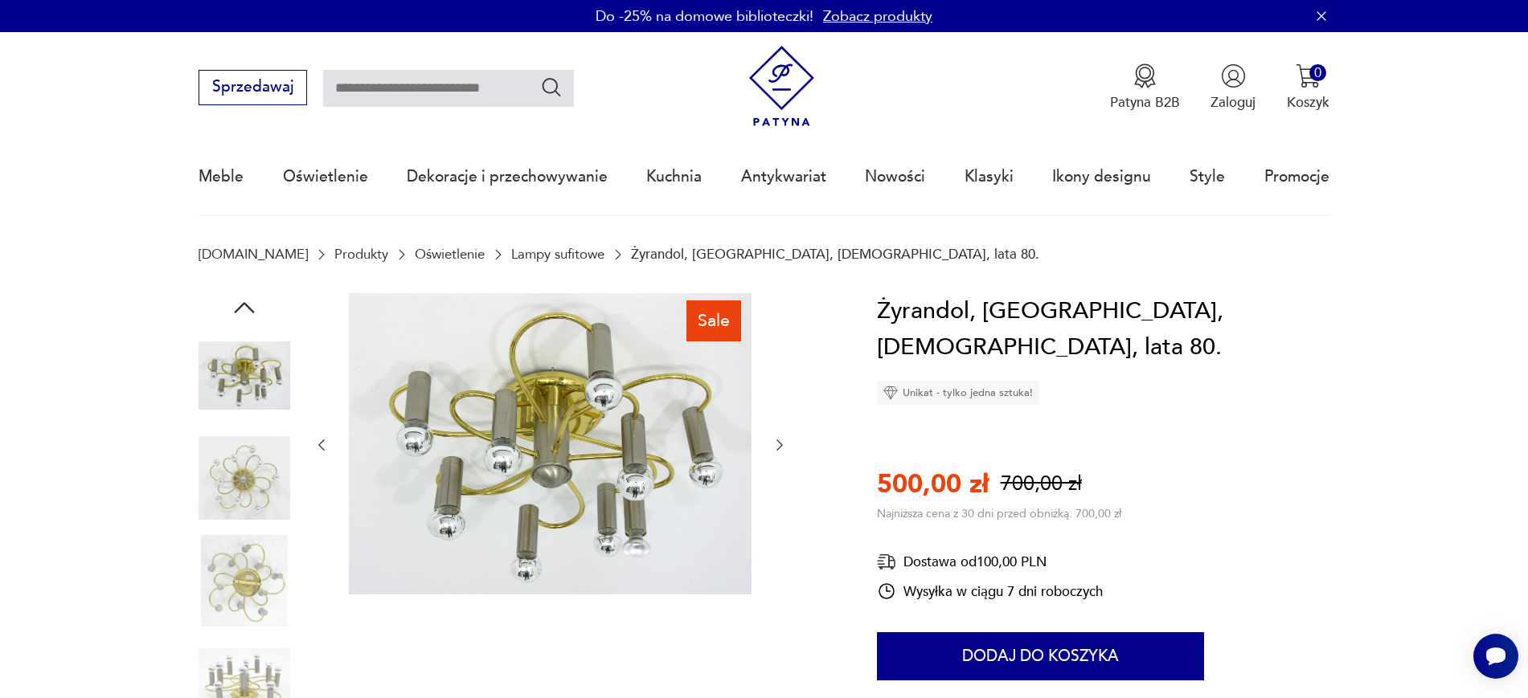
click at [623, 467] on img at bounding box center [550, 444] width 403 height 302
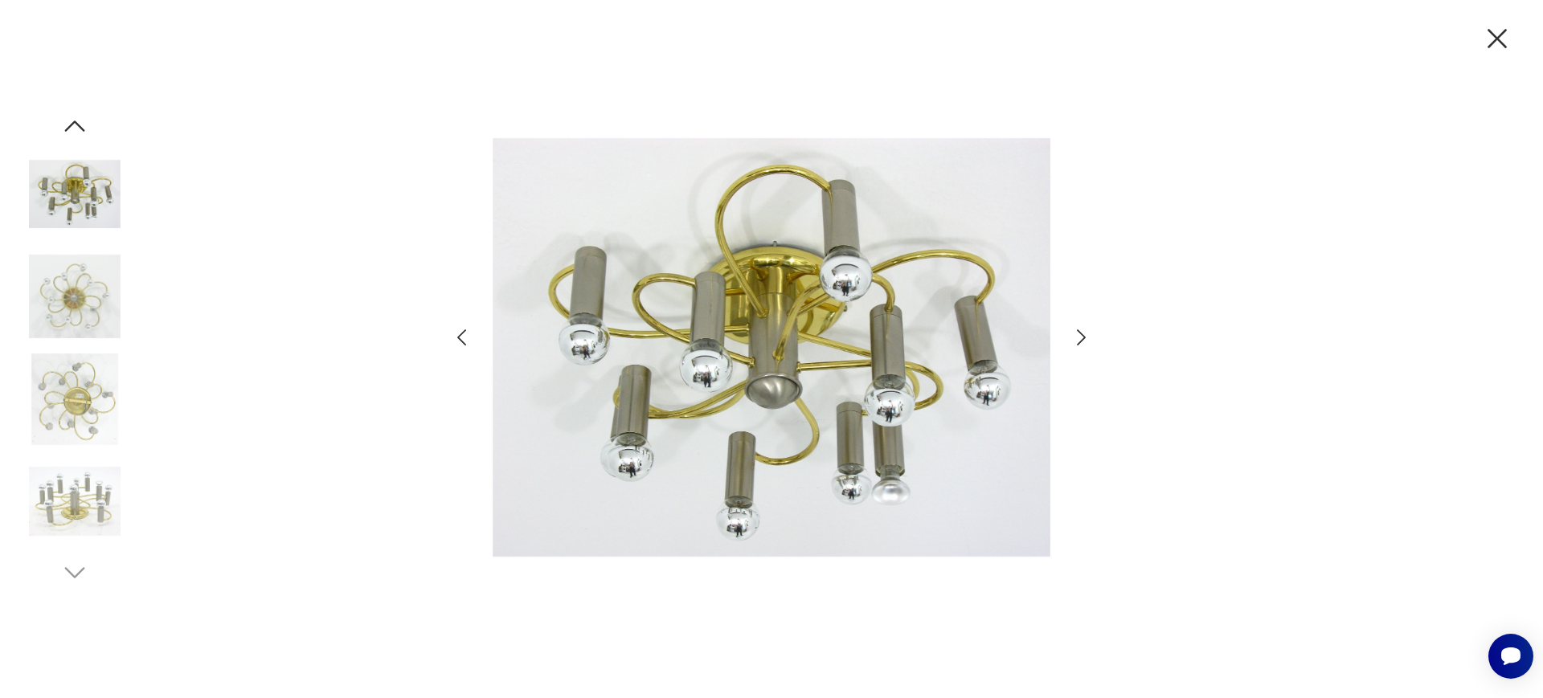
click at [1496, 36] on icon "button" at bounding box center [1496, 38] width 19 height 19
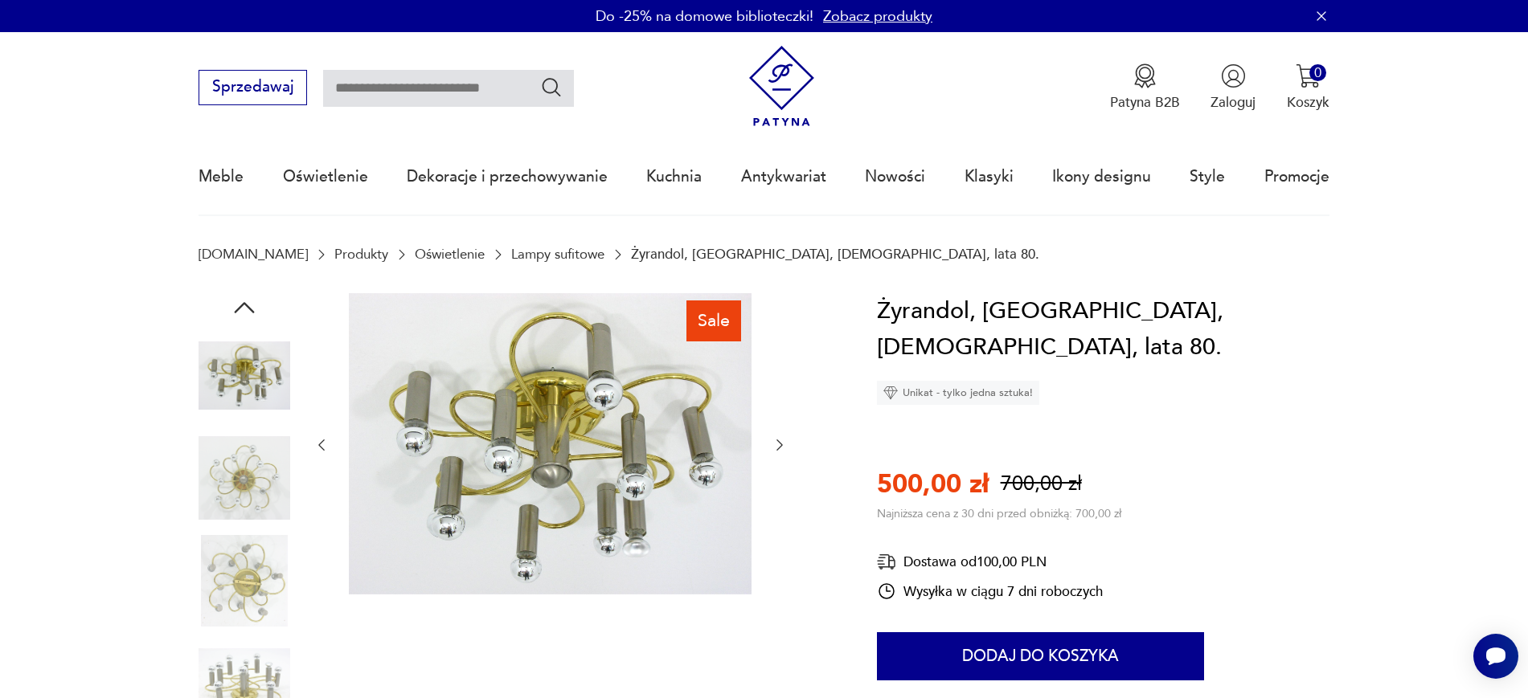
click at [775, 444] on icon "button" at bounding box center [779, 445] width 16 height 16
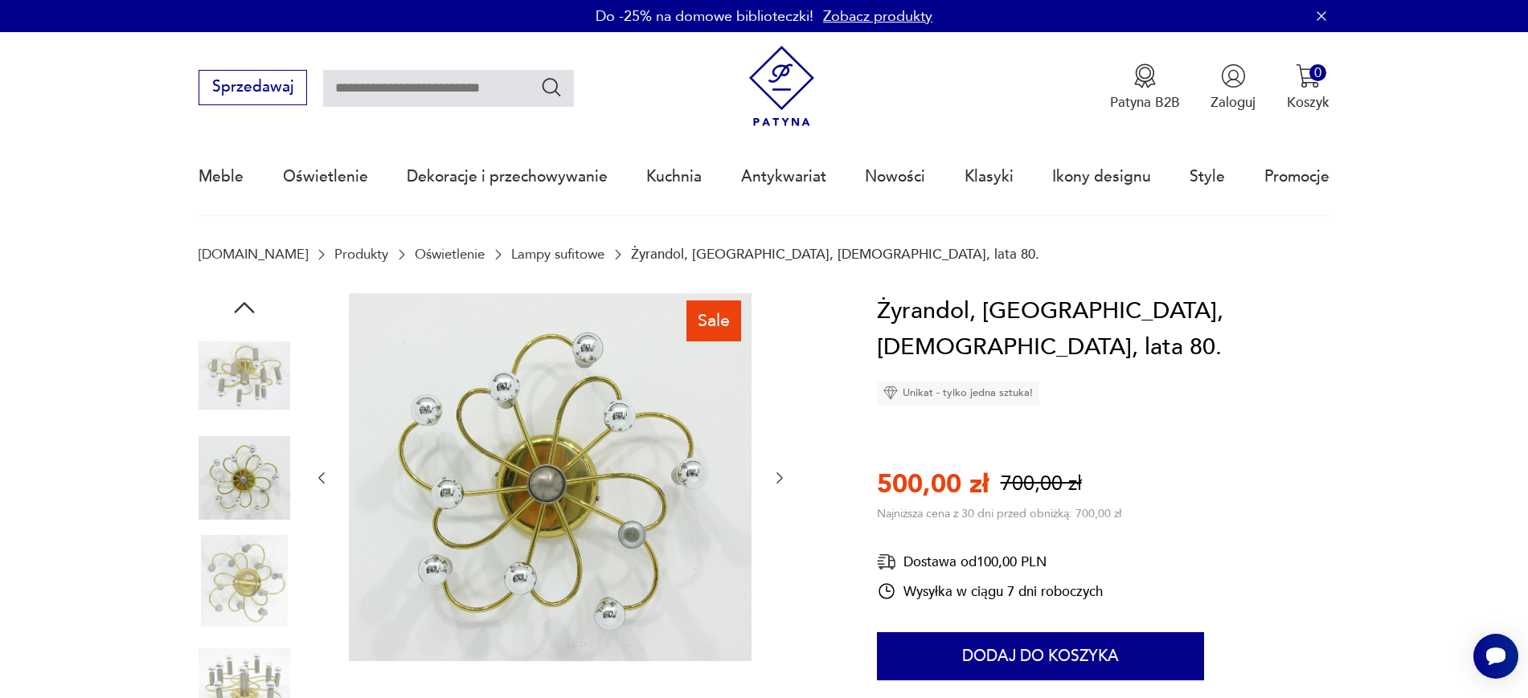
click at [777, 477] on icon "button" at bounding box center [779, 478] width 16 height 16
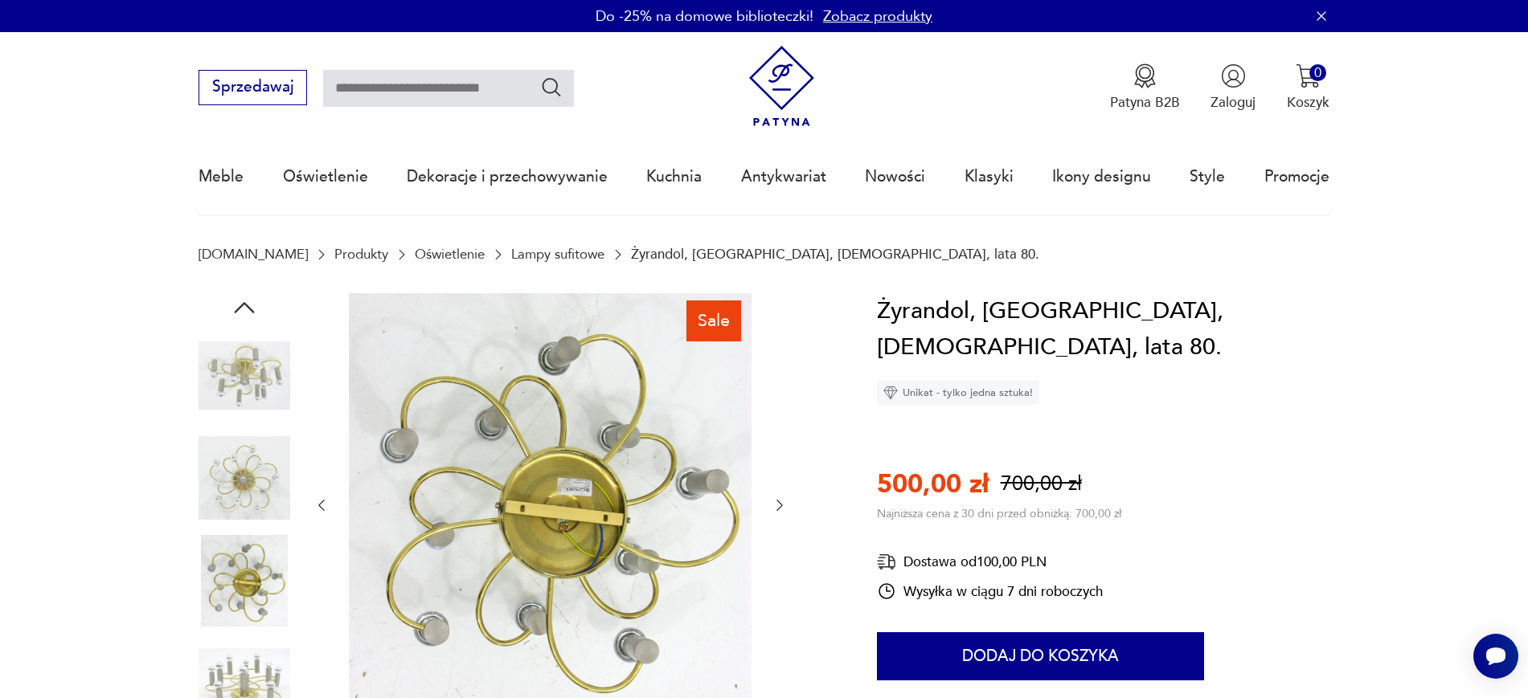
click at [779, 511] on icon "button" at bounding box center [779, 505] width 16 height 16
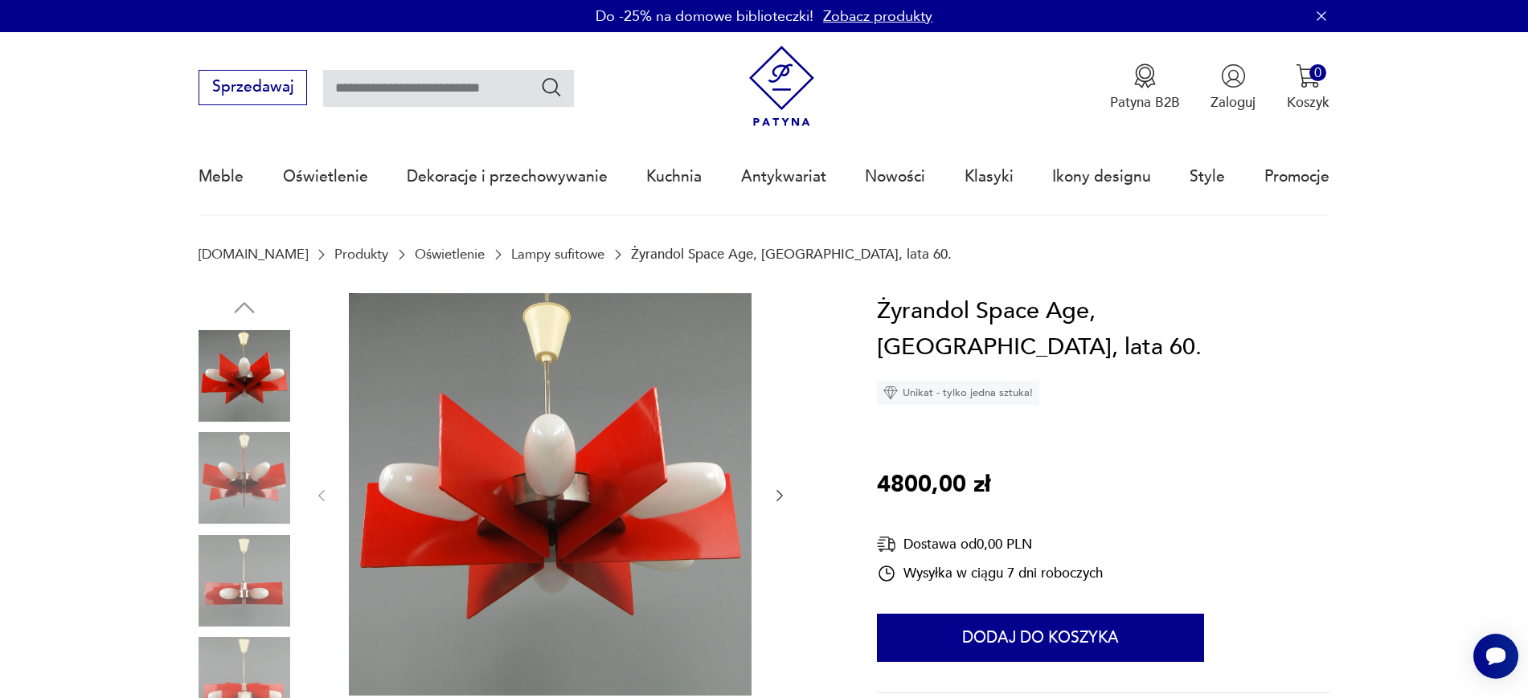
click at [767, 502] on div at bounding box center [550, 496] width 474 height 406
click at [777, 499] on icon "button" at bounding box center [779, 496] width 16 height 16
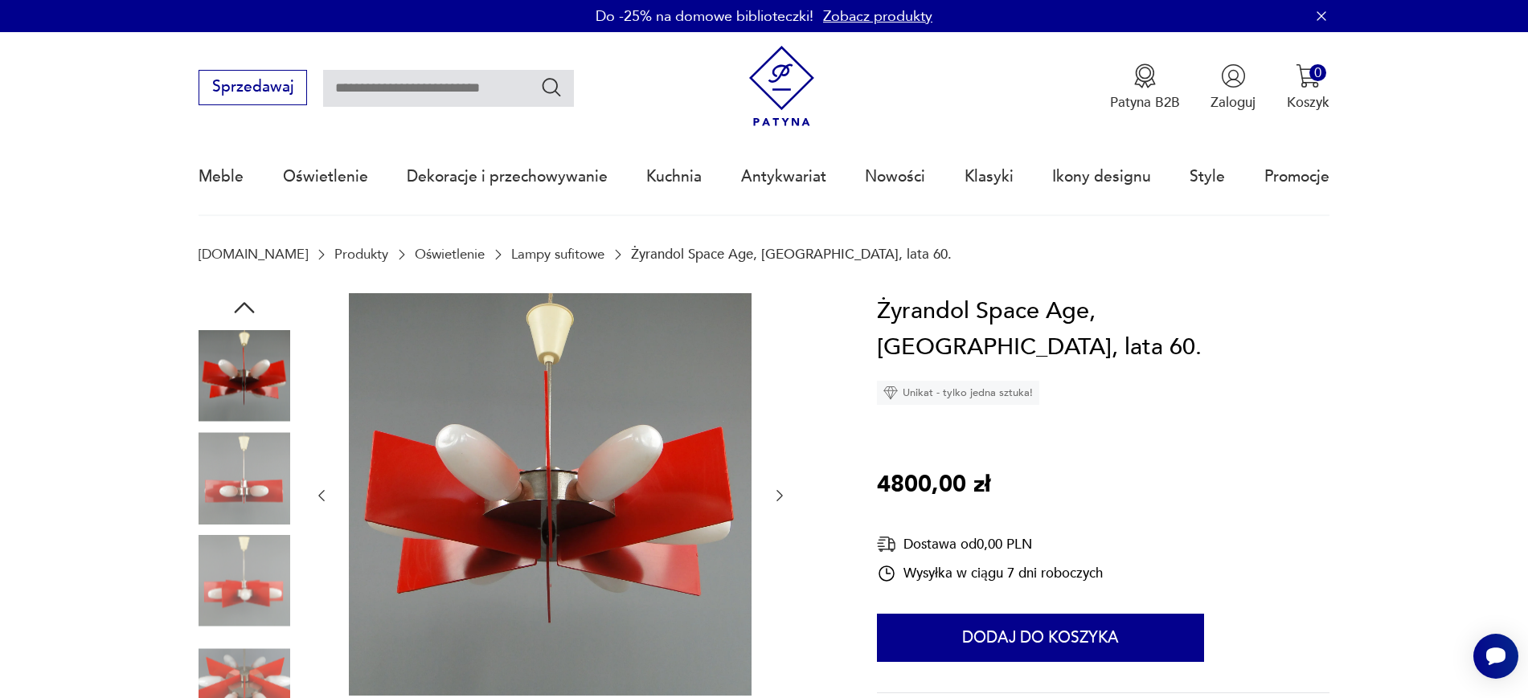
click at [791, 497] on div at bounding box center [514, 531] width 632 height 476
drag, startPoint x: 782, startPoint y: 499, endPoint x: 777, endPoint y: 507, distance: 9.4
click at [777, 507] on div at bounding box center [550, 496] width 474 height 406
click at [772, 492] on icon "button" at bounding box center [779, 496] width 16 height 16
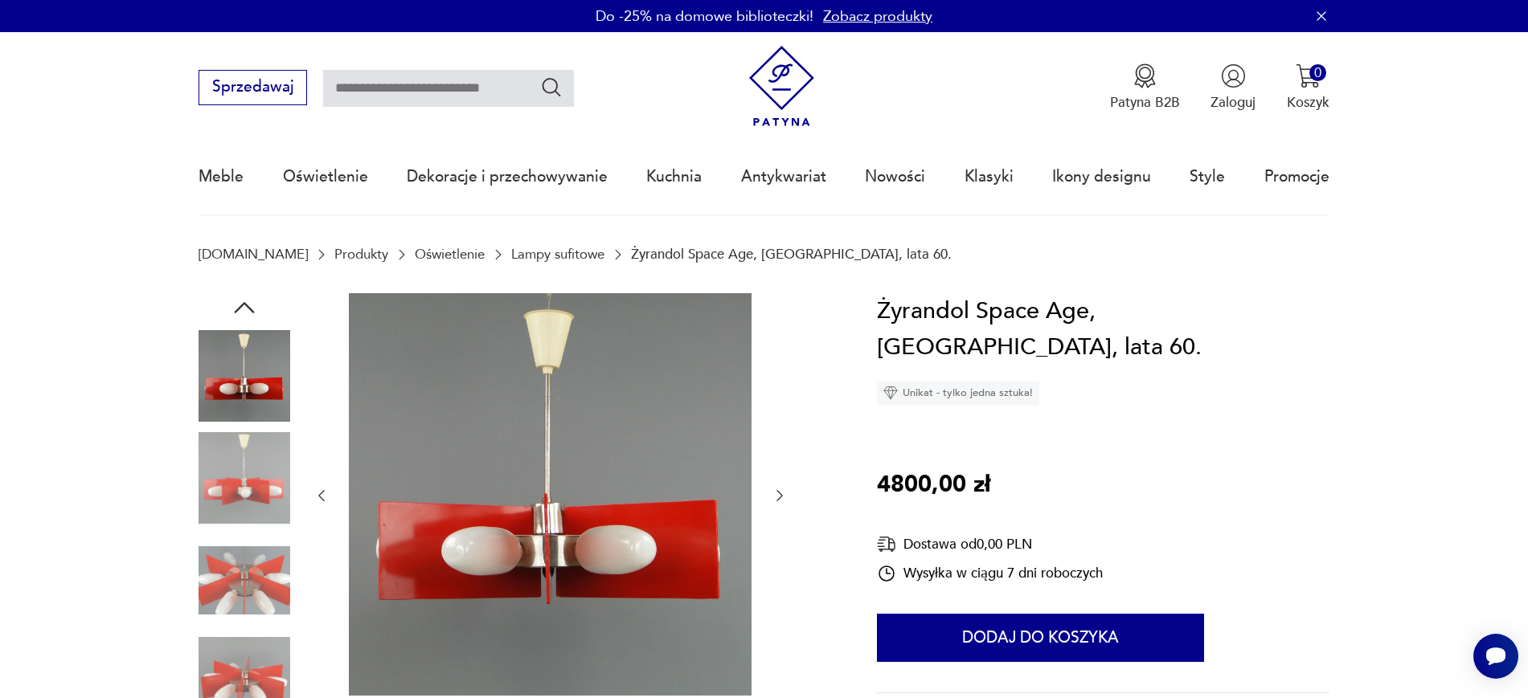
click at [787, 498] on icon "button" at bounding box center [779, 496] width 16 height 16
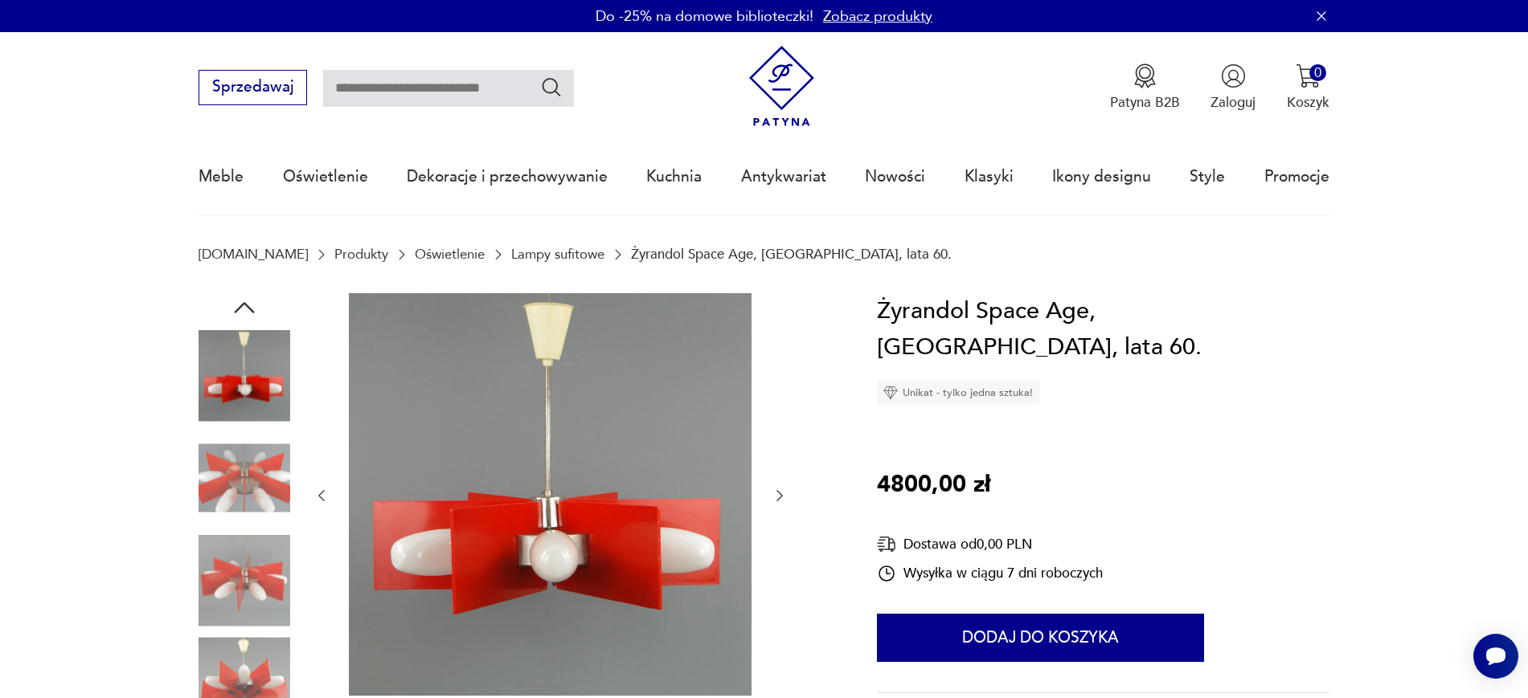
click at [785, 486] on button "button" at bounding box center [779, 495] width 16 height 19
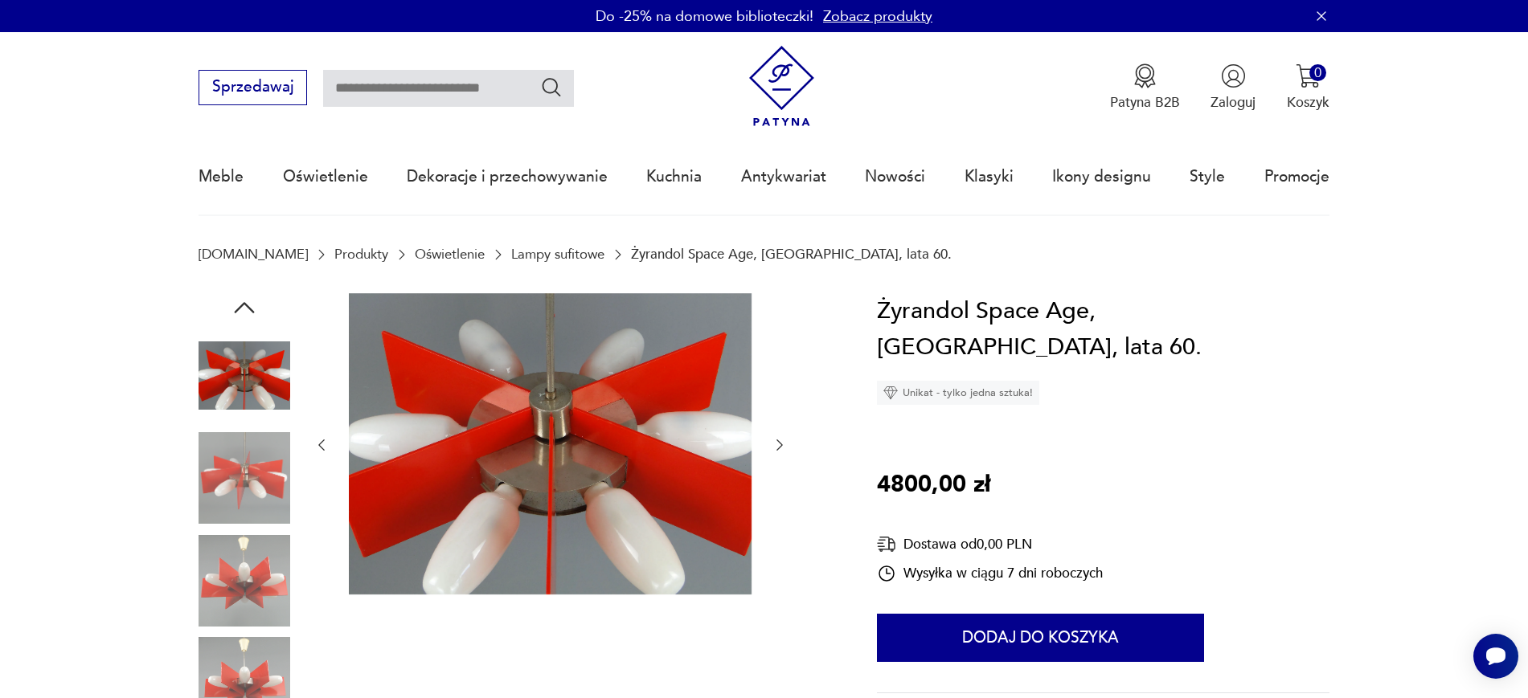
click at [785, 442] on icon "button" at bounding box center [779, 445] width 16 height 16
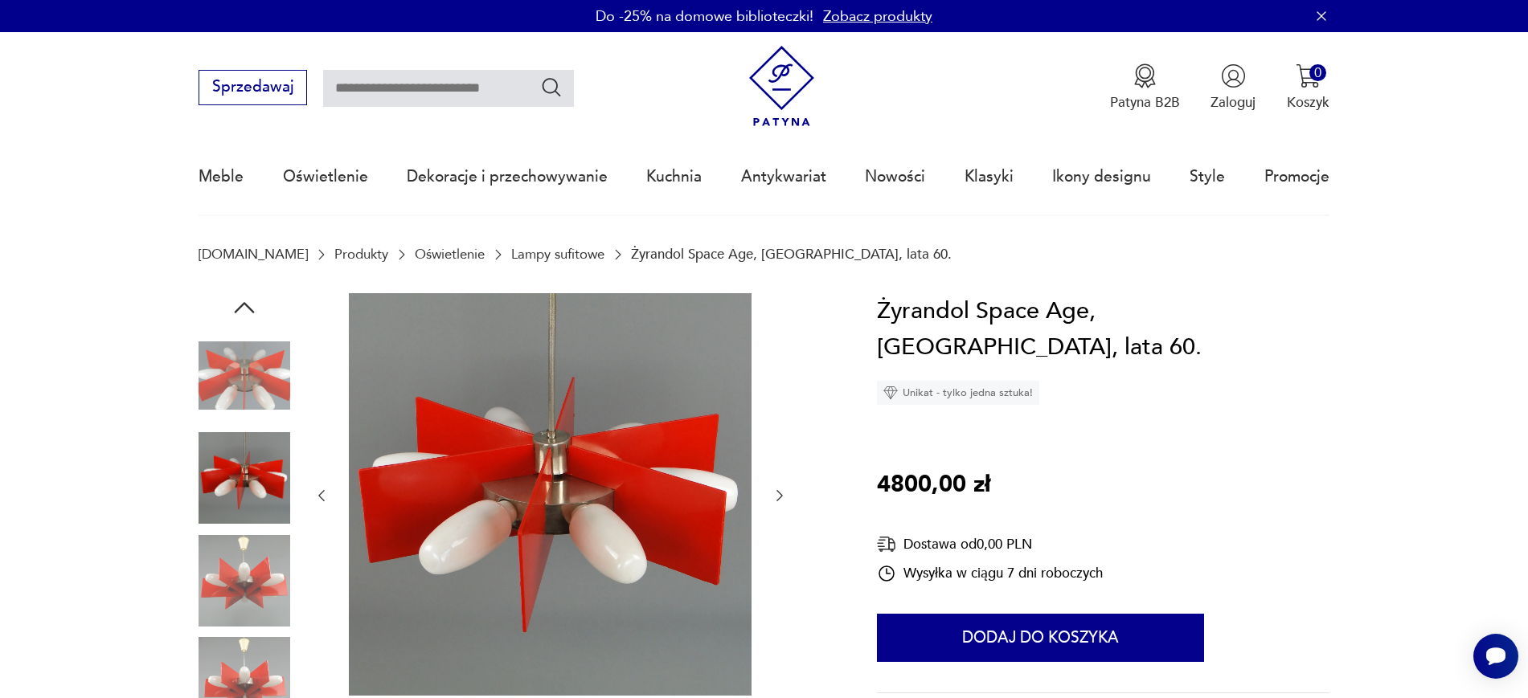
click at [786, 476] on div at bounding box center [550, 496] width 474 height 406
click at [779, 489] on icon "button" at bounding box center [779, 496] width 16 height 16
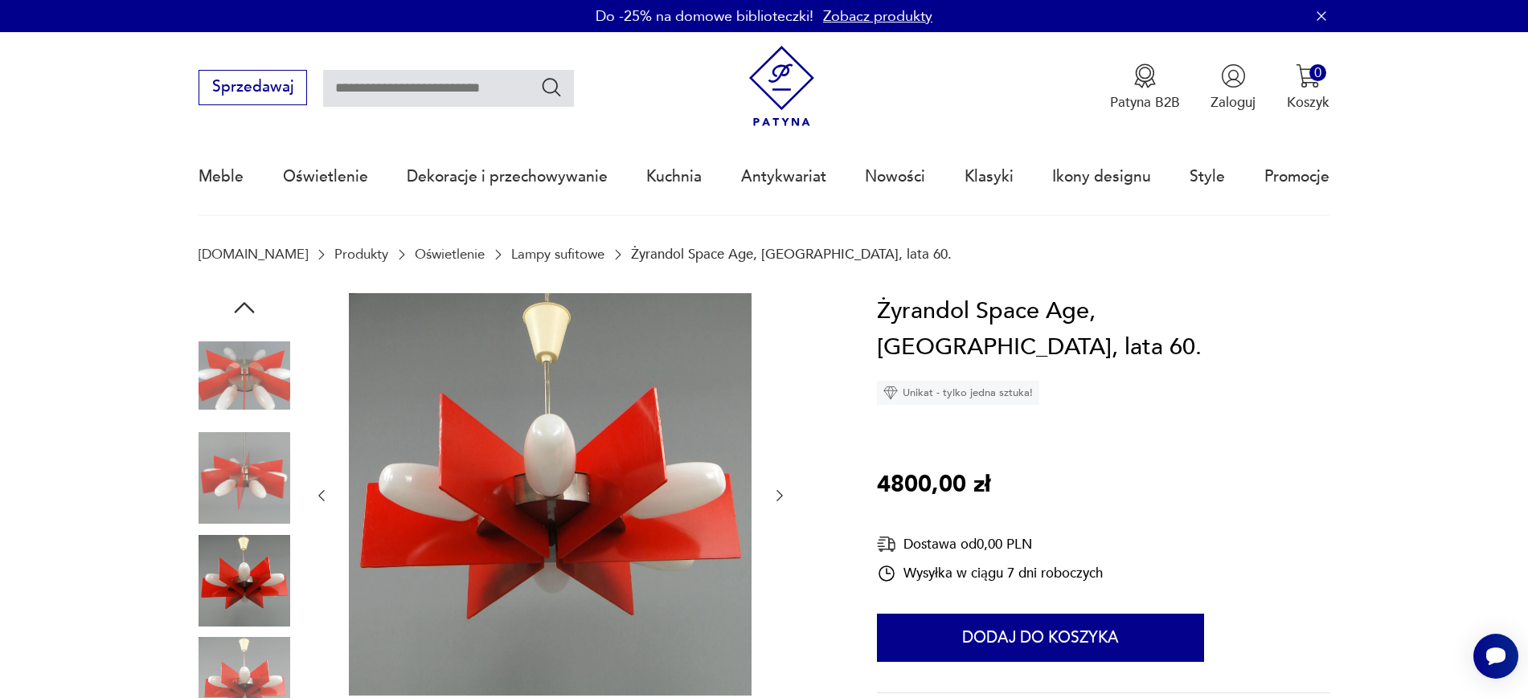
click at [775, 489] on icon "button" at bounding box center [779, 496] width 16 height 16
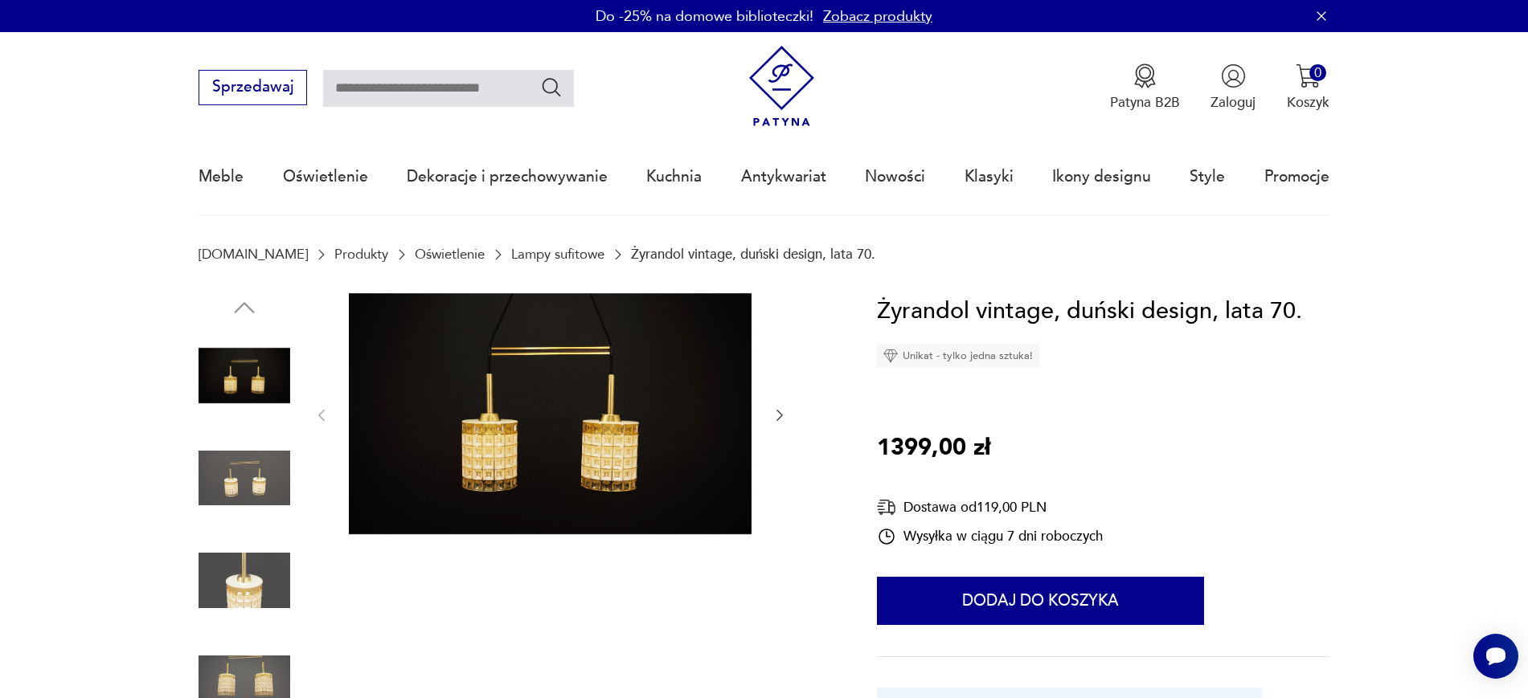
click at [263, 476] on img at bounding box center [244, 478] width 92 height 92
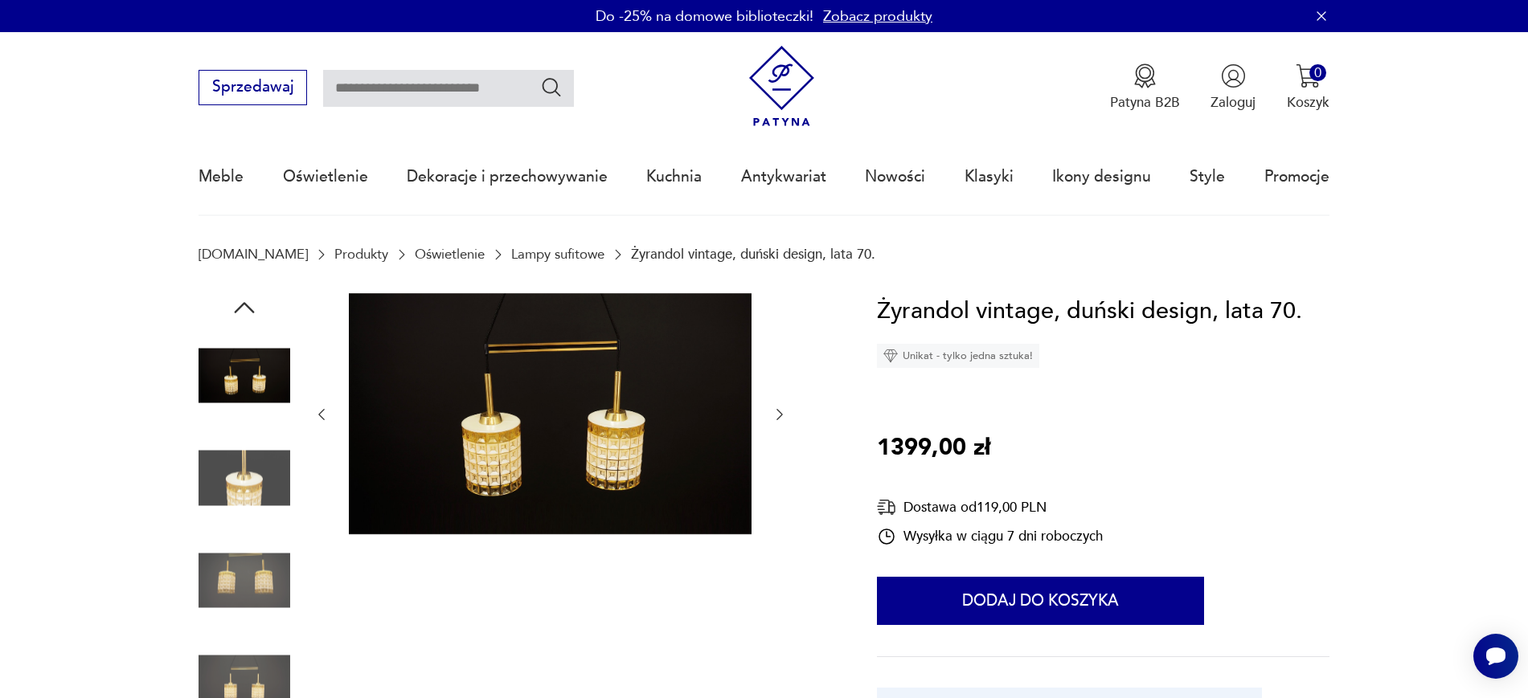
click at [249, 474] on img at bounding box center [244, 478] width 92 height 92
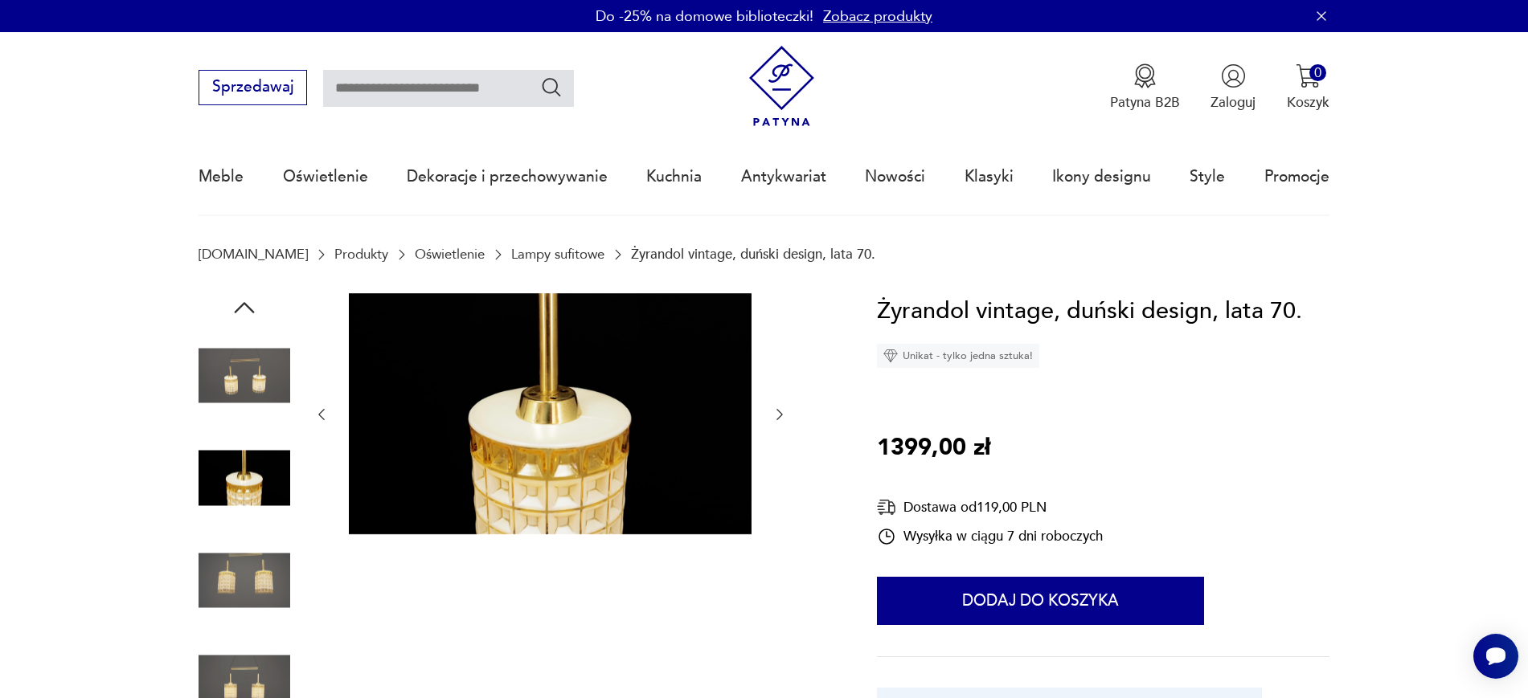
click at [261, 567] on img at bounding box center [244, 581] width 92 height 92
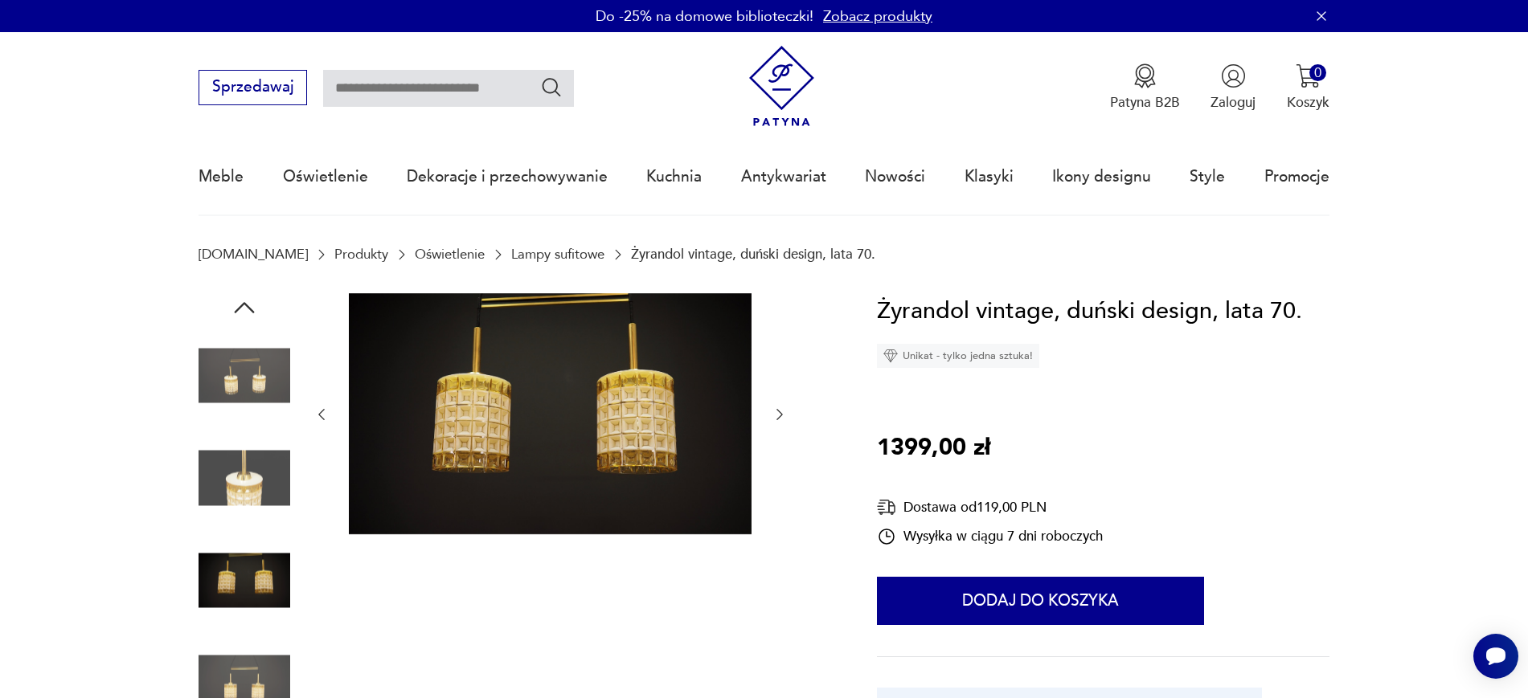
click at [211, 665] on img at bounding box center [244, 683] width 92 height 92
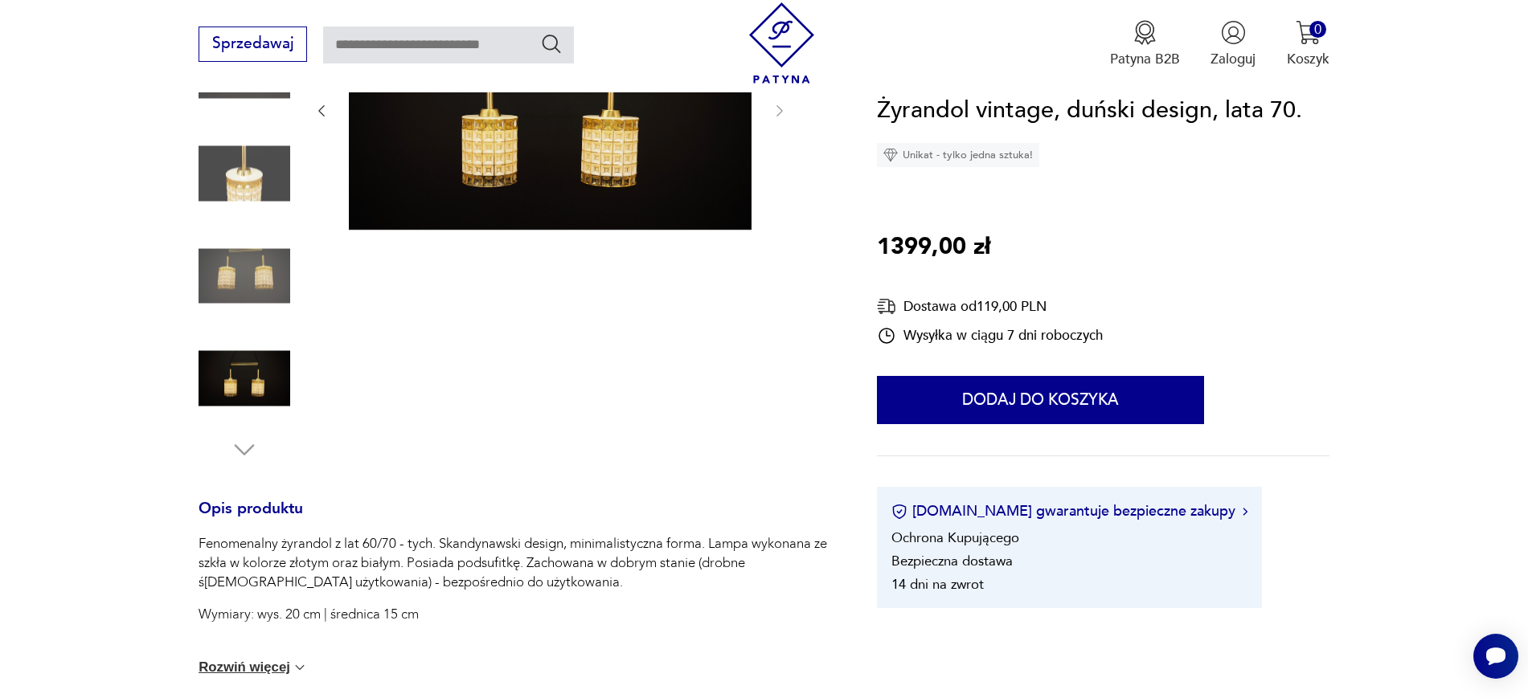
scroll to position [224, 0]
